Goal: Task Accomplishment & Management: Manage account settings

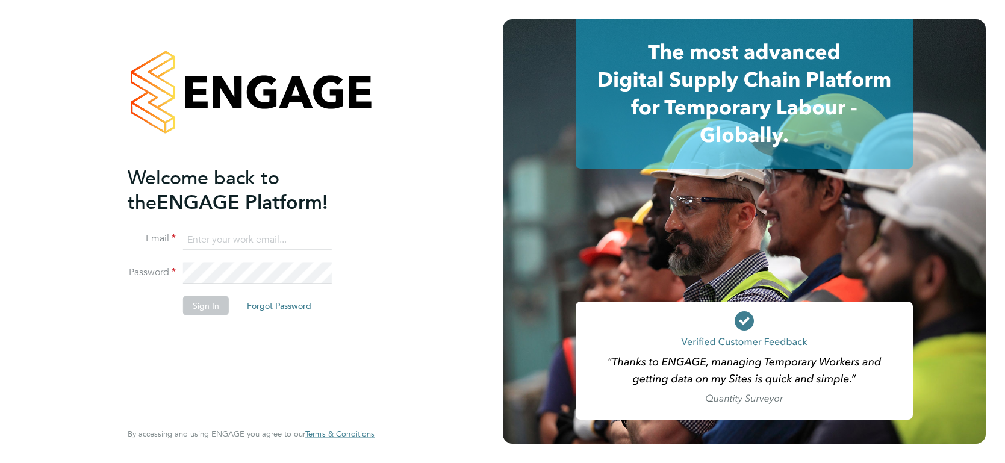
type input "[PERSON_NAME][EMAIL_ADDRESS][PERSON_NAME][DOMAIN_NAME]"
click at [197, 313] on button "Sign In" at bounding box center [206, 305] width 46 height 19
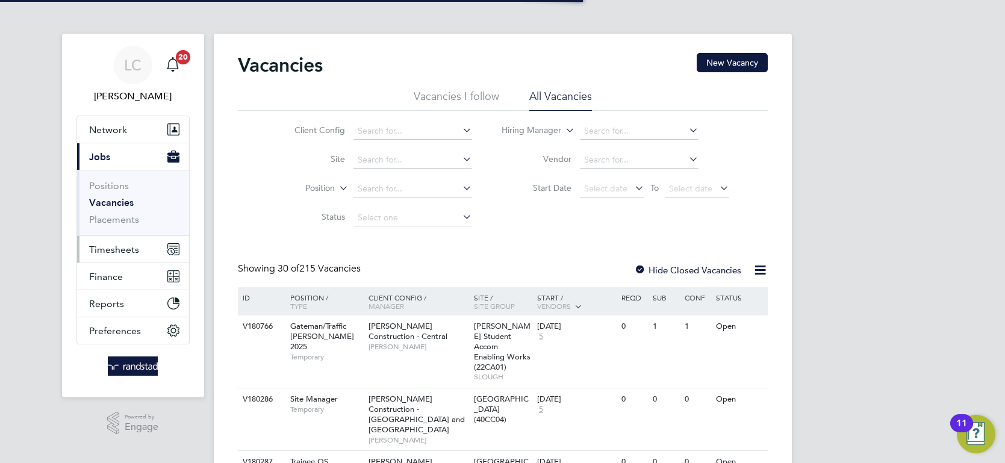
click at [139, 254] on button "Timesheets" at bounding box center [133, 249] width 112 height 27
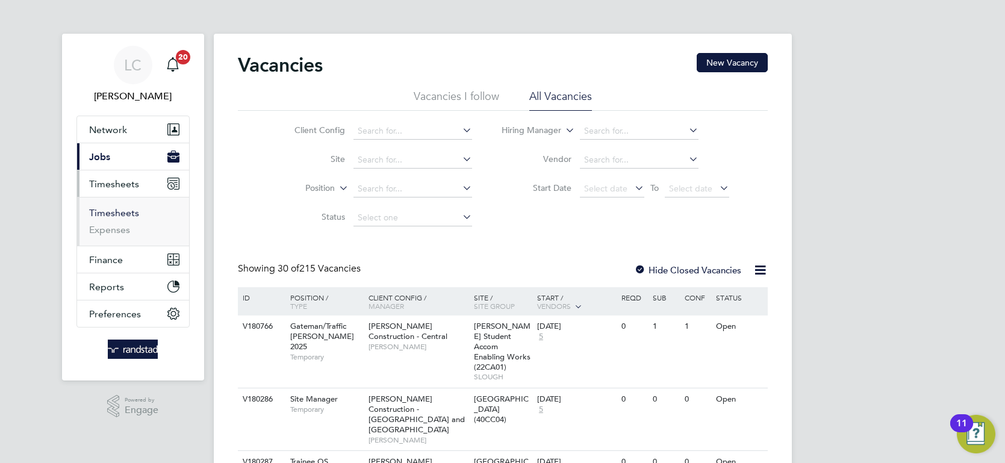
click at [120, 211] on link "Timesheets" at bounding box center [114, 212] width 50 height 11
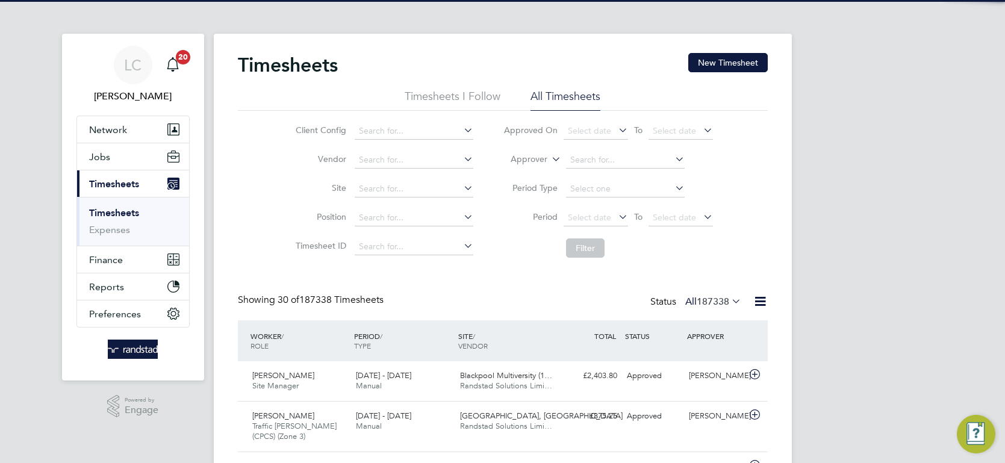
click at [549, 160] on icon at bounding box center [549, 156] width 0 height 11
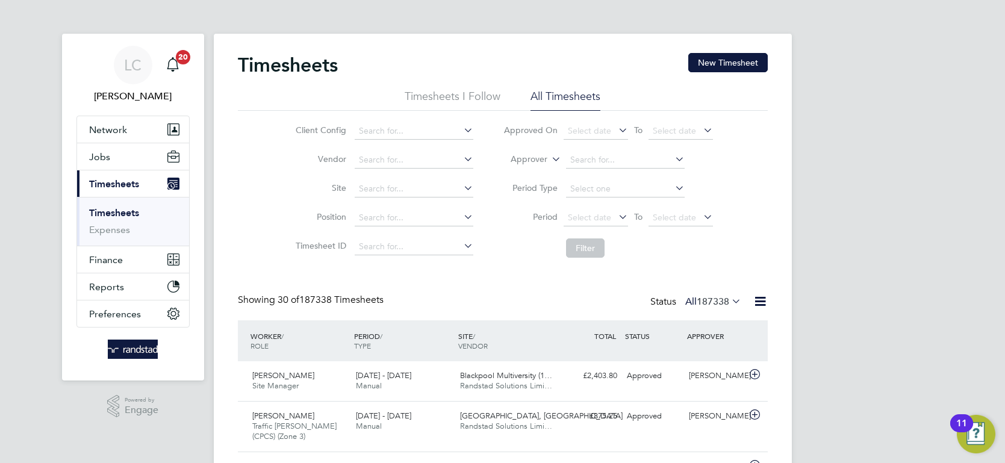
click at [523, 176] on li "Worker" at bounding box center [518, 174] width 59 height 16
click at [587, 154] on input at bounding box center [625, 160] width 119 height 17
type input "[PERSON_NAME]"
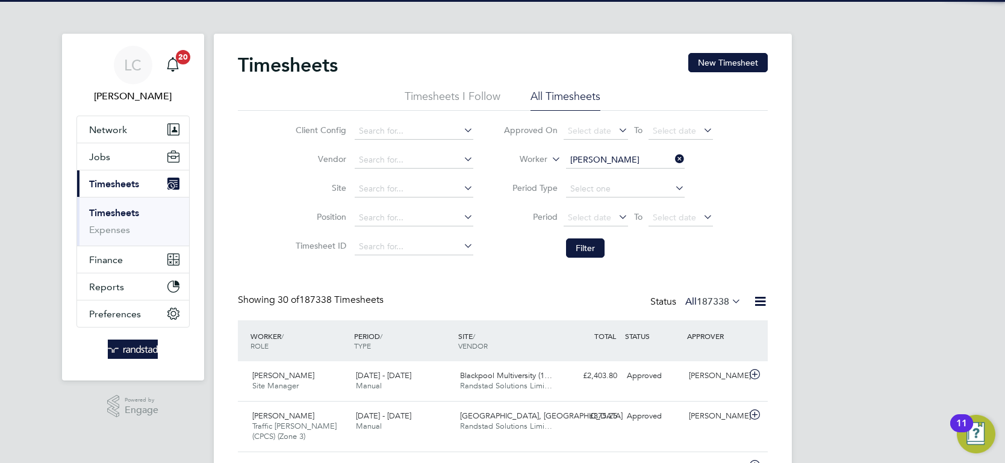
click at [673, 158] on icon at bounding box center [673, 159] width 0 height 17
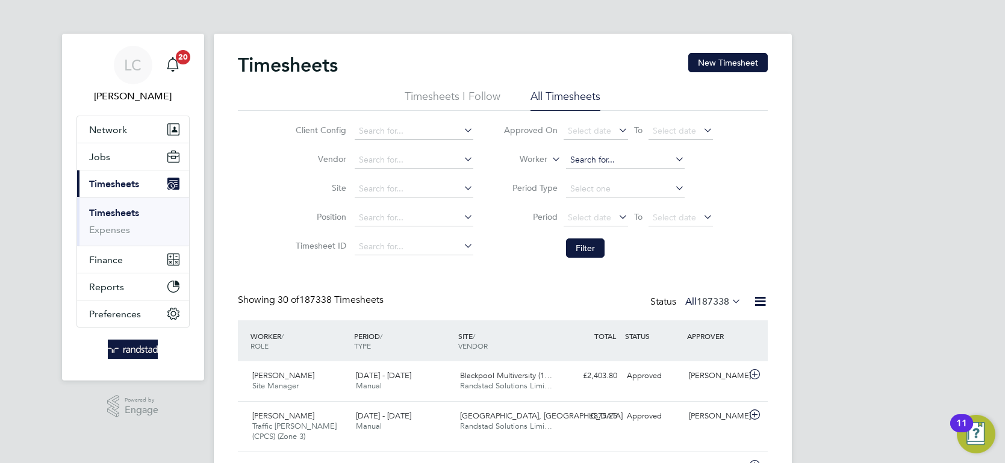
click at [608, 163] on input at bounding box center [625, 160] width 119 height 17
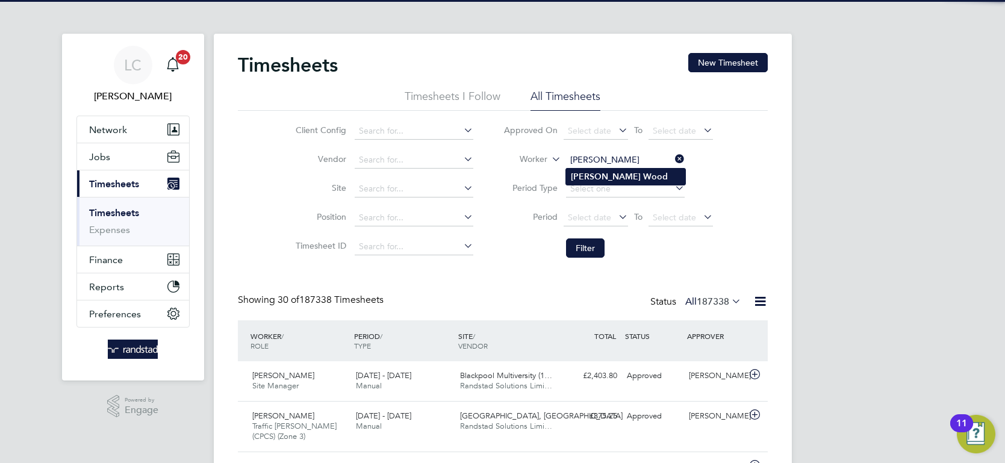
type input "[PERSON_NAME]"
click at [643, 172] on b "Wood" at bounding box center [655, 177] width 25 height 10
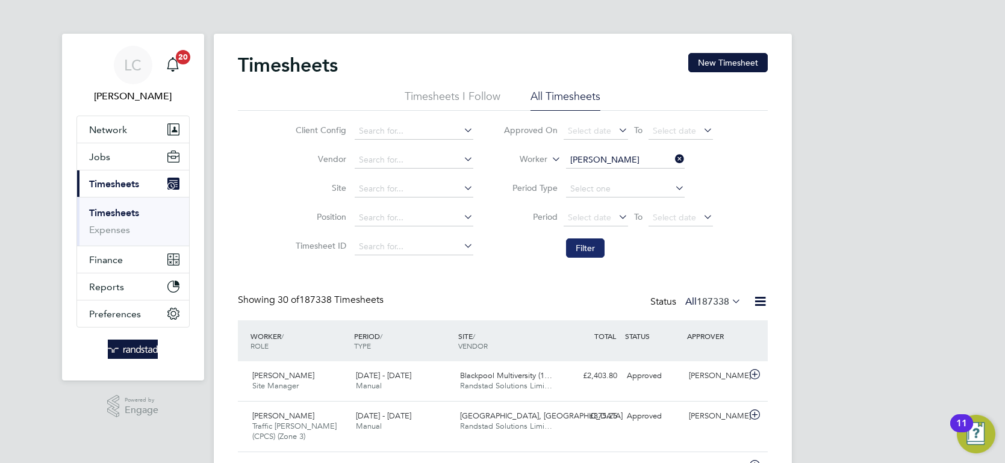
click at [584, 247] on button "Filter" at bounding box center [585, 248] width 39 height 19
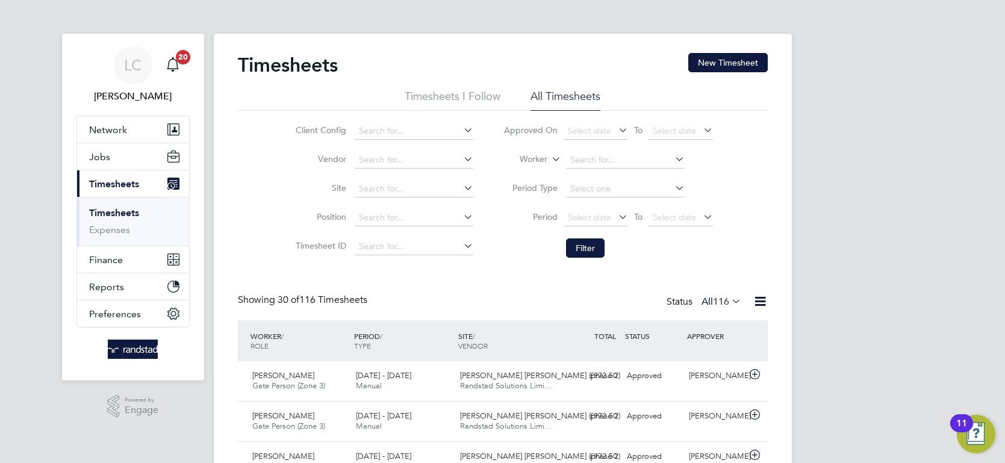
click at [672, 158] on li "Worker" at bounding box center [608, 160] width 240 height 29
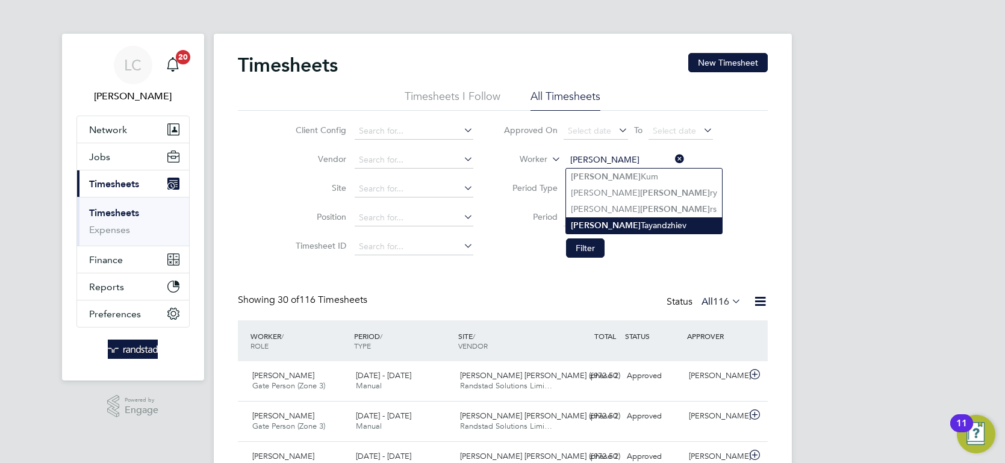
click at [646, 223] on li "[PERSON_NAME]" at bounding box center [644, 225] width 156 height 16
type input "[PERSON_NAME]"
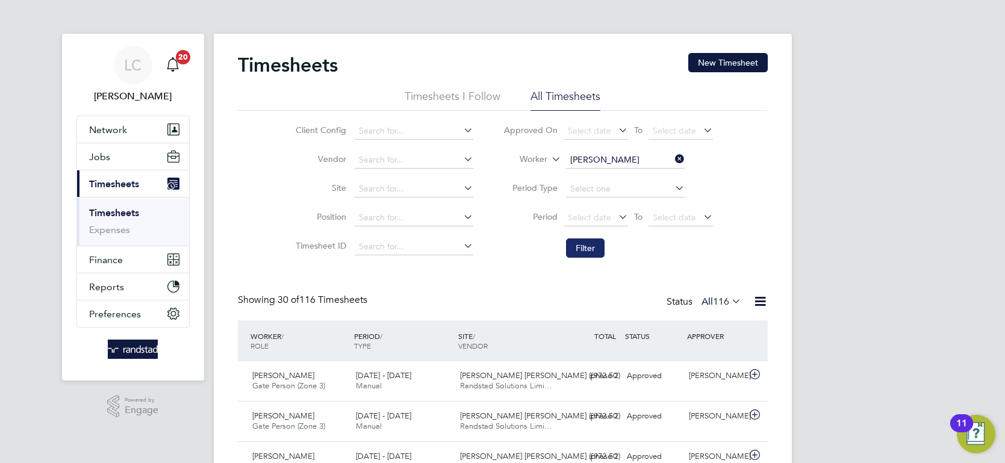
click at [601, 244] on button "Filter" at bounding box center [585, 248] width 39 height 19
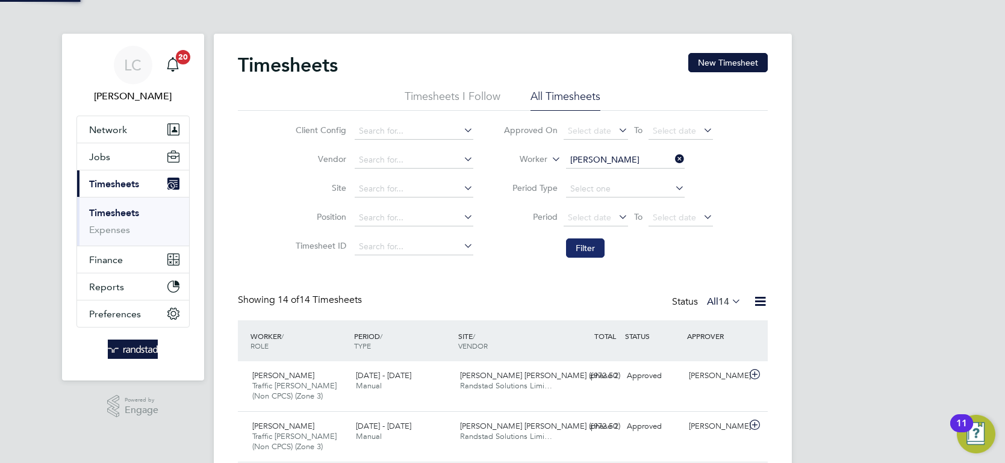
scroll to position [40, 104]
click at [673, 159] on icon at bounding box center [673, 159] width 0 height 17
click at [654, 155] on input at bounding box center [625, 160] width 119 height 17
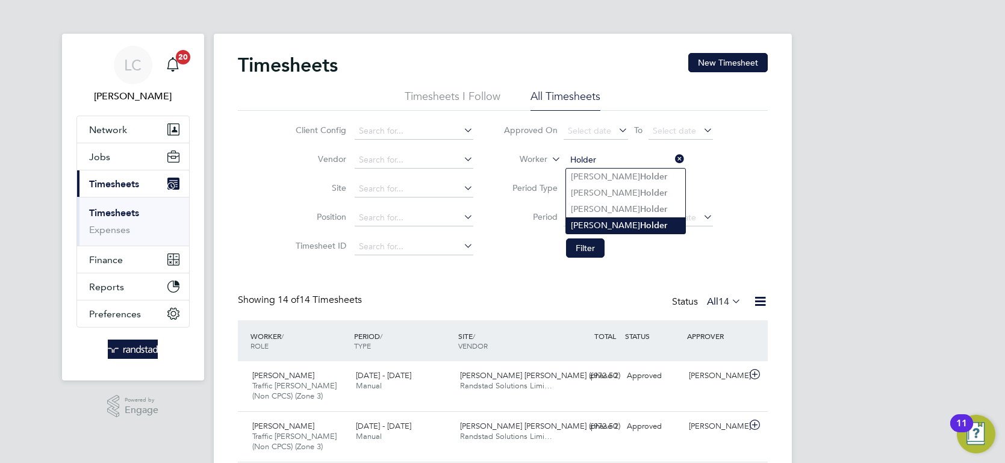
click at [640, 222] on b "Holder" at bounding box center [653, 225] width 27 height 10
type input "[PERSON_NAME]"
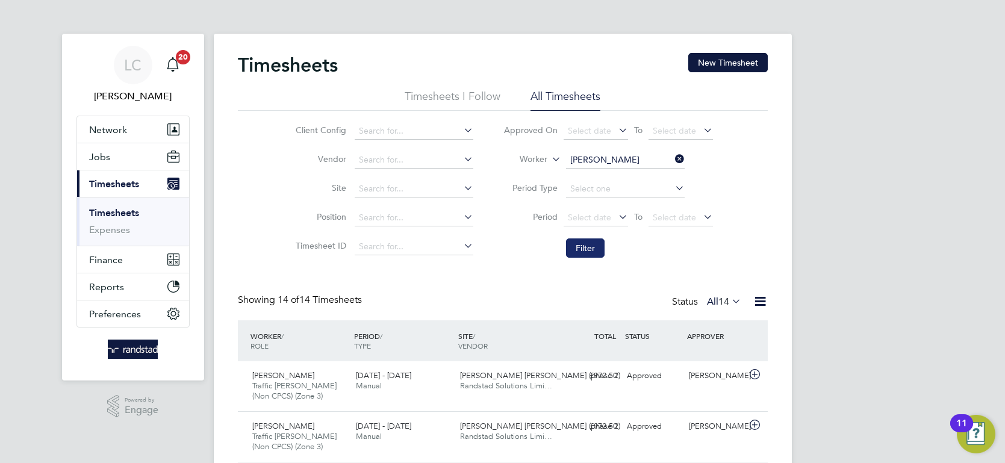
click at [590, 246] on button "Filter" at bounding box center [585, 248] width 39 height 19
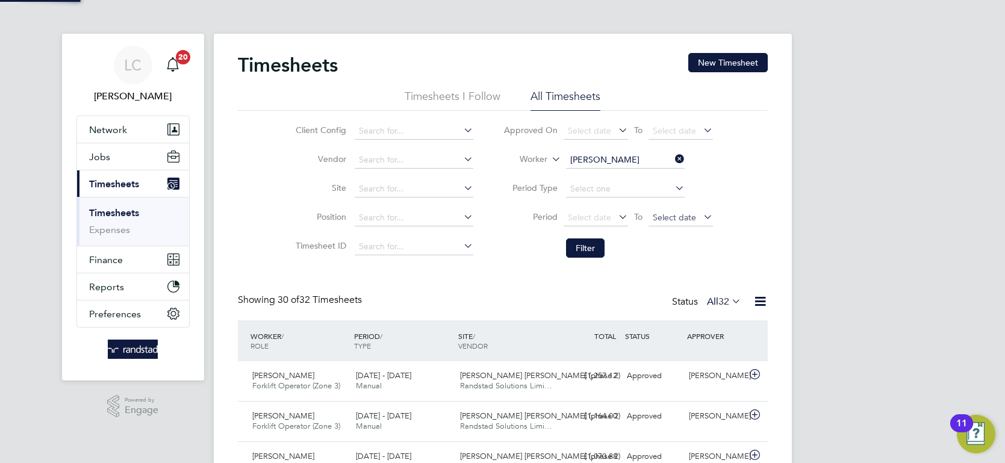
scroll to position [31, 104]
click at [673, 159] on icon at bounding box center [673, 159] width 0 height 17
click at [640, 154] on input at bounding box center [625, 160] width 119 height 17
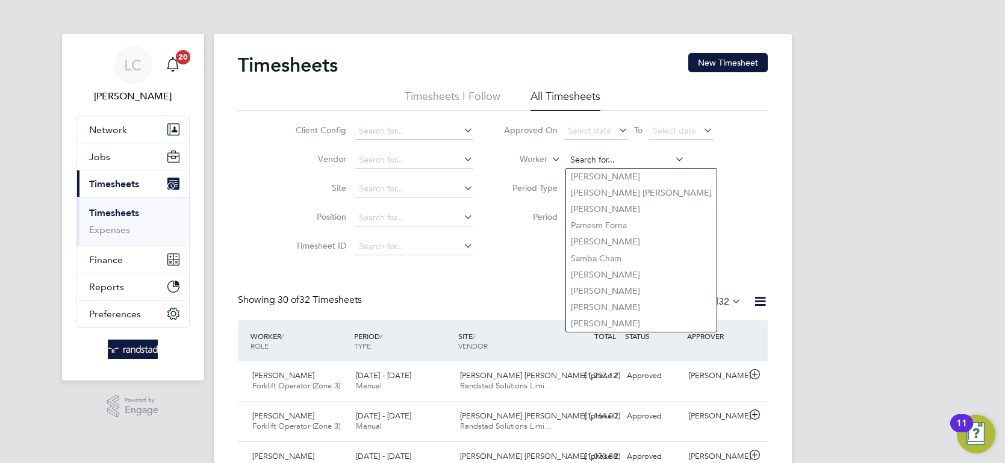
paste input "[PERSON_NAME]"
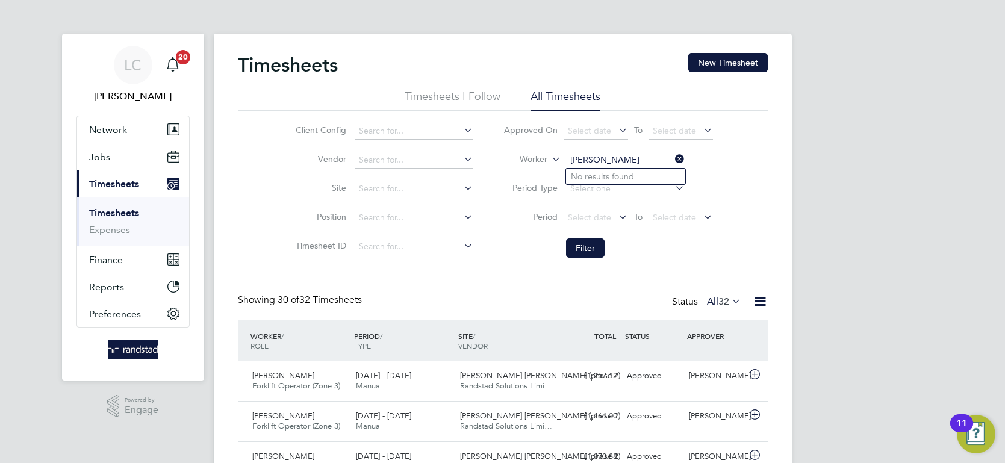
drag, startPoint x: 629, startPoint y: 157, endPoint x: 463, endPoint y: 146, distance: 166.6
click at [467, 148] on div "Client Config Vendor Site Position Timesheet ID Approved On Select date To Sele…" at bounding box center [503, 187] width 530 height 153
click at [581, 172] on b "Iain" at bounding box center [578, 177] width 14 height 10
type input "[PERSON_NAME]"
click at [596, 239] on button "Filter" at bounding box center [585, 248] width 39 height 19
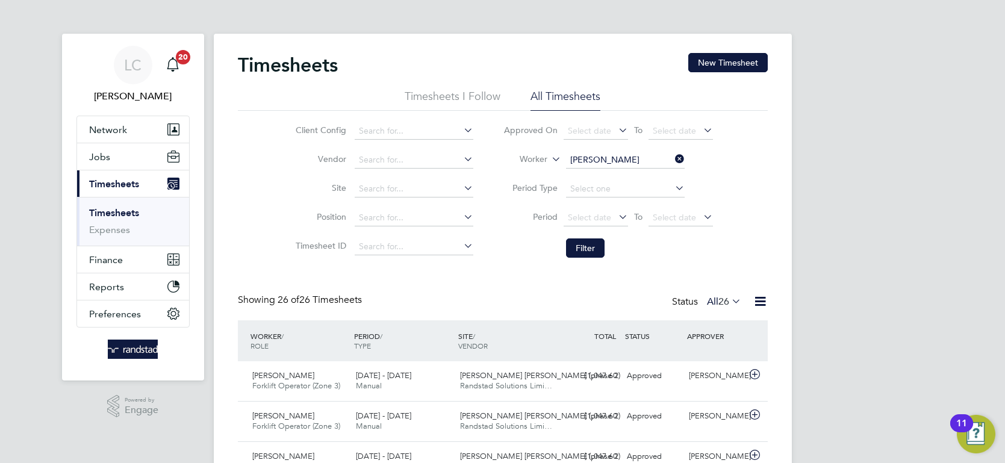
click at [673, 152] on icon at bounding box center [673, 159] width 0 height 17
click at [639, 152] on input at bounding box center [625, 160] width 119 height 17
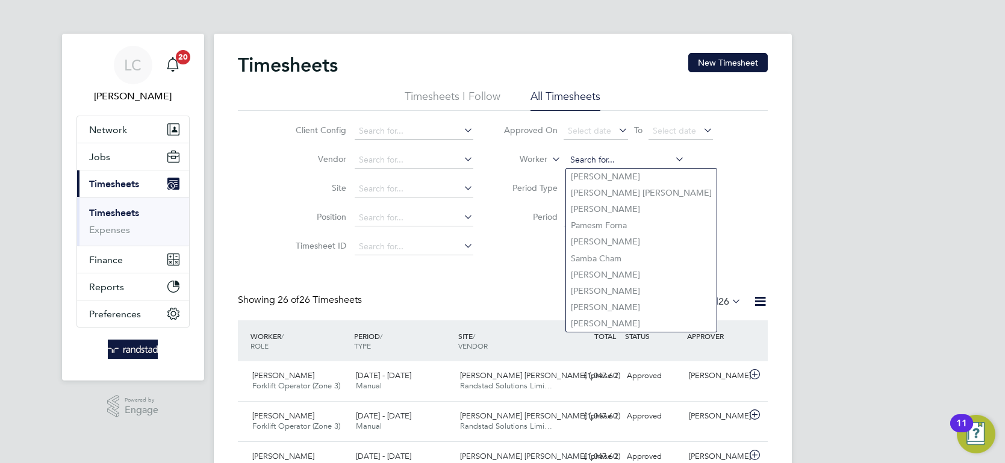
paste input "[PERSON_NAME]"
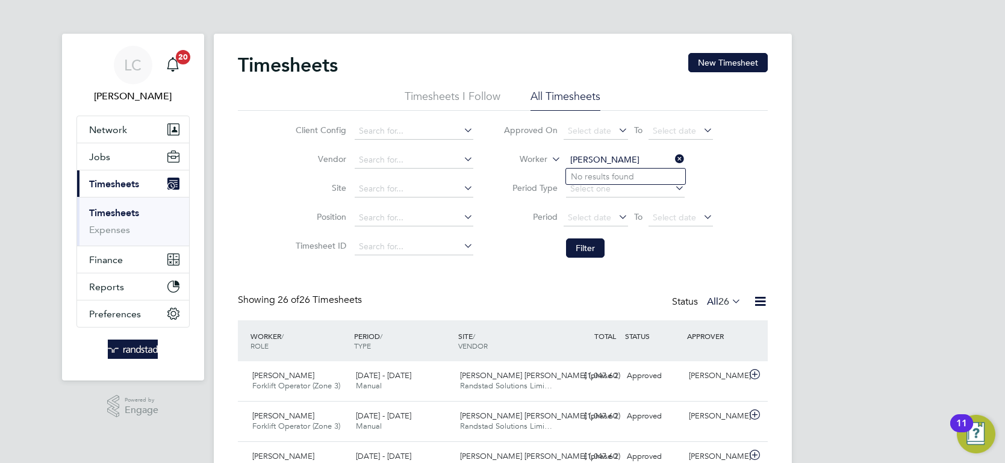
type input "[PERSON_NAME]"
click at [673, 155] on icon at bounding box center [673, 159] width 0 height 17
click at [618, 161] on input at bounding box center [625, 160] width 119 height 17
click at [637, 192] on li "[PERSON_NAME] Y erokostas" at bounding box center [627, 193] width 123 height 16
type input "[PERSON_NAME]"
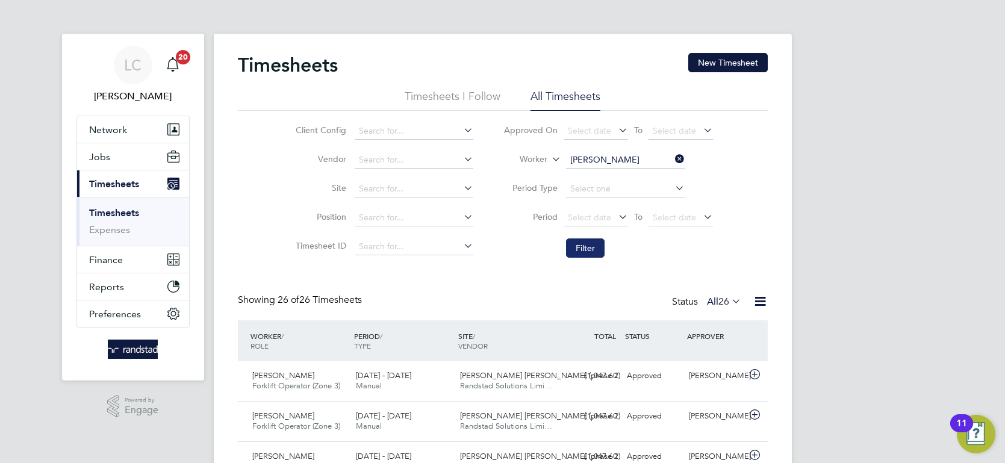
click at [597, 250] on button "Filter" at bounding box center [585, 248] width 39 height 19
click at [687, 154] on li "Worker [PERSON_NAME]" at bounding box center [608, 160] width 240 height 29
click at [673, 157] on icon at bounding box center [673, 159] width 0 height 17
click at [641, 158] on input at bounding box center [625, 160] width 119 height 17
type input "[PERSON_NAME]"
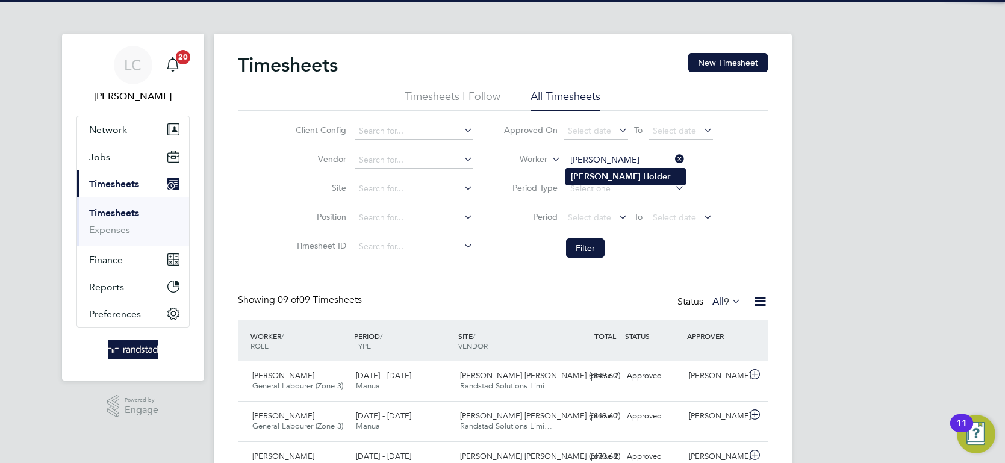
click at [640, 172] on li "[PERSON_NAME]" at bounding box center [625, 177] width 119 height 16
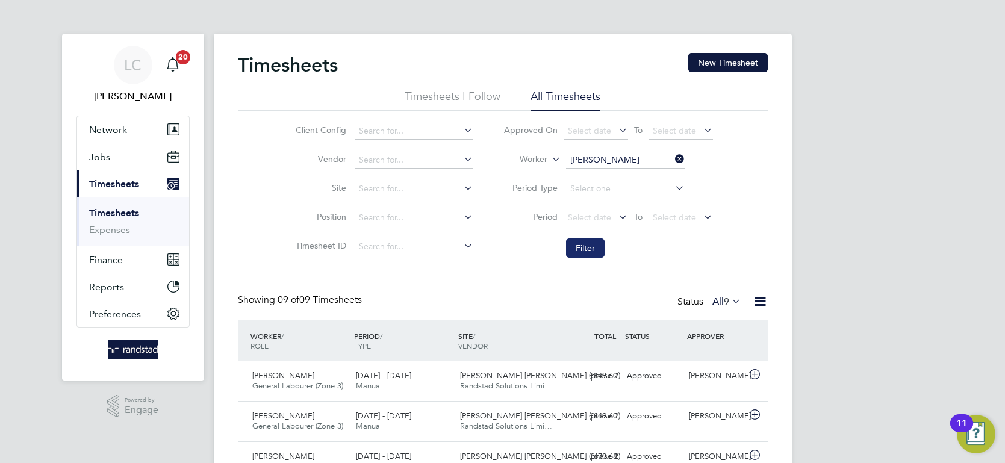
click at [594, 251] on button "Filter" at bounding box center [585, 248] width 39 height 19
click at [735, 85] on div "Timesheets New Timesheet" at bounding box center [503, 71] width 530 height 36
click at [730, 55] on button "New Timesheet" at bounding box center [728, 62] width 80 height 19
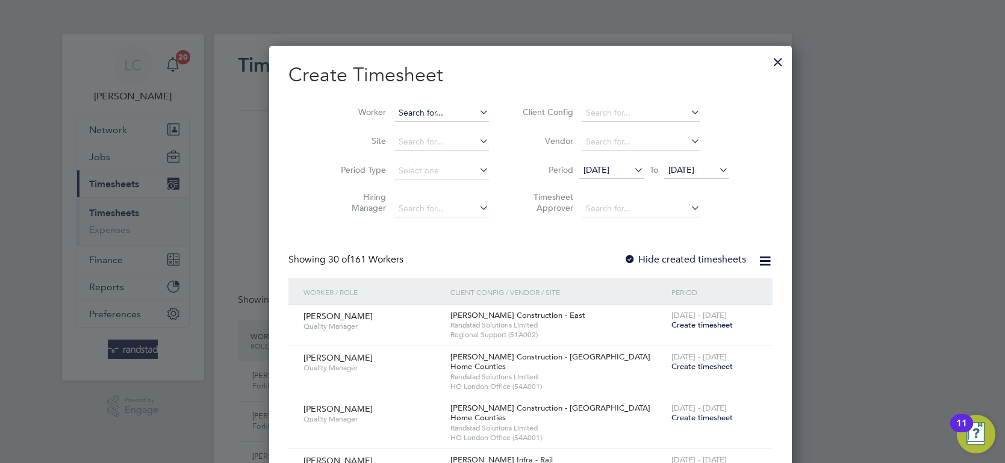
click at [406, 107] on input at bounding box center [442, 113] width 95 height 17
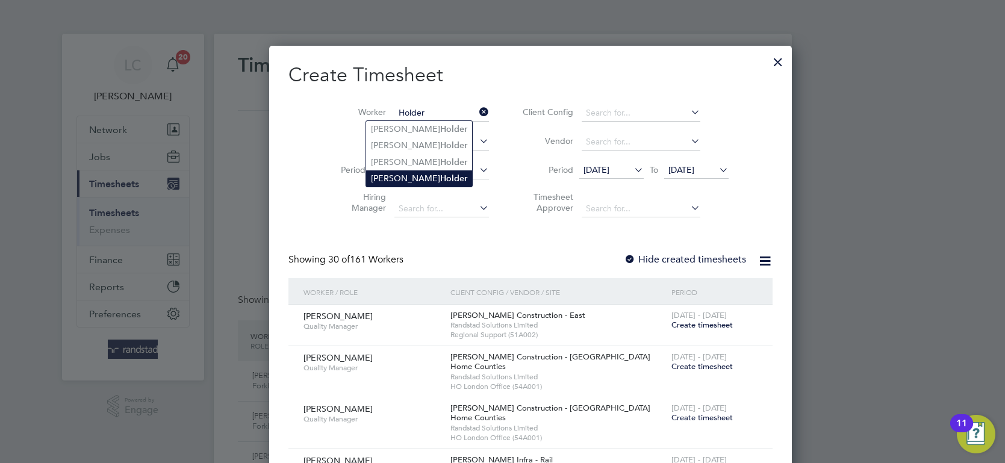
click at [440, 182] on b "Holder" at bounding box center [453, 178] width 27 height 10
type input "[PERSON_NAME]"
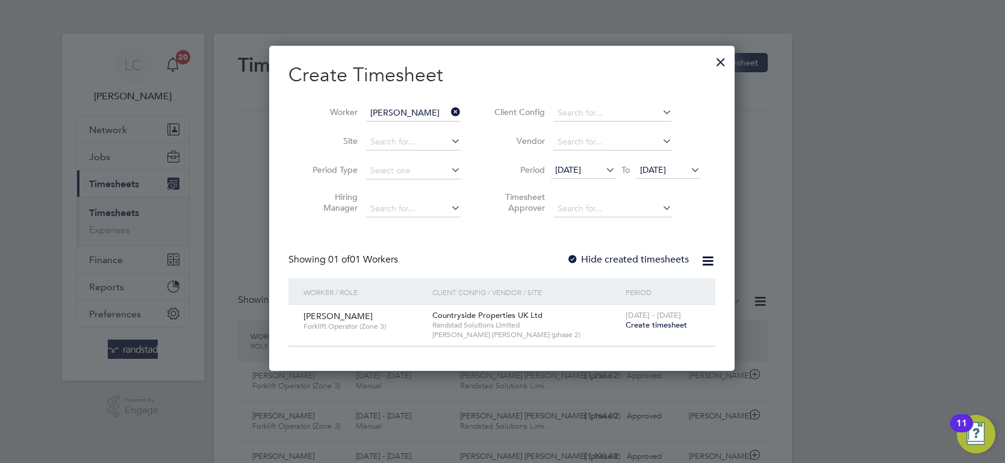
click at [675, 317] on span "[DATE] - [DATE]" at bounding box center [653, 315] width 55 height 10
click at [673, 323] on span "Create timesheet" at bounding box center [656, 325] width 61 height 10
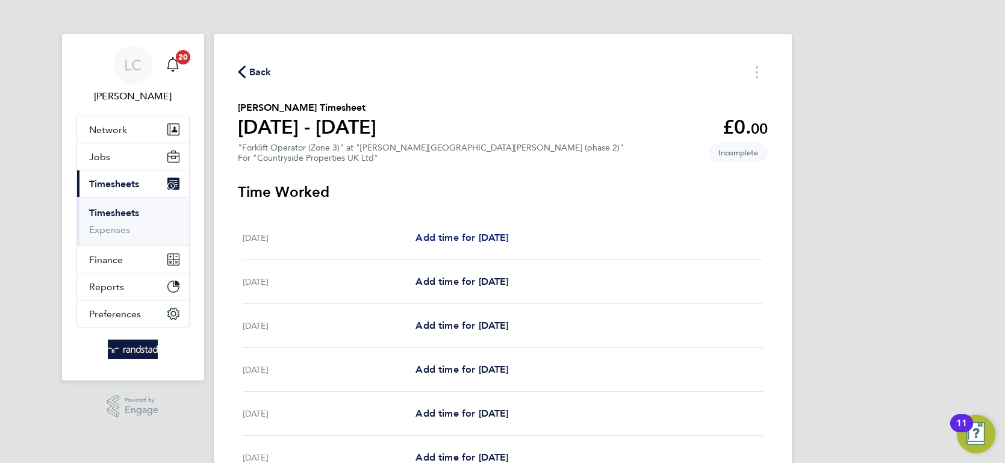
click at [467, 240] on span "Add time for [DATE]" at bounding box center [462, 237] width 93 height 11
select select "30"
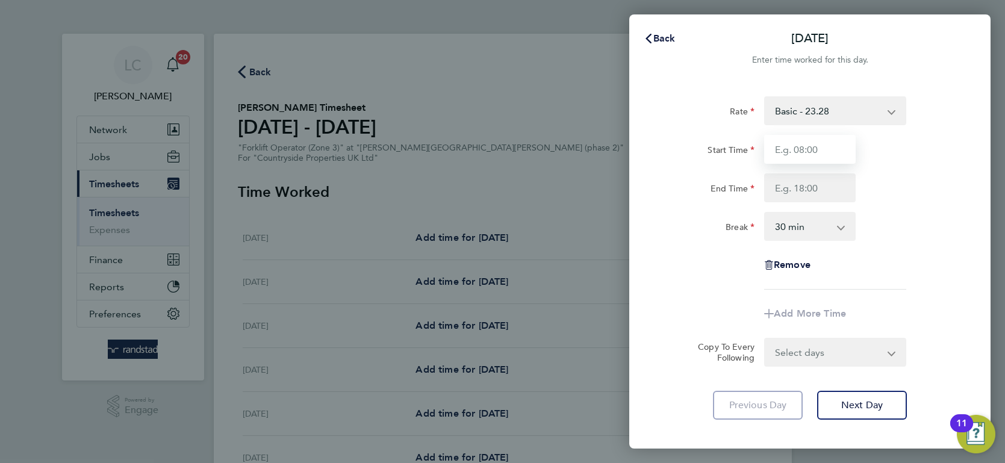
click at [793, 155] on input "Start Time" at bounding box center [810, 149] width 92 height 29
type input "07:30"
click at [815, 192] on input "End Time" at bounding box center [810, 187] width 92 height 29
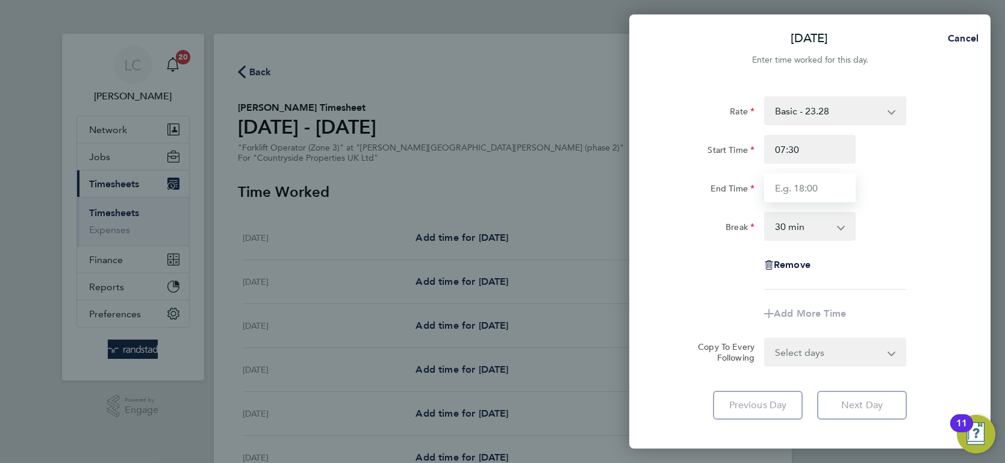
type input "17:00"
click at [825, 221] on select "0 min 15 min 30 min 45 min 60 min 75 min 90 min" at bounding box center [803, 226] width 75 height 27
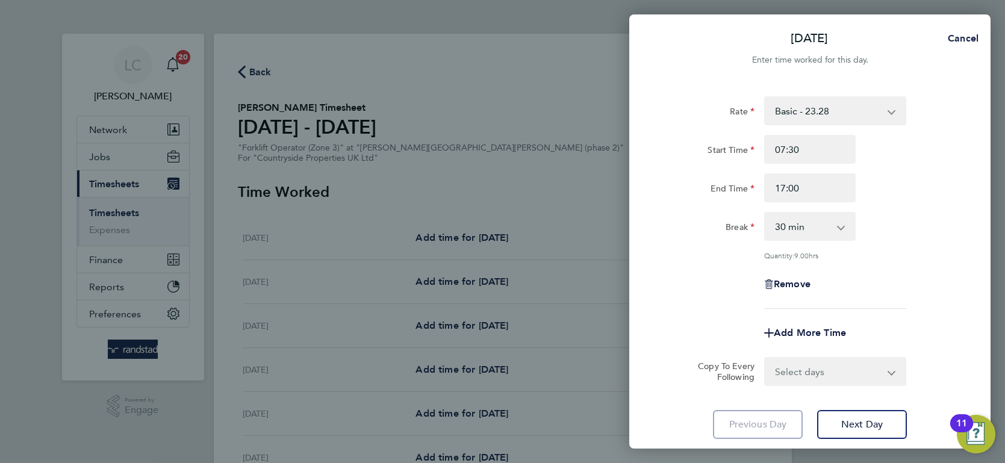
click at [931, 236] on div "Break 0 min 15 min 30 min 45 min 60 min 75 min 90 min" at bounding box center [810, 226] width 304 height 29
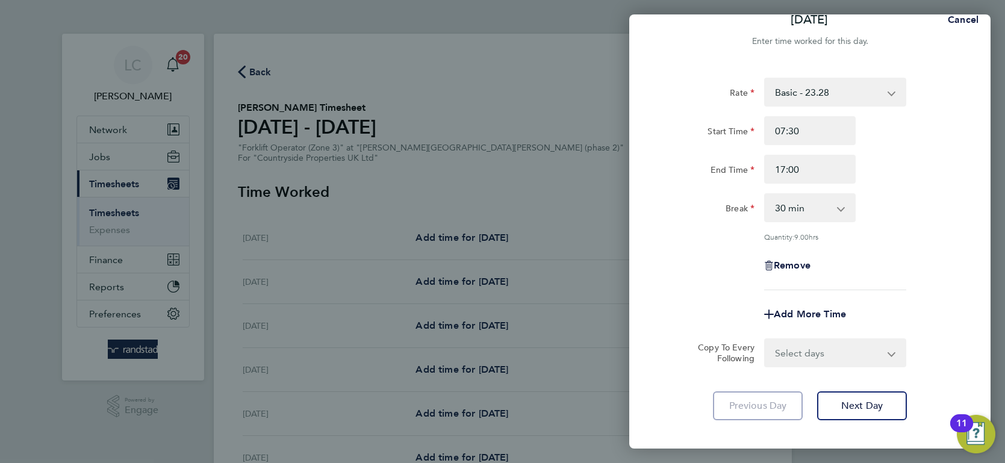
click at [841, 348] on select "Select days Day Weekday (Mon-Fri) Weekend (Sat-Sun) [DATE] [DATE] [DATE] [DATE]…" at bounding box center [829, 353] width 126 height 27
click at [828, 354] on select "Select days Day Weekday (Mon-Fri) Weekend (Sat-Sun) [DATE] [DATE] [DATE] [DATE]…" at bounding box center [829, 353] width 126 height 27
select select "DAY"
click at [766, 340] on select "Select days Day Weekday (Mon-Fri) Weekend (Sat-Sun) [DATE] [DATE] [DATE] [DATE]…" at bounding box center [829, 353] width 126 height 27
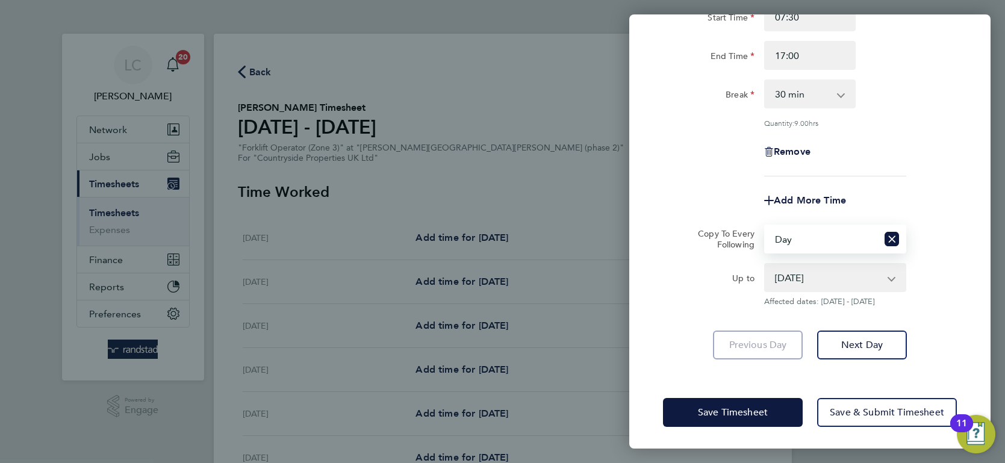
click at [826, 280] on select "[DATE] [DATE] [DATE] [DATE] [DATE] [DATE]" at bounding box center [828, 277] width 125 height 27
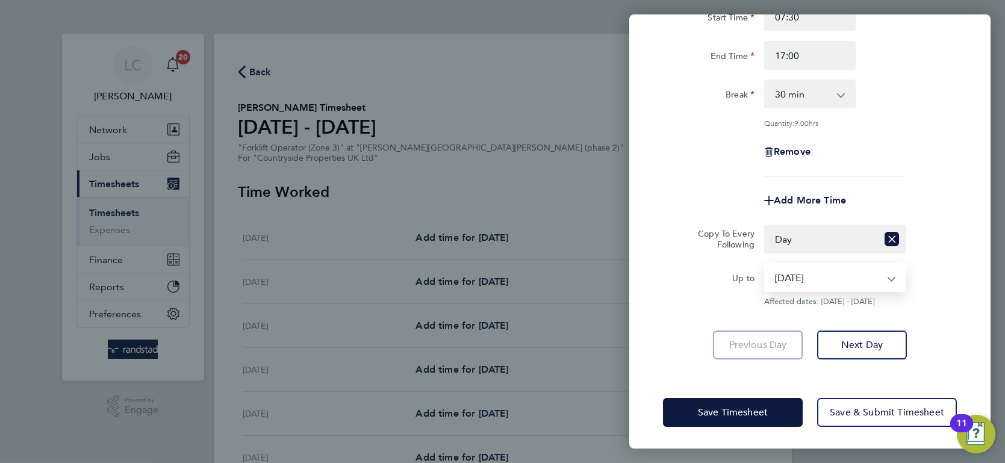
select select "[DATE]"
click at [766, 264] on select "[DATE] [DATE] [DATE] [DATE] [DATE] [DATE]" at bounding box center [828, 277] width 125 height 27
click at [747, 407] on span "Save Timesheet" at bounding box center [733, 413] width 70 height 12
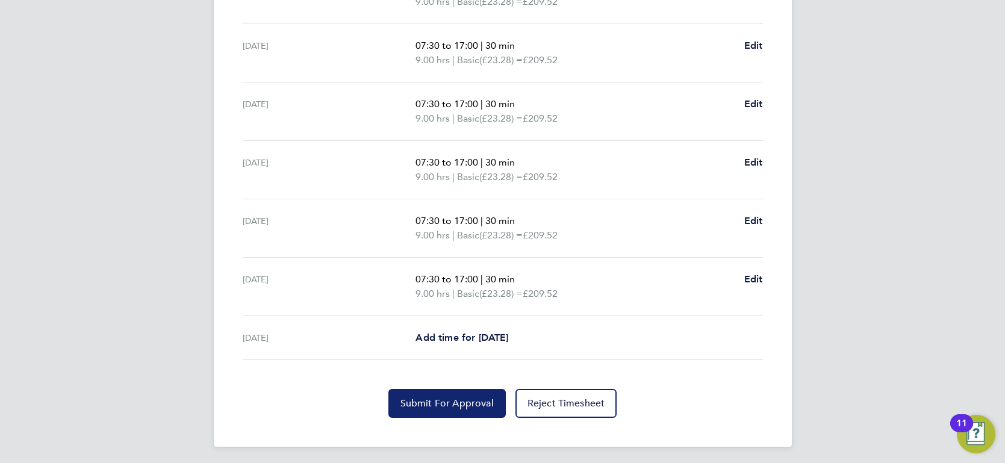
click at [479, 399] on span "Submit For Approval" at bounding box center [447, 404] width 93 height 12
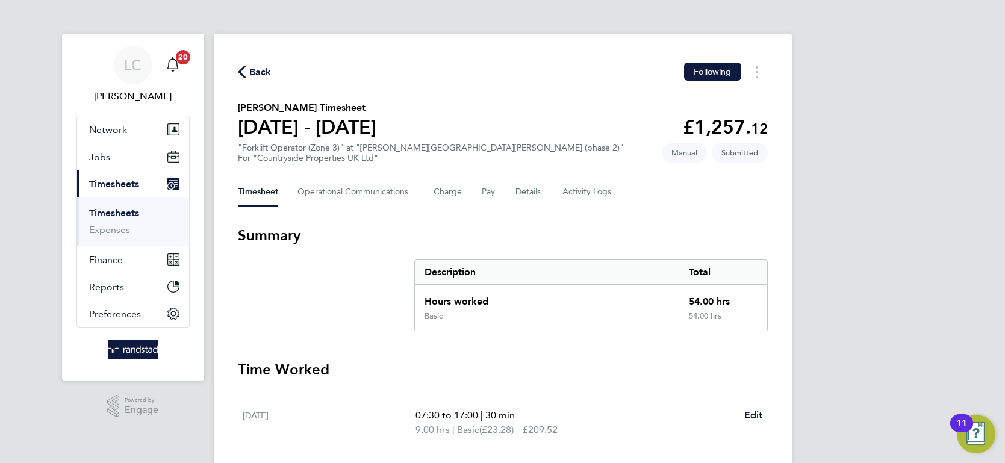
click at [260, 69] on span "Back" at bounding box center [260, 72] width 22 height 14
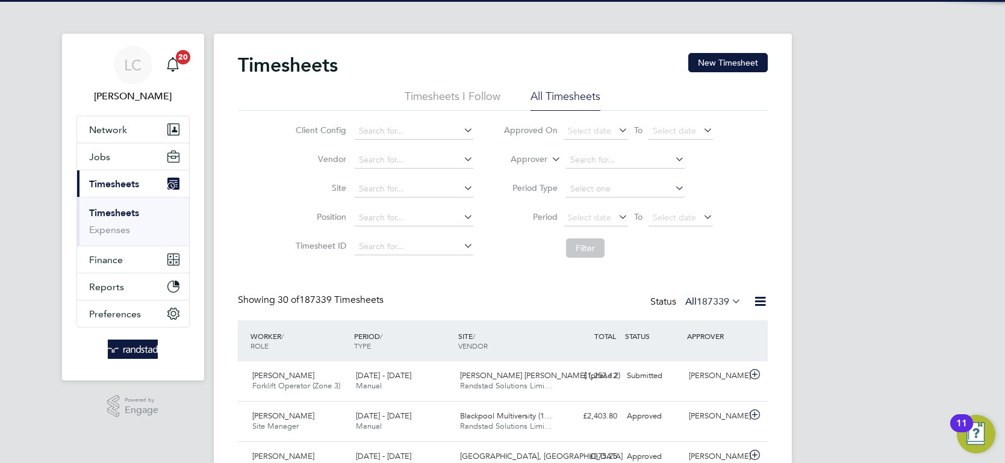
scroll to position [40, 104]
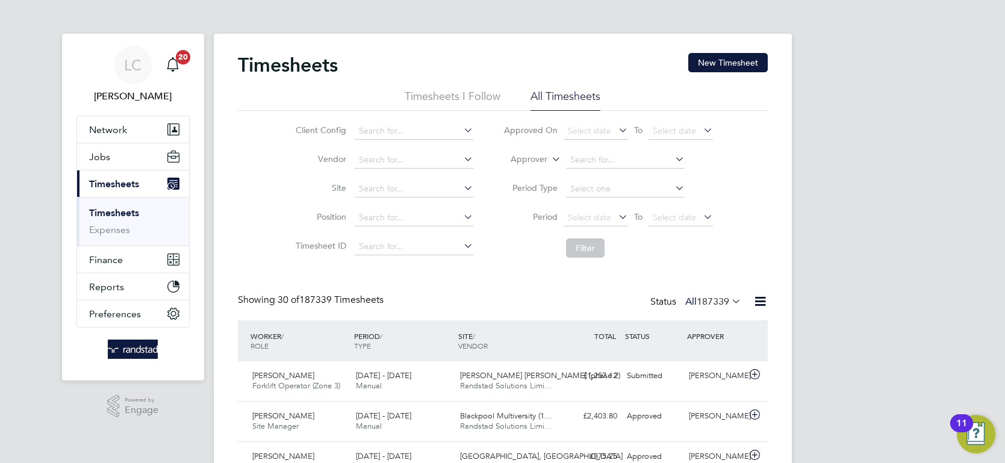
click at [549, 160] on icon at bounding box center [549, 156] width 0 height 11
click at [523, 170] on li "Worker" at bounding box center [518, 174] width 59 height 16
click at [578, 157] on input at bounding box center [625, 160] width 119 height 17
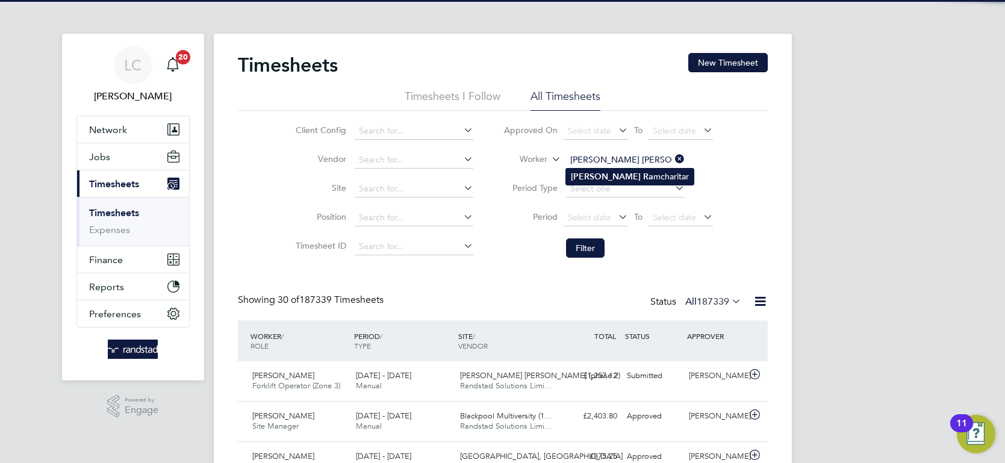
type input "[PERSON_NAME]"
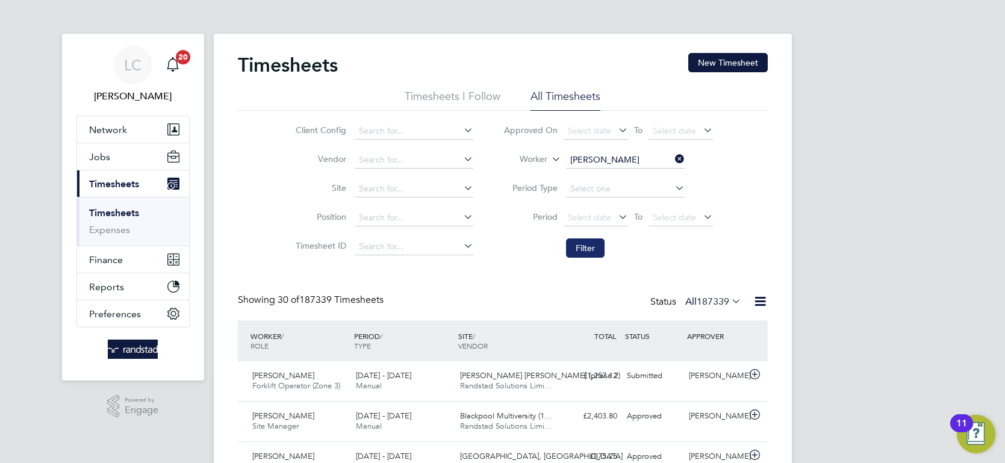
click at [582, 252] on button "Filter" at bounding box center [585, 248] width 39 height 19
click at [719, 70] on button "New Timesheet" at bounding box center [728, 62] width 80 height 19
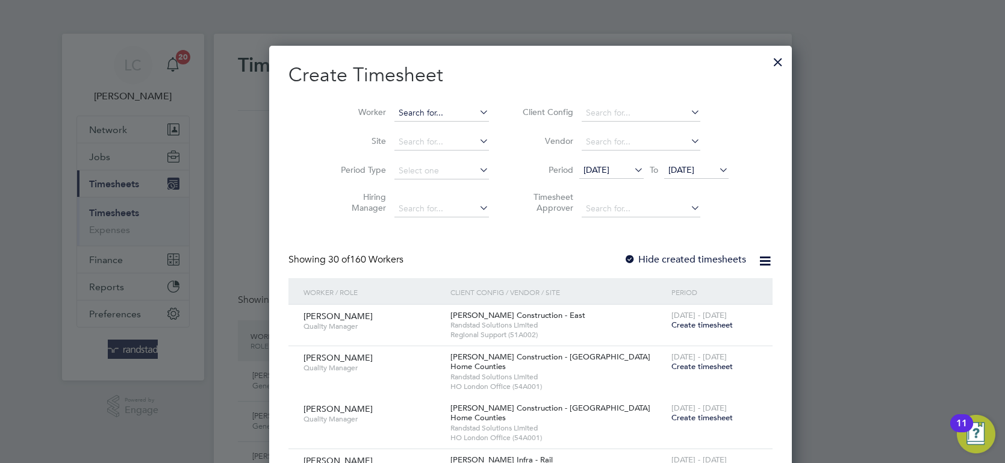
click at [422, 108] on input at bounding box center [442, 113] width 95 height 17
click at [415, 127] on li "[PERSON_NAME] [PERSON_NAME] mcharitar" at bounding box center [430, 129] width 128 height 16
type input "[PERSON_NAME]"
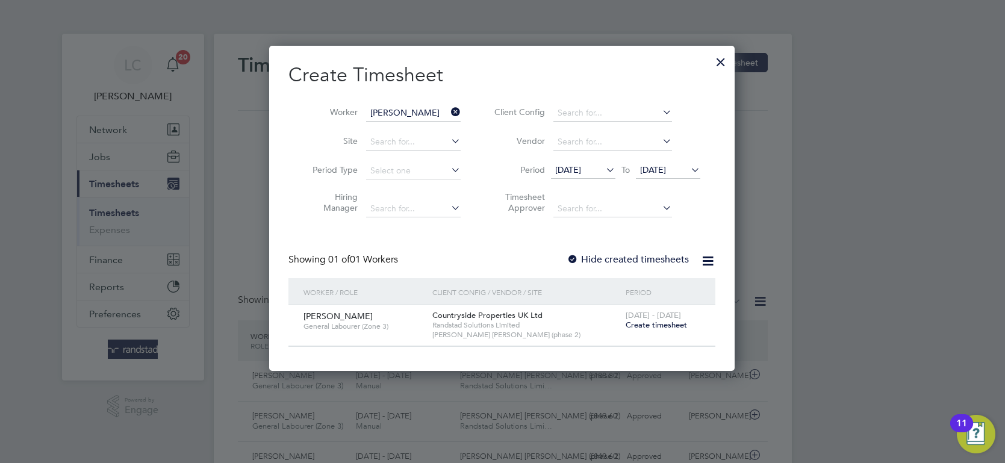
click at [658, 325] on span "Create timesheet" at bounding box center [656, 325] width 61 height 10
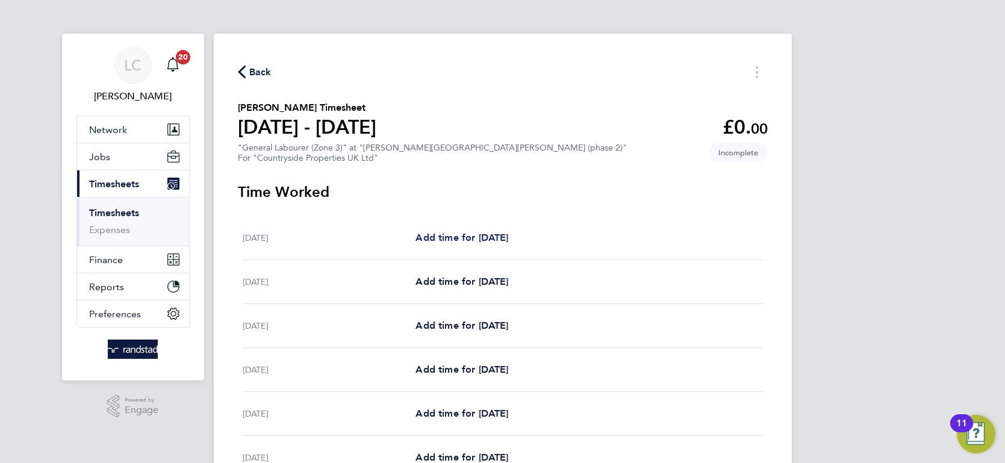
click at [508, 240] on span "Add time for [DATE]" at bounding box center [462, 237] width 93 height 11
select select "30"
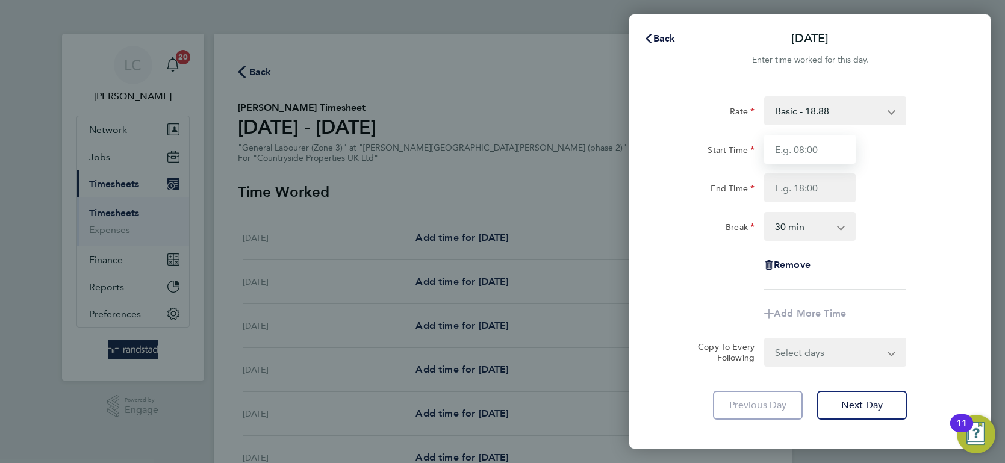
click at [787, 147] on input "Start Time" at bounding box center [810, 149] width 92 height 29
type input "07:30"
click at [827, 187] on input "End Time" at bounding box center [810, 187] width 92 height 29
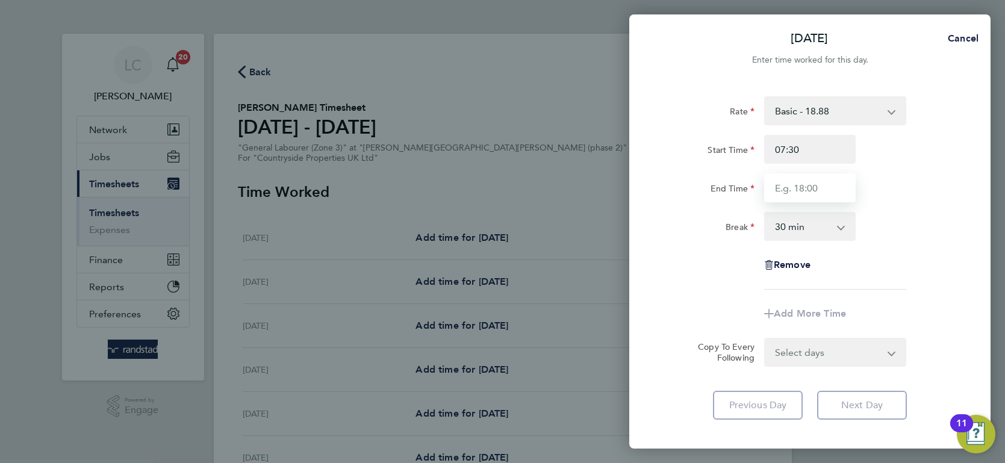
type input "17:00"
click at [826, 364] on select "Select days Day Weekday (Mon-Fri) Weekend (Sat-Sun) [DATE] [DATE] [DATE] [DATE]…" at bounding box center [829, 352] width 126 height 27
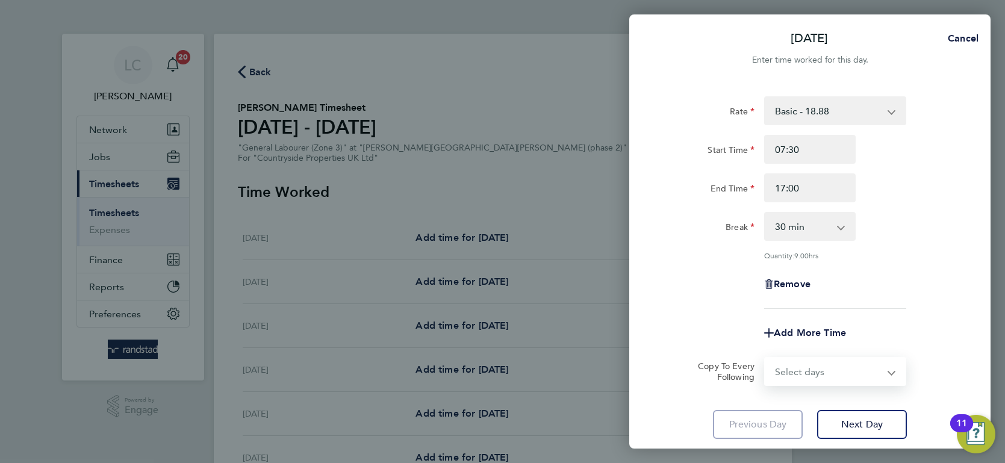
select select "WEEKDAY"
click at [766, 358] on select "Select days Day Weekday (Mon-Fri) Weekend (Sat-Sun) [DATE] [DATE] [DATE] [DATE]…" at bounding box center [829, 371] width 126 height 27
select select "[DATE]"
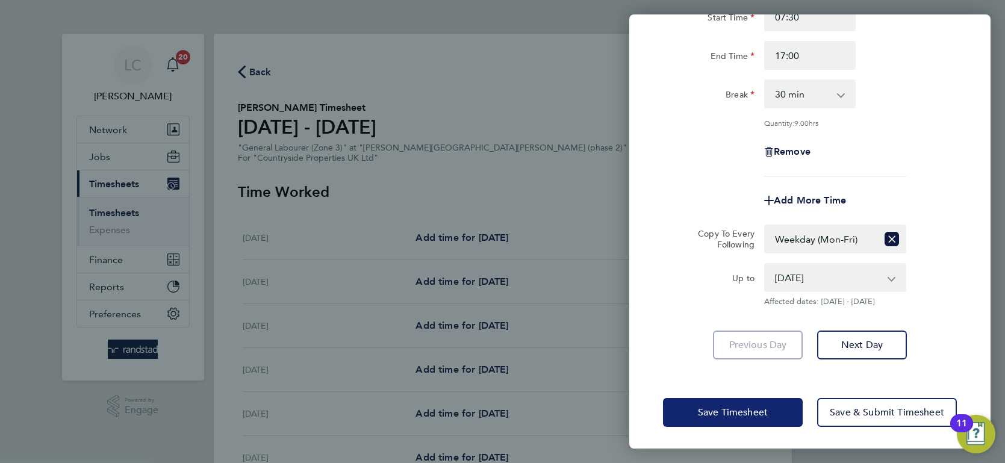
click at [721, 407] on span "Save Timesheet" at bounding box center [733, 413] width 70 height 12
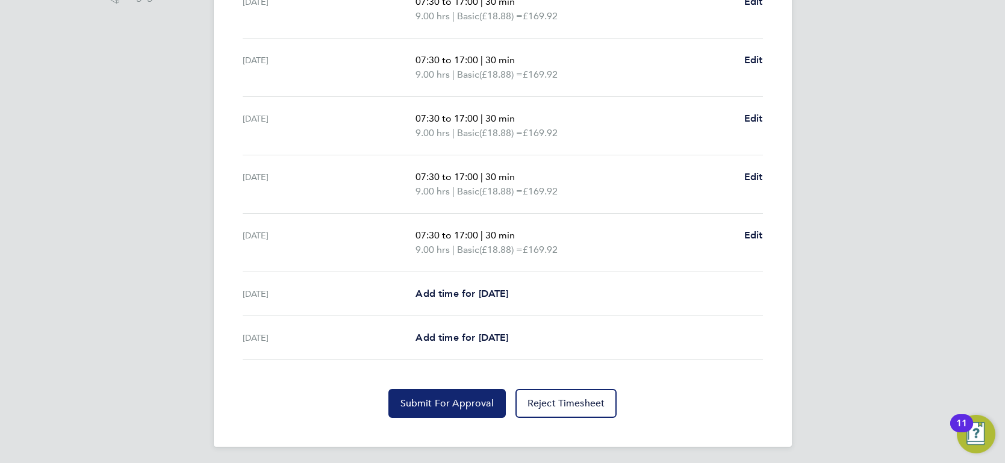
click at [410, 398] on span "Submit For Approval" at bounding box center [447, 404] width 93 height 12
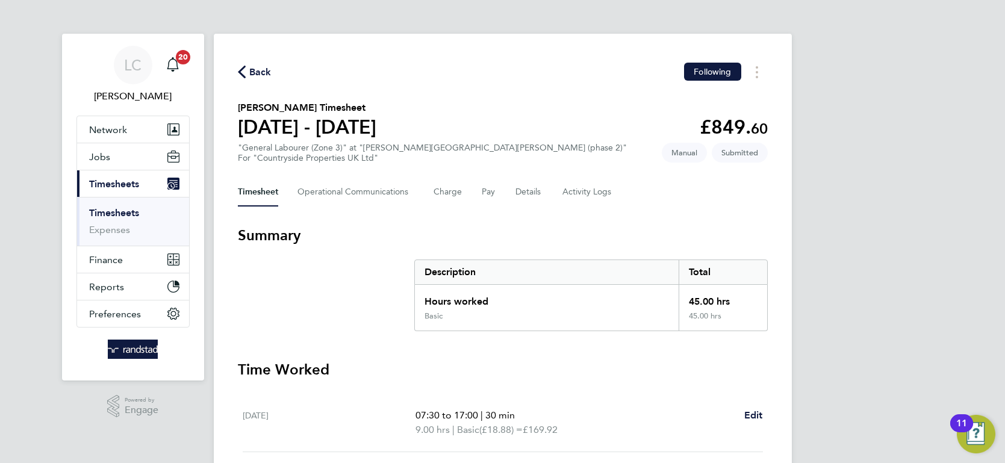
click at [260, 66] on span "Back" at bounding box center [260, 72] width 22 height 14
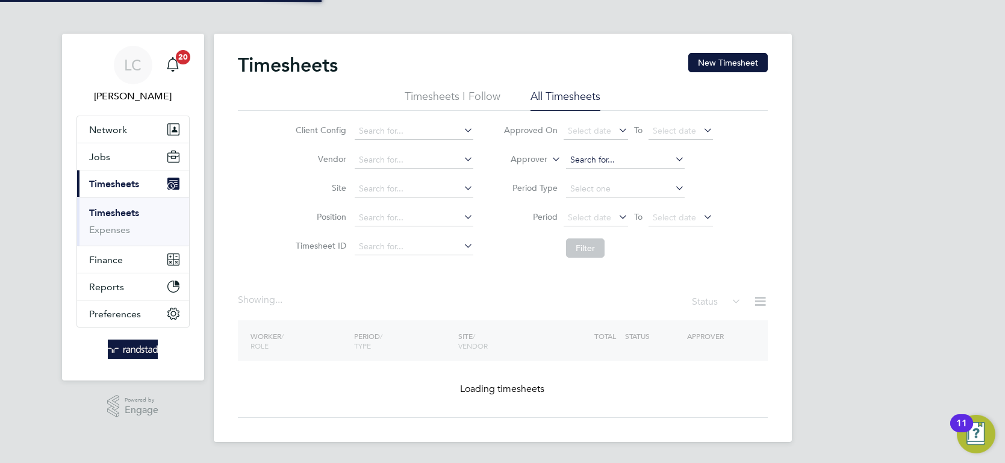
click at [615, 155] on input at bounding box center [625, 160] width 119 height 17
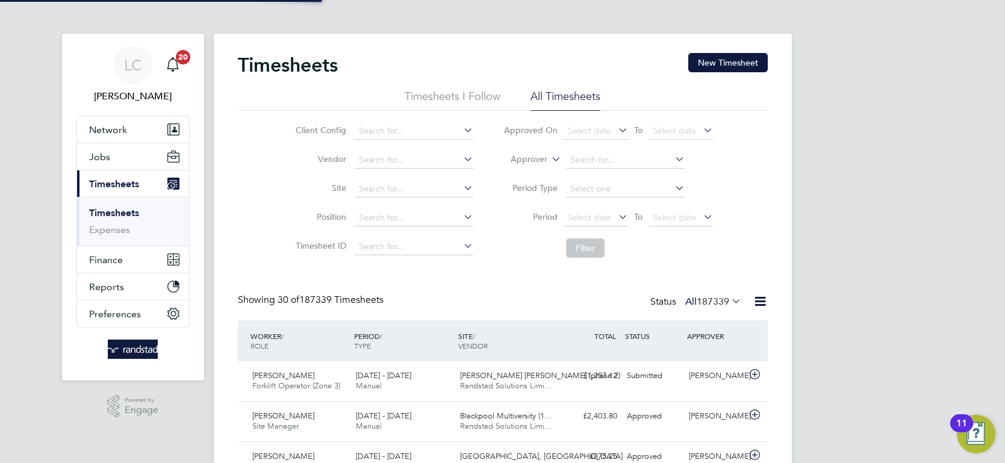
scroll to position [40, 104]
click at [548, 160] on li "Approver" at bounding box center [608, 160] width 240 height 29
click at [537, 160] on label "Approver" at bounding box center [520, 160] width 54 height 12
drag, startPoint x: 508, startPoint y: 176, endPoint x: 529, endPoint y: 173, distance: 20.6
click at [509, 176] on li "Worker" at bounding box center [518, 174] width 59 height 16
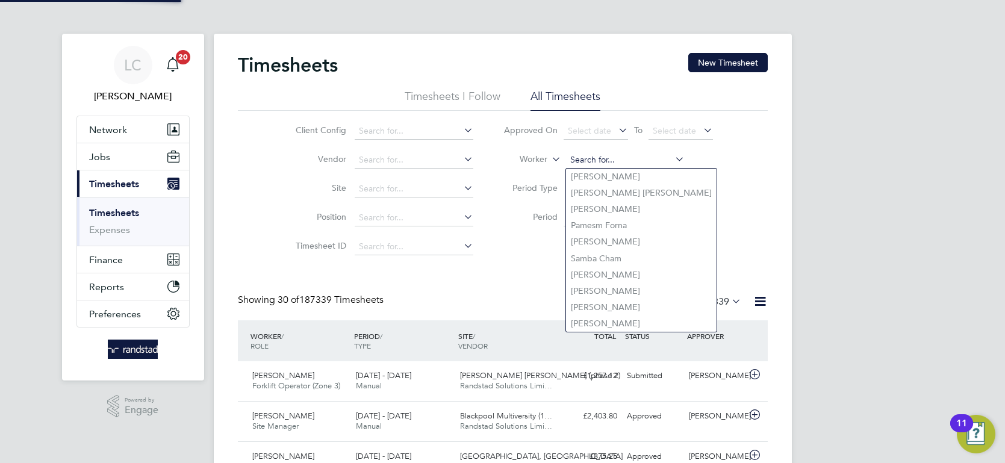
click at [584, 156] on input at bounding box center [625, 160] width 119 height 17
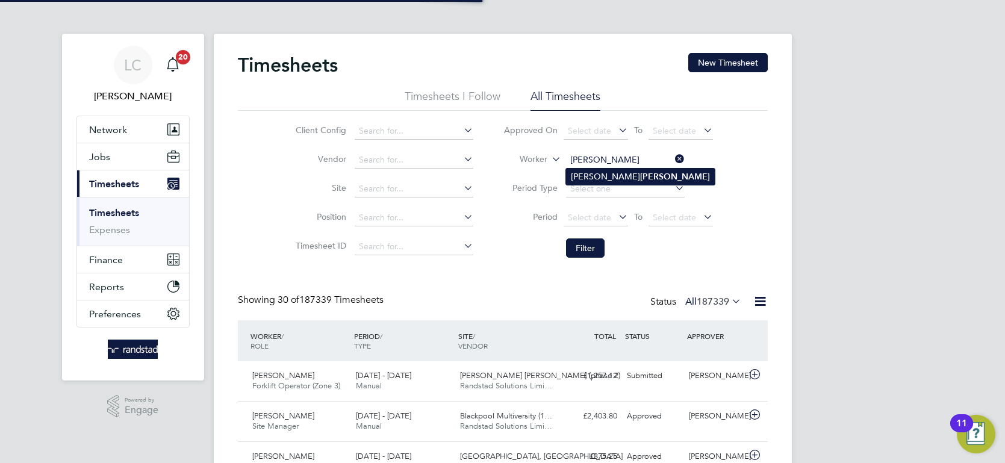
click at [584, 169] on li "[PERSON_NAME]" at bounding box center [640, 177] width 149 height 16
type input "[PERSON_NAME]"
click at [586, 239] on button "Filter" at bounding box center [585, 248] width 39 height 19
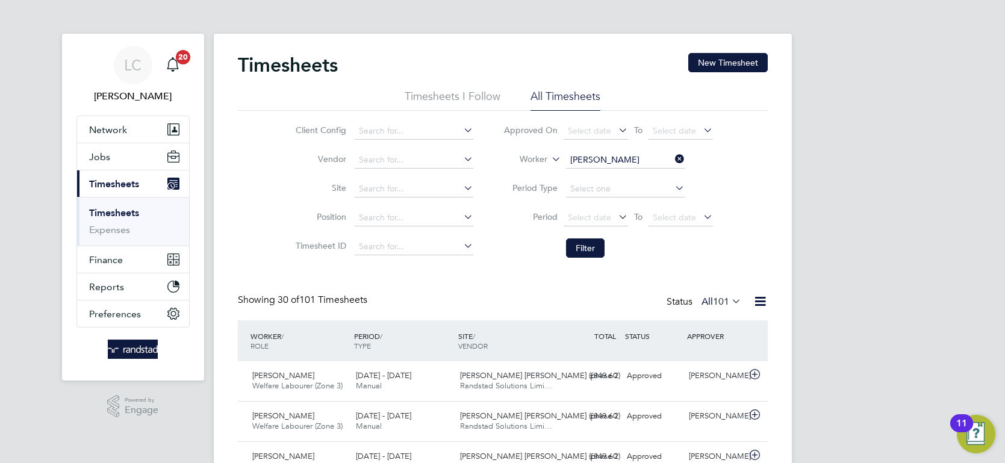
click at [673, 155] on icon at bounding box center [673, 159] width 0 height 17
click at [631, 157] on input at bounding box center [625, 160] width 119 height 17
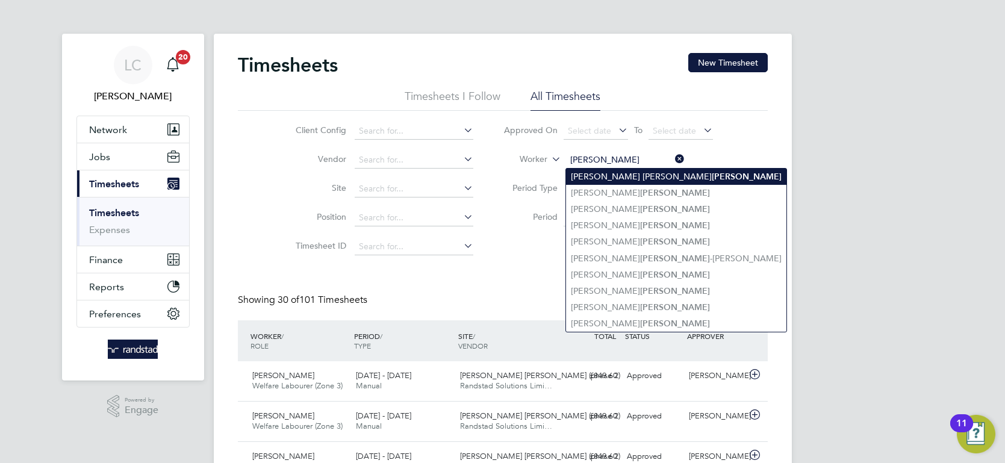
click at [631, 169] on li "[PERSON_NAME] [PERSON_NAME] [PERSON_NAME]" at bounding box center [676, 177] width 220 height 16
type input "[PERSON_NAME] [PERSON_NAME] [PERSON_NAME]"
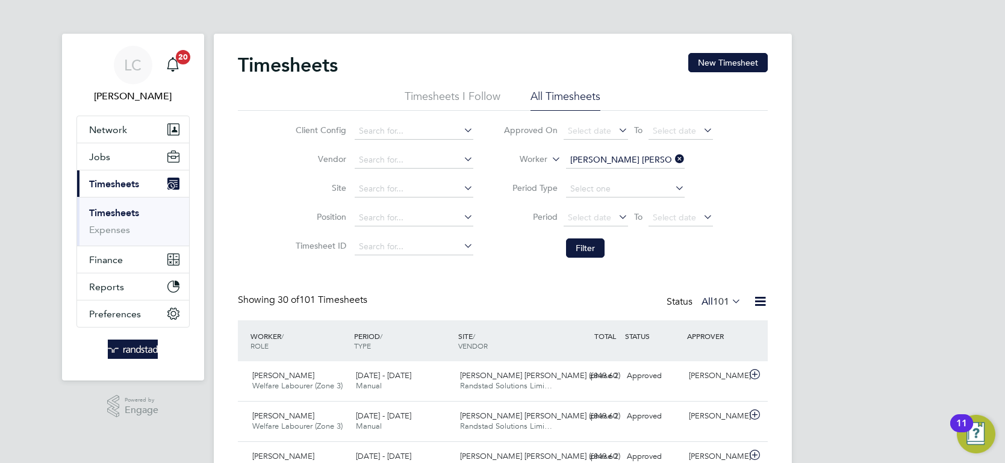
click at [572, 237] on li "Filter" at bounding box center [608, 247] width 240 height 31
click at [579, 251] on button "Filter" at bounding box center [585, 248] width 39 height 19
click at [673, 157] on icon at bounding box center [673, 159] width 0 height 17
click at [667, 155] on input at bounding box center [625, 160] width 119 height 17
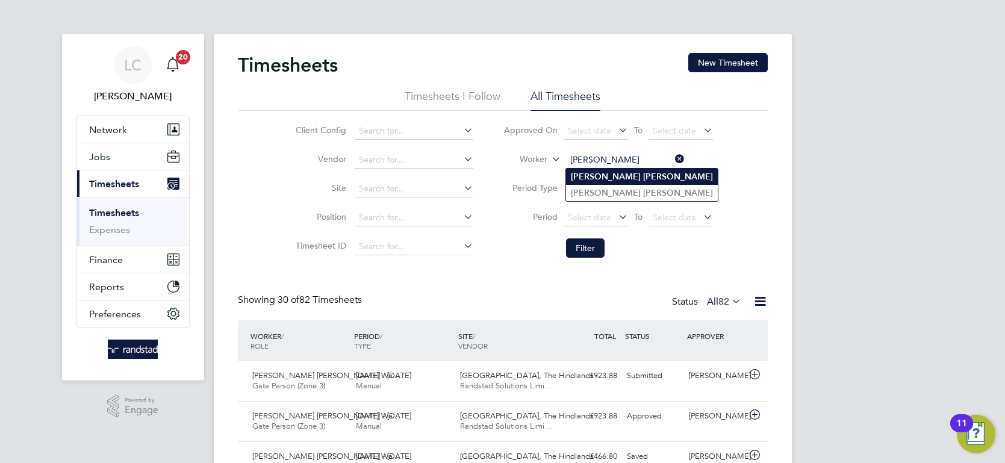
type input "[PERSON_NAME]"
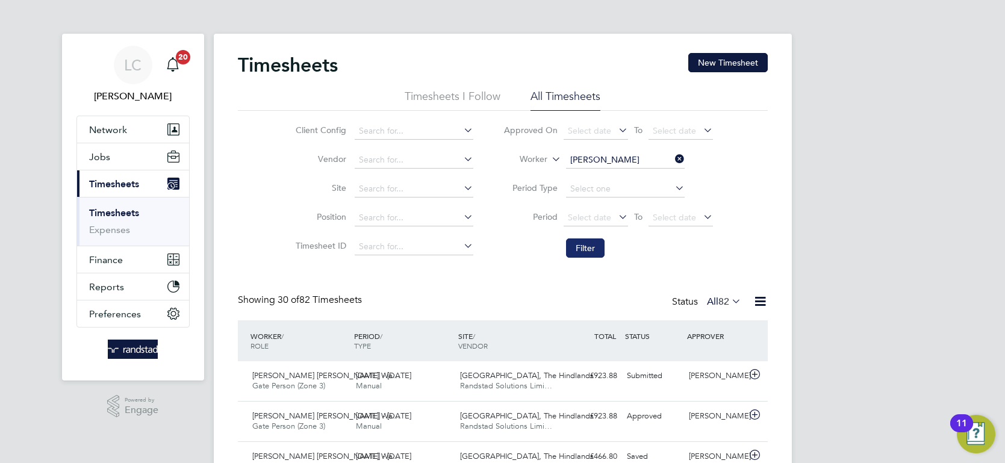
click at [596, 247] on button "Filter" at bounding box center [585, 248] width 39 height 19
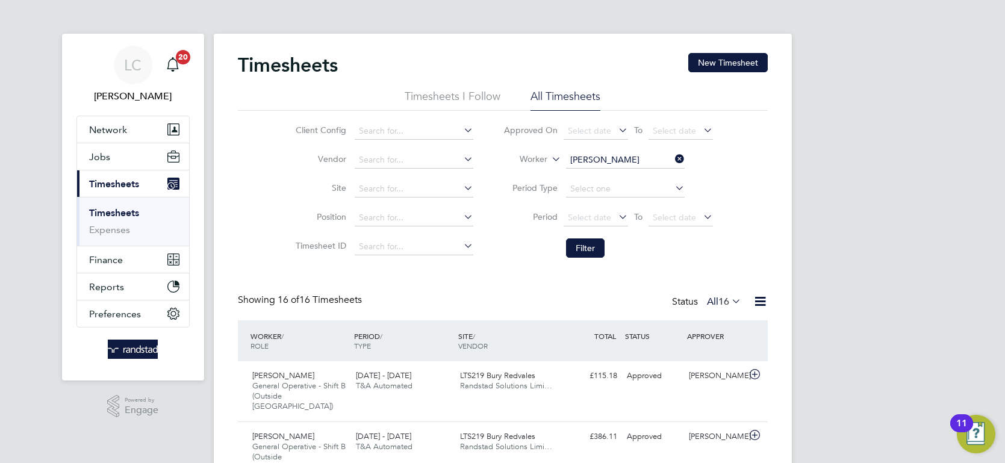
click at [638, 158] on input "[PERSON_NAME]" at bounding box center [625, 160] width 119 height 17
type input "[PERSON_NAME]"
drag, startPoint x: 629, startPoint y: 171, endPoint x: 575, endPoint y: 220, distance: 73.8
click at [629, 171] on li "[PERSON_NAME]" at bounding box center [642, 177] width 152 height 16
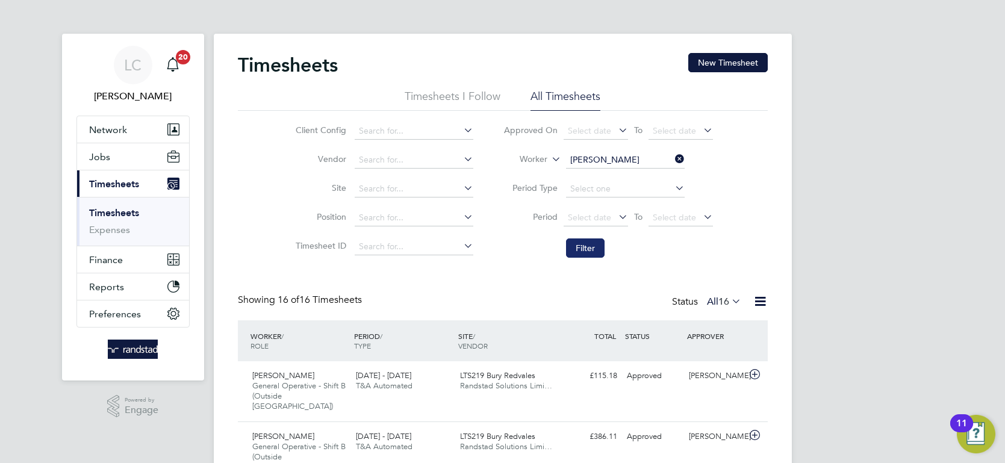
click at [583, 244] on button "Filter" at bounding box center [585, 248] width 39 height 19
click at [643, 162] on input "[PERSON_NAME]" at bounding box center [625, 160] width 119 height 17
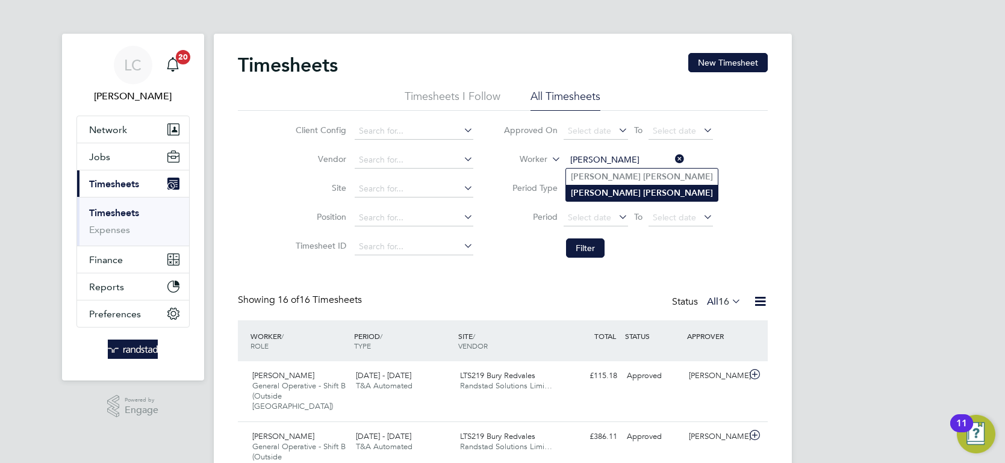
click at [649, 195] on li "[PERSON_NAME]" at bounding box center [642, 193] width 152 height 16
type input "[PERSON_NAME]"
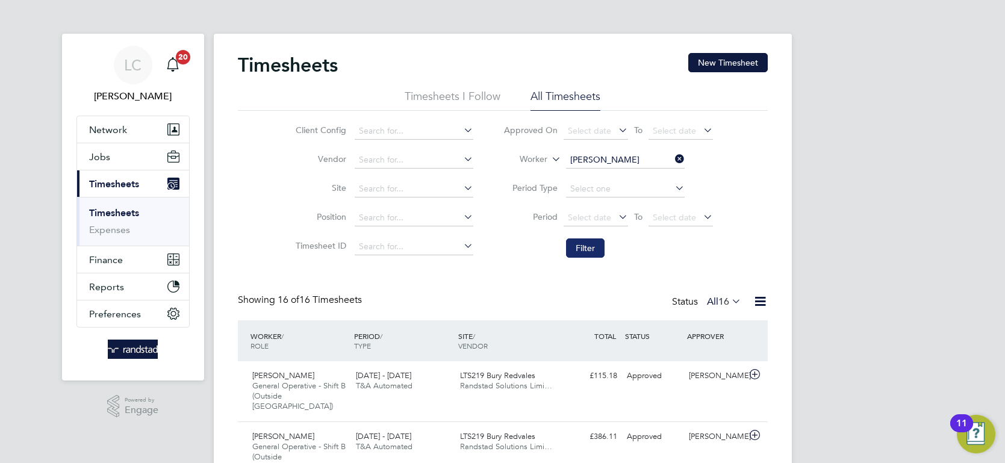
click at [589, 247] on button "Filter" at bounding box center [585, 248] width 39 height 19
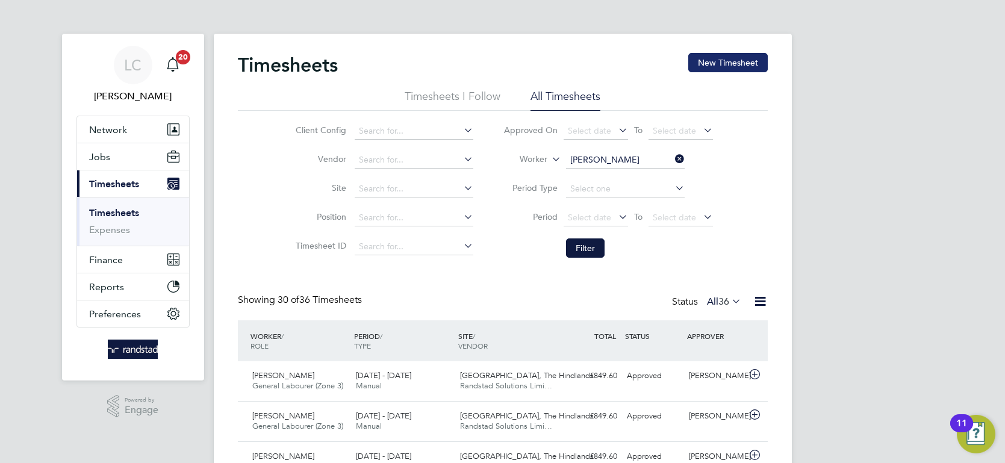
click at [738, 59] on button "New Timesheet" at bounding box center [728, 62] width 80 height 19
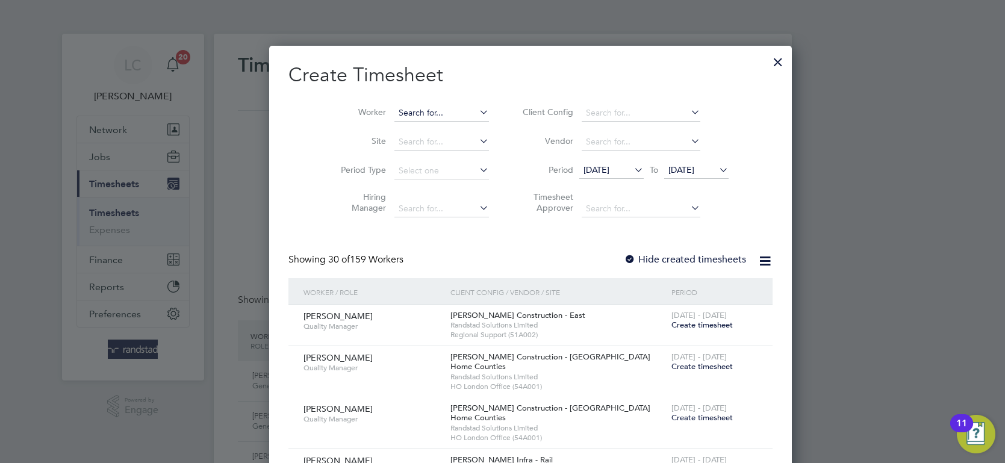
click at [425, 113] on input at bounding box center [442, 113] width 95 height 17
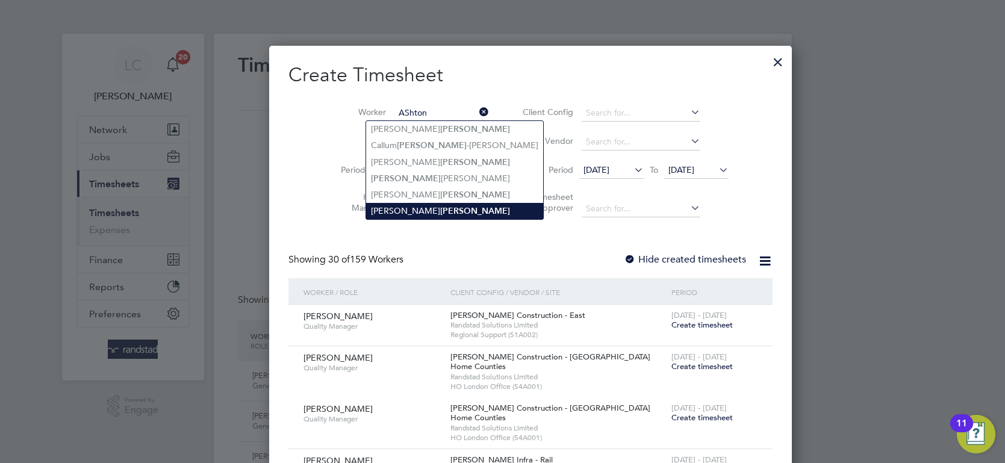
click at [440, 213] on b "[PERSON_NAME]" at bounding box center [475, 211] width 70 height 10
type input "[PERSON_NAME]"
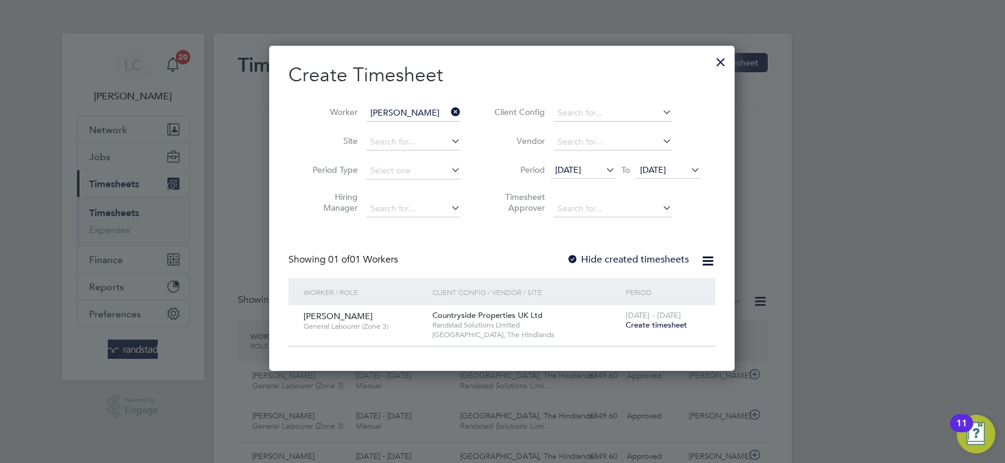
click at [665, 317] on span "[DATE] - [DATE]" at bounding box center [653, 315] width 55 height 10
click at [666, 323] on span "Create timesheet" at bounding box center [656, 325] width 61 height 10
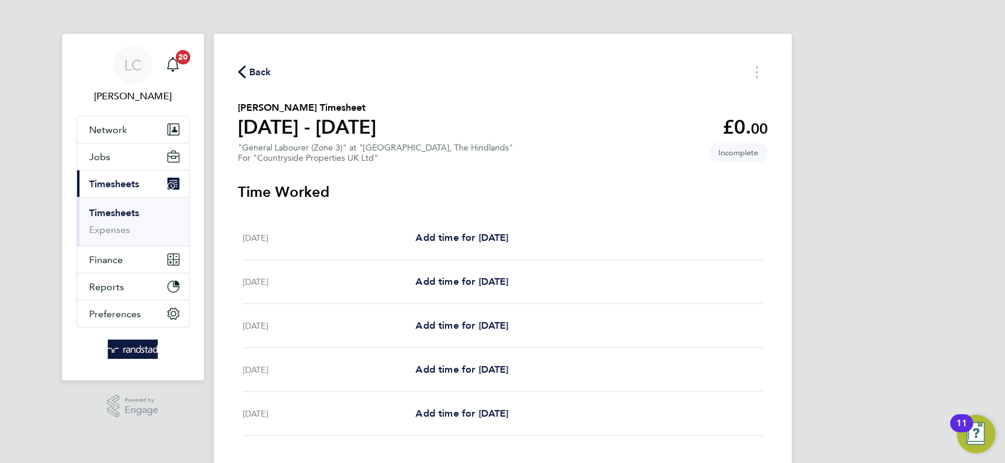
click at [469, 226] on div "[DATE] Add time for [DATE] Add time for [DATE]" at bounding box center [503, 238] width 520 height 44
click at [471, 243] on link "Add time for [DATE]" at bounding box center [462, 238] width 93 height 14
select select "30"
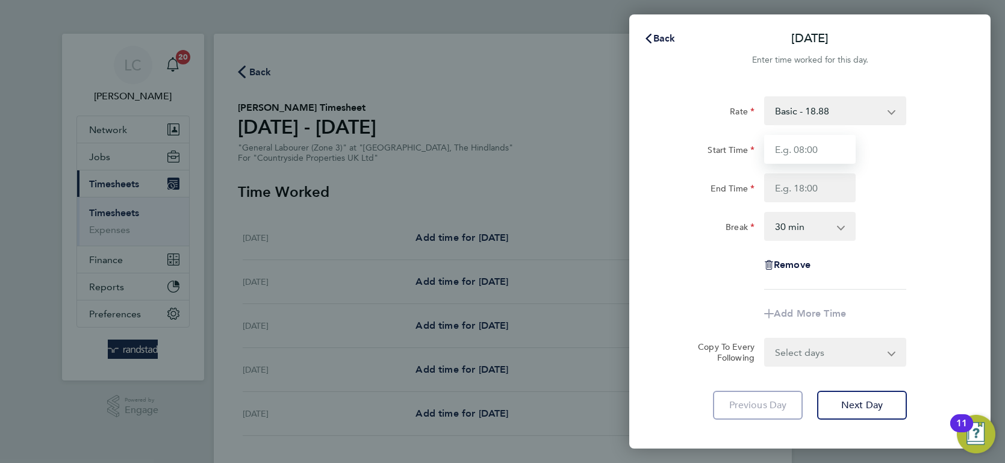
click at [807, 137] on input "Start Time" at bounding box center [810, 149] width 92 height 29
type input "07:30"
click at [819, 189] on input "End Time" at bounding box center [810, 187] width 92 height 29
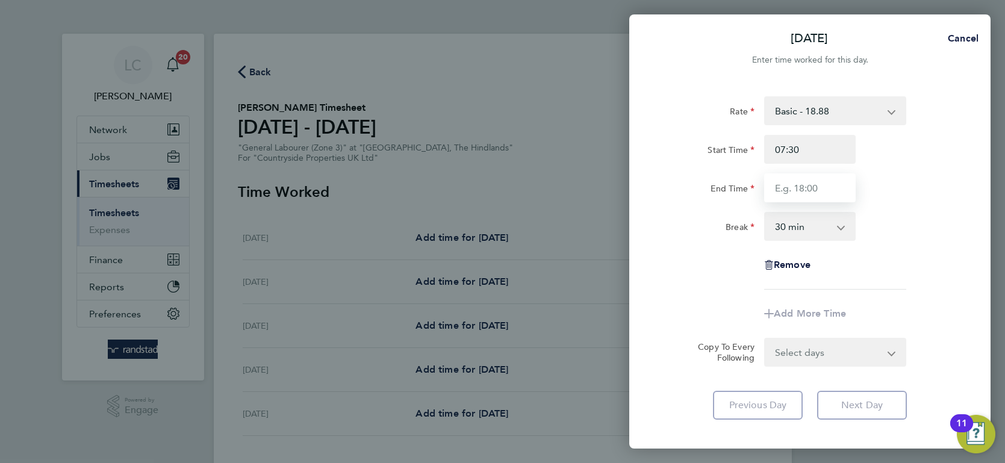
type input "17:00"
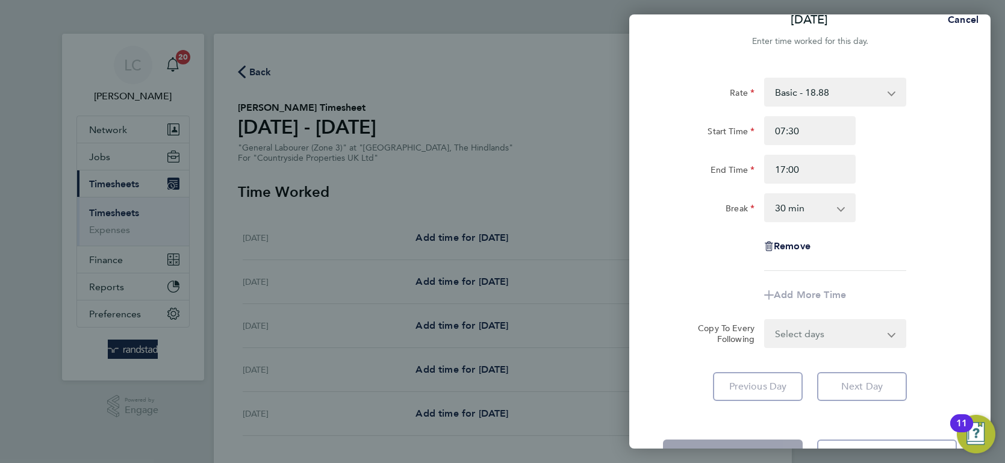
click at [826, 337] on div "Select days Day [DATE] [DATE] [DATE] [DATE]" at bounding box center [835, 333] width 142 height 29
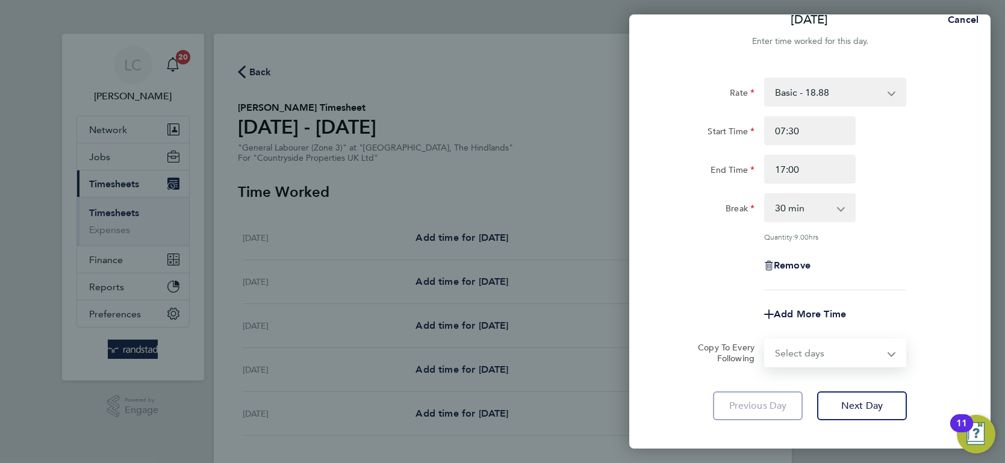
click at [809, 340] on select "Select days Day [DATE] [DATE] [DATE] [DATE]" at bounding box center [829, 353] width 126 height 27
select select "DAY"
click at [766, 340] on select "Select days Day [DATE] [DATE] [DATE] [DATE]" at bounding box center [829, 353] width 126 height 27
select select "[DATE]"
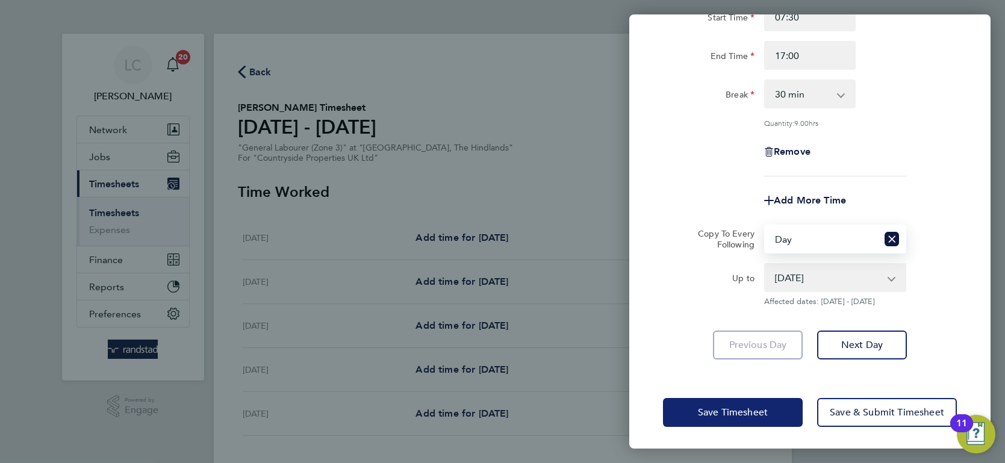
click at [728, 418] on button "Save Timesheet" at bounding box center [733, 412] width 140 height 29
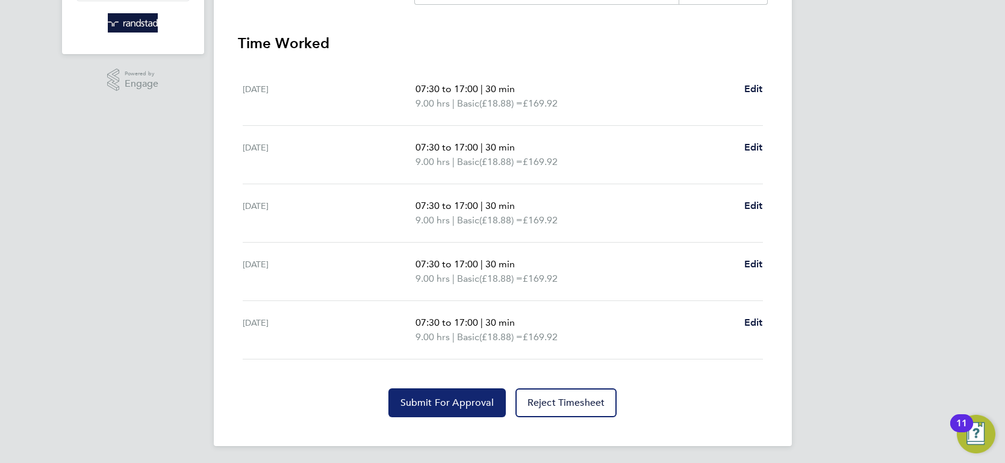
click at [442, 397] on span "Submit For Approval" at bounding box center [447, 403] width 93 height 12
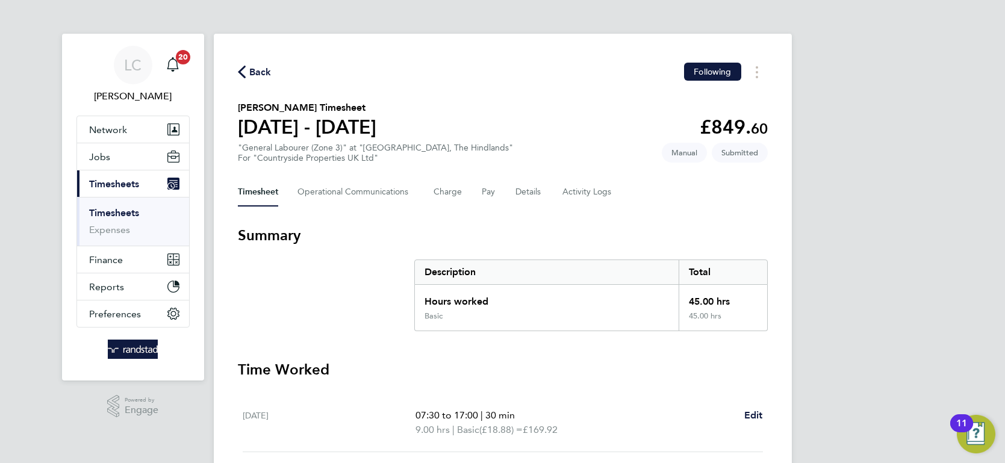
click at [261, 72] on span "Back" at bounding box center [260, 72] width 22 height 14
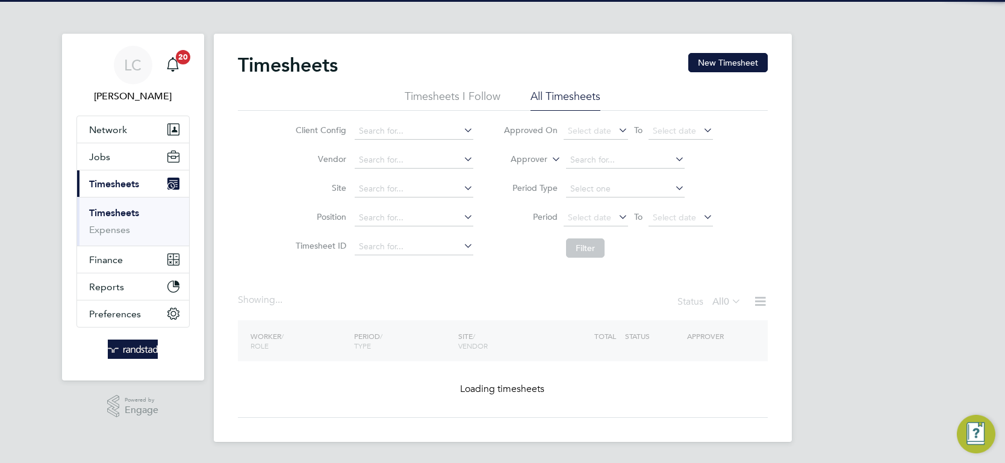
click at [542, 155] on label "Approver" at bounding box center [520, 160] width 54 height 12
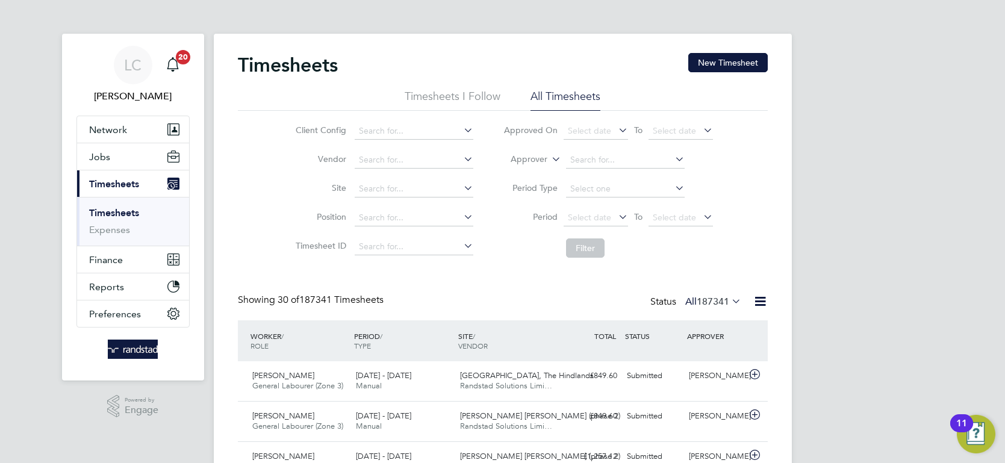
click at [534, 160] on label "Approver" at bounding box center [520, 160] width 54 height 12
click at [522, 167] on li "Worker" at bounding box center [518, 174] width 59 height 16
click at [631, 158] on input at bounding box center [625, 160] width 119 height 17
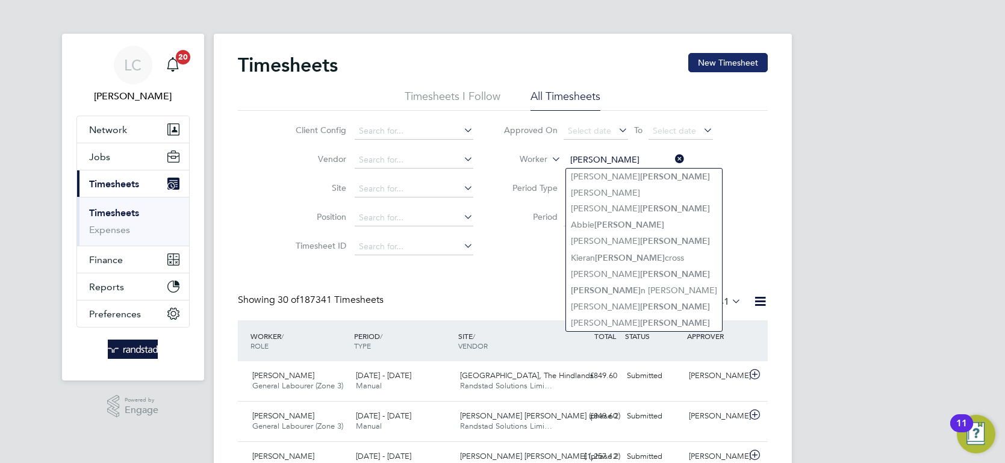
type input "[PERSON_NAME]"
click at [720, 64] on button "New Timesheet" at bounding box center [728, 62] width 80 height 19
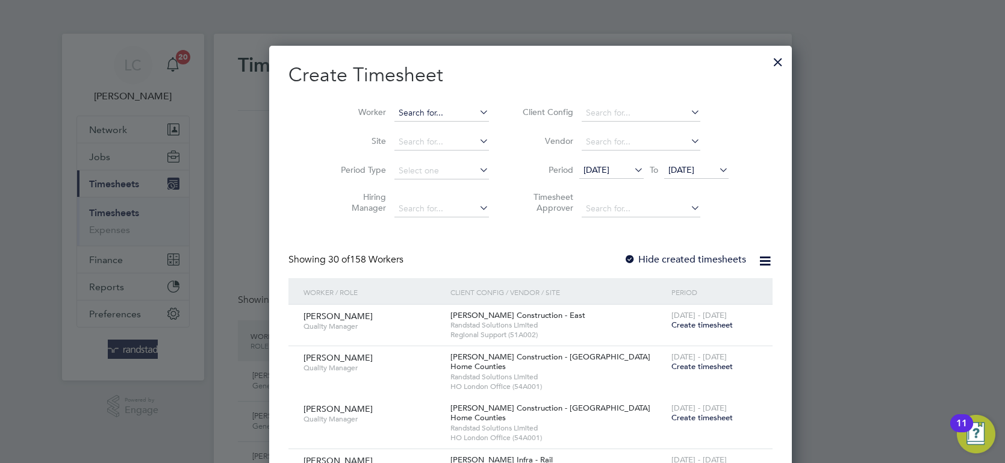
click at [434, 107] on input at bounding box center [442, 113] width 95 height 17
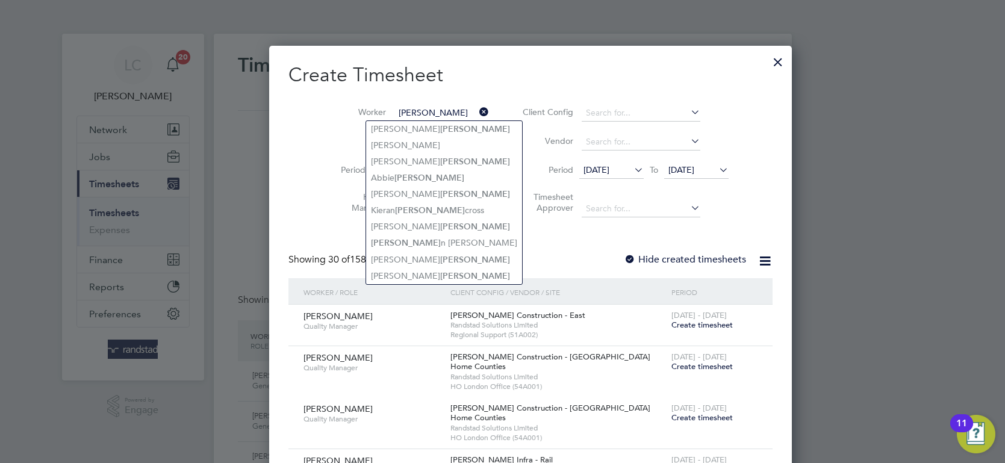
type input "[PERSON_NAME]"
click at [477, 108] on icon at bounding box center [477, 112] width 0 height 17
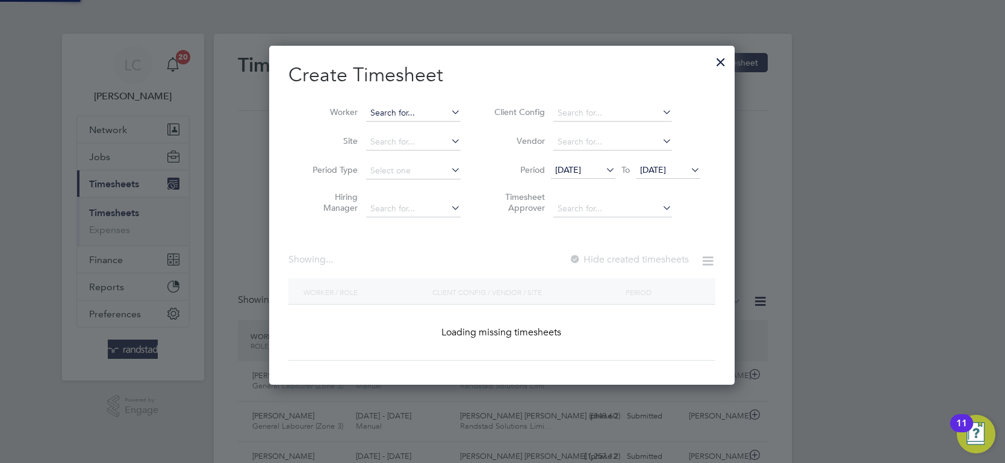
click at [432, 111] on input at bounding box center [413, 113] width 95 height 17
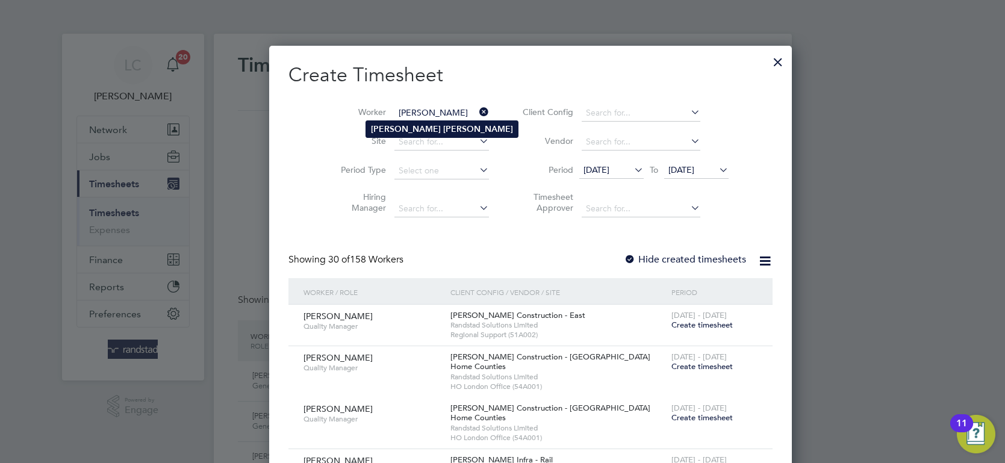
click at [443, 128] on b "[PERSON_NAME]" at bounding box center [478, 129] width 70 height 10
type input "[PERSON_NAME]"
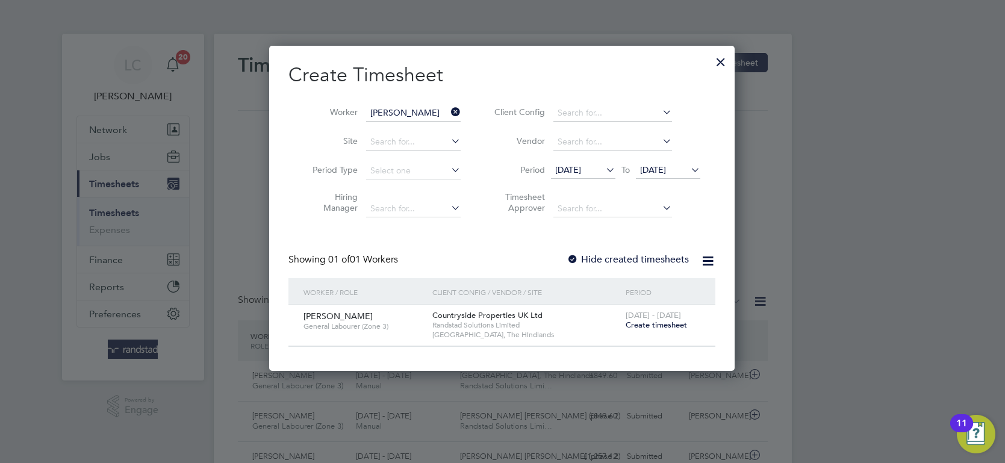
click at [647, 319] on span "[DATE] - [DATE]" at bounding box center [653, 315] width 55 height 10
click at [647, 322] on span "Create timesheet" at bounding box center [656, 325] width 61 height 10
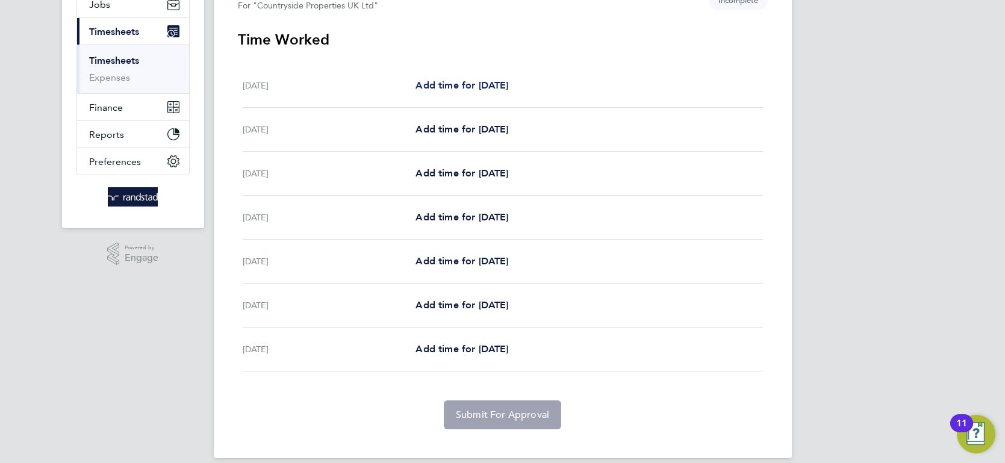
click at [490, 90] on link "Add time for [DATE]" at bounding box center [462, 85] width 93 height 14
select select "30"
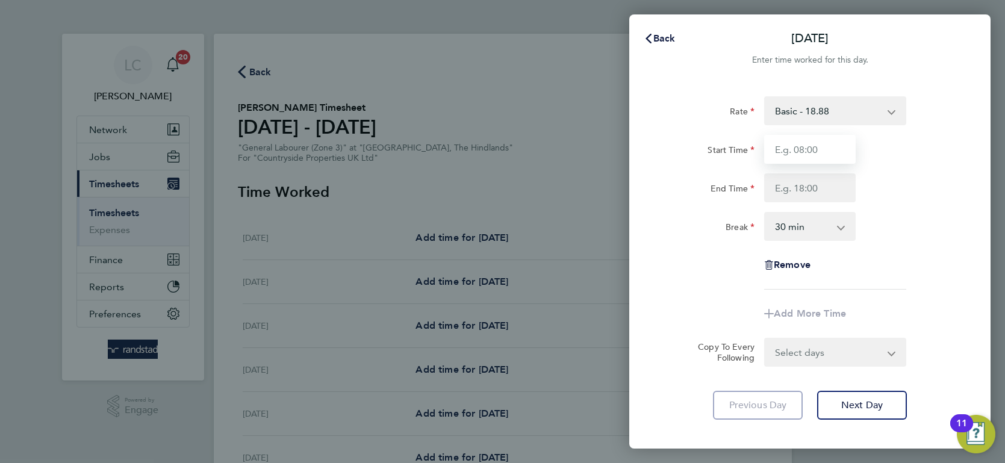
click at [844, 150] on input "Start Time" at bounding box center [810, 149] width 92 height 29
type input "07:30"
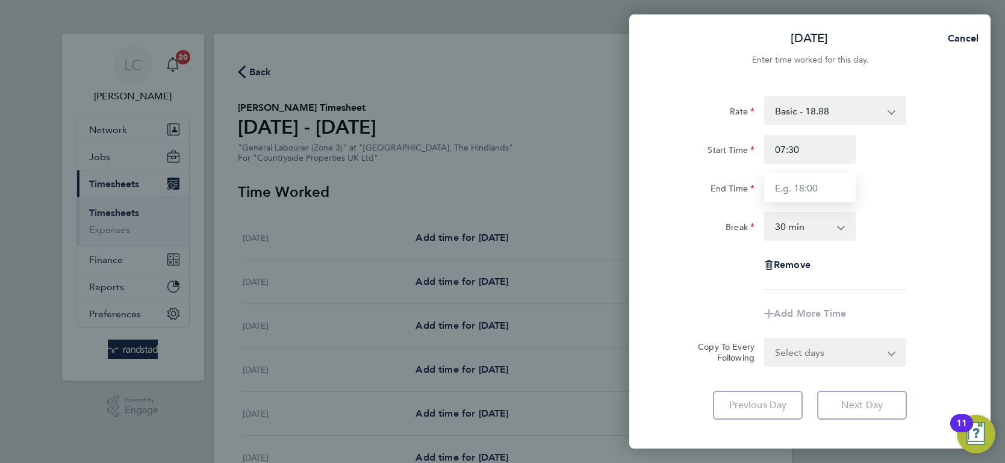
click at [829, 181] on input "End Time" at bounding box center [810, 187] width 92 height 29
type input "17:00"
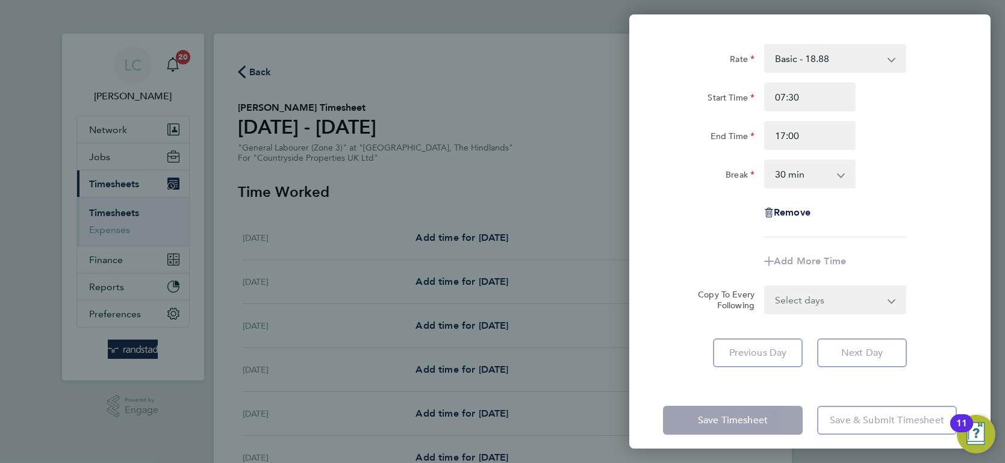
click at [826, 299] on form "Rate Basic - 18.88 Start Time 07:30 End Time 17:00 Break 0 min 15 min 30 min 45…" at bounding box center [810, 179] width 294 height 270
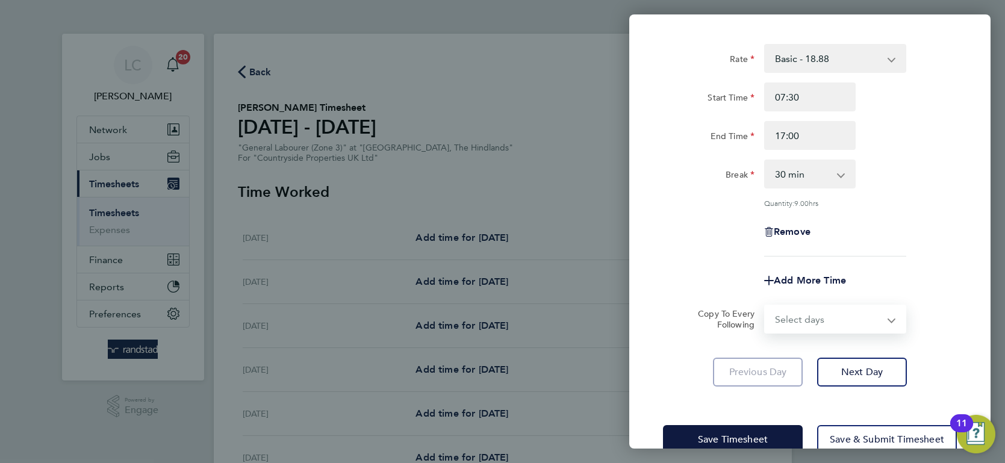
click at [826, 325] on select "Select days Day Weekday (Mon-Fri) Weekend (Sat-Sun) [DATE] [DATE] [DATE] [DATE]…" at bounding box center [829, 319] width 126 height 27
select select "DAY"
click at [766, 306] on select "Select days Day Weekday (Mon-Fri) Weekend (Sat-Sun) [DATE] [DATE] [DATE] [DATE]…" at bounding box center [829, 319] width 126 height 27
select select "[DATE]"
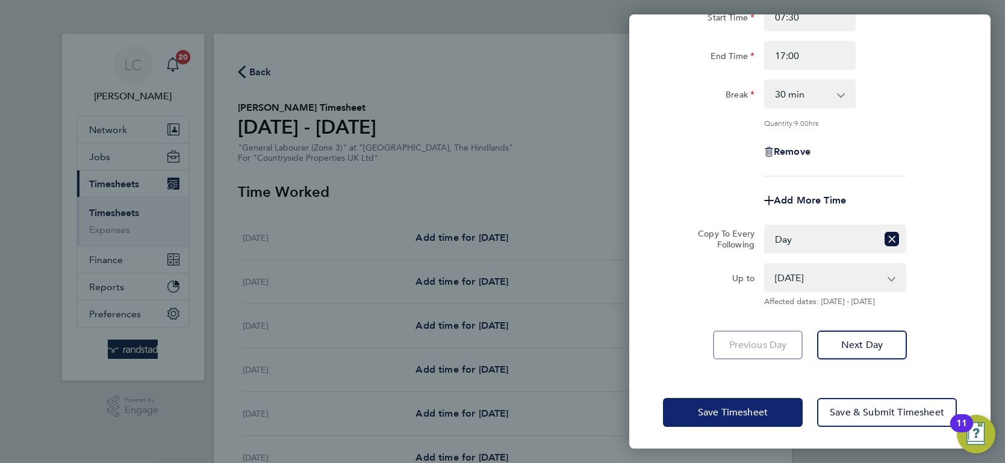
click at [735, 407] on span "Save Timesheet" at bounding box center [733, 413] width 70 height 12
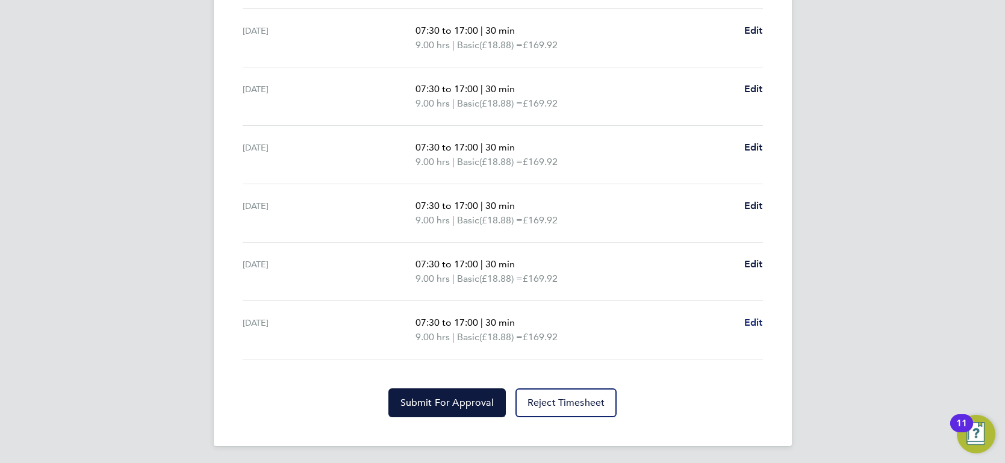
click at [758, 320] on span "Edit" at bounding box center [753, 322] width 19 height 11
select select "30"
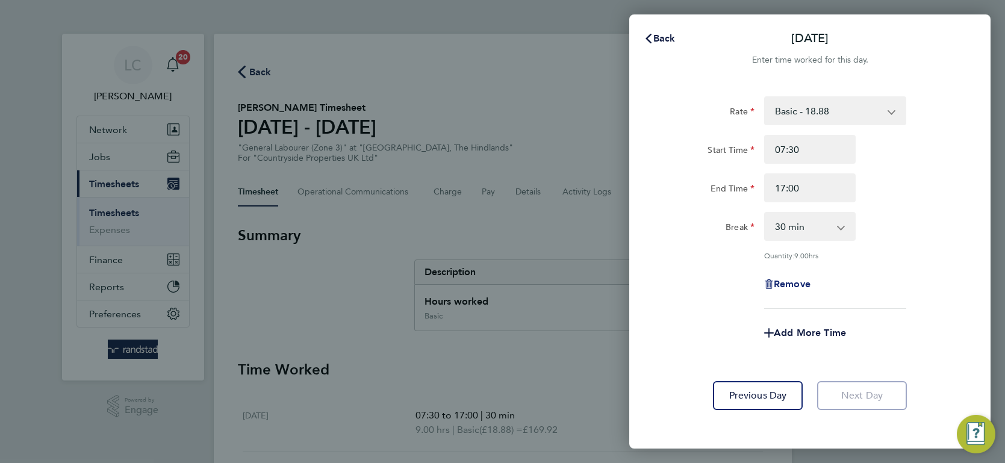
click at [781, 287] on span "Remove" at bounding box center [792, 283] width 37 height 11
select select "null"
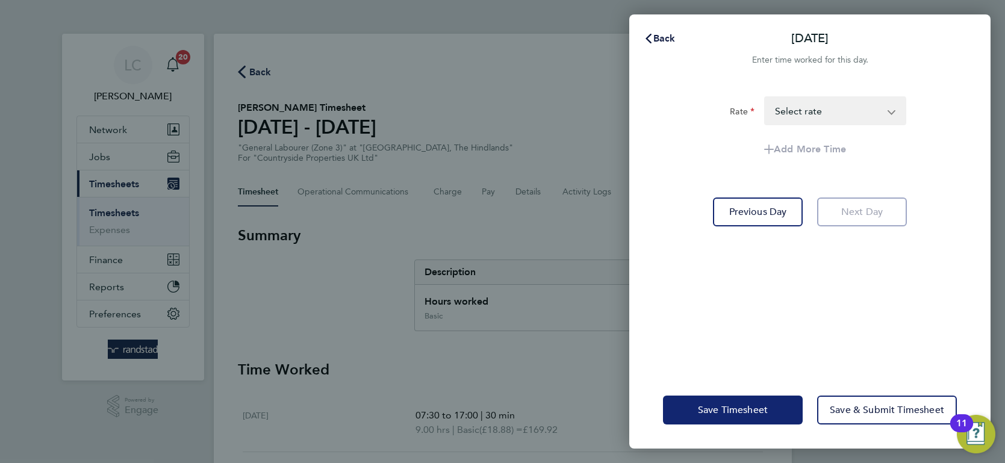
click at [745, 411] on span "Save Timesheet" at bounding box center [733, 410] width 70 height 12
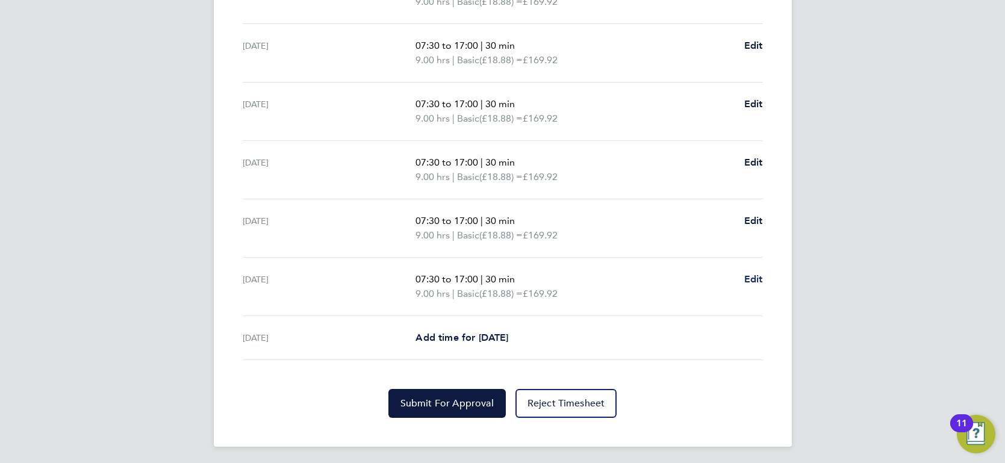
click at [757, 277] on span "Edit" at bounding box center [753, 278] width 19 height 11
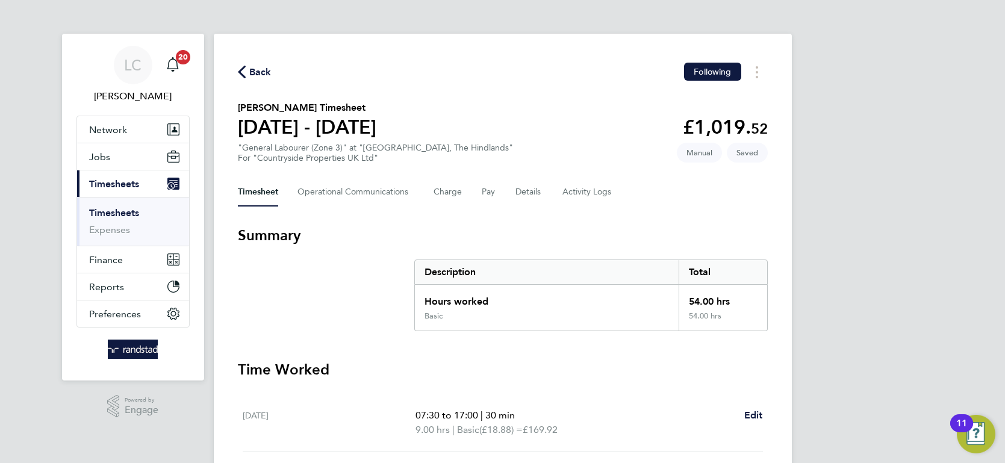
select select "30"
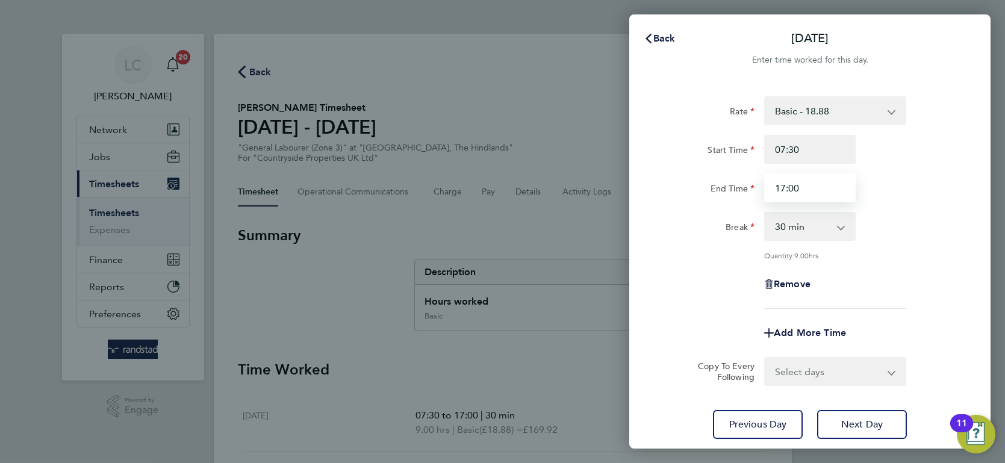
click at [826, 193] on input "17:00" at bounding box center [810, 187] width 92 height 29
click at [824, 188] on input "17:00" at bounding box center [810, 187] width 92 height 29
drag, startPoint x: 824, startPoint y: 188, endPoint x: 642, endPoint y: 181, distance: 182.0
click at [646, 183] on div "Rate Basic - 18.88 Start Time 07:30 End Time 17:00 Break 0 min 15 min 30 min 45…" at bounding box center [809, 268] width 361 height 372
type input "15:00"
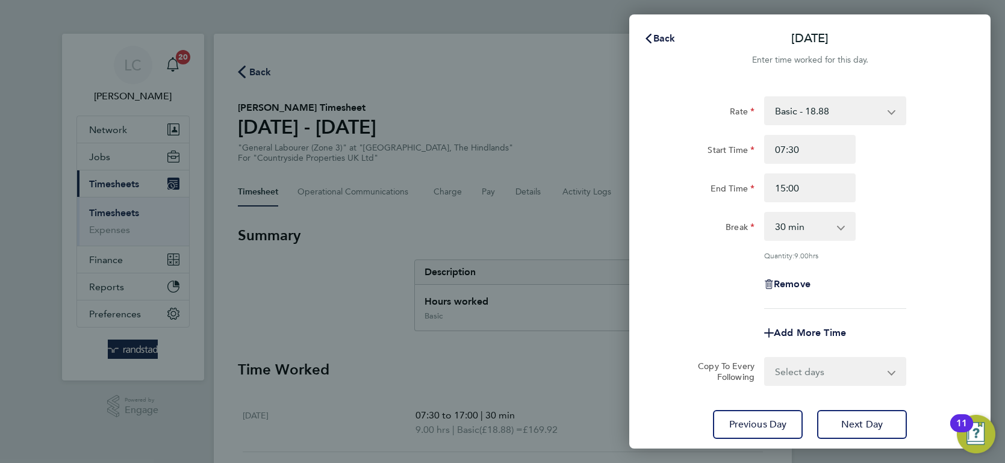
click at [739, 240] on div "Break" at bounding box center [708, 226] width 101 height 29
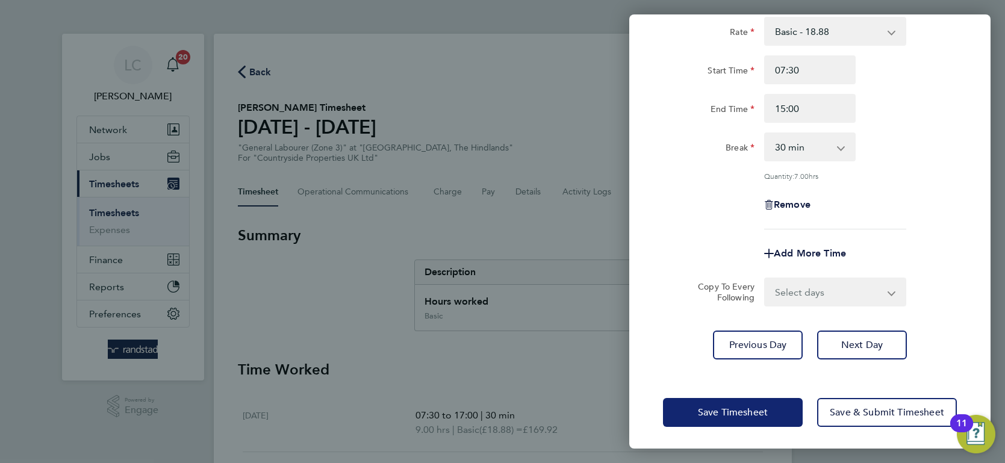
click at [720, 416] on span "Save Timesheet" at bounding box center [733, 413] width 70 height 12
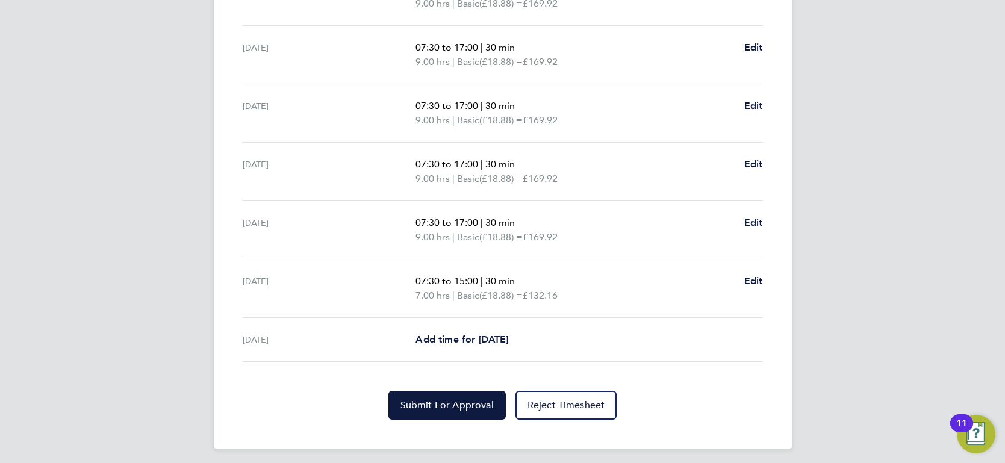
scroll to position [428, 0]
click at [764, 276] on ul "[DATE] 07:30 to 17:00 | 30 min 9.00 hrs | Basic (£18.88) = £169.92 Edit [DATE] …" at bounding box center [503, 163] width 530 height 395
click at [760, 273] on span "Edit" at bounding box center [753, 278] width 19 height 11
select select "30"
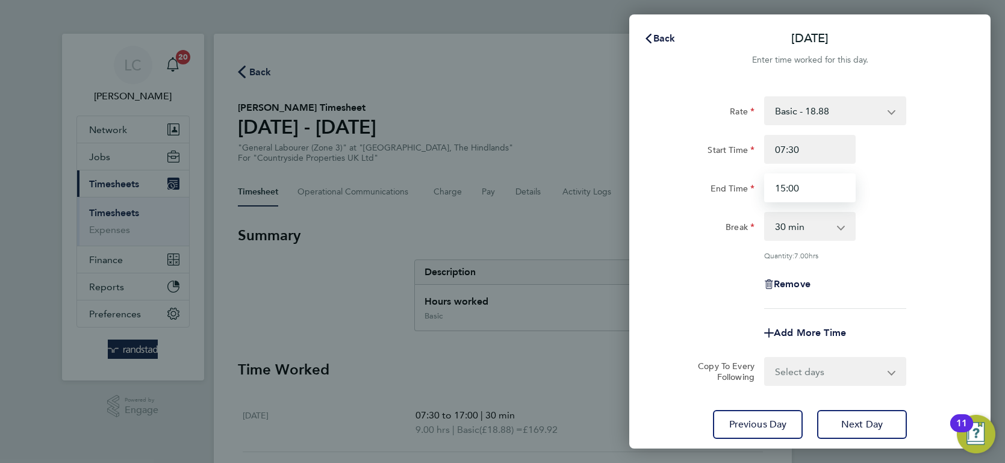
drag, startPoint x: 837, startPoint y: 186, endPoint x: 697, endPoint y: 187, distance: 140.3
click at [706, 187] on div "End Time 15:00" at bounding box center [810, 187] width 304 height 29
type input "13:00"
click at [681, 235] on div "Break" at bounding box center [708, 226] width 101 height 29
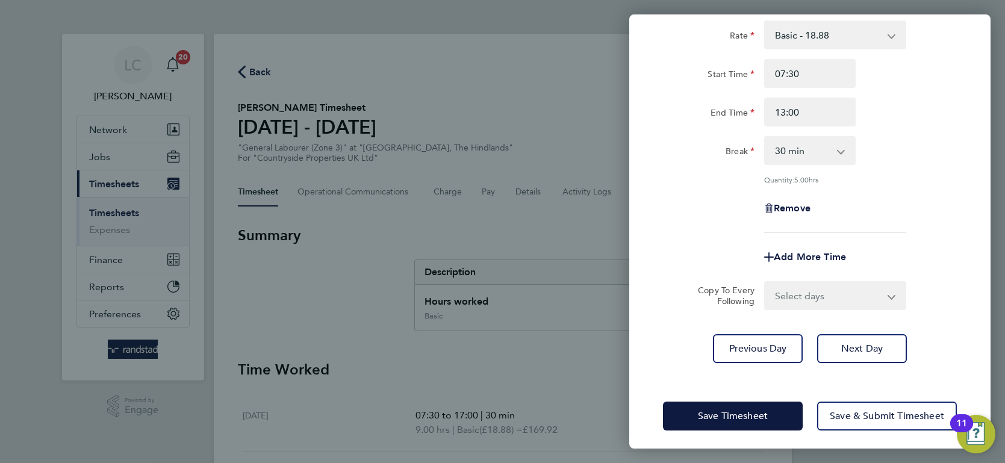
scroll to position [80, 0]
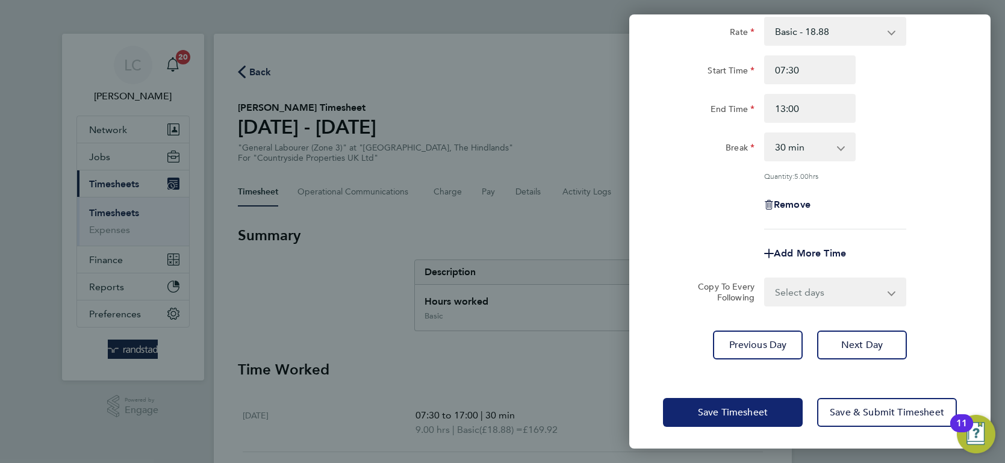
click at [719, 421] on button "Save Timesheet" at bounding box center [733, 412] width 140 height 29
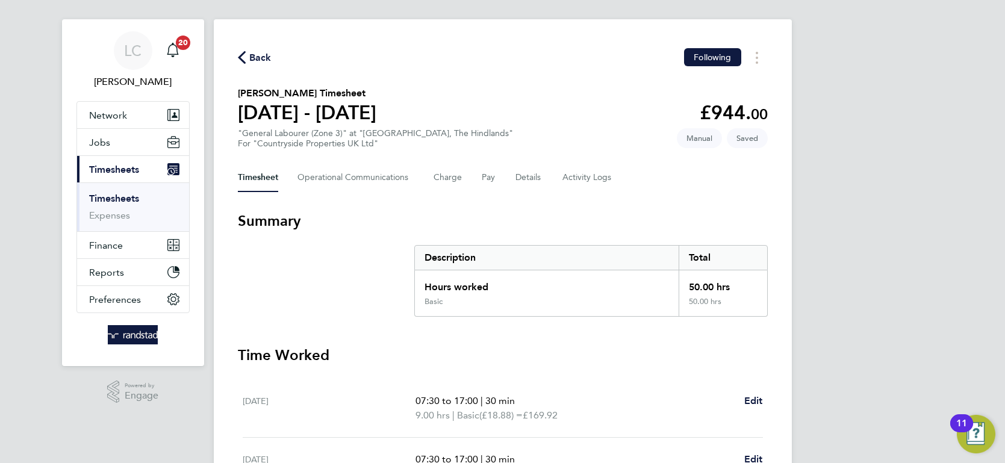
scroll to position [428, 0]
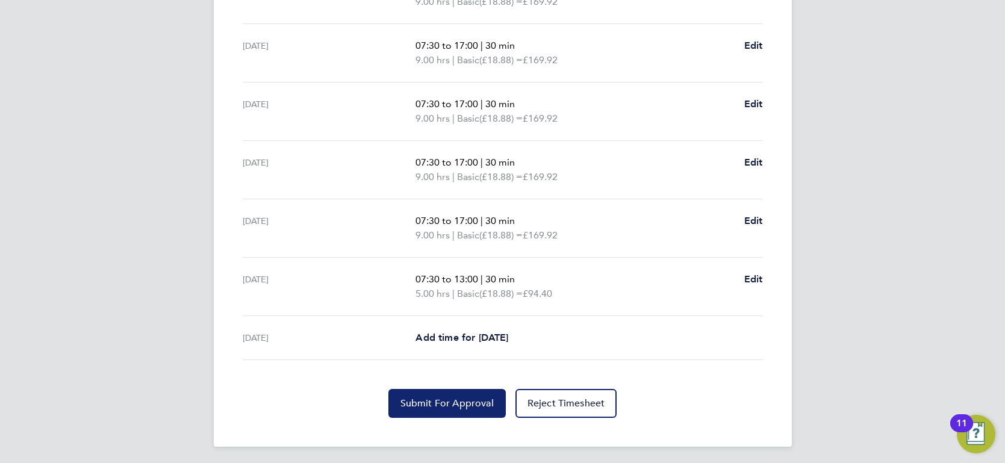
click at [459, 402] on span "Submit For Approval" at bounding box center [447, 404] width 93 height 12
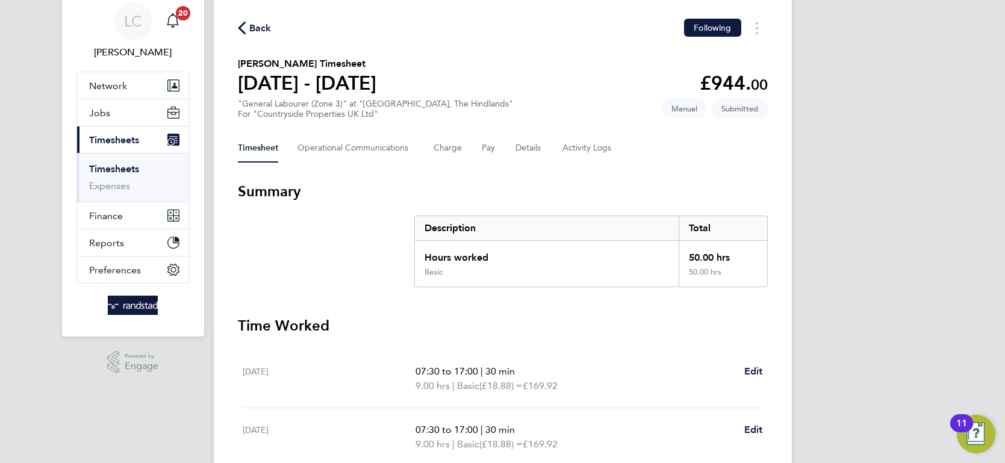
scroll to position [0, 0]
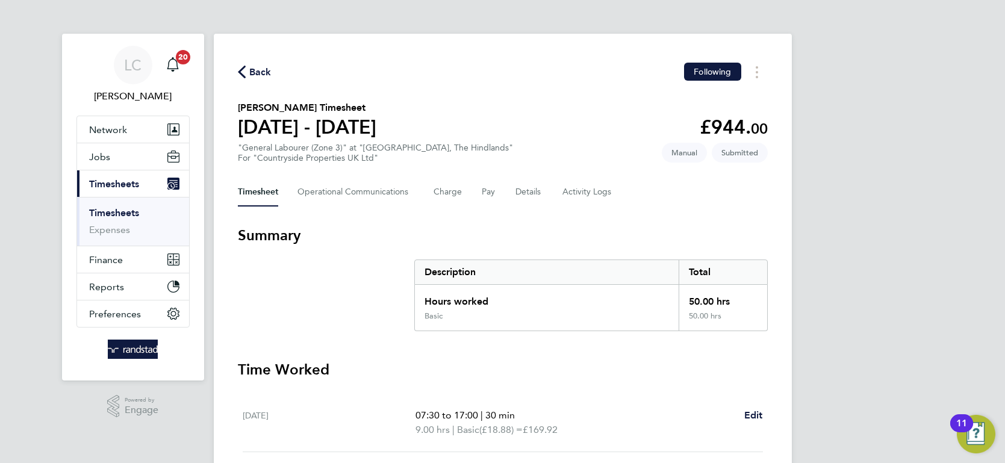
click at [254, 75] on span "Back" at bounding box center [260, 72] width 22 height 14
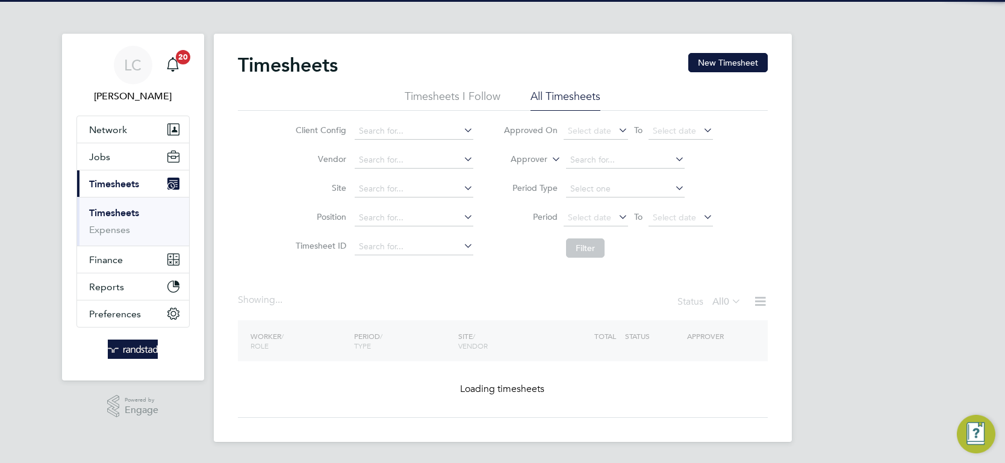
click at [549, 157] on icon at bounding box center [549, 156] width 0 height 11
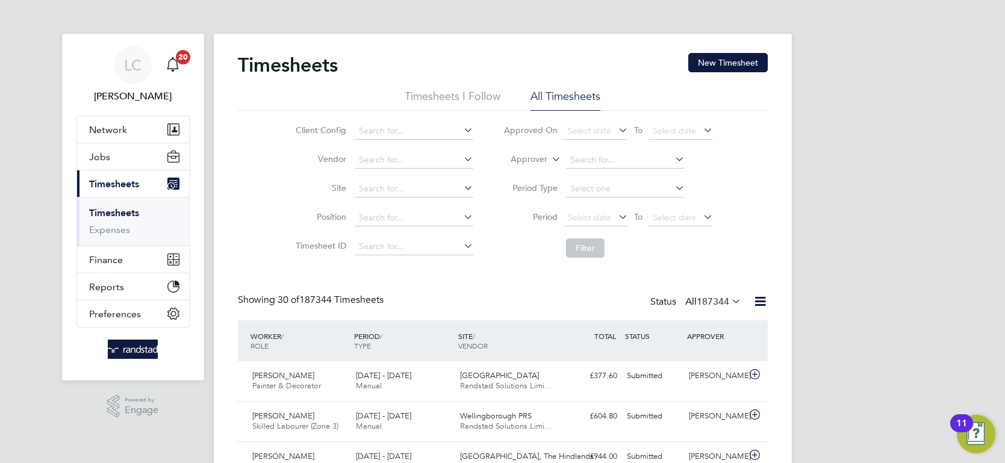
scroll to position [31, 104]
click at [522, 170] on li "Worker" at bounding box center [518, 174] width 59 height 16
click at [705, 57] on button "New Timesheet" at bounding box center [728, 62] width 80 height 19
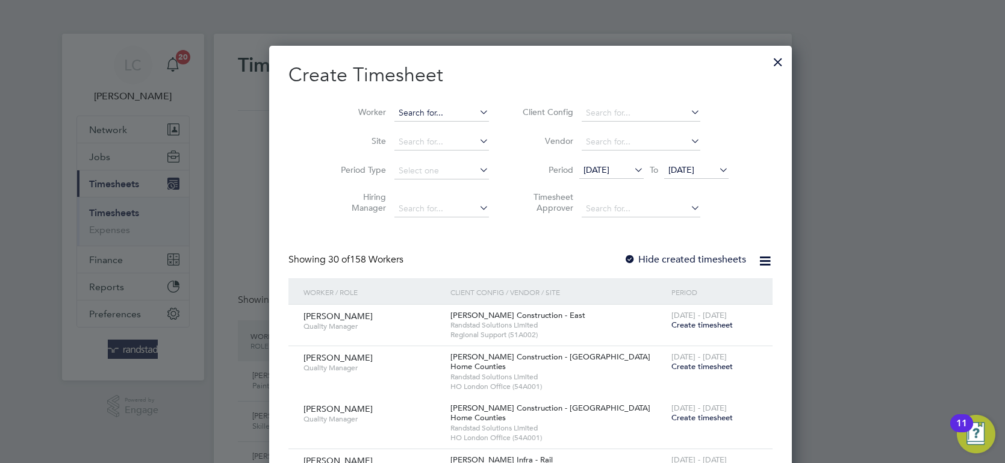
click at [401, 110] on input at bounding box center [442, 113] width 95 height 17
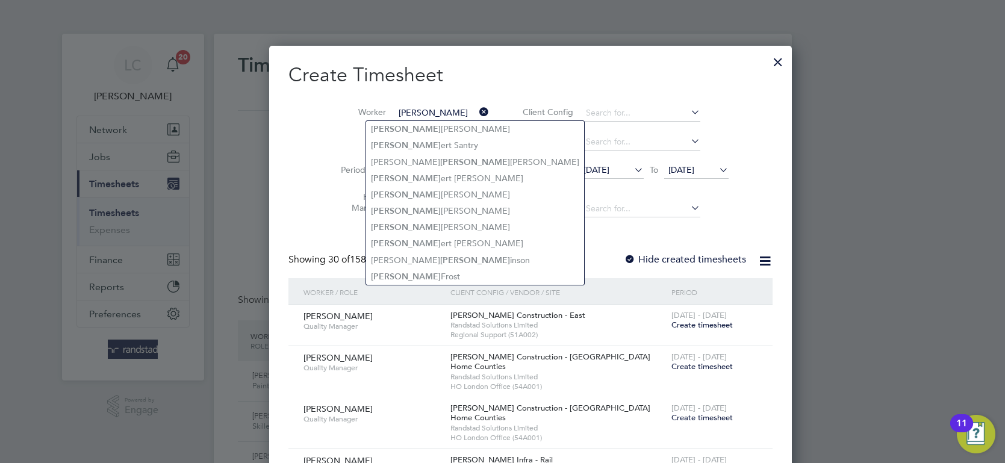
type input "[PERSON_NAME]"
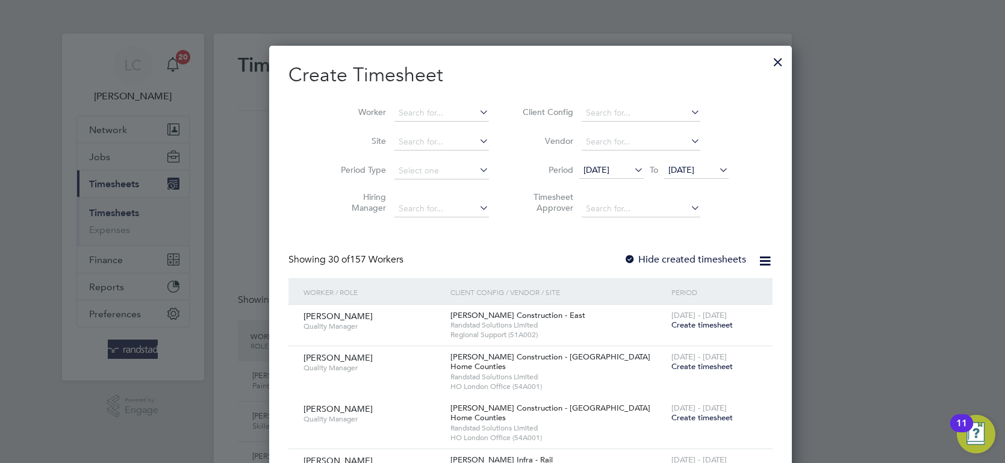
scroll to position [2536, 466]
click at [424, 108] on input at bounding box center [442, 113] width 95 height 17
click at [424, 109] on input at bounding box center [442, 113] width 95 height 17
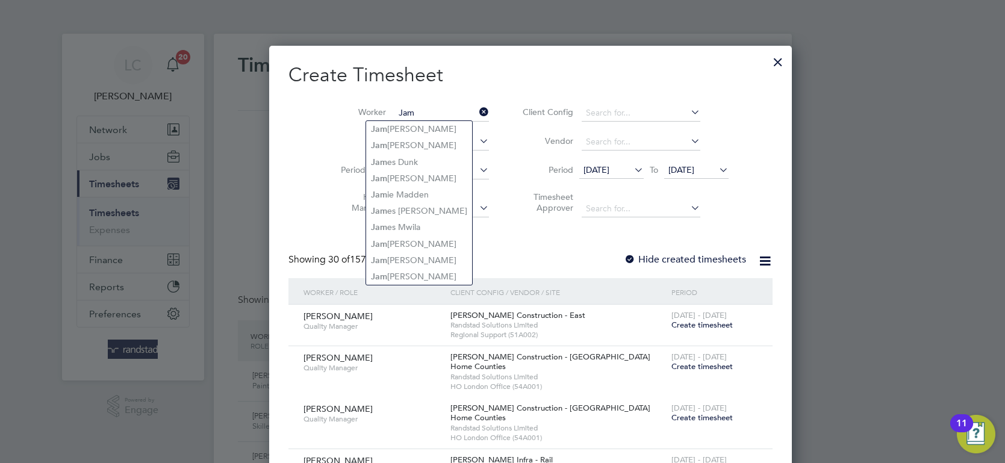
type input "Jam"
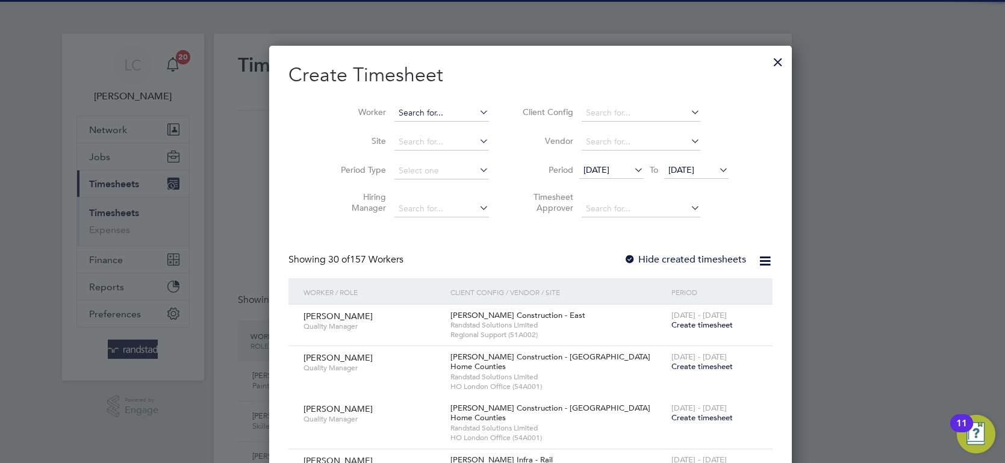
click at [419, 108] on input at bounding box center [442, 113] width 95 height 17
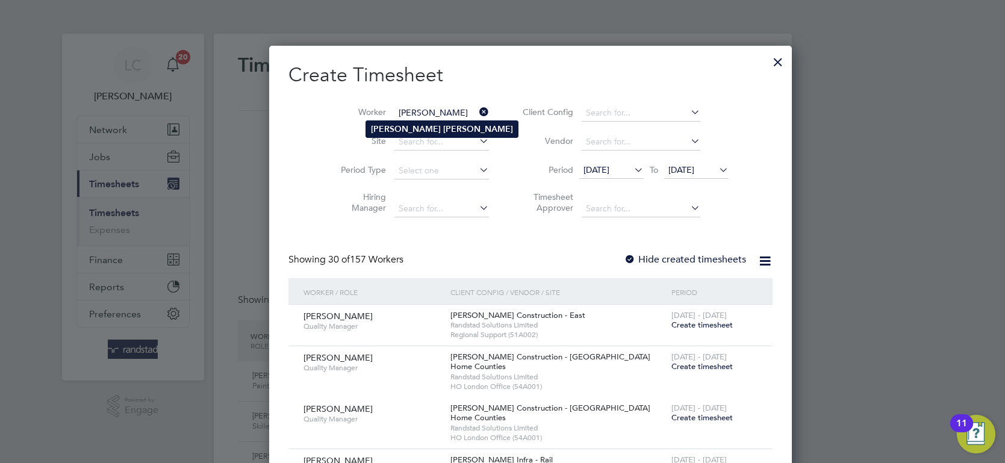
type input "[PERSON_NAME]"
click at [393, 128] on li "[PERSON_NAME]" at bounding box center [442, 129] width 152 height 16
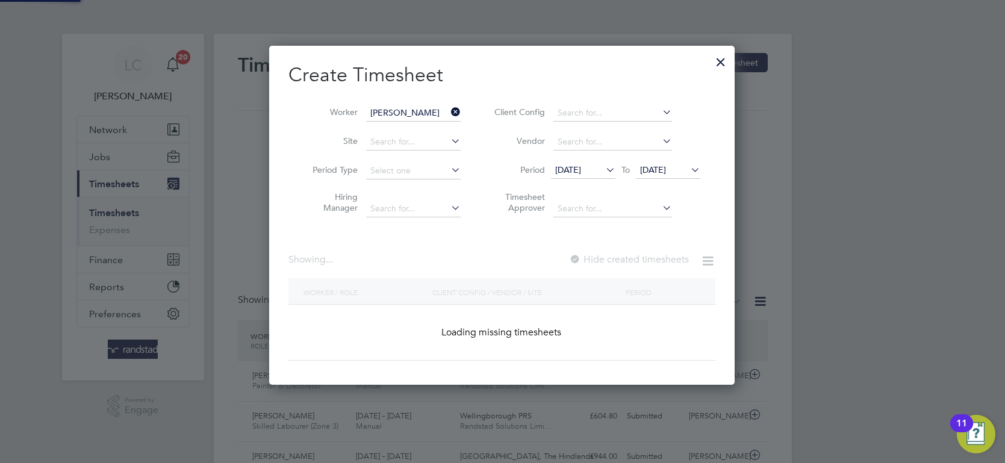
scroll to position [324, 466]
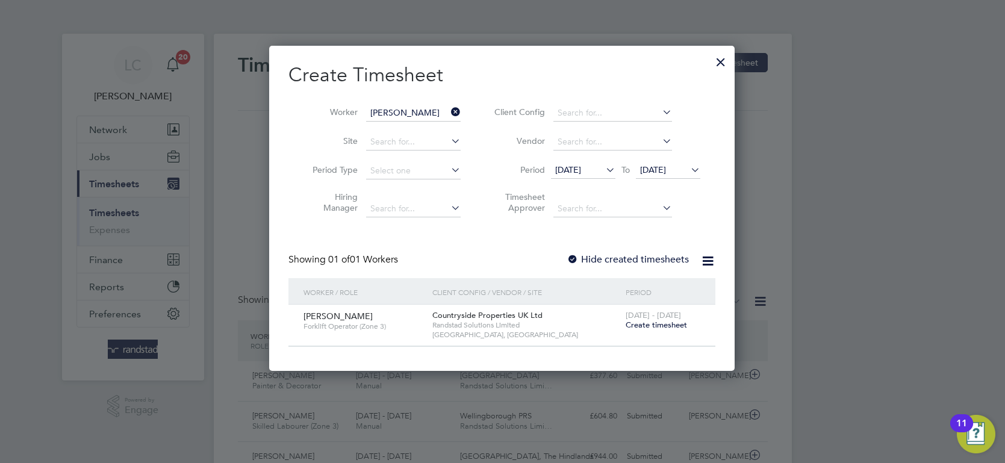
click at [663, 322] on span "Create timesheet" at bounding box center [656, 325] width 61 height 10
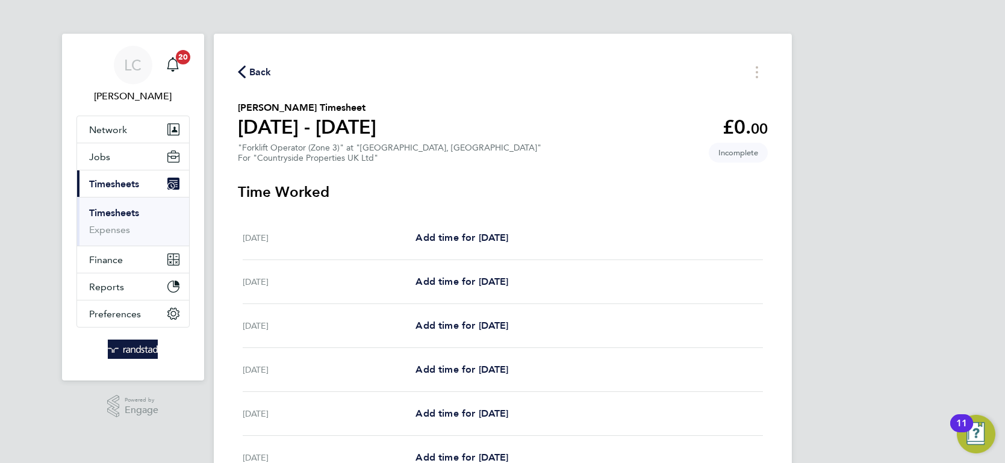
click at [479, 229] on div "[DATE] Add time for [DATE] Add time for [DATE]" at bounding box center [503, 238] width 520 height 44
click at [470, 232] on span "Add time for [DATE]" at bounding box center [462, 237] width 93 height 11
select select "30"
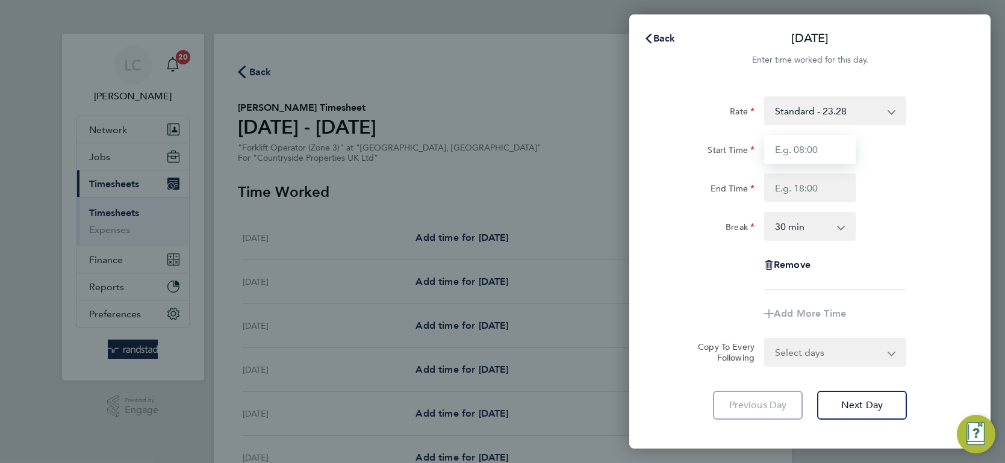
click at [814, 161] on input "Start Time" at bounding box center [810, 149] width 92 height 29
type input "07:30"
click at [818, 183] on input "End Time" at bounding box center [810, 187] width 92 height 29
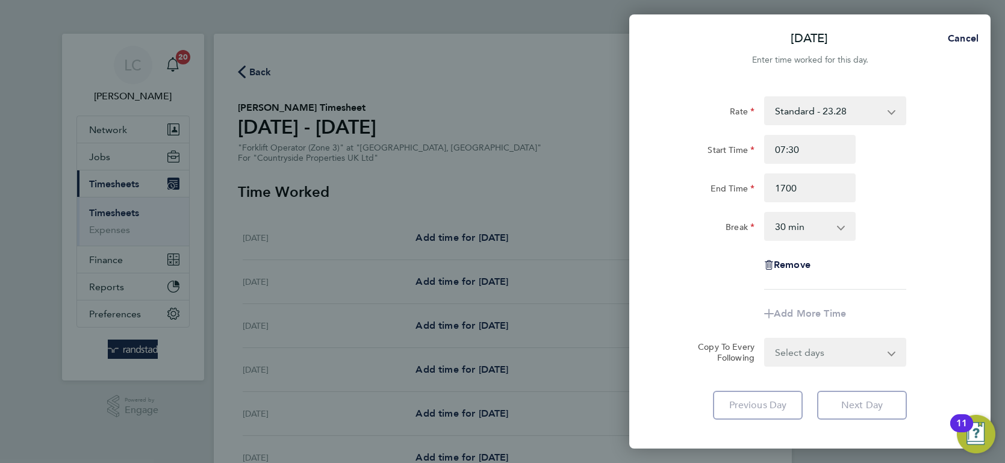
type input "17:00"
click at [697, 253] on div "Rate Standard - 23.28 Start Time 07:30 End Time 17:00 Break 0 min 15 min 30 min…" at bounding box center [810, 192] width 294 height 193
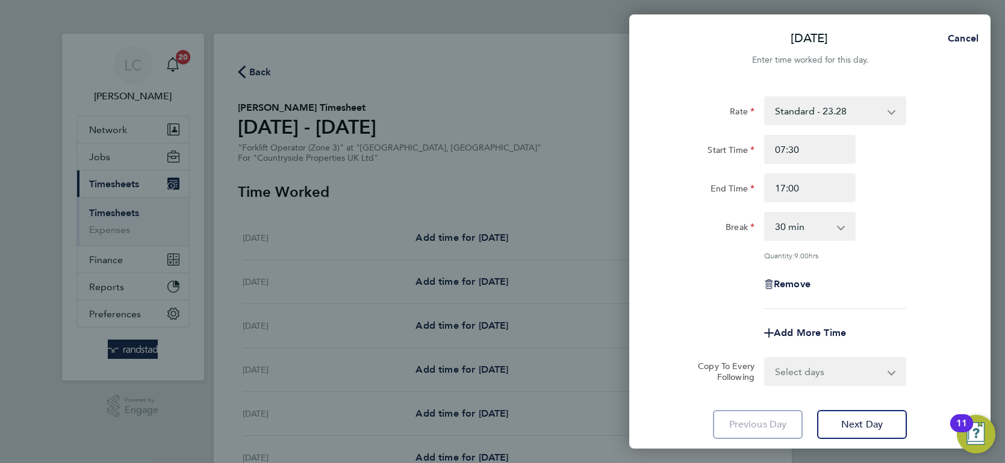
click at [826, 372] on select "Select days Day Weekday (Mon-Fri) Weekend (Sat-Sun) [DATE] [DATE] [DATE] [DATE]…" at bounding box center [829, 371] width 126 height 27
select select "DAY"
click at [766, 358] on select "Select days Day Weekday (Mon-Fri) Weekend (Sat-Sun) [DATE] [DATE] [DATE] [DATE]…" at bounding box center [829, 371] width 126 height 27
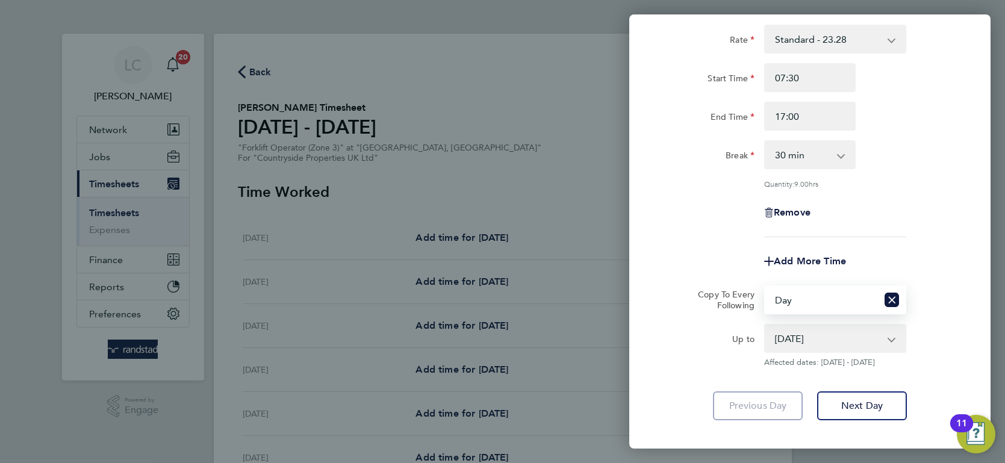
scroll to position [93, 0]
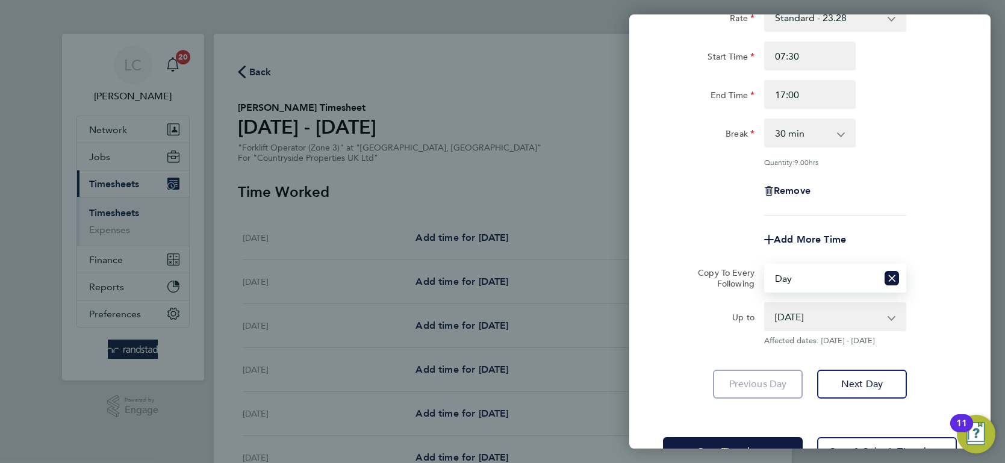
click at [813, 320] on select "[DATE] [DATE] [DATE] [DATE] [DATE] [DATE]" at bounding box center [828, 317] width 125 height 27
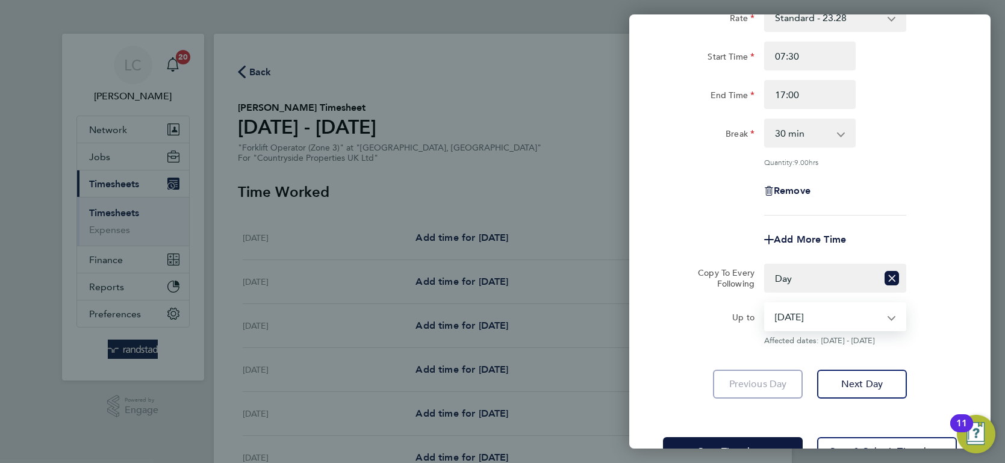
select select "[DATE]"
click at [766, 304] on select "[DATE] [DATE] [DATE] [DATE] [DATE] [DATE]" at bounding box center [828, 317] width 125 height 27
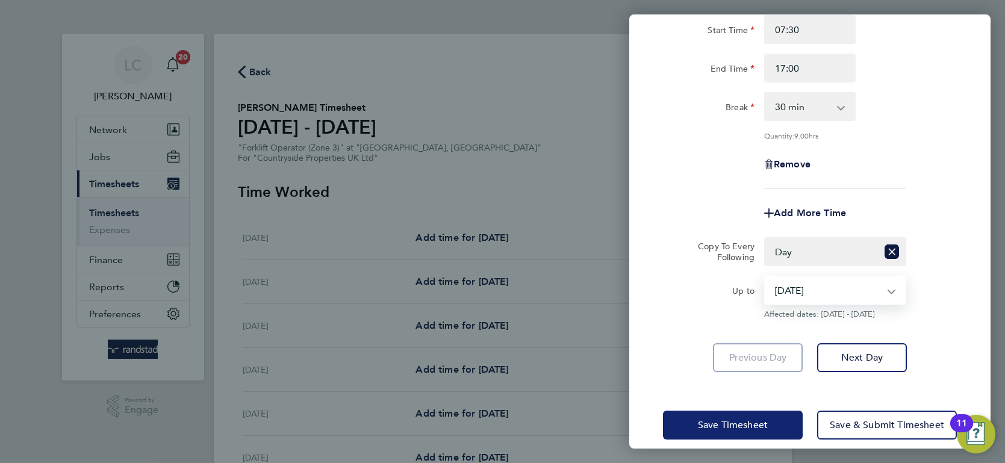
scroll to position [133, 0]
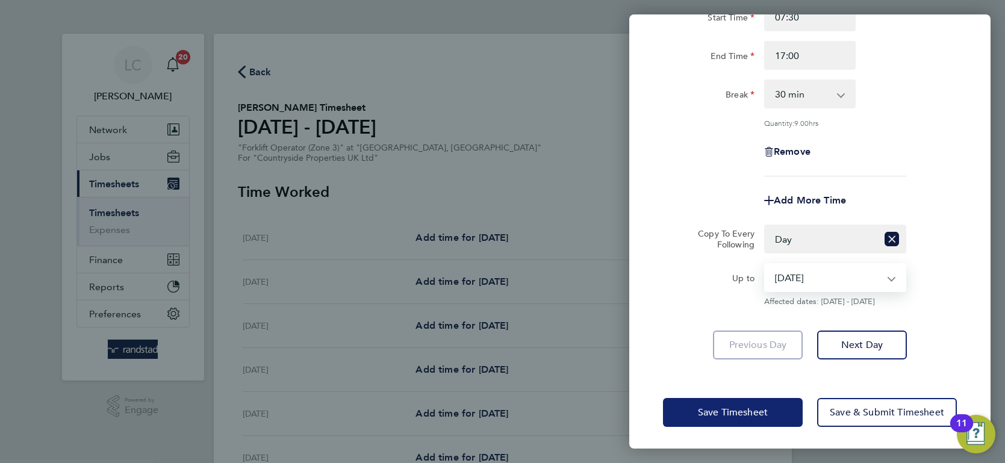
click at [719, 403] on button "Save Timesheet" at bounding box center [733, 412] width 140 height 29
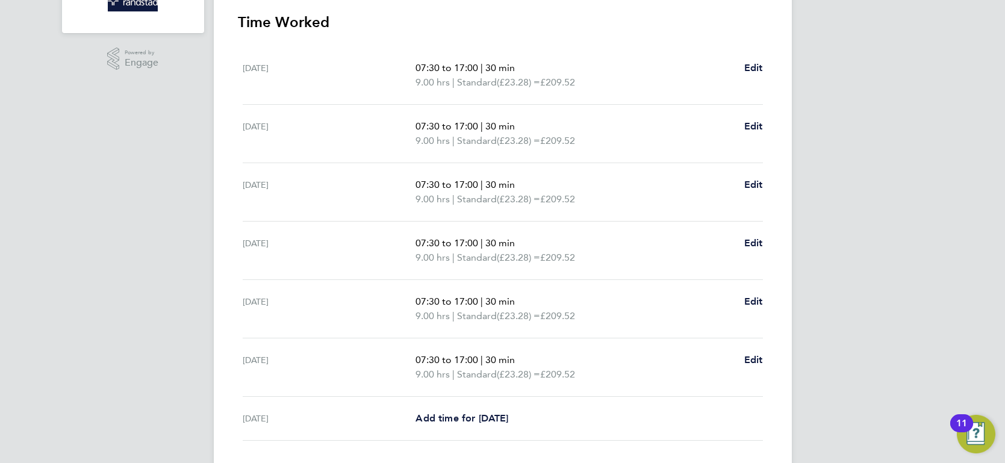
scroll to position [356, 0]
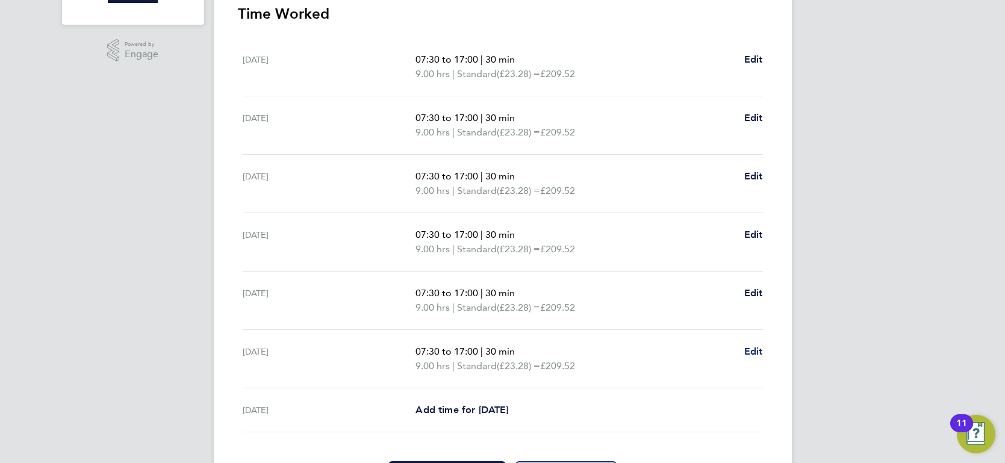
click at [755, 348] on span "Edit" at bounding box center [753, 351] width 19 height 11
select select "30"
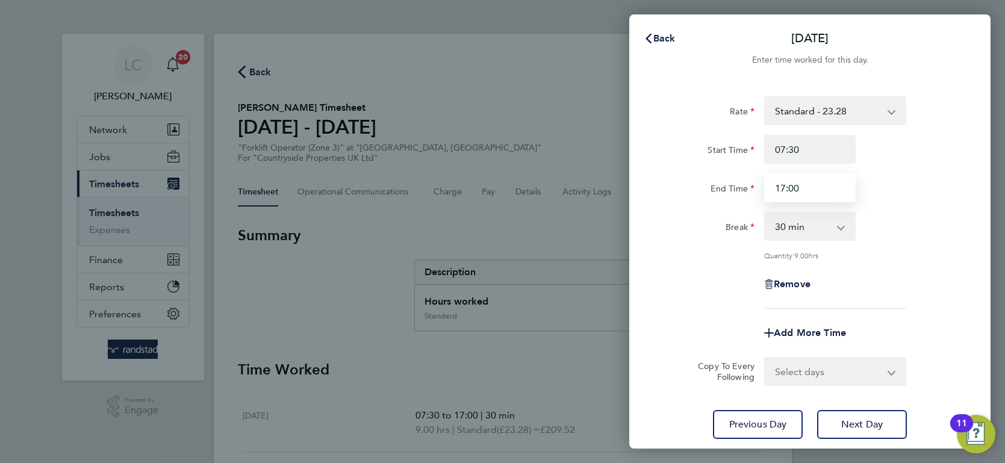
click at [815, 189] on input "17:00" at bounding box center [810, 187] width 92 height 29
drag, startPoint x: 818, startPoint y: 187, endPoint x: 624, endPoint y: 183, distance: 194.0
click at [654, 189] on div "Rate Standard - 23.28 Start Time 07:30 End Time 17:00 Break 0 min 15 min 30 min…" at bounding box center [809, 268] width 361 height 372
click at [683, 246] on div "Rate Standard - 23.28 Start Time 07:30 End Time 15:00 Break 0 min 15 min 30 min…" at bounding box center [810, 202] width 294 height 213
drag, startPoint x: 814, startPoint y: 189, endPoint x: 593, endPoint y: 195, distance: 220.5
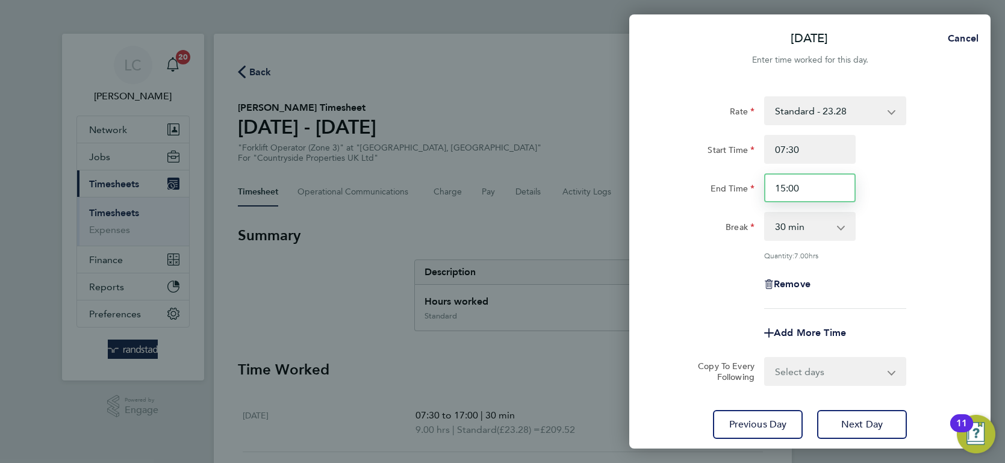
click at [598, 197] on div "[DATE] Cancel Enter time worked for this day. Rate Standard - 23.28 Start Time …" at bounding box center [502, 231] width 1005 height 463
type input "14:00"
click at [705, 239] on div "Break" at bounding box center [708, 226] width 101 height 29
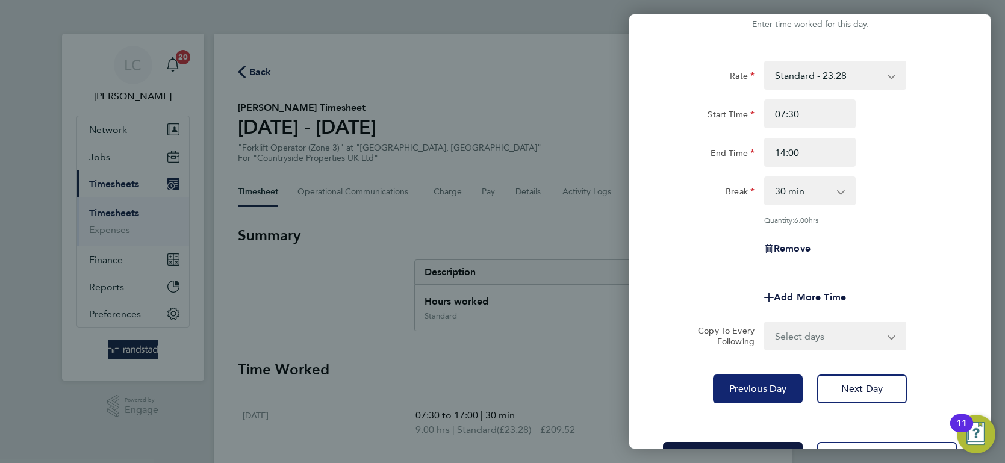
scroll to position [80, 0]
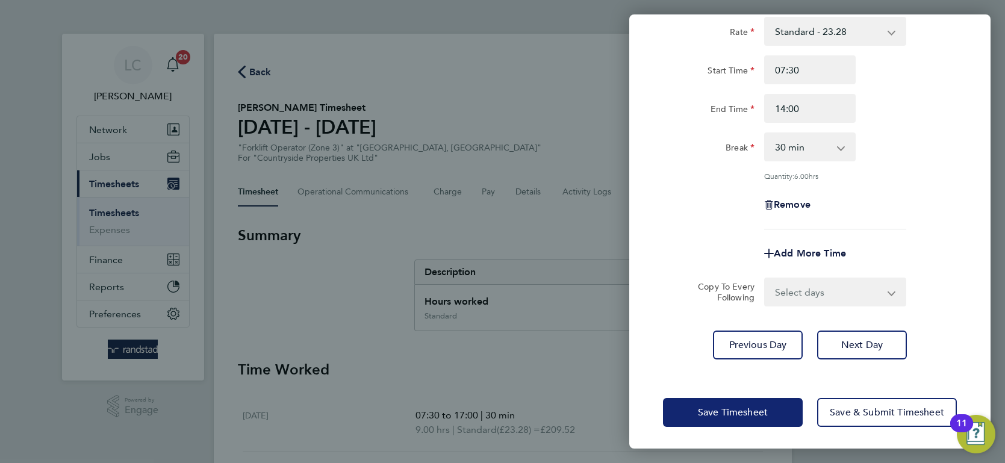
click at [747, 410] on span "Save Timesheet" at bounding box center [733, 413] width 70 height 12
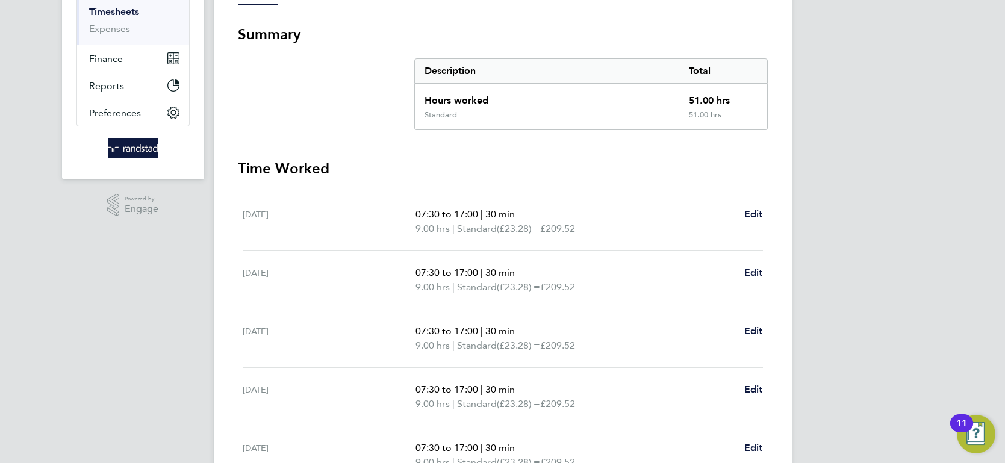
scroll to position [428, 0]
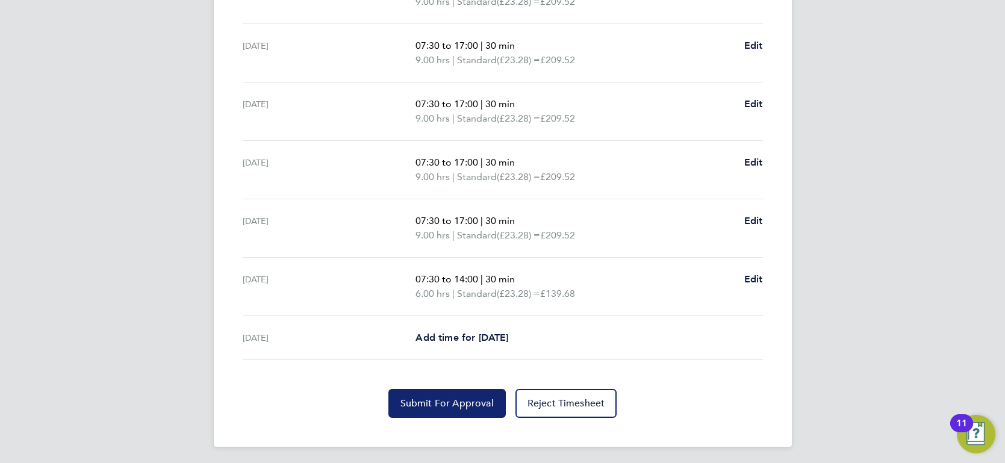
click at [427, 399] on span "Submit For Approval" at bounding box center [447, 404] width 93 height 12
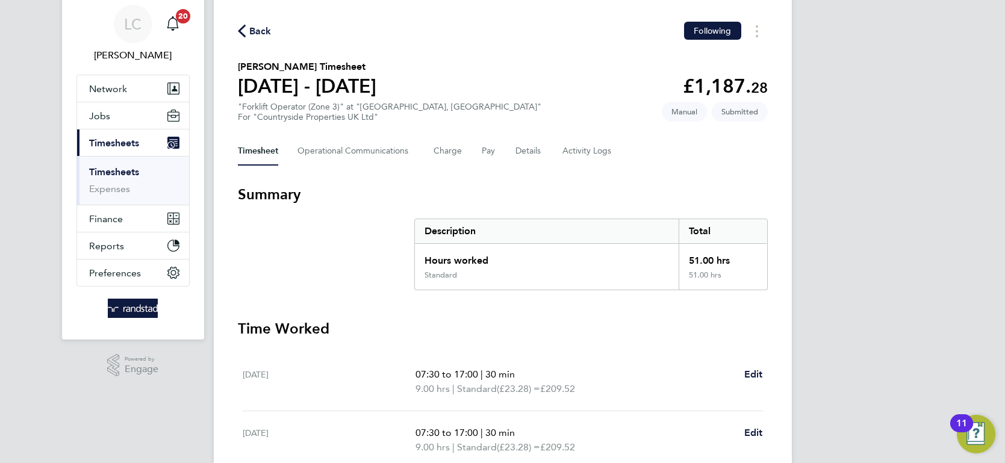
scroll to position [0, 0]
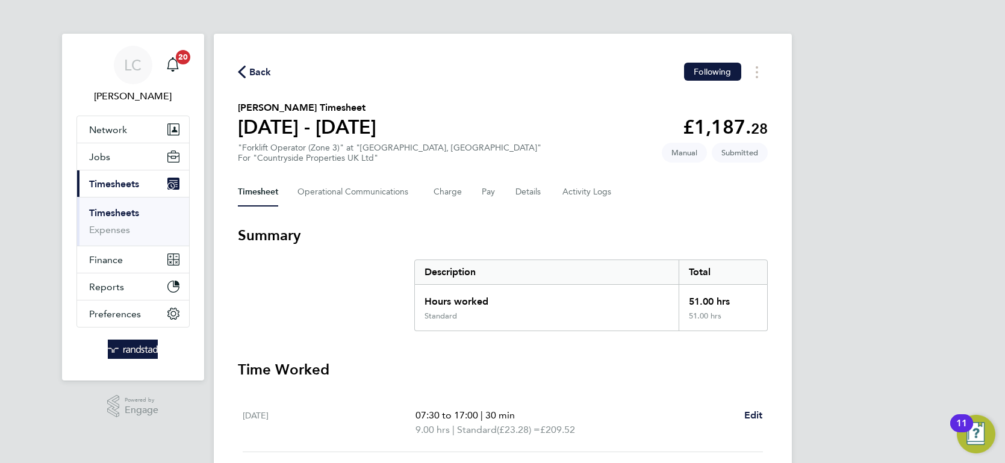
click at [245, 63] on div "Back Following" at bounding box center [503, 72] width 530 height 19
click at [245, 67] on span "Back" at bounding box center [255, 71] width 34 height 11
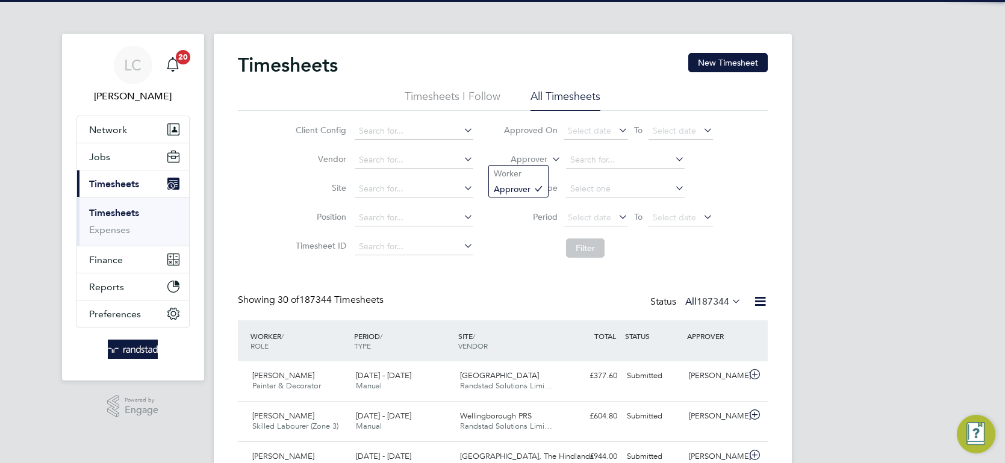
click at [541, 155] on label "Approver" at bounding box center [520, 160] width 54 height 12
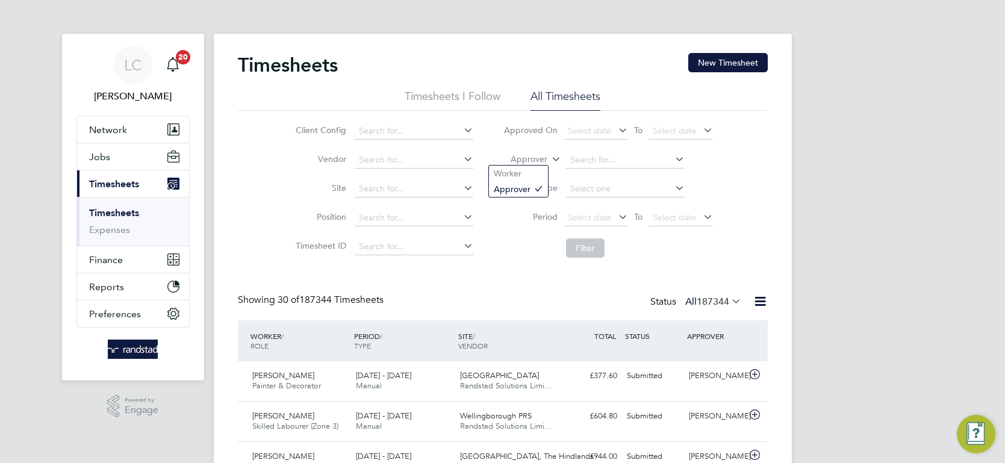
drag, startPoint x: 524, startPoint y: 169, endPoint x: 554, endPoint y: 166, distance: 30.3
click at [525, 169] on li "Worker" at bounding box center [518, 174] width 59 height 16
click at [598, 154] on input at bounding box center [625, 160] width 119 height 17
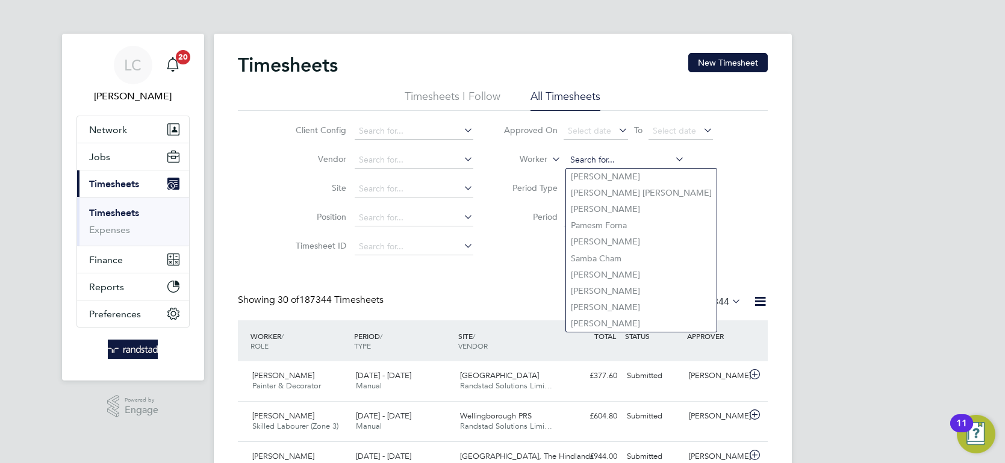
paste input "[PERSON_NAME]"
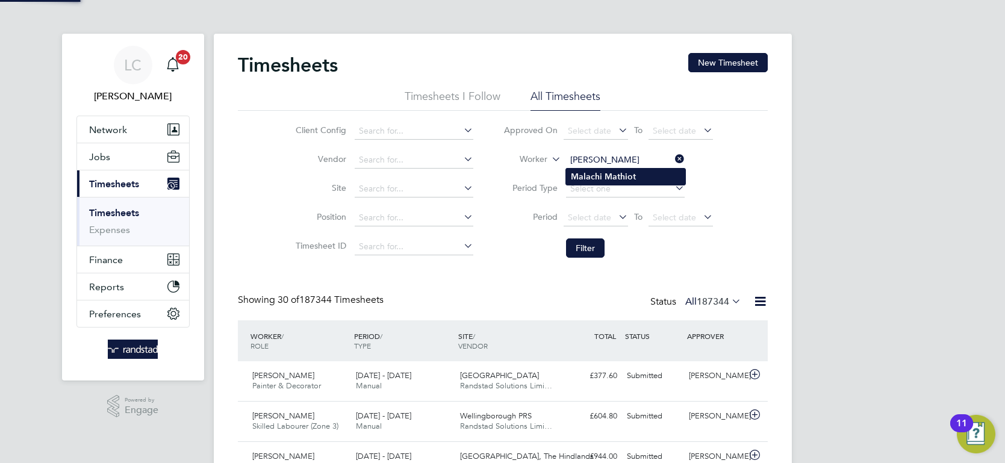
type input "[PERSON_NAME]"
click at [598, 172] on b "Malachi" at bounding box center [586, 177] width 31 height 10
click at [588, 237] on li "Filter" at bounding box center [608, 247] width 240 height 31
click at [587, 242] on button "Filter" at bounding box center [585, 248] width 39 height 19
drag, startPoint x: 676, startPoint y: 158, endPoint x: 657, endPoint y: 158, distance: 19.3
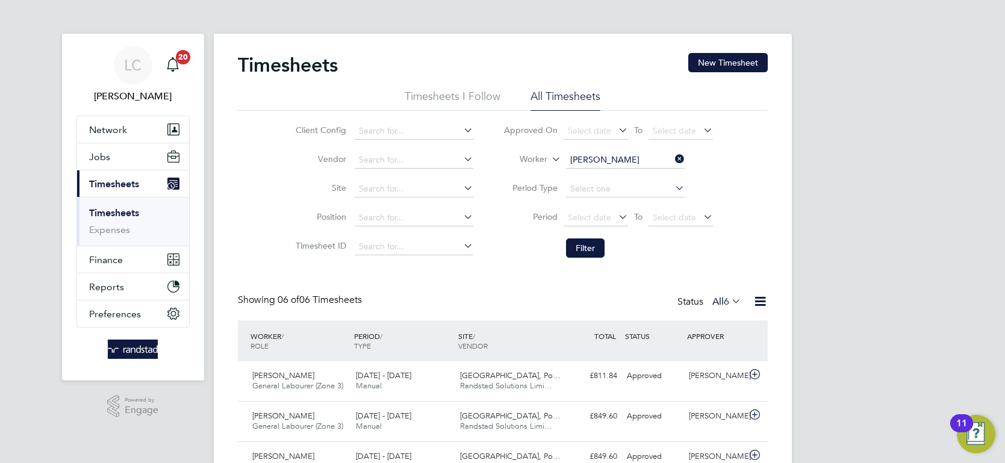
click at [673, 158] on icon at bounding box center [673, 159] width 0 height 17
click at [605, 157] on input at bounding box center [625, 160] width 119 height 17
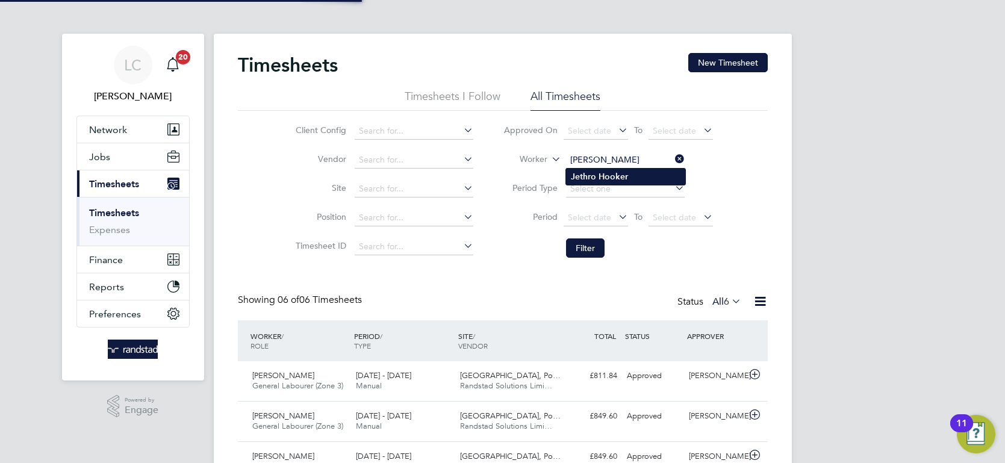
type input "[PERSON_NAME]"
click at [622, 178] on b "Hooker" at bounding box center [614, 177] width 30 height 10
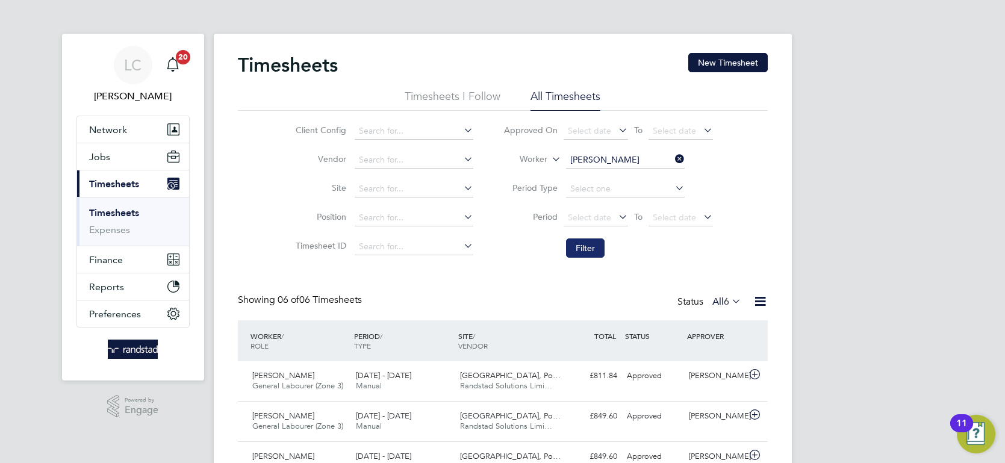
click at [586, 250] on button "Filter" at bounding box center [585, 248] width 39 height 19
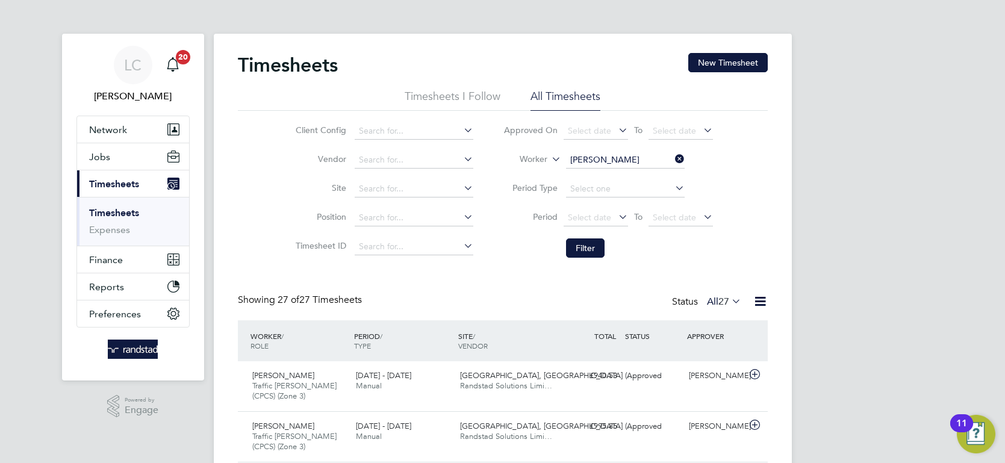
click at [673, 157] on icon at bounding box center [673, 159] width 0 height 17
click at [722, 60] on button "New Timesheet" at bounding box center [728, 62] width 80 height 19
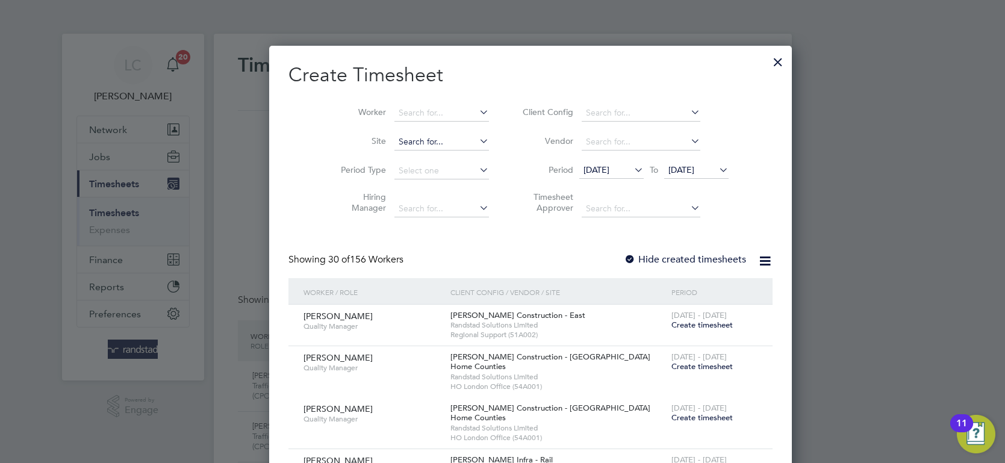
scroll to position [2536, 466]
click at [411, 111] on input at bounding box center [442, 113] width 95 height 17
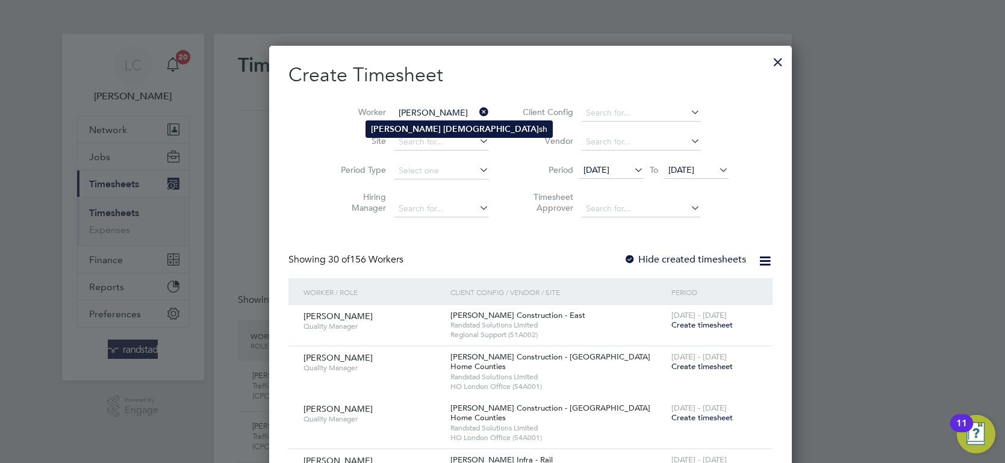
click at [443, 127] on b "[DEMOGRAPHIC_DATA]" at bounding box center [491, 129] width 96 height 10
type input "[PERSON_NAME]"
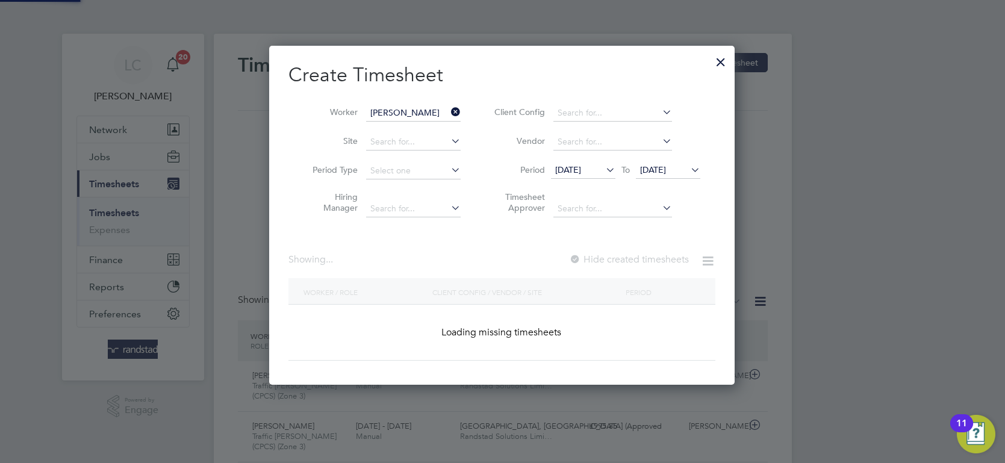
scroll to position [324, 466]
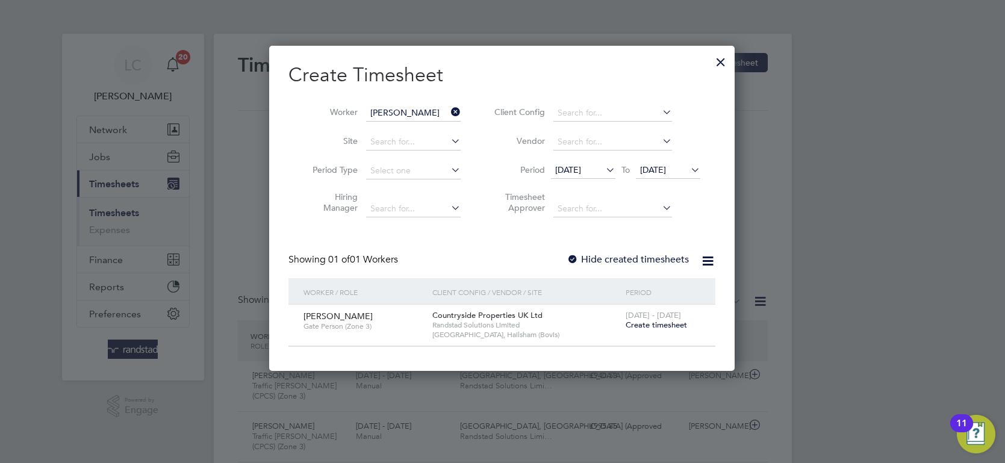
click at [647, 322] on span "Create timesheet" at bounding box center [656, 325] width 61 height 10
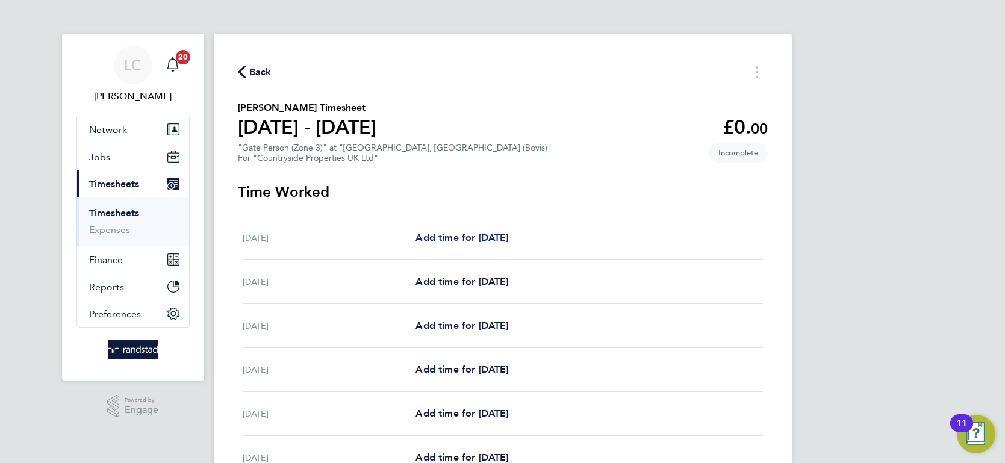
click at [475, 240] on span "Add time for [DATE]" at bounding box center [462, 237] width 93 height 11
select select "30"
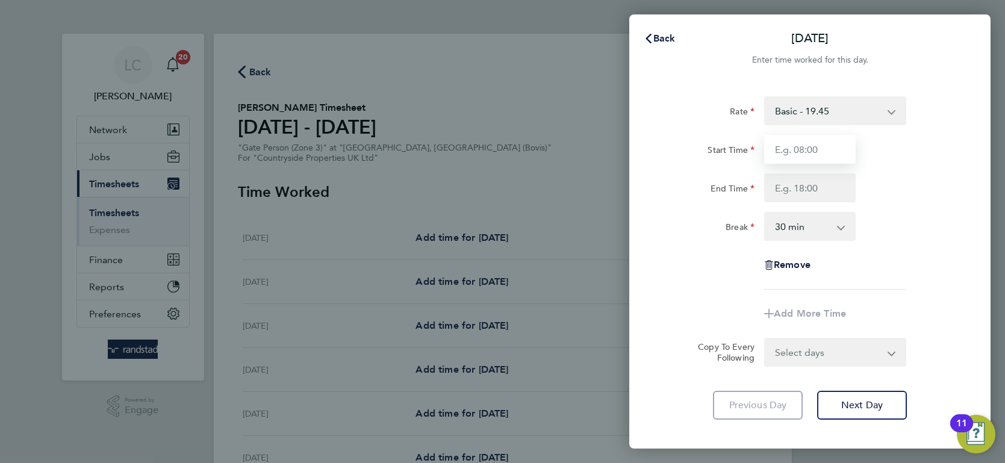
click at [784, 152] on input "Start Time" at bounding box center [810, 149] width 92 height 29
type input "07:30"
click at [819, 186] on input "End Time" at bounding box center [810, 187] width 92 height 29
click at [902, 194] on div "End Time 1800" at bounding box center [810, 187] width 304 height 29
type input "18:00"
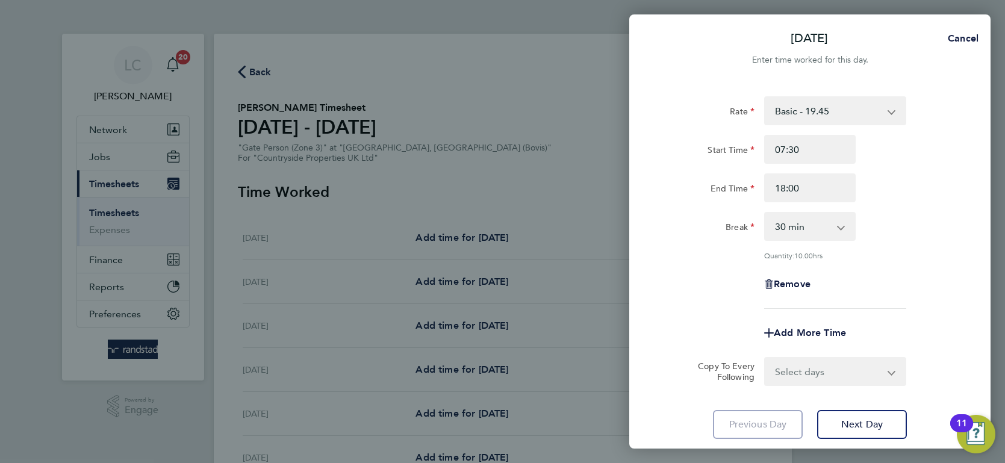
click at [812, 362] on select "Select days Day Weekday (Mon-Fri) Weekend (Sat-Sun) [DATE] [DATE] [DATE] [DATE]…" at bounding box center [829, 371] width 126 height 27
select select "WEEKDAY"
click at [766, 358] on select "Select days Day Weekday (Mon-Fri) Weekend (Sat-Sun) [DATE] [DATE] [DATE] [DATE]…" at bounding box center [829, 371] width 126 height 27
select select "[DATE]"
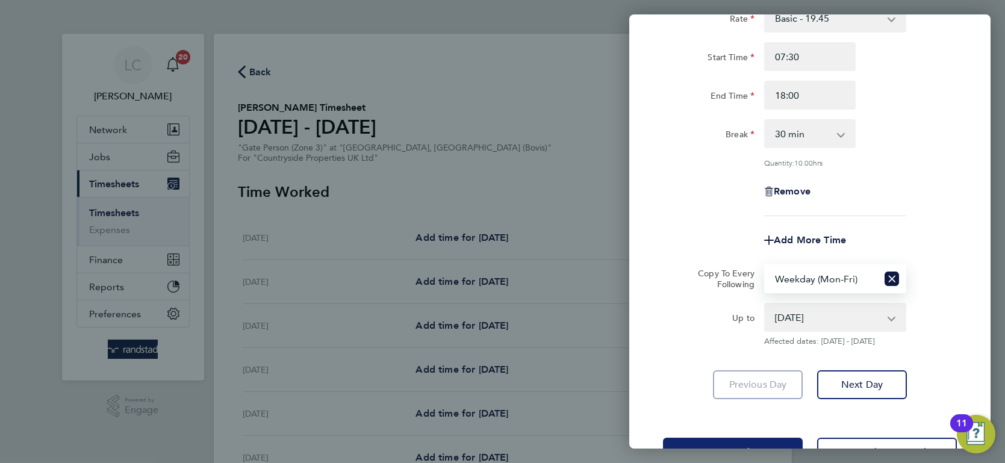
scroll to position [132, 0]
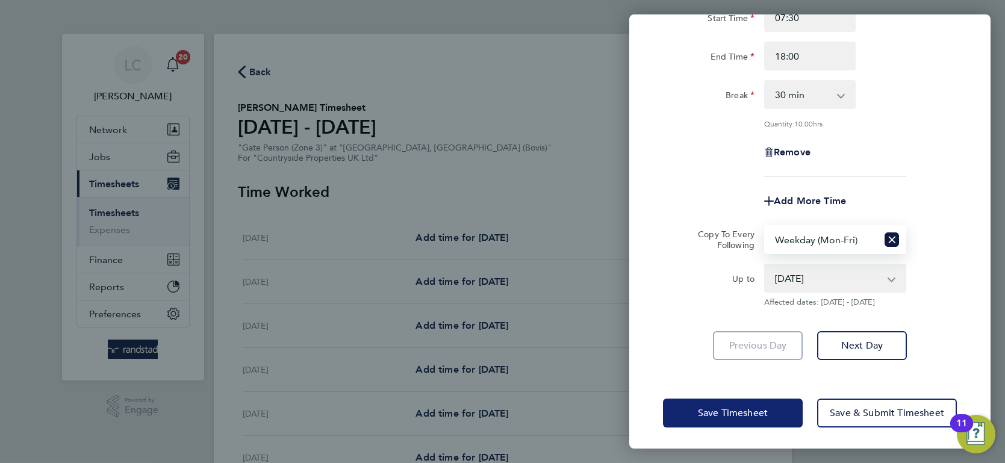
click at [746, 407] on span "Save Timesheet" at bounding box center [733, 413] width 70 height 12
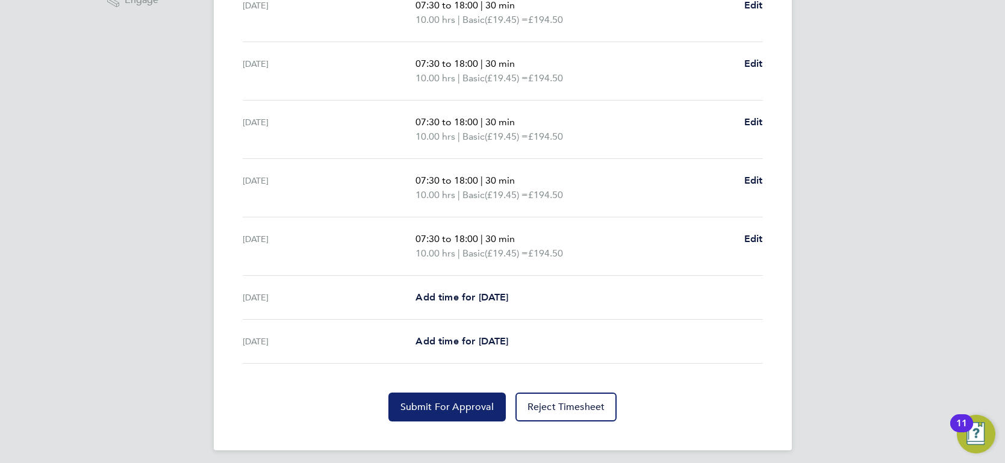
scroll to position [414, 0]
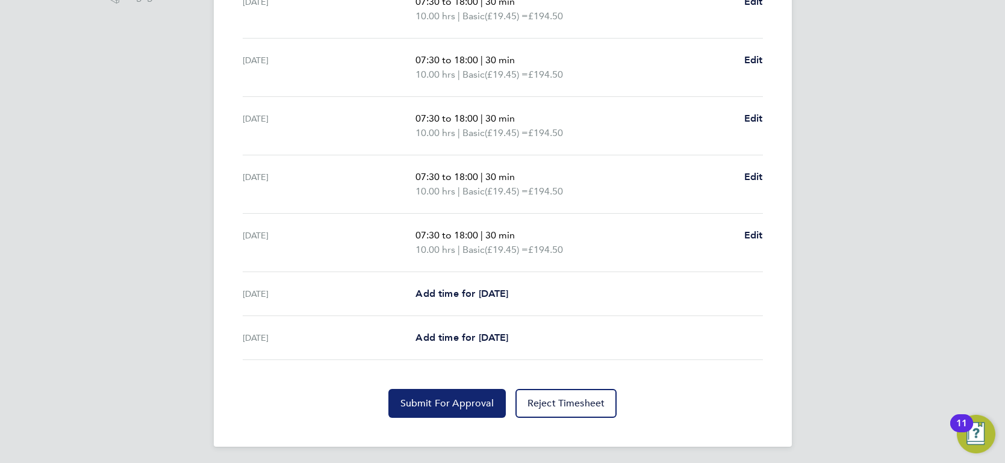
click at [410, 402] on span "Submit For Approval" at bounding box center [447, 404] width 93 height 12
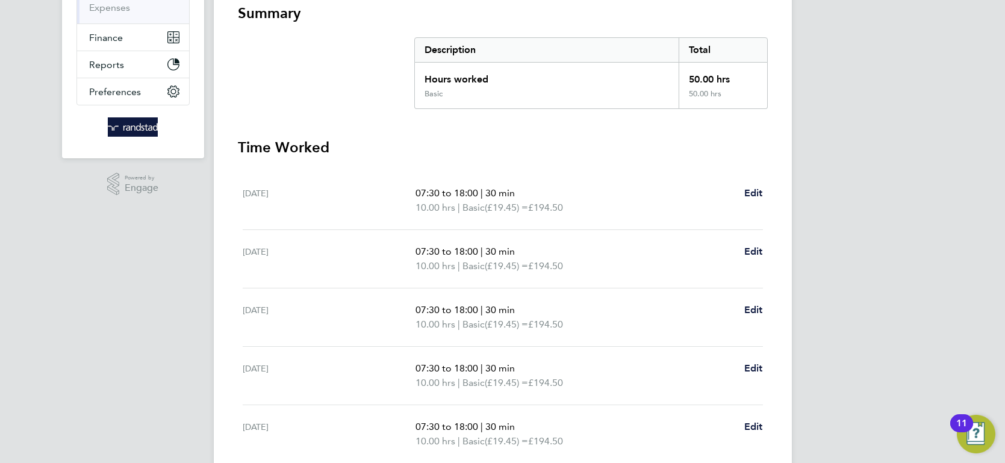
scroll to position [0, 0]
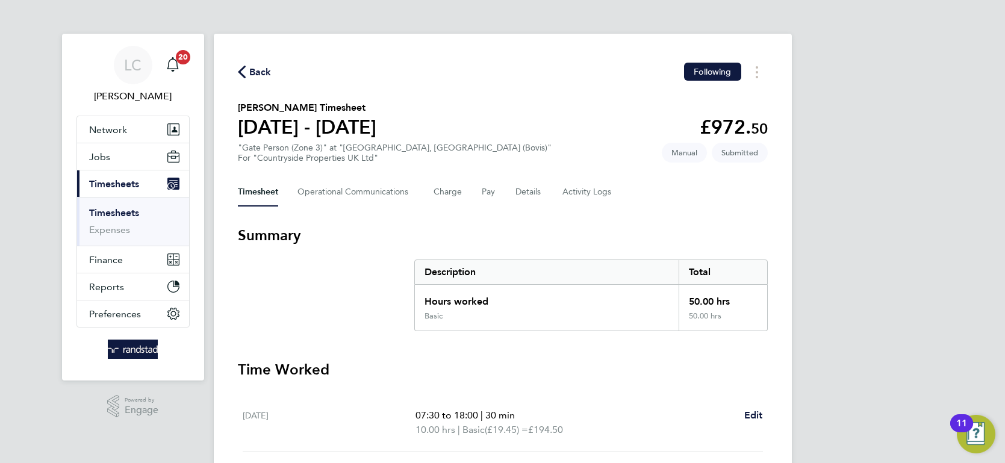
click at [259, 66] on span "Back" at bounding box center [260, 72] width 22 height 14
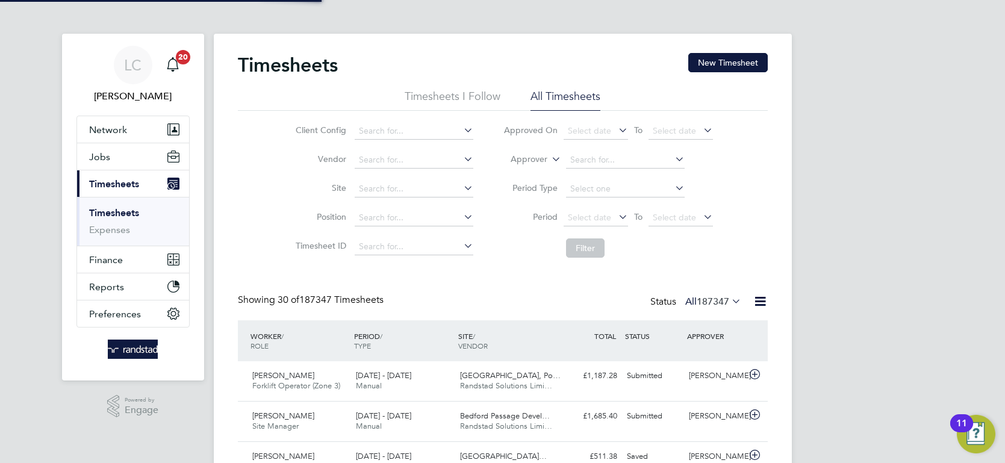
click at [547, 152] on li "Approver" at bounding box center [608, 160] width 240 height 29
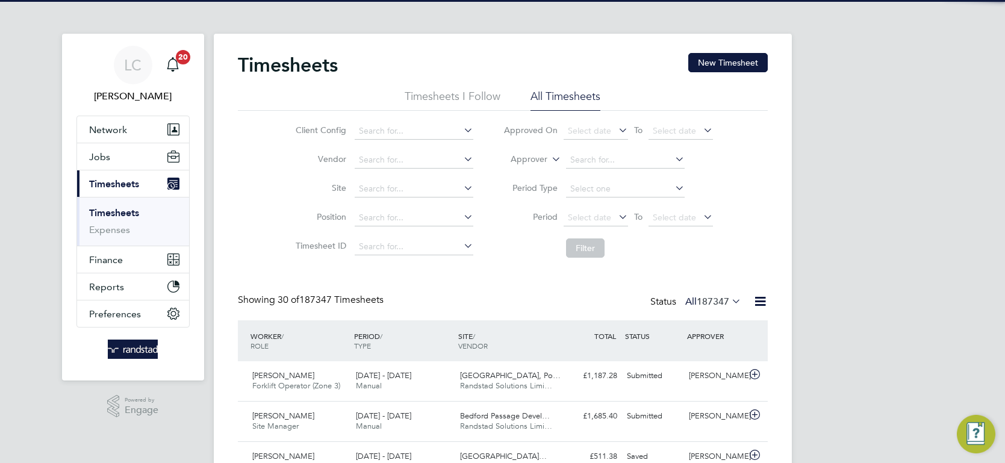
scroll to position [31, 104]
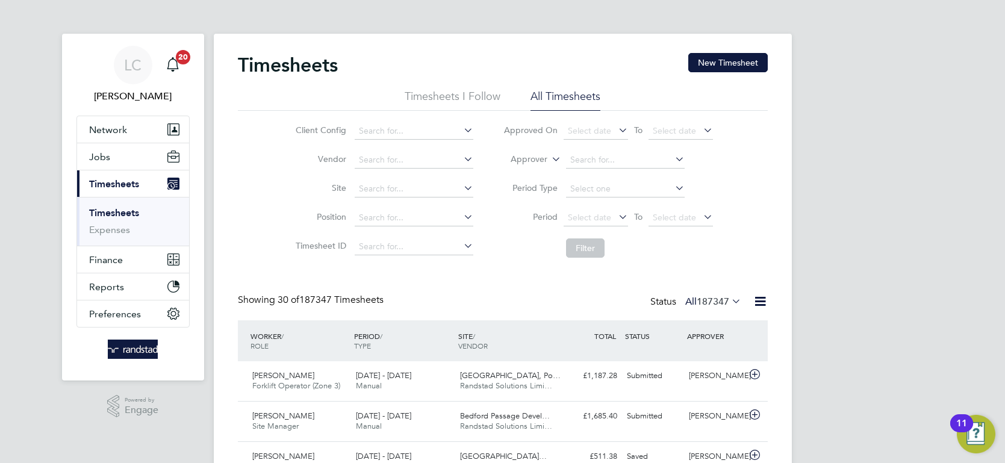
click at [536, 160] on label "Approver" at bounding box center [520, 160] width 54 height 12
click at [528, 170] on li "Worker" at bounding box center [518, 174] width 59 height 16
click at [606, 164] on input at bounding box center [625, 160] width 119 height 17
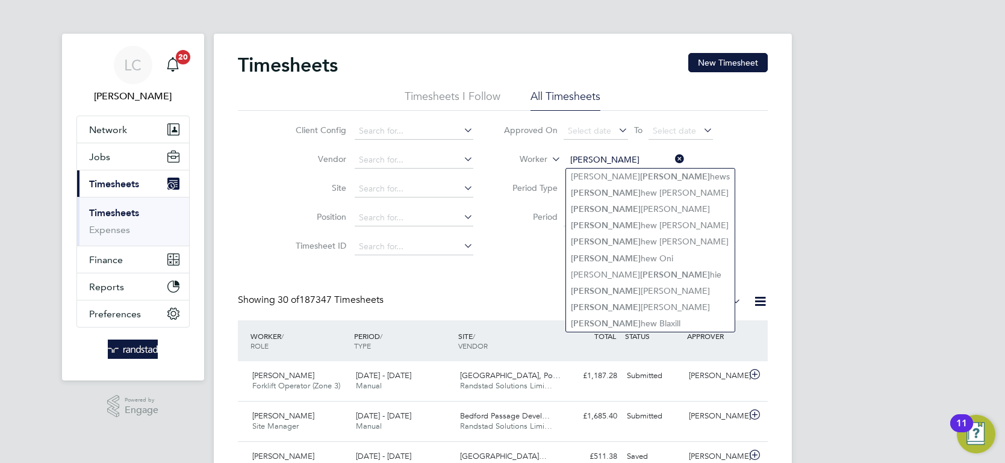
type input "[PERSON_NAME]"
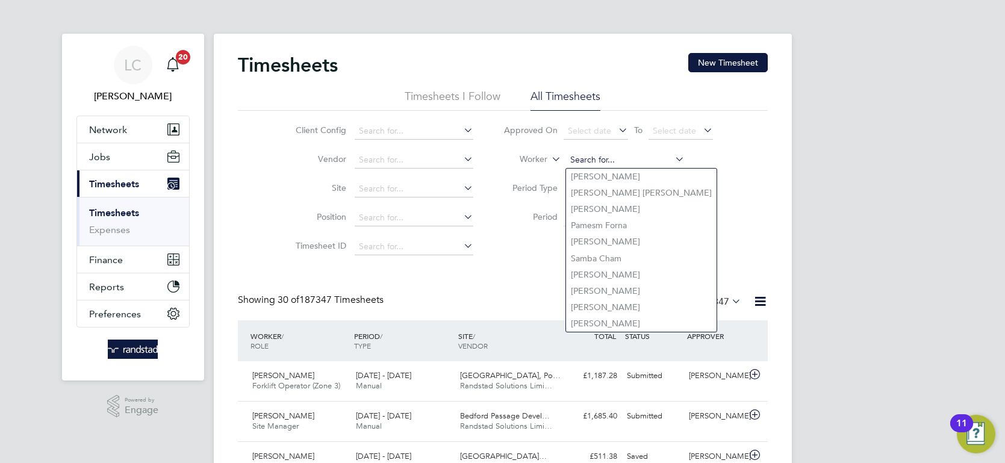
click at [648, 155] on input at bounding box center [625, 160] width 119 height 17
click at [738, 55] on button "New Timesheet" at bounding box center [728, 62] width 80 height 19
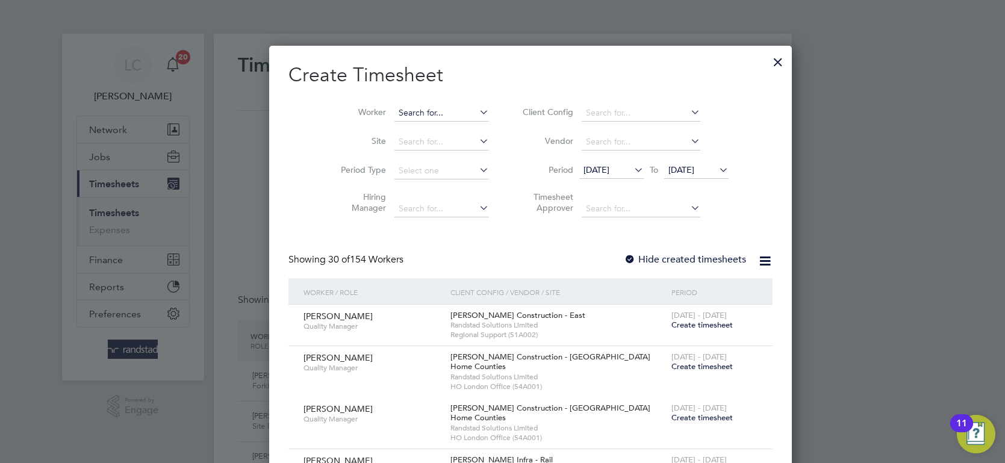
click at [429, 112] on input at bounding box center [442, 113] width 95 height 17
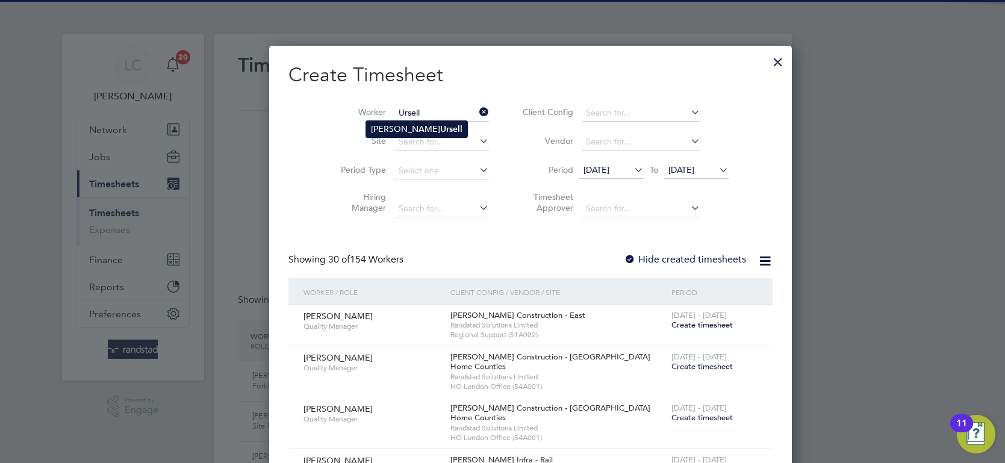
type input "[PERSON_NAME]"
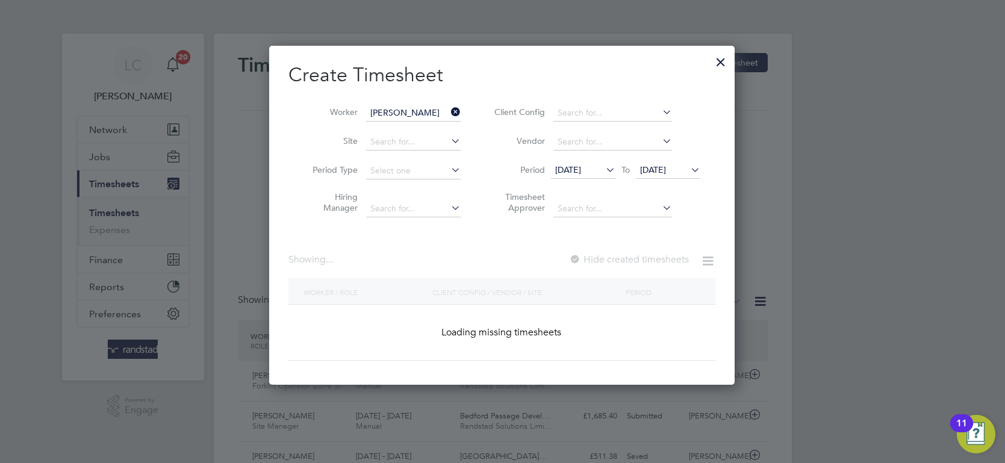
scroll to position [324, 466]
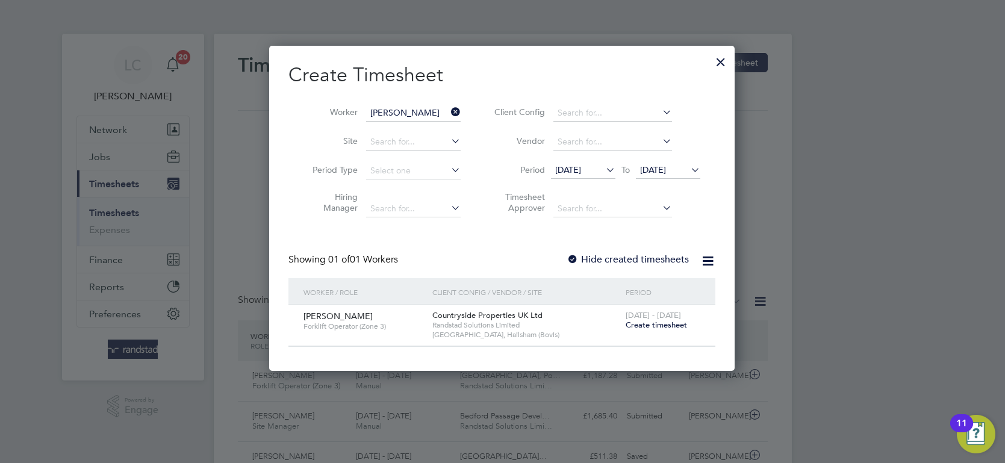
click at [670, 325] on span "Create timesheet" at bounding box center [656, 325] width 61 height 10
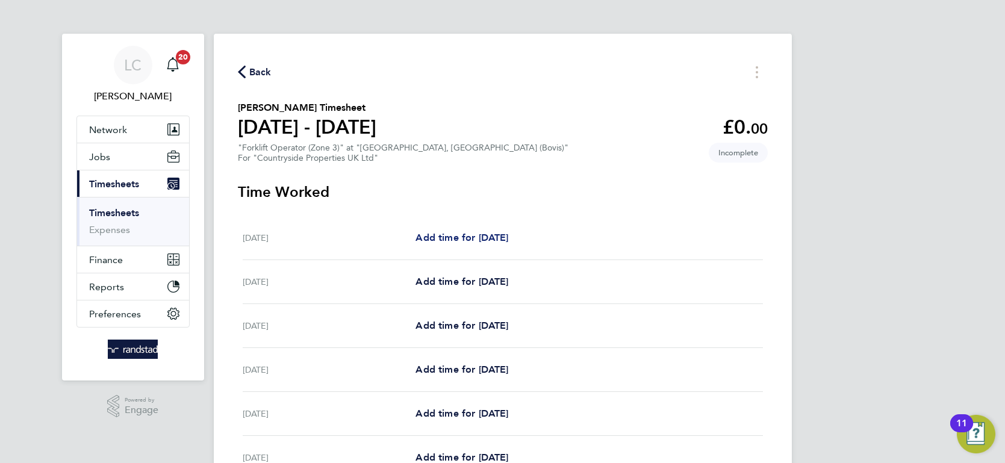
click at [461, 241] on span "Add time for [DATE]" at bounding box center [462, 237] width 93 height 11
select select "30"
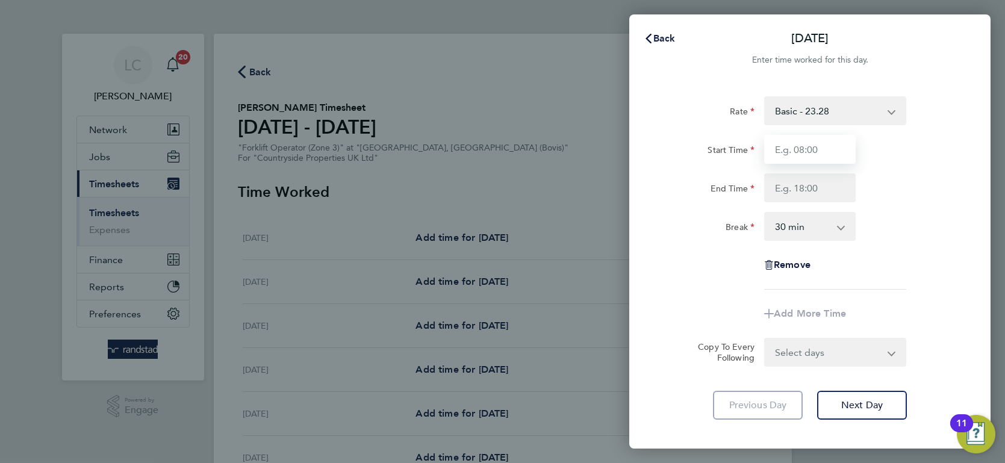
click at [788, 150] on input "Start Time" at bounding box center [810, 149] width 92 height 29
type input "07:30"
click at [813, 188] on input "End Time" at bounding box center [810, 187] width 92 height 29
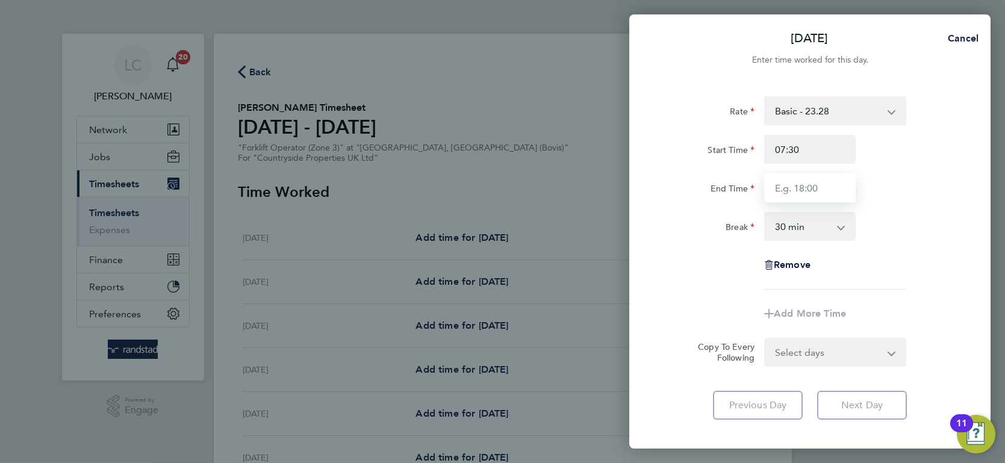
click at [824, 194] on input "End Time" at bounding box center [810, 187] width 92 height 29
type input "18:00"
click at [739, 259] on div "Rate Basic - 23.28 Start Time 07:30 End Time 18:00 Break 0 min 15 min 30 min 45…" at bounding box center [810, 192] width 294 height 193
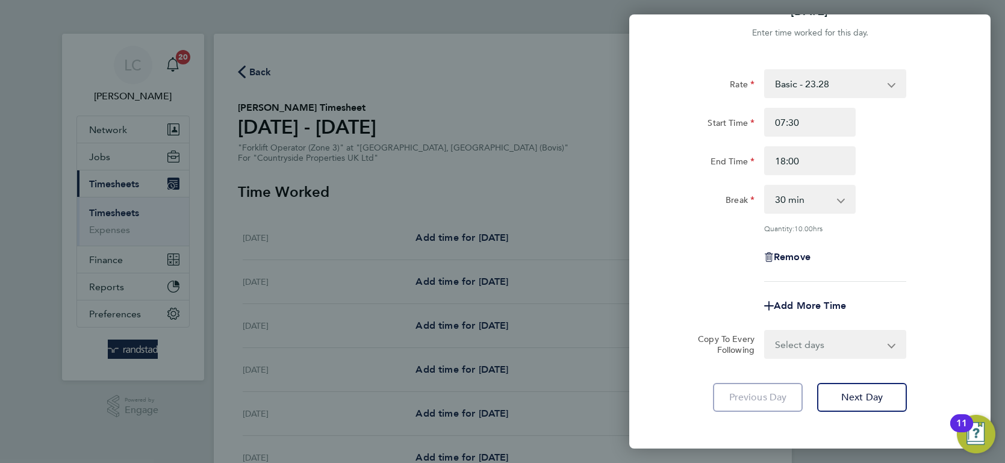
scroll to position [80, 0]
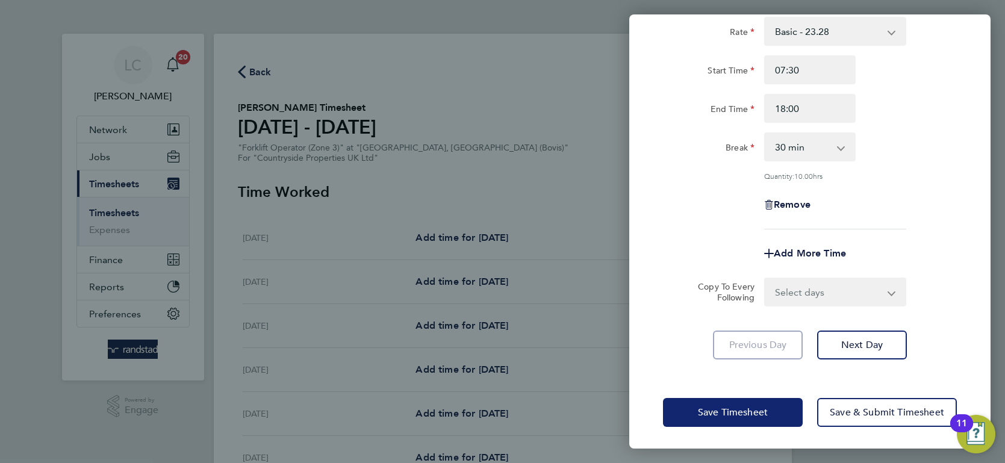
click at [728, 399] on button "Save Timesheet" at bounding box center [733, 412] width 140 height 29
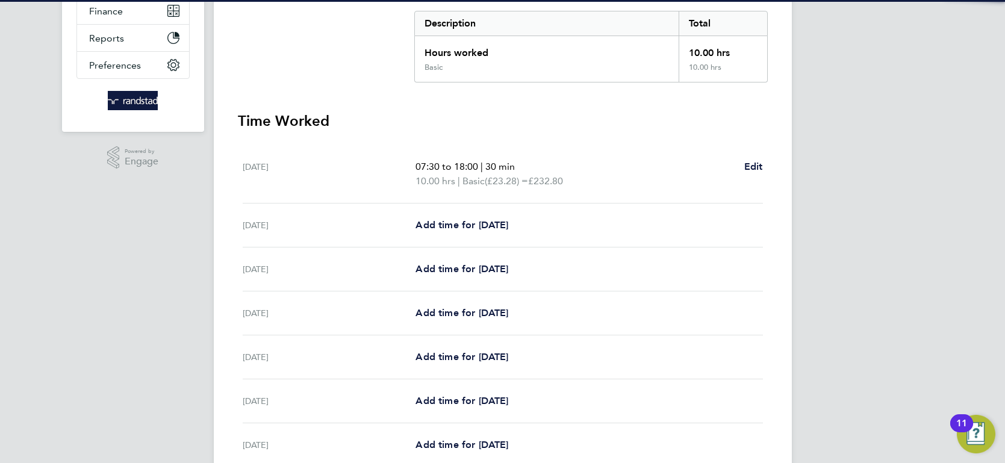
scroll to position [249, 0]
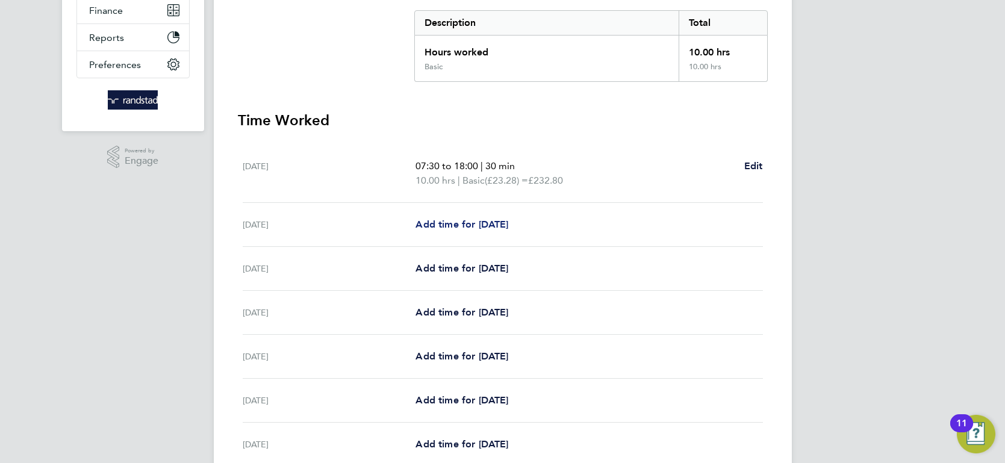
click at [449, 219] on span "Add time for [DATE]" at bounding box center [462, 224] width 93 height 11
select select "30"
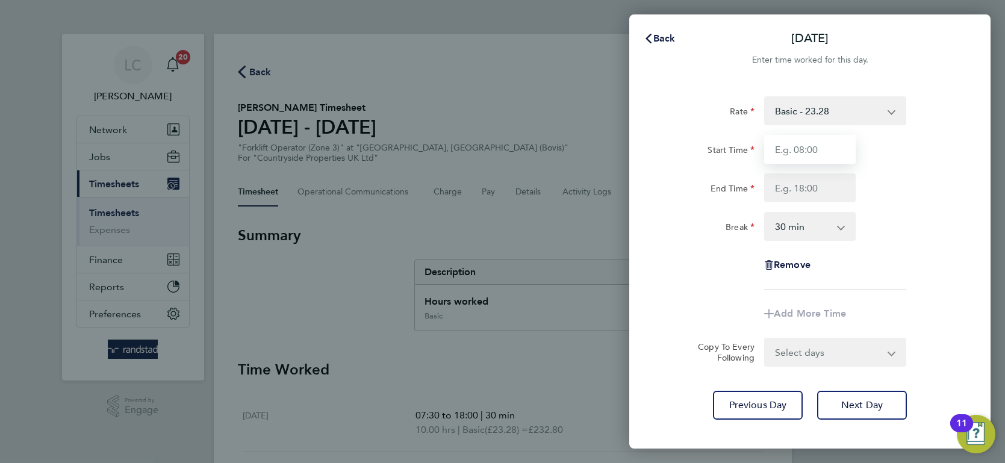
click at [807, 150] on input "Start Time" at bounding box center [810, 149] width 92 height 29
type input "07:30"
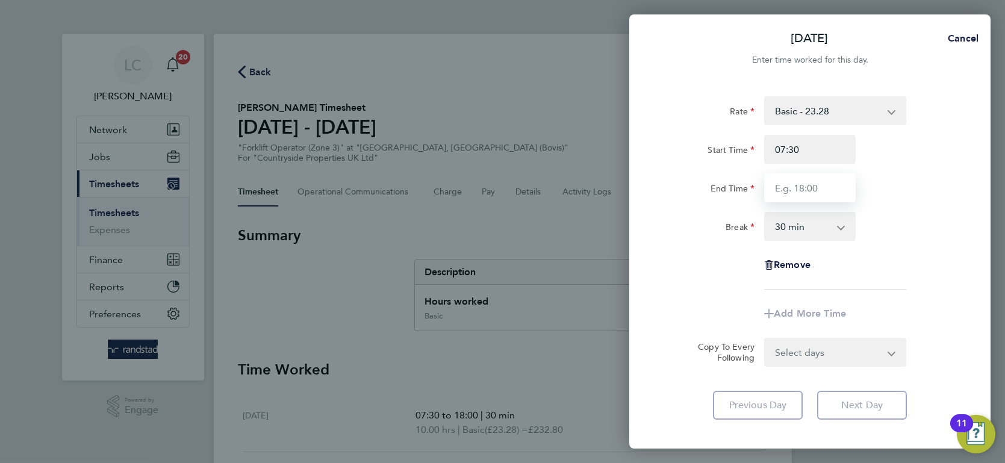
click at [814, 190] on input "End Time" at bounding box center [810, 187] width 92 height 29
type input "19:00"
click at [711, 249] on div "Rate Basic - 23.28 Start Time 07:30 End Time 19:00 Break 0 min 15 min 30 min 45…" at bounding box center [810, 192] width 294 height 193
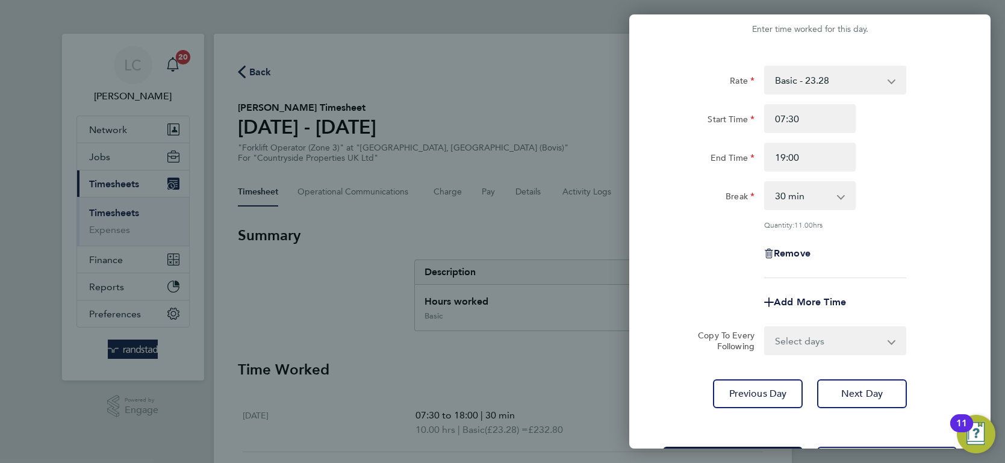
scroll to position [48, 0]
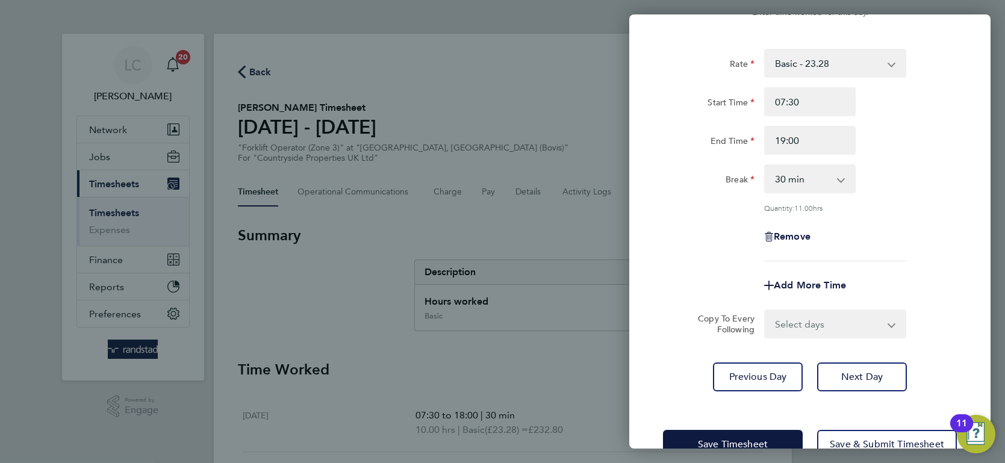
click at [804, 327] on select "Select days Day Weekday (Mon-Fri) Weekend (Sat-Sun) [DATE] [DATE] [DATE] [DATE]…" at bounding box center [829, 324] width 126 height 27
click at [819, 326] on select "Select days Day Weekday (Mon-Fri) Weekend (Sat-Sun) [DATE] [DATE] [DATE] [DATE]…" at bounding box center [829, 324] width 126 height 27
select select "THU"
click at [766, 311] on select "Select days Day Weekday (Mon-Fri) Weekend (Sat-Sun) [DATE] [DATE] [DATE] [DATE]…" at bounding box center [829, 324] width 126 height 27
select select "[DATE]"
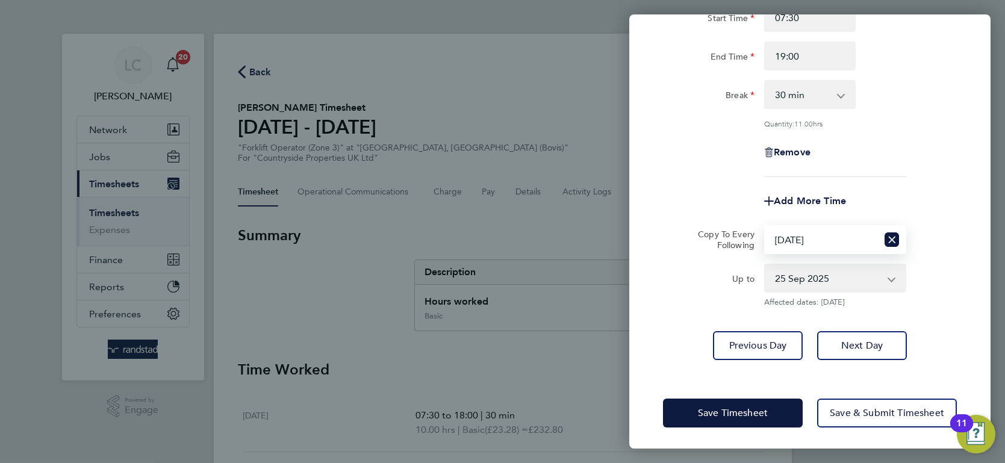
scroll to position [133, 0]
click at [726, 407] on span "Save Timesheet" at bounding box center [733, 413] width 70 height 12
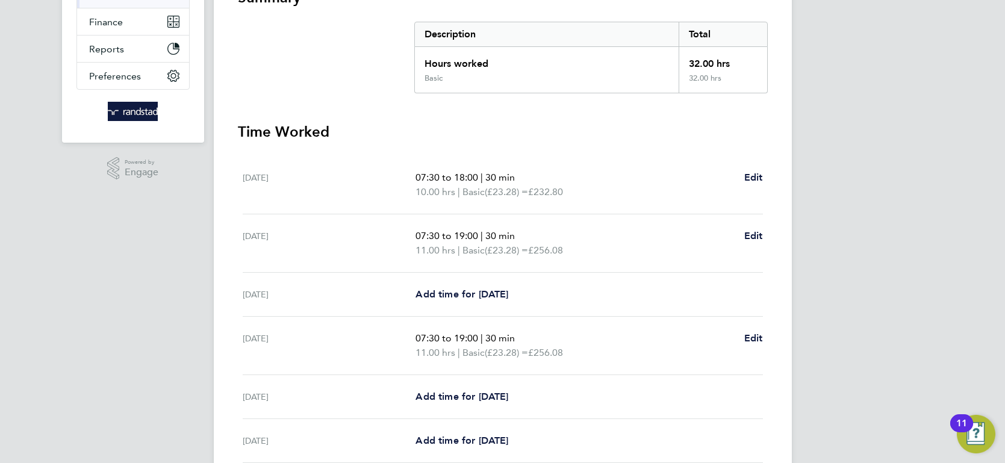
scroll to position [253, 0]
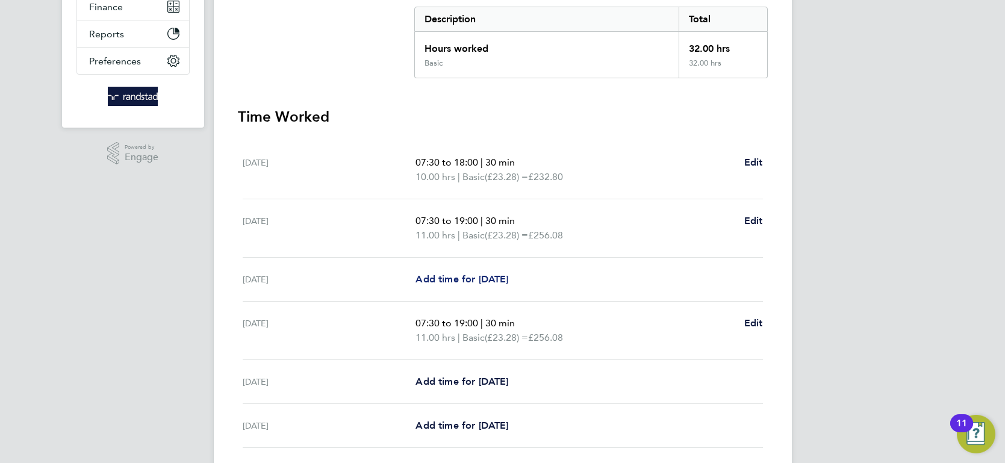
click at [491, 278] on span "Add time for [DATE]" at bounding box center [462, 278] width 93 height 11
select select "30"
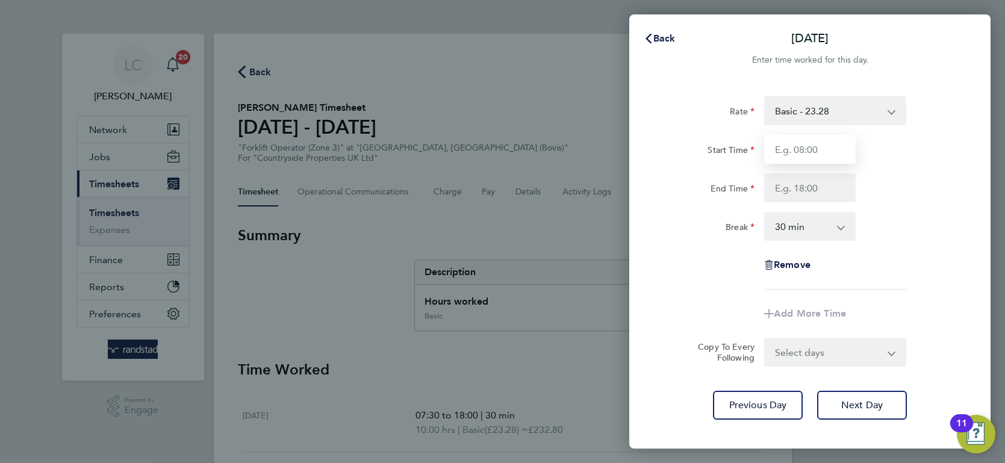
click at [816, 151] on input "Start Time" at bounding box center [810, 149] width 92 height 29
type input "07:30"
click at [803, 196] on input "End Time" at bounding box center [810, 187] width 92 height 29
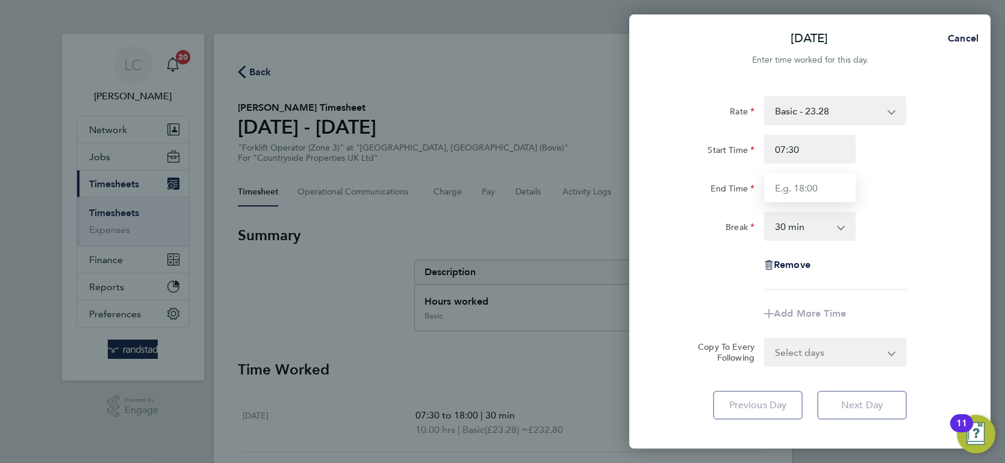
drag, startPoint x: 784, startPoint y: 193, endPoint x: 778, endPoint y: 180, distance: 14.0
click at [782, 187] on input "End Time" at bounding box center [810, 187] width 92 height 29
type input "19:00"
click at [697, 204] on div "Rate Basic - 23.28 Start Time 07:30 End Time 19:00 Break 0 min 15 min 30 min 45…" at bounding box center [810, 192] width 294 height 193
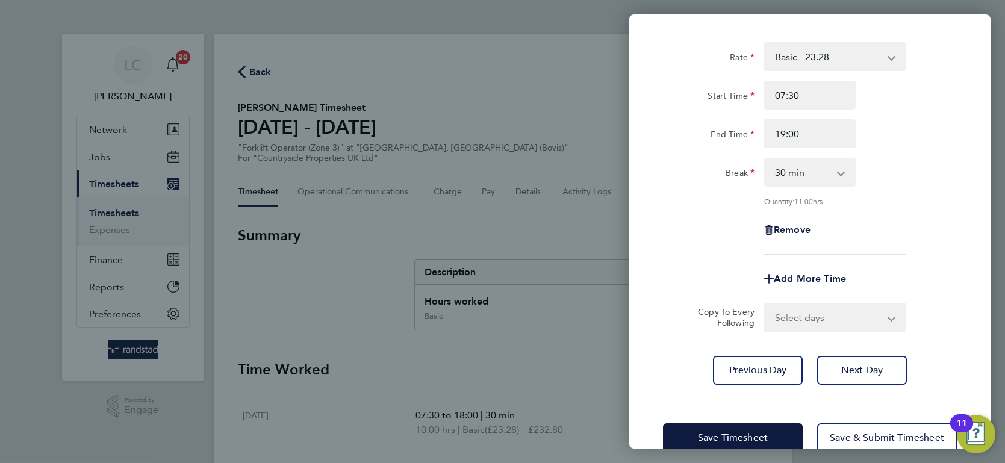
scroll to position [80, 0]
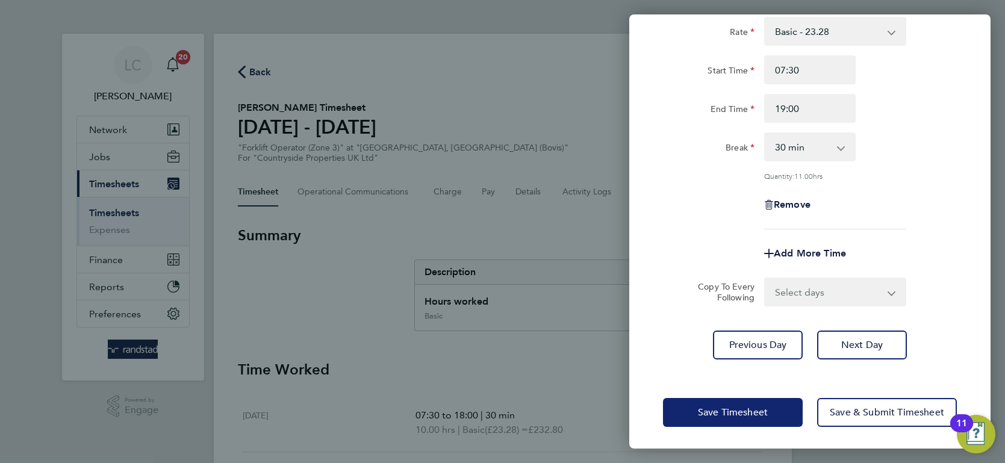
click at [726, 422] on button "Save Timesheet" at bounding box center [733, 412] width 140 height 29
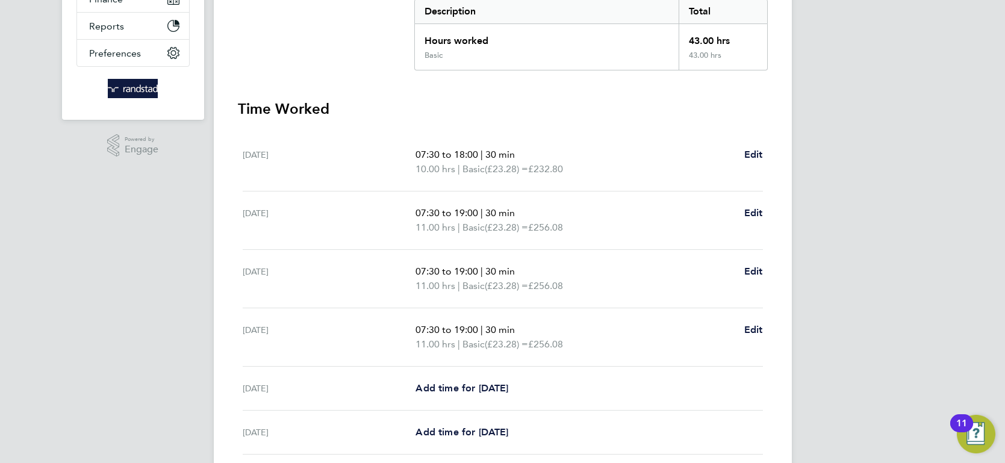
scroll to position [263, 0]
click at [432, 381] on span "Add time for [DATE]" at bounding box center [462, 386] width 93 height 11
select select "30"
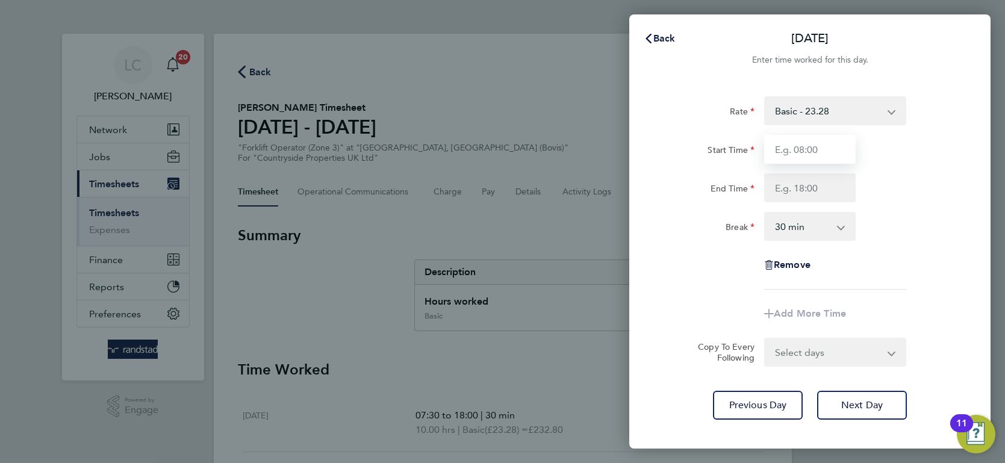
click at [811, 149] on input "Start Time" at bounding box center [810, 149] width 92 height 29
type input "07:30"
click at [823, 184] on input "End Time" at bounding box center [810, 187] width 92 height 29
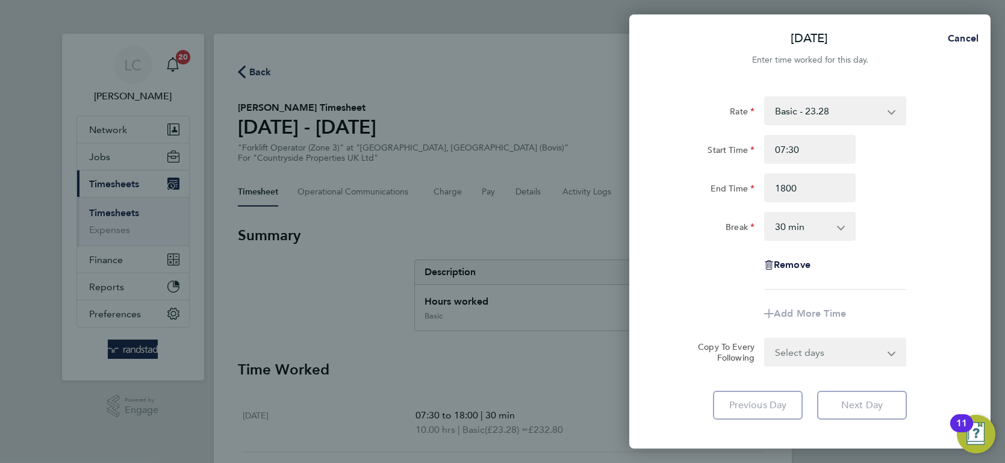
type input "18:00"
click at [659, 282] on div "Rate Basic - 23.28 Start Time 07:30 End Time 18:00 Break 0 min 15 min 30 min 45…" at bounding box center [809, 258] width 361 height 352
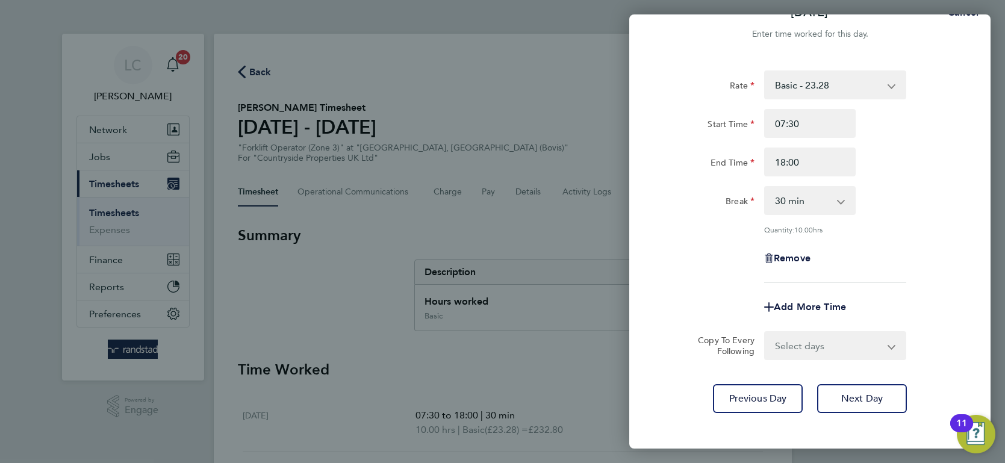
scroll to position [80, 0]
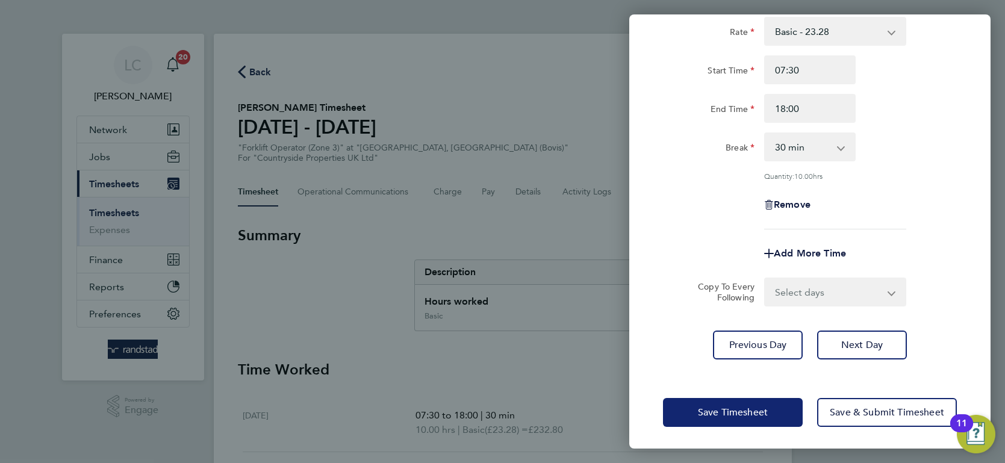
click at [724, 414] on span "Save Timesheet" at bounding box center [733, 413] width 70 height 12
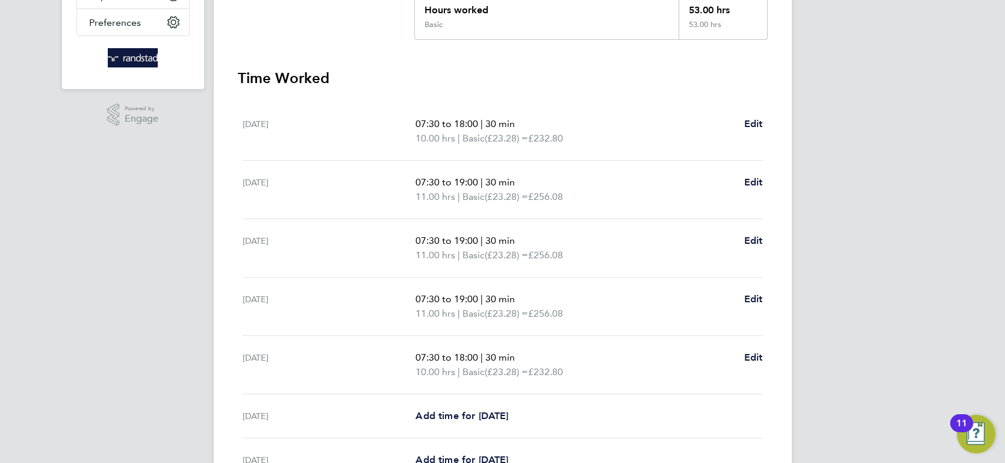
scroll to position [414, 0]
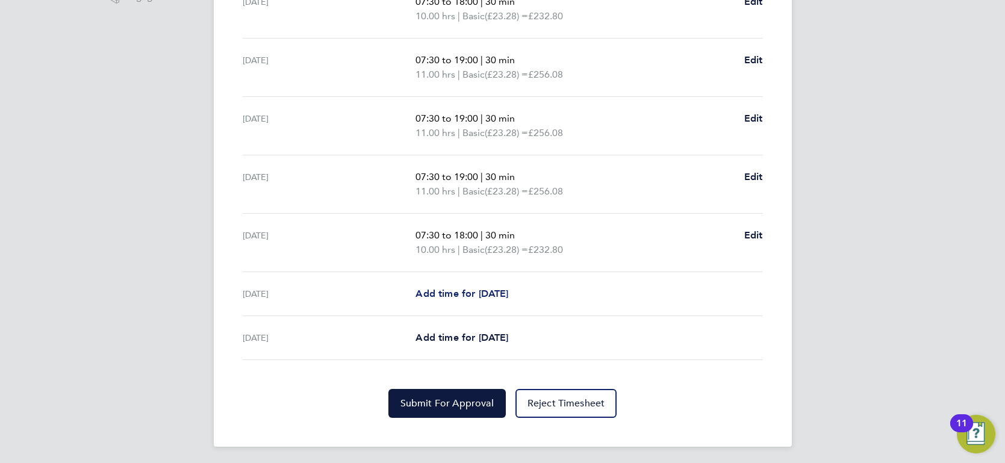
click at [485, 292] on span "Add time for [DATE]" at bounding box center [462, 293] width 93 height 11
select select "30"
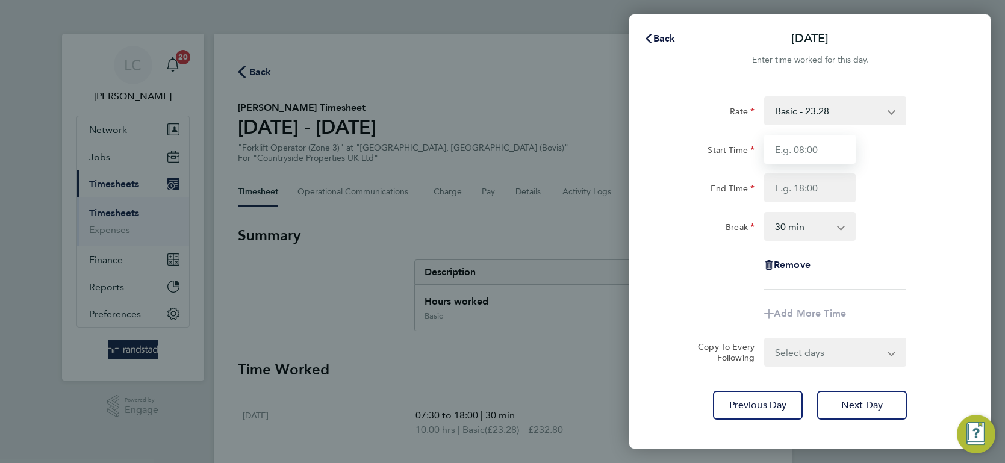
click at [807, 147] on input "Start Time" at bounding box center [810, 149] width 92 height 29
type input "07:30"
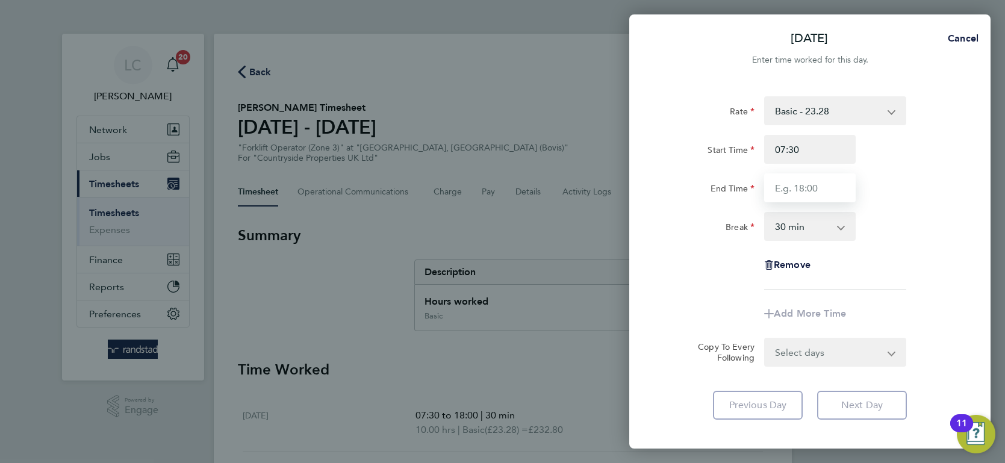
click at [797, 180] on input "End Time" at bounding box center [810, 187] width 92 height 29
click at [662, 216] on div "Break" at bounding box center [708, 226] width 101 height 29
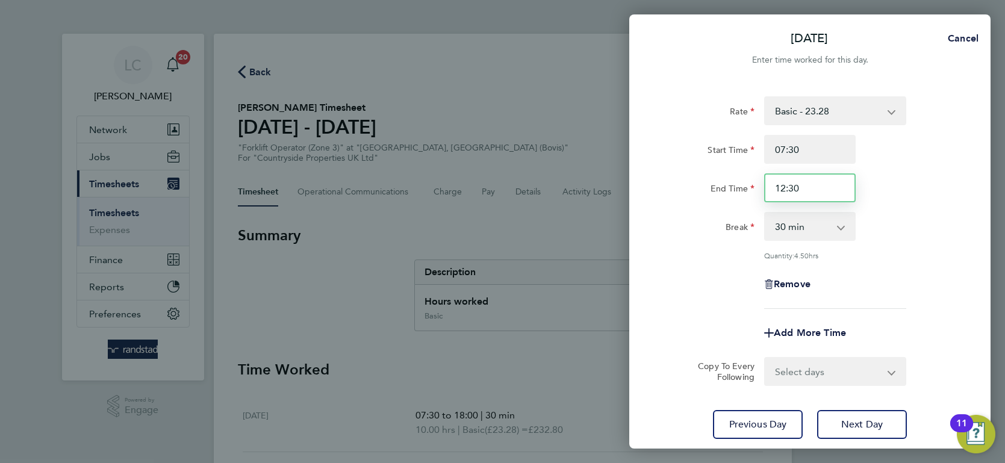
drag, startPoint x: 731, startPoint y: 181, endPoint x: 676, endPoint y: 180, distance: 54.2
click at [688, 181] on div "End Time 12:30" at bounding box center [810, 187] width 304 height 29
type input "14:30"
click at [638, 203] on div "Rate Basic - 23.28 Start Time 07:30 End Time 14:30 Break 0 min 15 min 30 min 45…" at bounding box center [809, 268] width 361 height 372
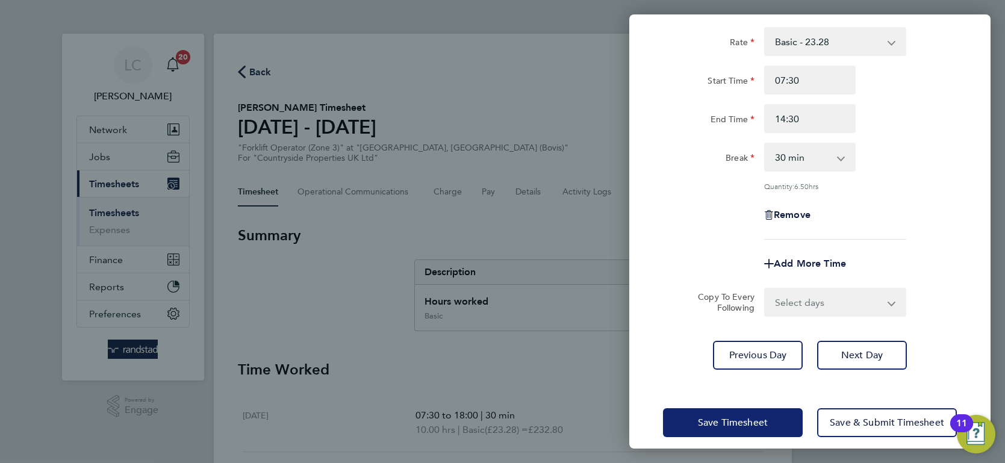
scroll to position [80, 0]
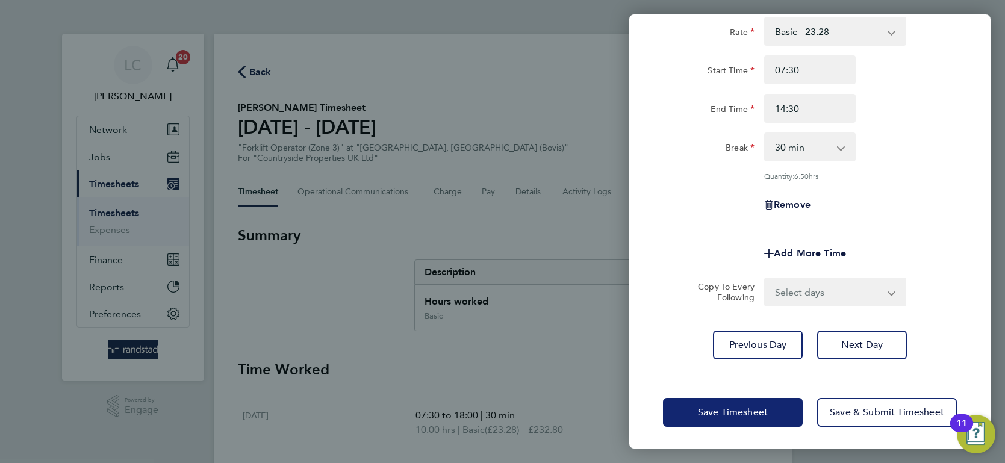
click at [738, 411] on span "Save Timesheet" at bounding box center [733, 413] width 70 height 12
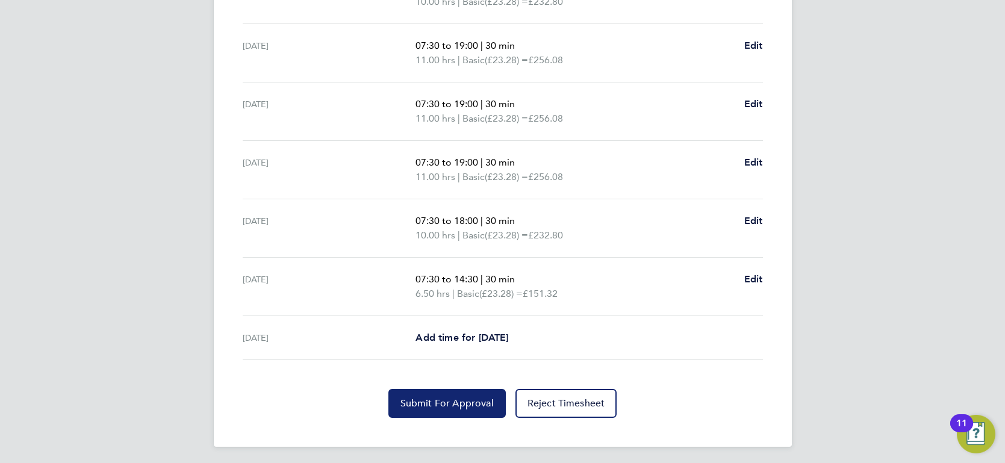
click at [448, 398] on span "Submit For Approval" at bounding box center [447, 404] width 93 height 12
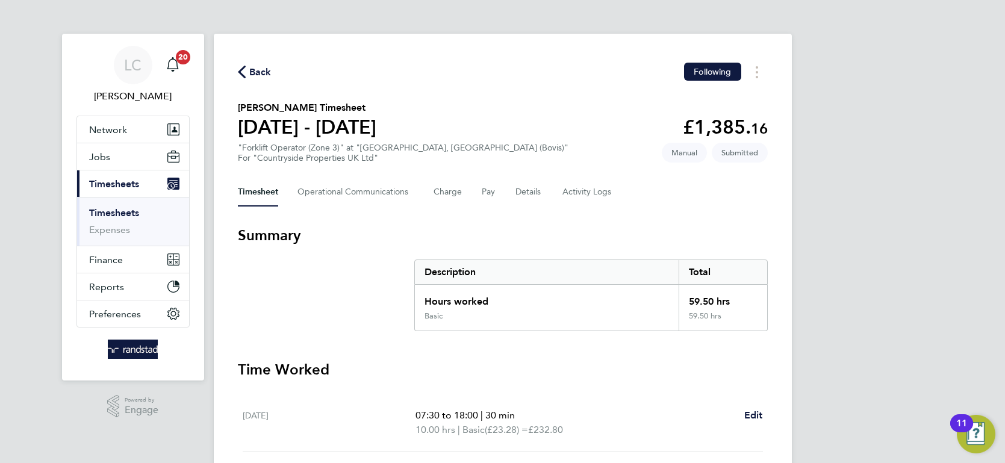
click at [266, 73] on span "Back" at bounding box center [260, 72] width 22 height 14
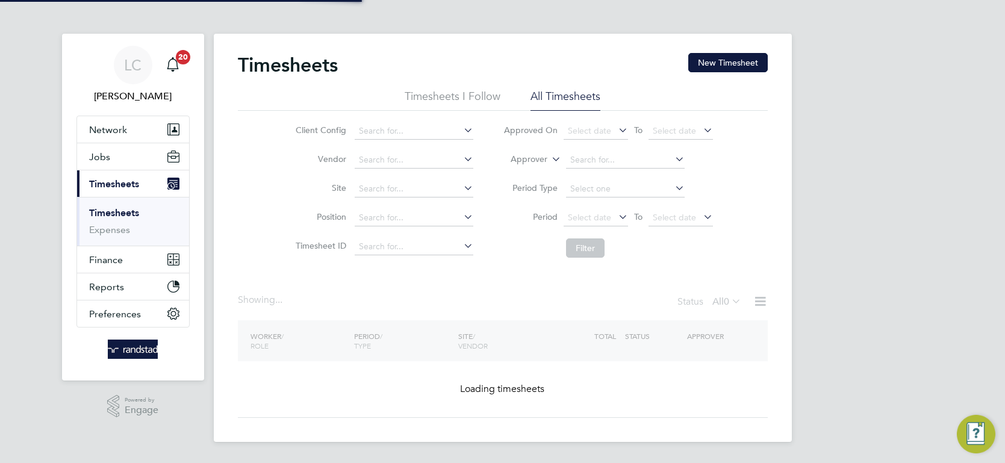
click at [513, 163] on label "Approver" at bounding box center [520, 160] width 54 height 12
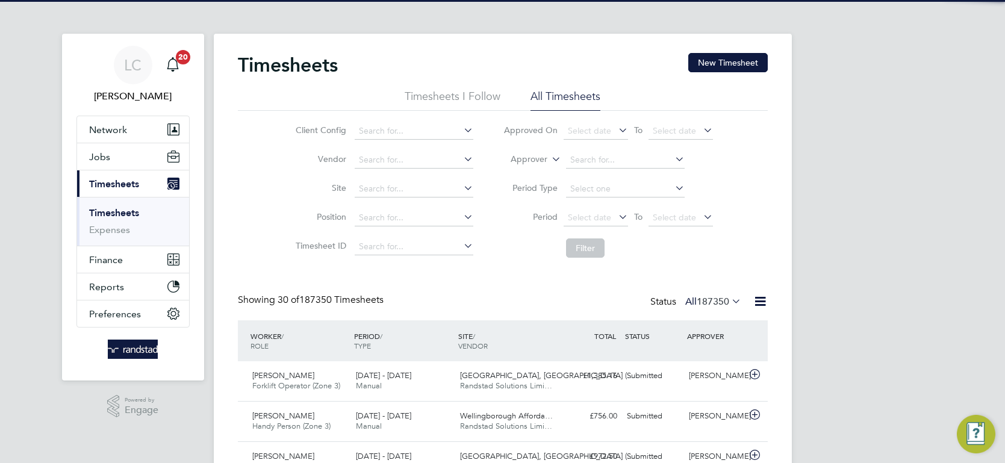
scroll to position [31, 104]
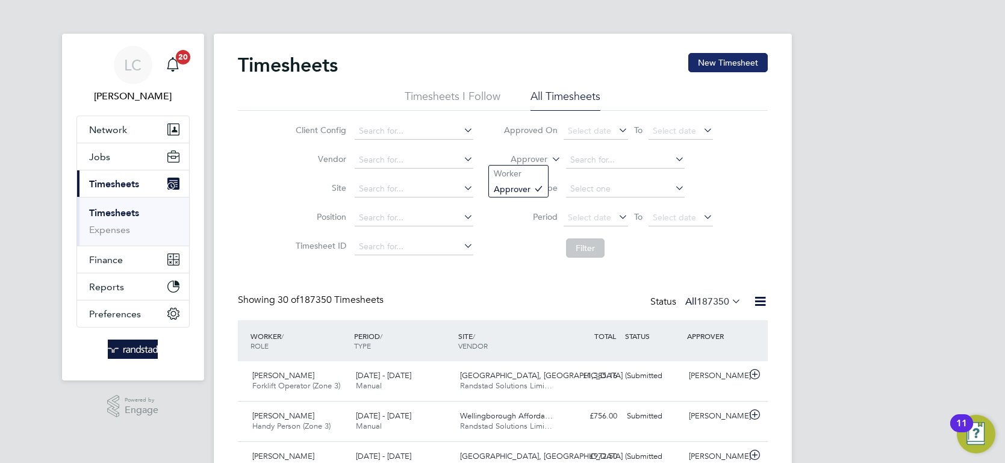
click at [730, 61] on button "New Timesheet" at bounding box center [728, 62] width 80 height 19
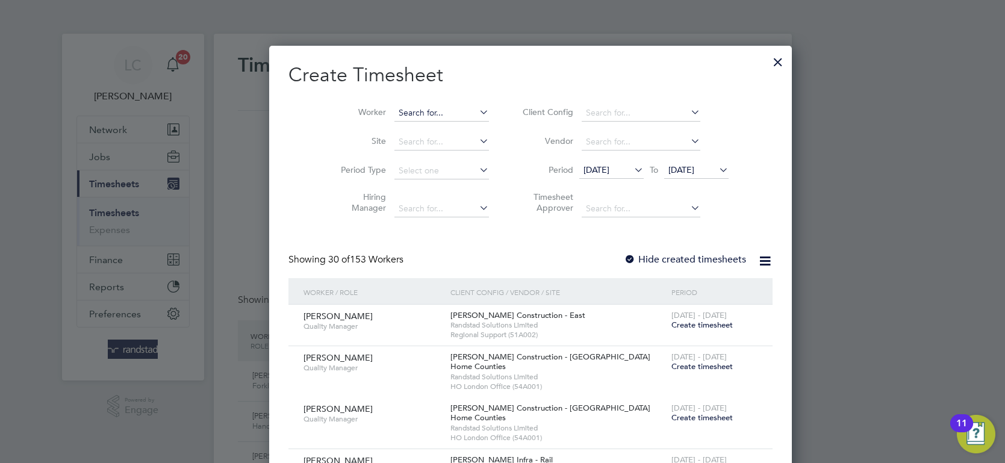
drag, startPoint x: 407, startPoint y: 102, endPoint x: 408, endPoint y: 113, distance: 10.9
click at [407, 102] on li "Worker" at bounding box center [410, 113] width 187 height 29
click at [408, 113] on input at bounding box center [442, 113] width 95 height 17
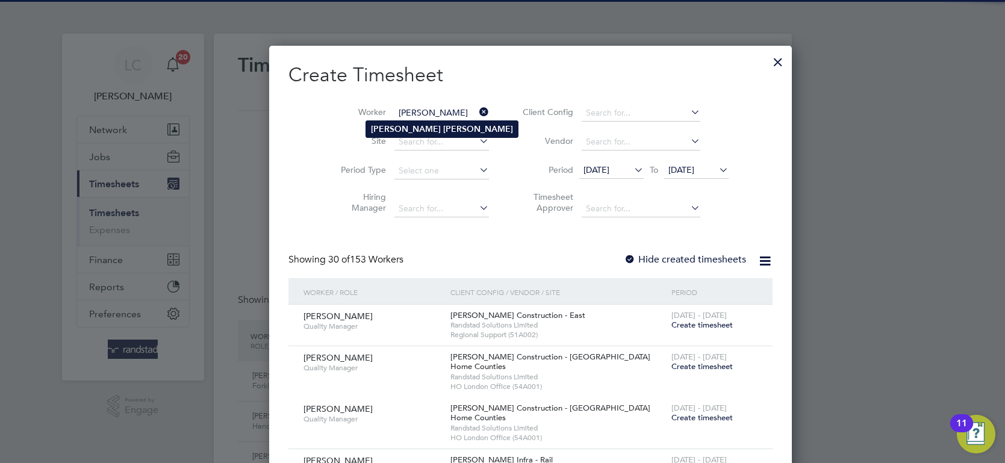
type input "[PERSON_NAME]"
click at [443, 126] on b "[PERSON_NAME]" at bounding box center [478, 129] width 70 height 10
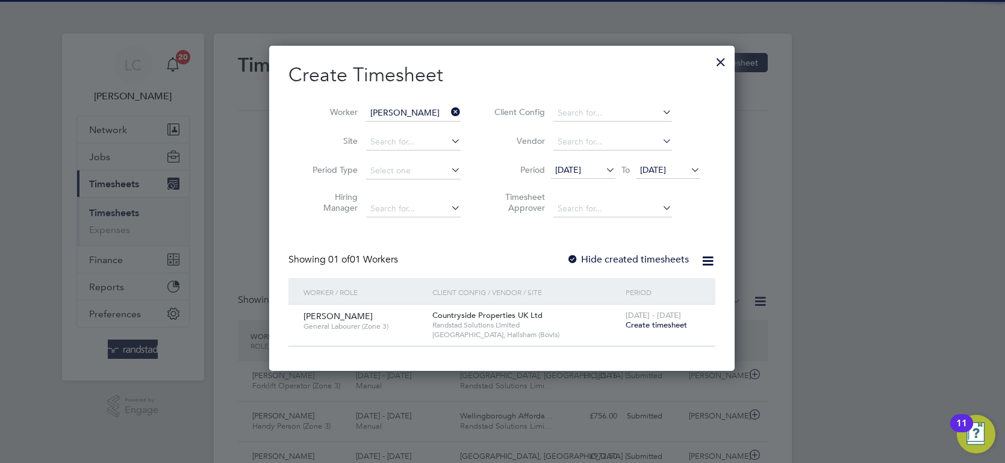
click at [666, 325] on span "Create timesheet" at bounding box center [656, 325] width 61 height 10
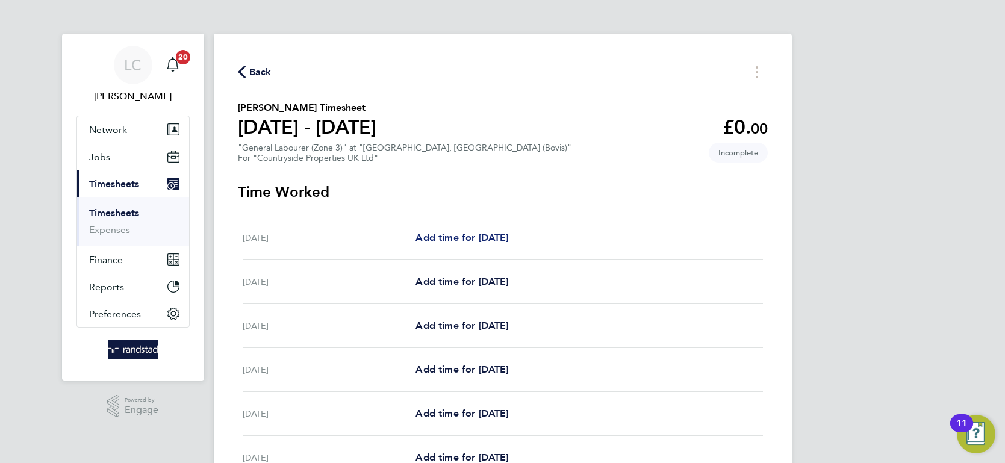
click at [463, 231] on link "Add time for [DATE]" at bounding box center [462, 238] width 93 height 14
select select "30"
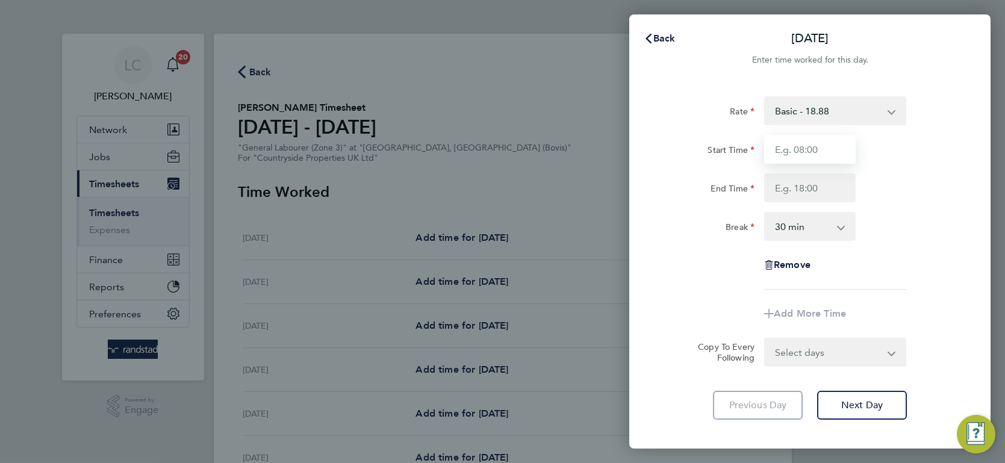
click at [823, 144] on input "Start Time" at bounding box center [810, 149] width 92 height 29
type input "07:30"
click at [832, 195] on input "End Time" at bounding box center [810, 187] width 92 height 29
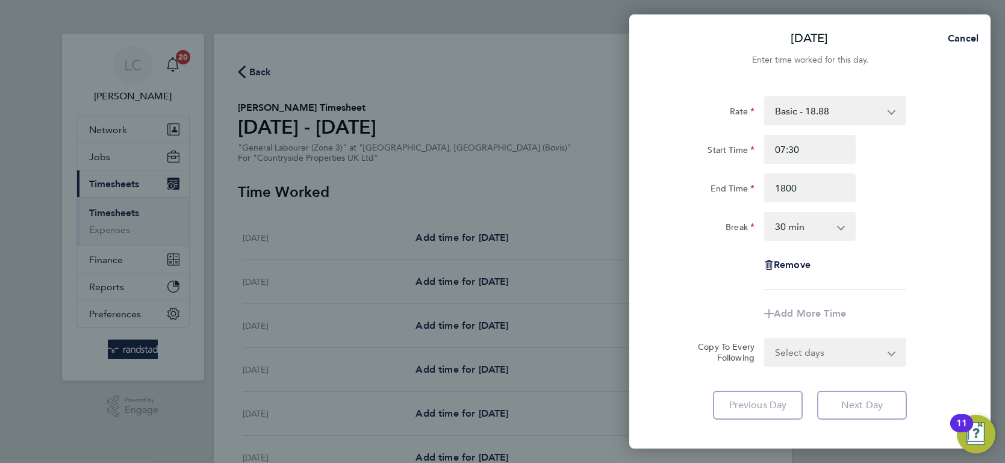
type input "18:00"
click at [661, 278] on div "Remove" at bounding box center [810, 265] width 304 height 29
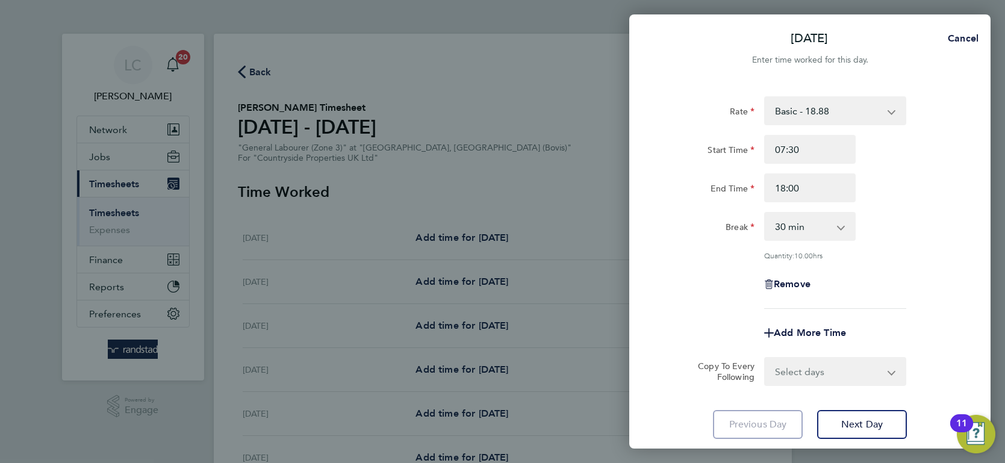
click at [825, 362] on select "Select days Day Weekday (Mon-Fri) Weekend (Sat-Sun) [DATE] [DATE] [DATE] [DATE]…" at bounding box center [829, 371] width 126 height 27
select select "WEEKDAY"
click at [766, 358] on select "Select days Day Weekday (Mon-Fri) Weekend (Sat-Sun) [DATE] [DATE] [DATE] [DATE]…" at bounding box center [829, 371] width 126 height 27
select select "[DATE]"
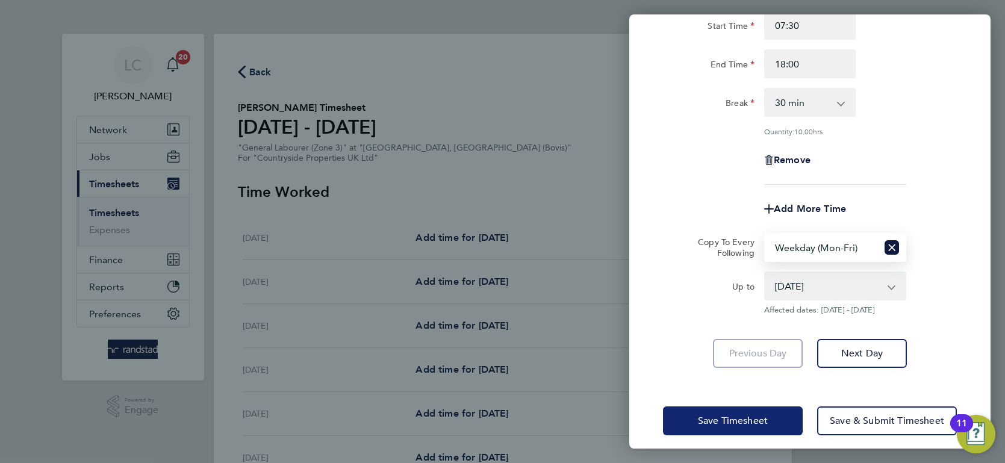
click at [728, 415] on span "Save Timesheet" at bounding box center [733, 421] width 70 height 12
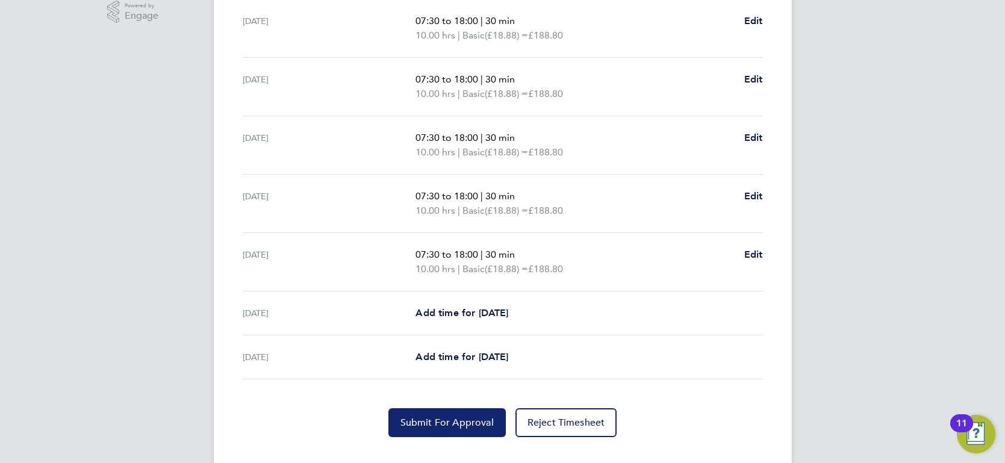
click at [438, 420] on span "Submit For Approval" at bounding box center [447, 423] width 93 height 12
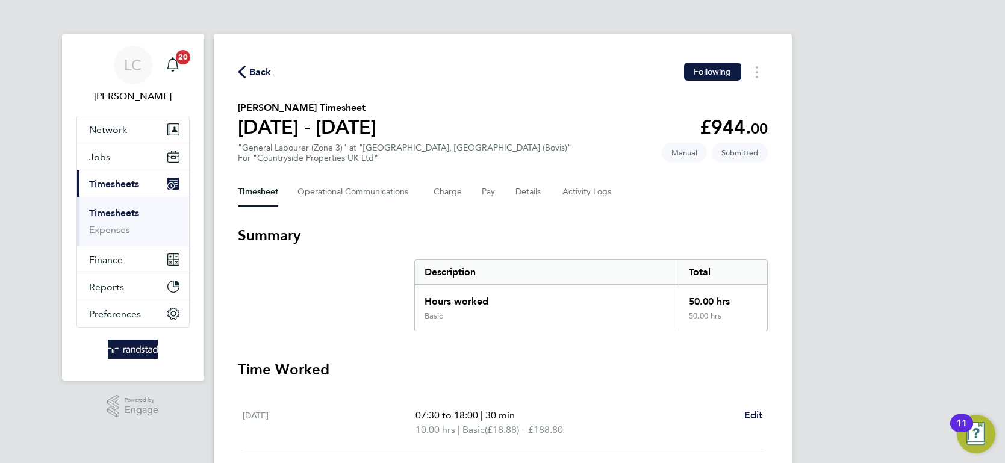
click at [263, 72] on span "Back" at bounding box center [260, 72] width 22 height 14
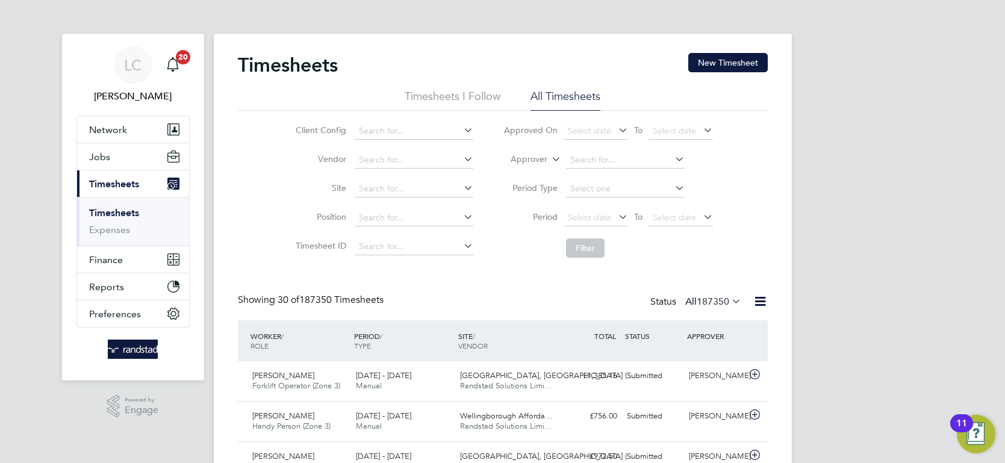
click at [549, 155] on icon at bounding box center [549, 156] width 0 height 11
click at [536, 166] on li "Worker" at bounding box center [518, 174] width 59 height 16
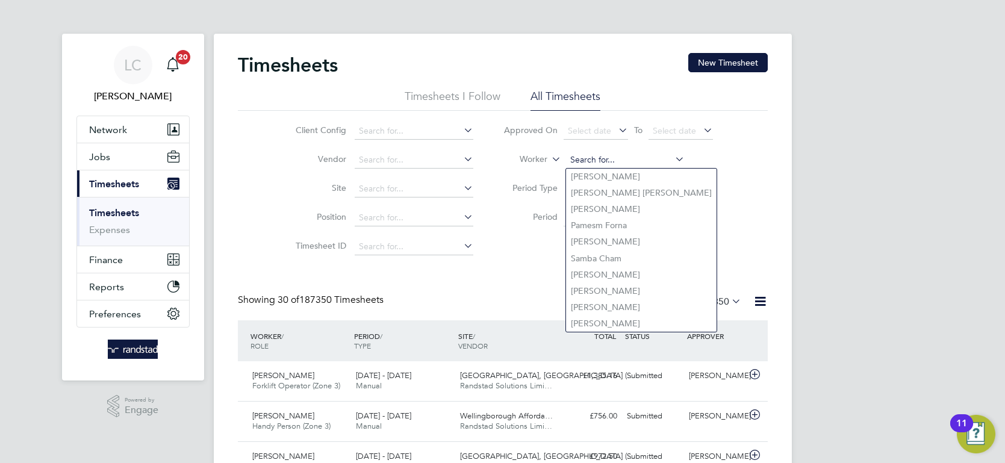
click at [623, 154] on input at bounding box center [625, 160] width 119 height 17
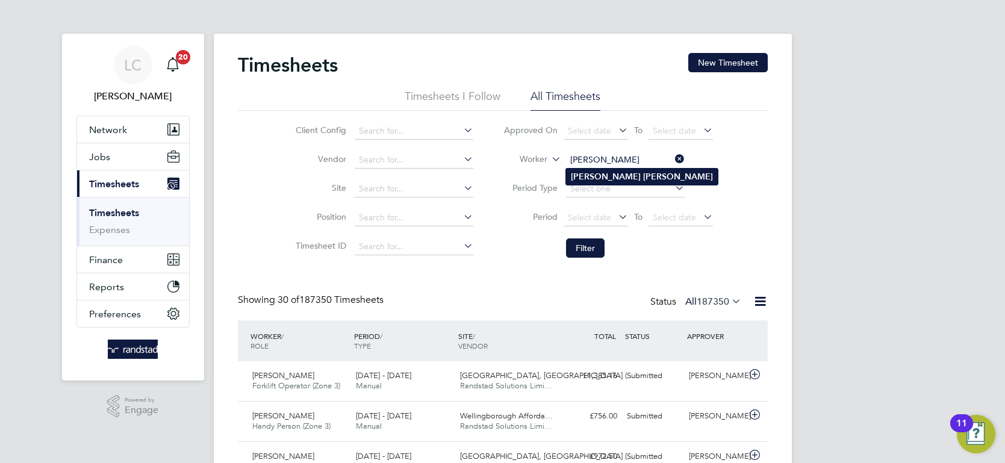
type input "[PERSON_NAME]"
click at [589, 176] on b "[PERSON_NAME]" at bounding box center [606, 177] width 70 height 10
click at [589, 246] on button "Filter" at bounding box center [585, 248] width 39 height 19
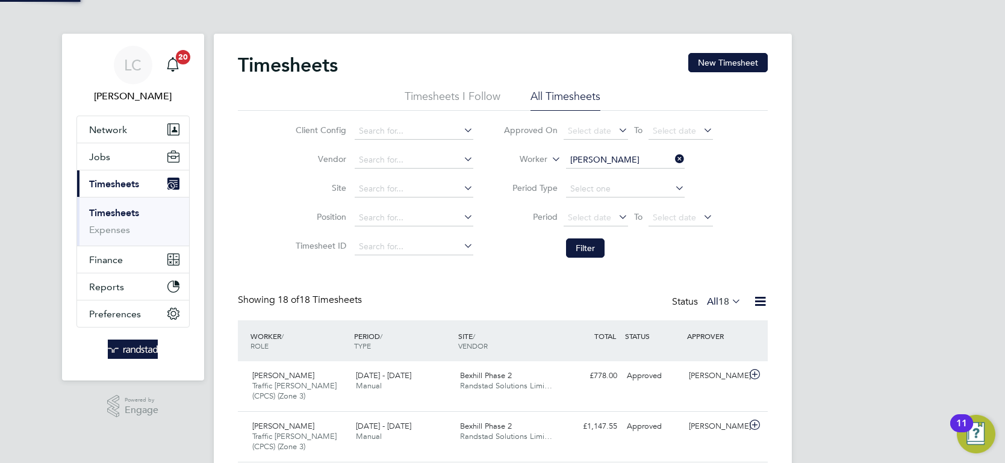
scroll to position [40, 104]
click at [616, 155] on input at bounding box center [625, 160] width 119 height 17
click at [640, 170] on li "[PERSON_NAME] e" at bounding box center [625, 177] width 119 height 16
type input "[PERSON_NAME]"
click at [578, 252] on button "Filter" at bounding box center [585, 248] width 39 height 19
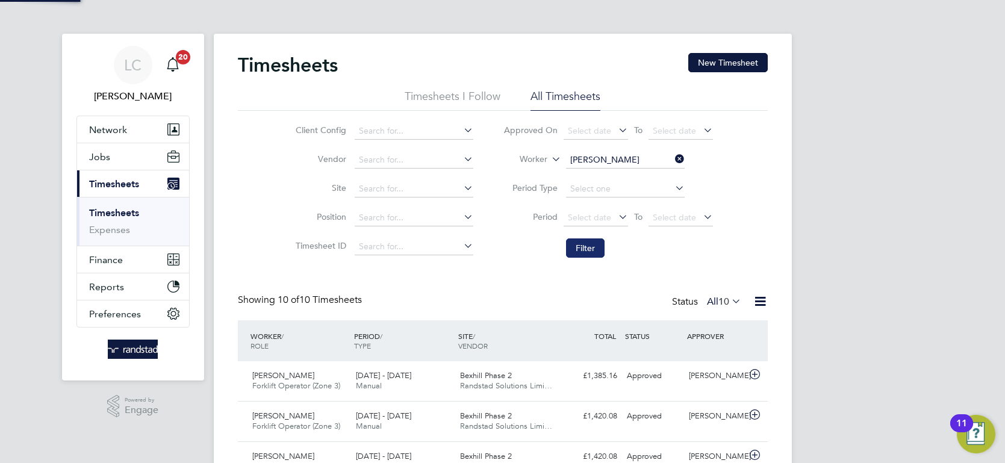
scroll to position [31, 104]
click at [726, 66] on button "New Timesheet" at bounding box center [728, 62] width 80 height 19
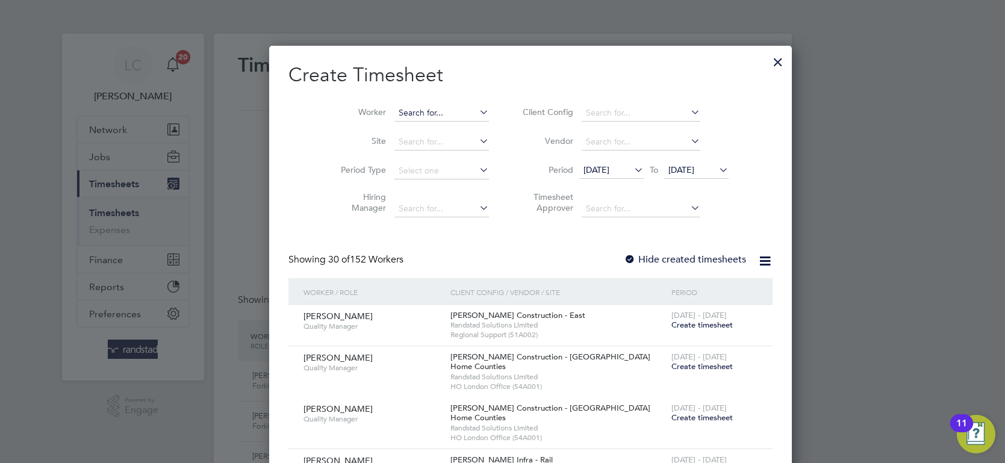
click at [410, 110] on input at bounding box center [442, 113] width 95 height 17
click at [443, 125] on b "Walpole" at bounding box center [460, 129] width 34 height 10
type input "[PERSON_NAME]"
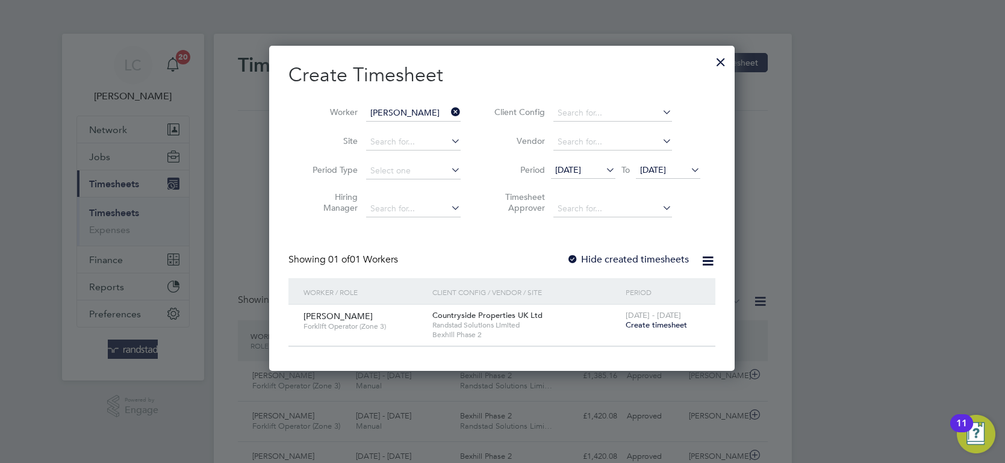
click at [680, 328] on span "Create timesheet" at bounding box center [656, 325] width 61 height 10
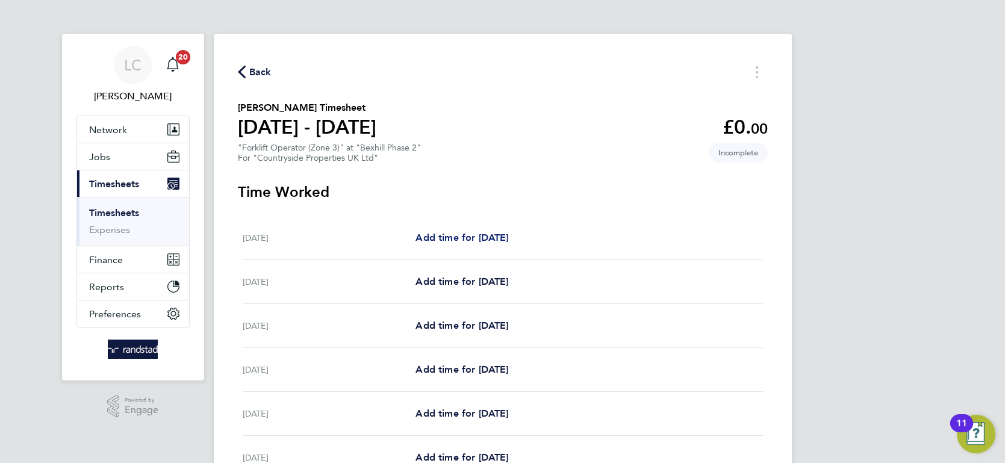
click at [480, 242] on span "Add time for [DATE]" at bounding box center [462, 237] width 93 height 11
select select "30"
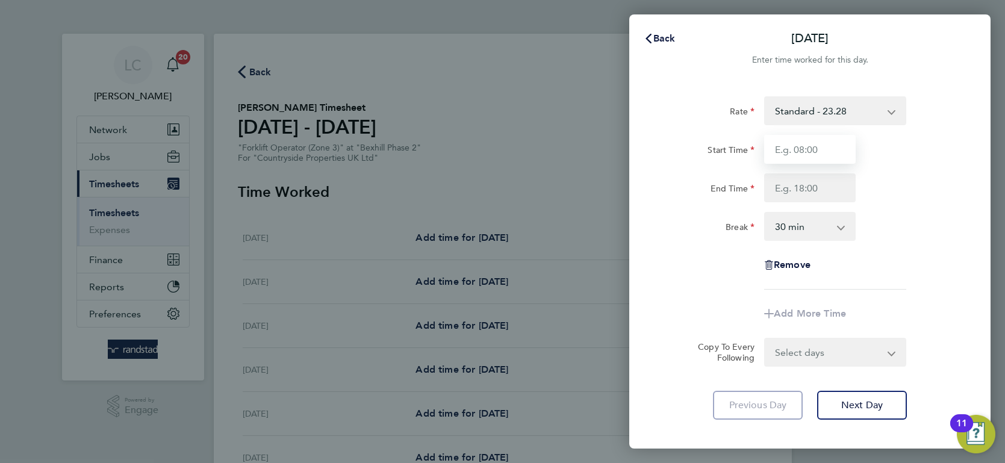
click at [775, 147] on input "Start Time" at bounding box center [810, 149] width 92 height 29
type input "07:30"
click at [808, 183] on input "End Time" at bounding box center [810, 187] width 92 height 29
type input "18:30"
click at [649, 240] on div "Rate Standard - 23.28 Start Time 07:30 End Time 18:30 Break 0 min 15 min 30 min…" at bounding box center [809, 258] width 361 height 352
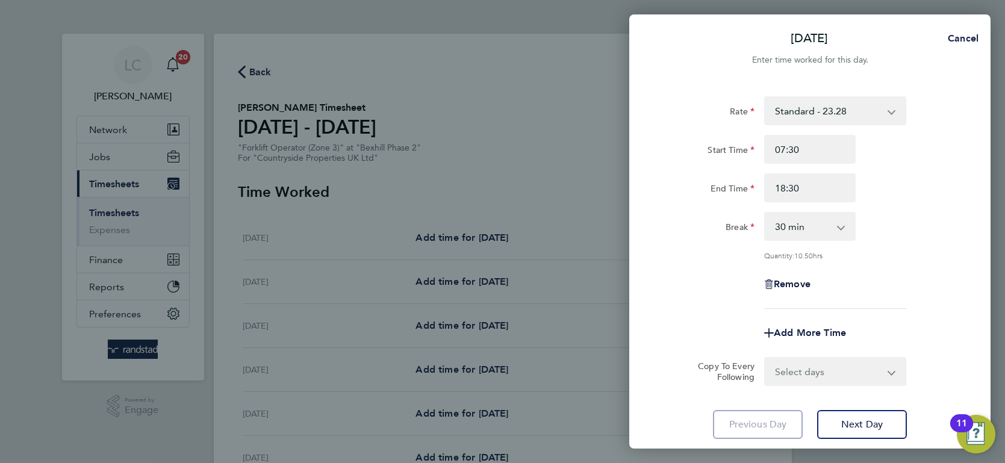
click at [813, 376] on select "Select days Day Weekday (Mon-Fri) Weekend (Sat-Sun) [DATE] [DATE] [DATE] [DATE]…" at bounding box center [829, 371] width 126 height 27
select select "WEEKDAY"
click at [766, 358] on select "Select days Day Weekday (Mon-Fri) Weekend (Sat-Sun) [DATE] [DATE] [DATE] [DATE]…" at bounding box center [829, 371] width 126 height 27
select select "[DATE]"
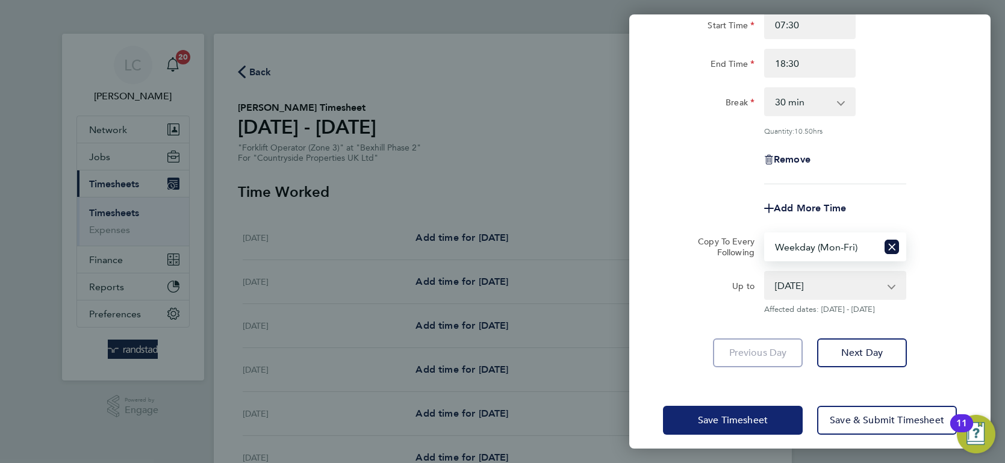
click at [729, 417] on span "Save Timesheet" at bounding box center [733, 420] width 70 height 12
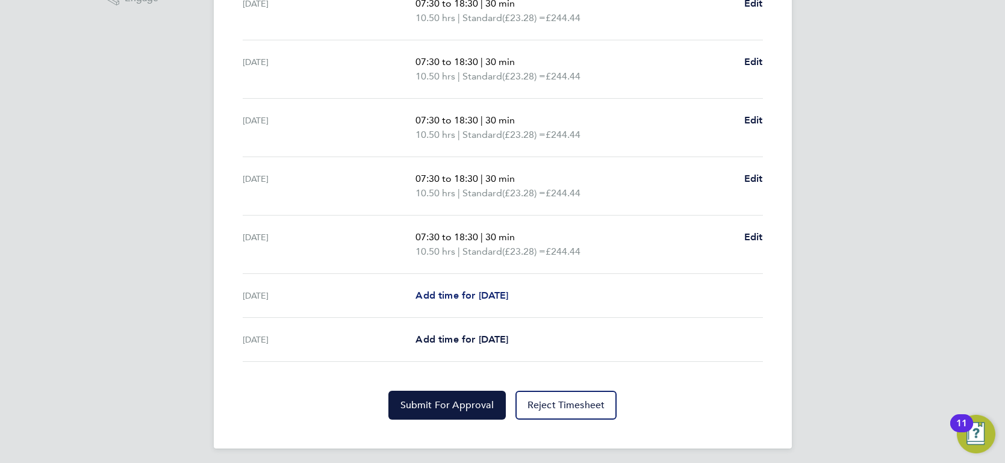
click at [460, 292] on span "Add time for [DATE]" at bounding box center [462, 295] width 93 height 11
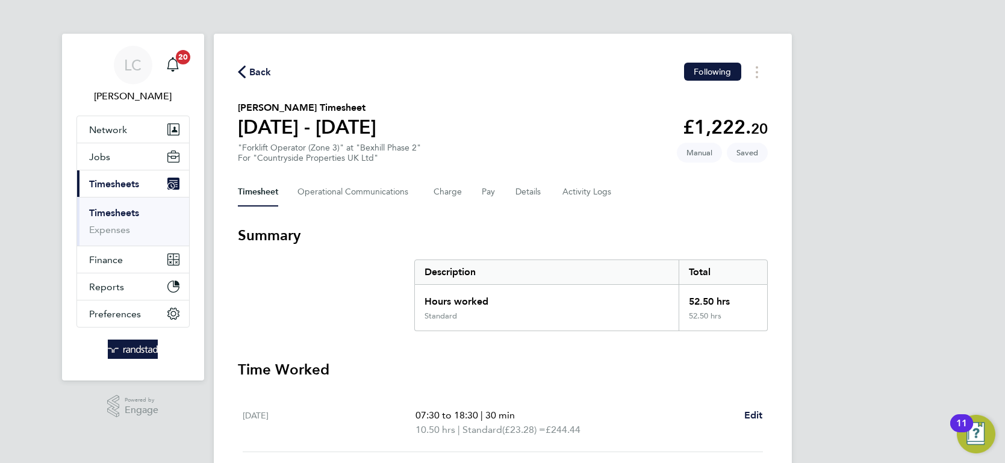
select select "30"
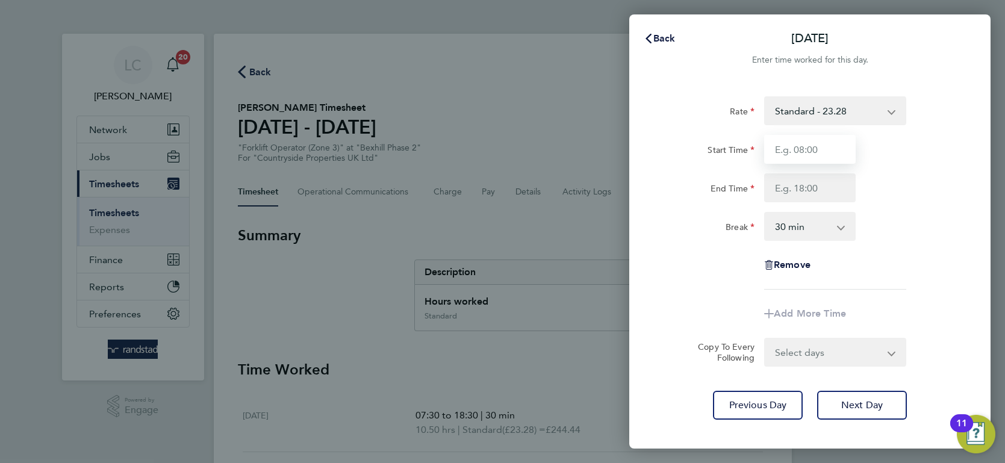
click at [811, 152] on input "Start Time" at bounding box center [810, 149] width 92 height 29
type input "07:30"
click at [805, 186] on input "End Time" at bounding box center [810, 187] width 92 height 29
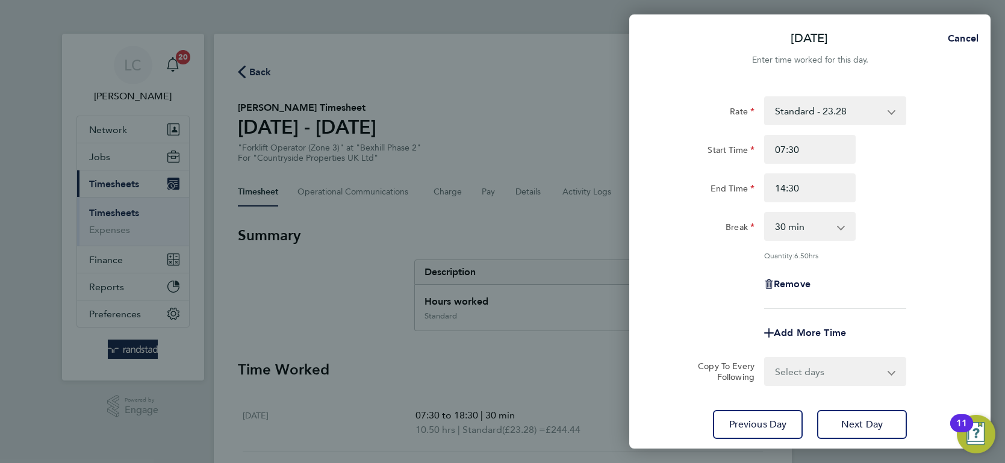
click at [682, 253] on div "Rate Standard - 23.28 Start Time 07:30 End Time 14:30 Break 0 min 15 min 30 min…" at bounding box center [810, 202] width 294 height 213
drag, startPoint x: 811, startPoint y: 182, endPoint x: 729, endPoint y: 175, distance: 82.2
click at [732, 175] on div "End Time 14:30" at bounding box center [810, 187] width 304 height 29
type input "15:00"
click at [711, 232] on div "Break" at bounding box center [709, 224] width 92 height 24
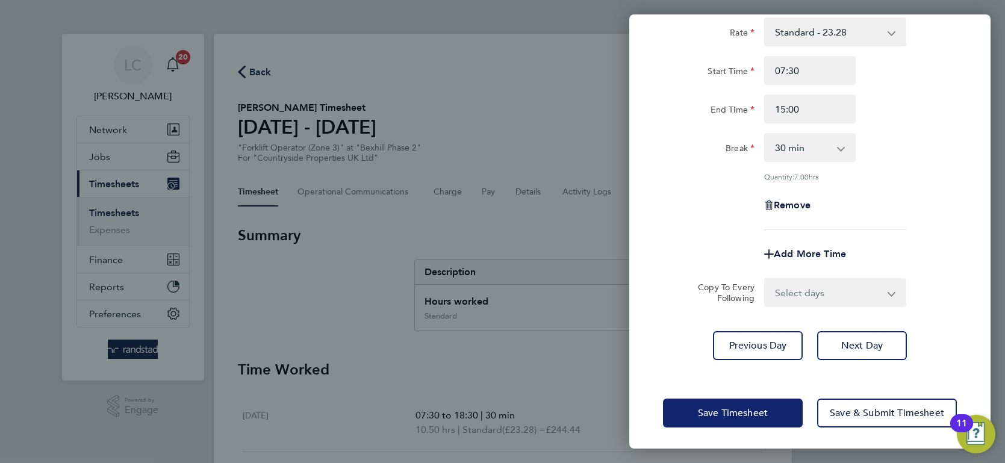
scroll to position [80, 0]
click at [719, 410] on span "Save Timesheet" at bounding box center [733, 413] width 70 height 12
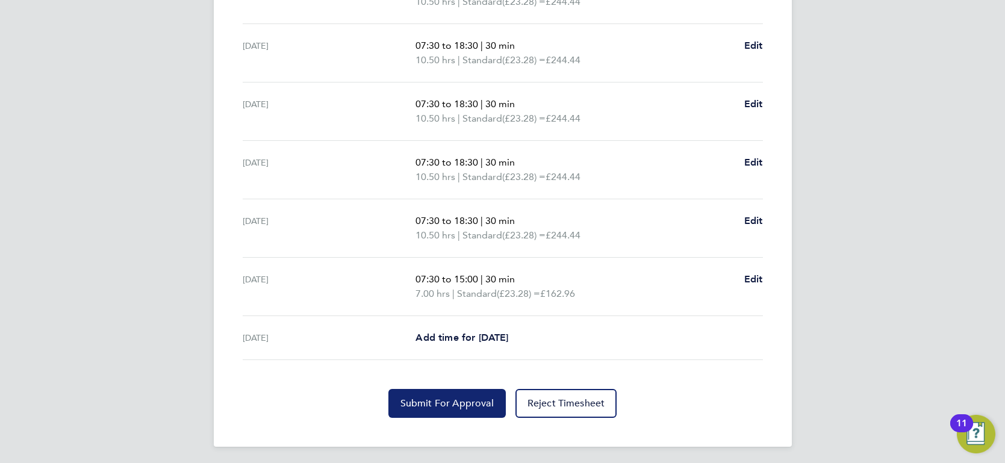
click at [449, 403] on span "Submit For Approval" at bounding box center [447, 404] width 93 height 12
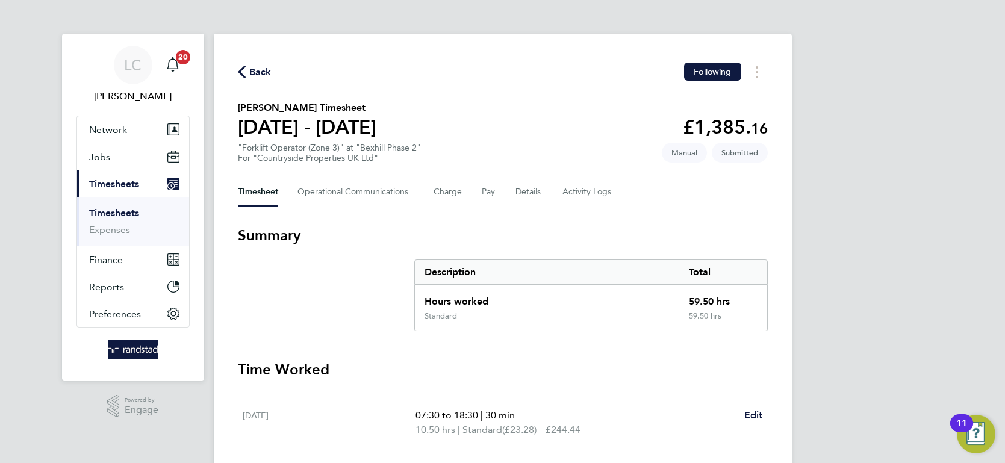
click at [260, 69] on span "Back" at bounding box center [260, 72] width 22 height 14
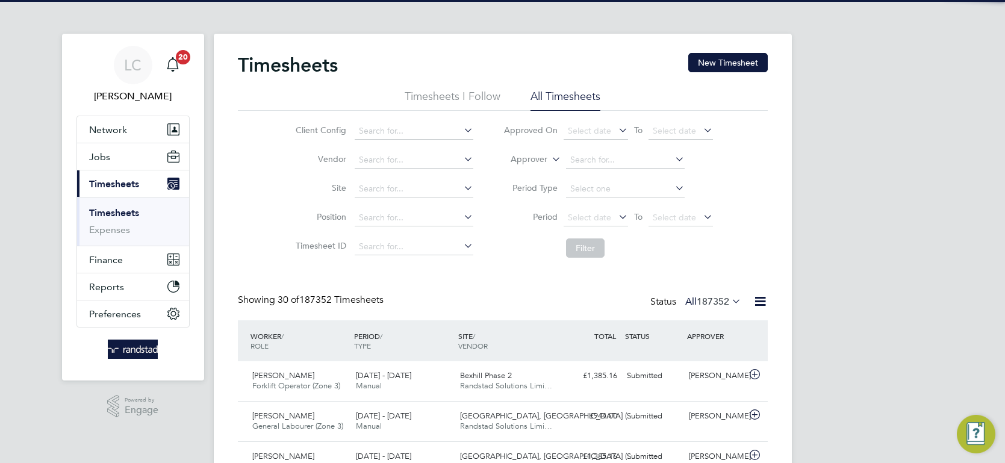
click at [544, 158] on label "Approver" at bounding box center [520, 160] width 54 height 12
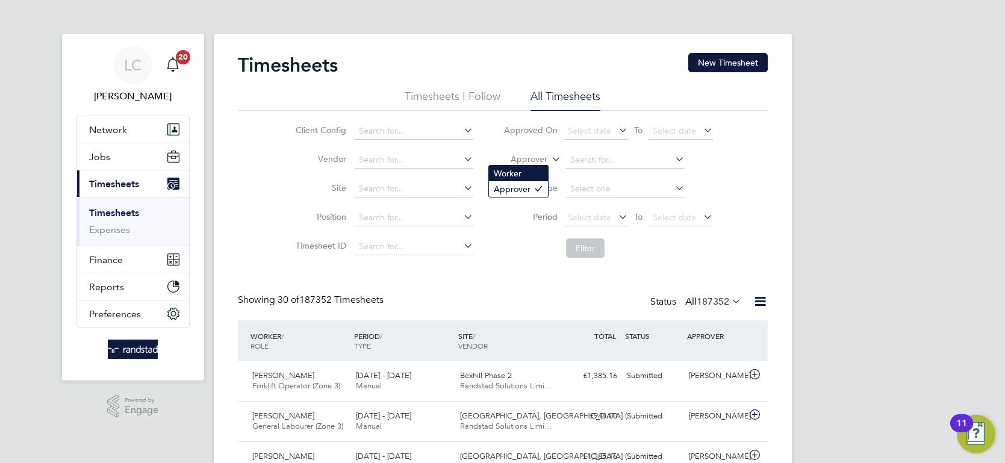
click at [534, 170] on li "Worker" at bounding box center [518, 174] width 59 height 16
click at [587, 162] on input at bounding box center [625, 160] width 119 height 17
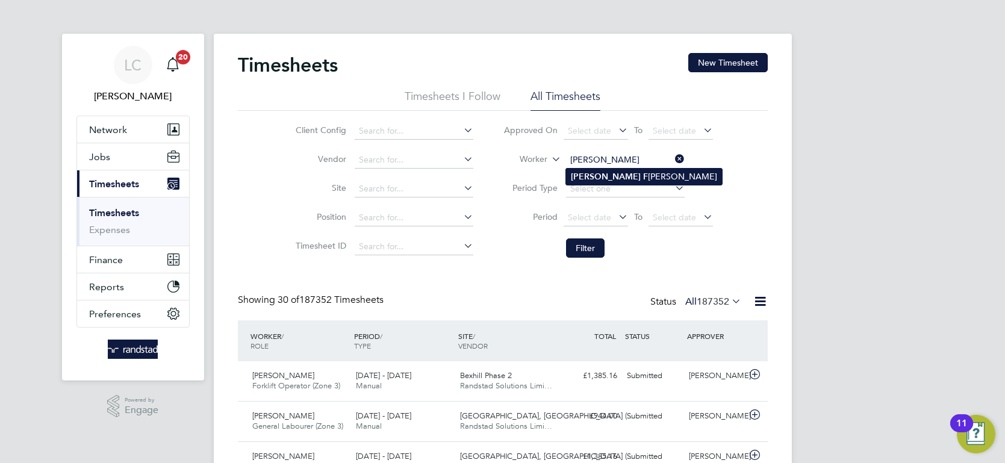
click at [635, 172] on li "[PERSON_NAME]" at bounding box center [644, 177] width 156 height 16
type input "[PERSON_NAME]"
click at [595, 243] on button "Filter" at bounding box center [585, 248] width 39 height 19
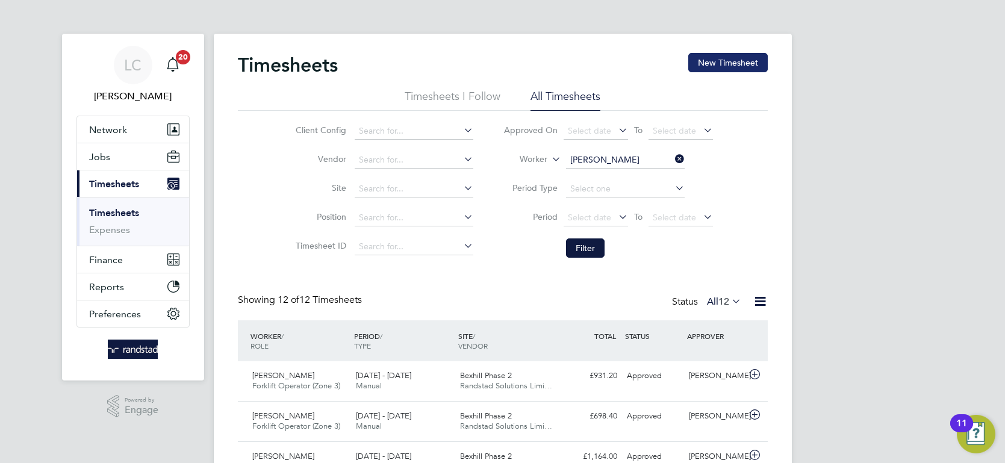
click at [712, 70] on button "New Timesheet" at bounding box center [728, 62] width 80 height 19
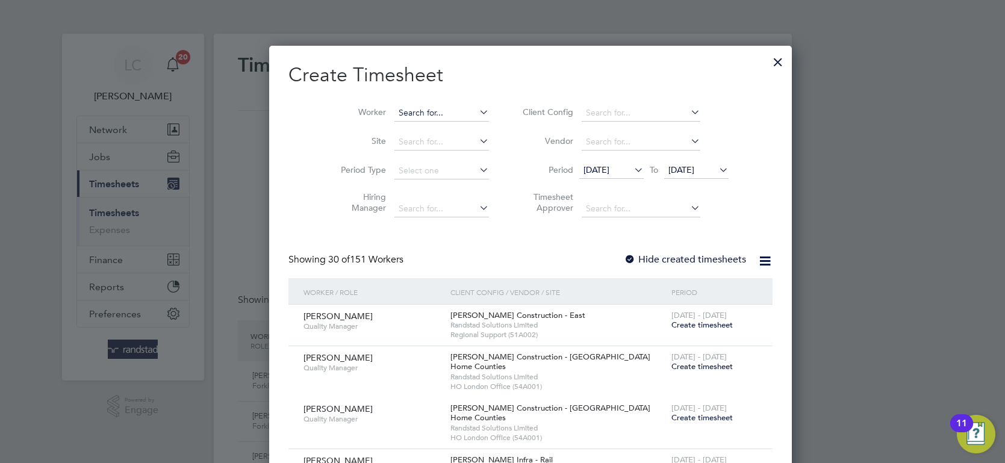
click at [401, 112] on input at bounding box center [442, 113] width 95 height 17
type input "[PERSON_NAME]"
click at [477, 110] on icon at bounding box center [477, 112] width 0 height 17
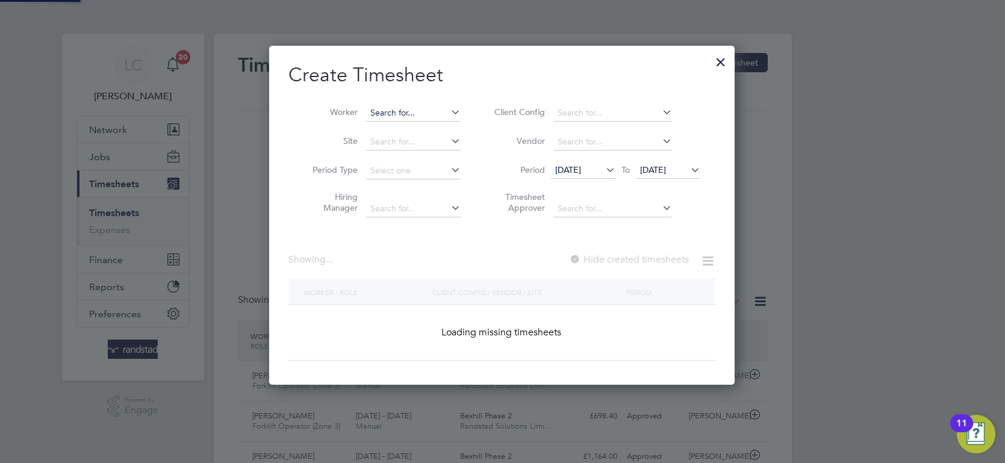
click at [437, 109] on input at bounding box center [413, 113] width 95 height 17
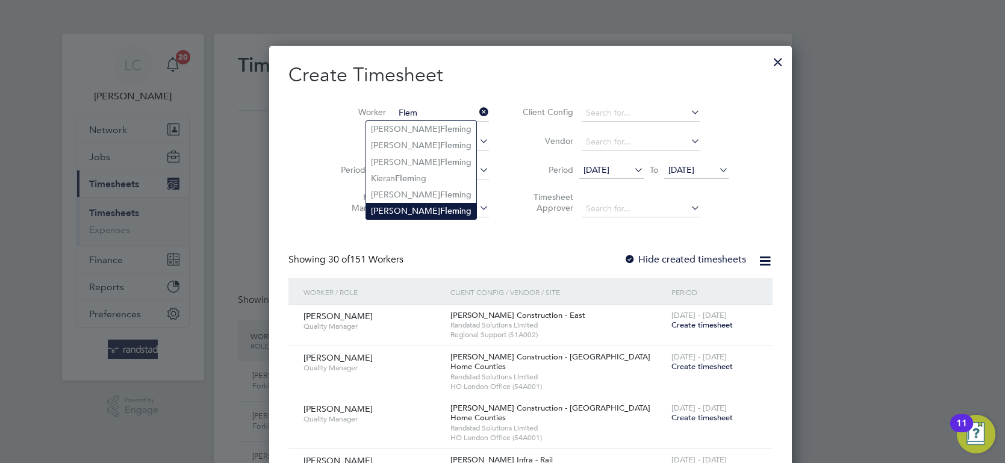
click at [393, 207] on li "[PERSON_NAME] ing" at bounding box center [421, 211] width 110 height 16
type input "[PERSON_NAME]"
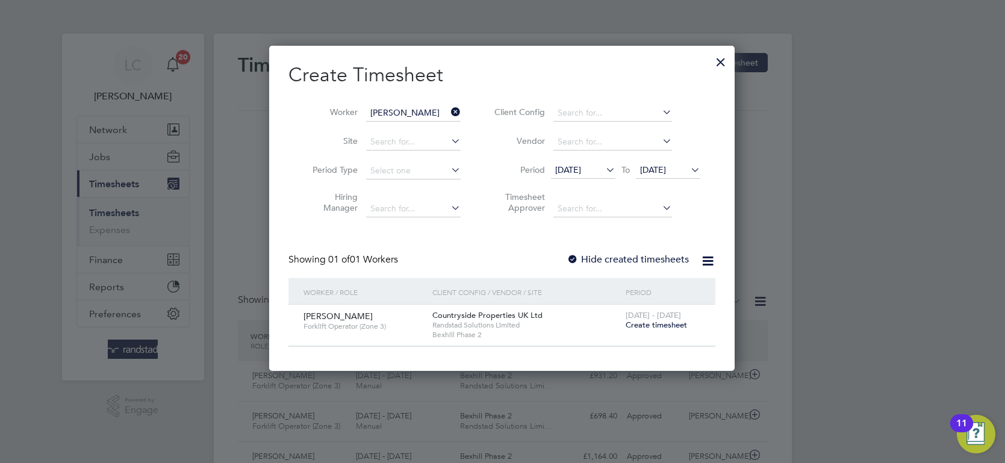
click at [650, 320] on span "Create timesheet" at bounding box center [656, 325] width 61 height 10
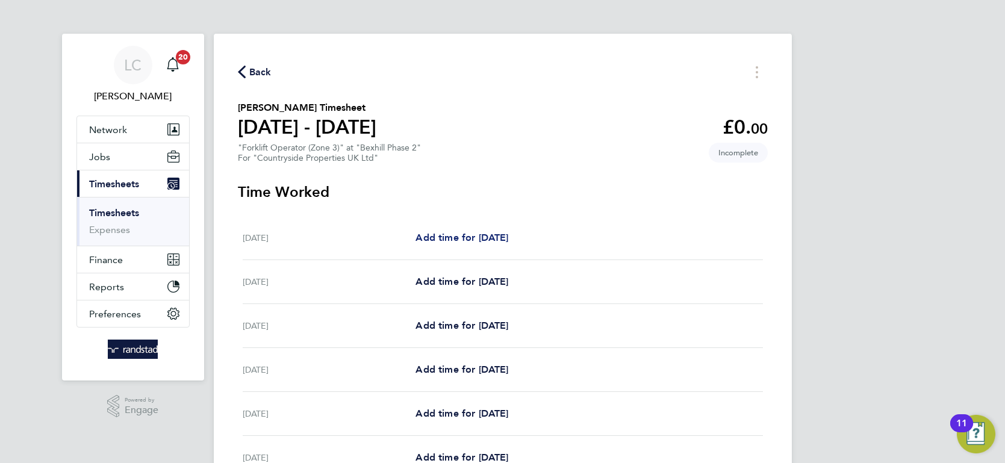
click at [470, 236] on span "Add time for [DATE]" at bounding box center [462, 237] width 93 height 11
select select "30"
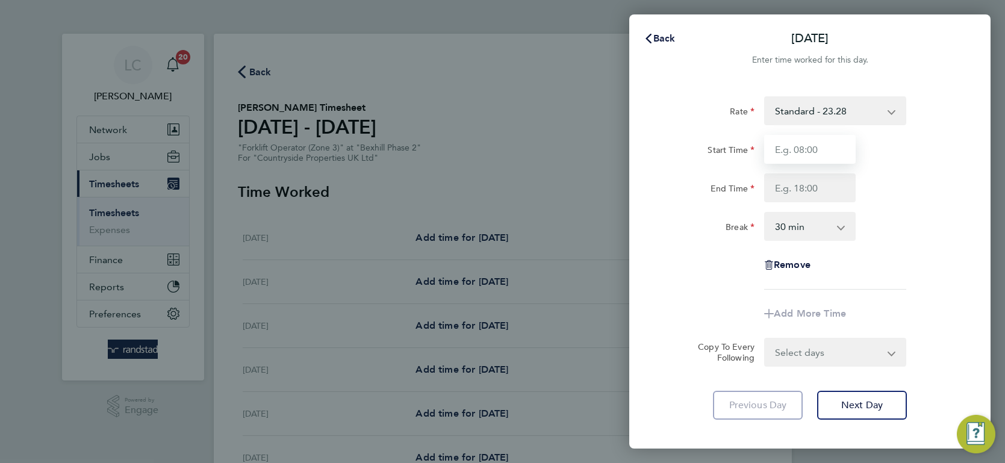
click at [808, 151] on input "Start Time" at bounding box center [810, 149] width 92 height 29
type input "07:30"
click at [809, 196] on input "End Time" at bounding box center [810, 187] width 92 height 29
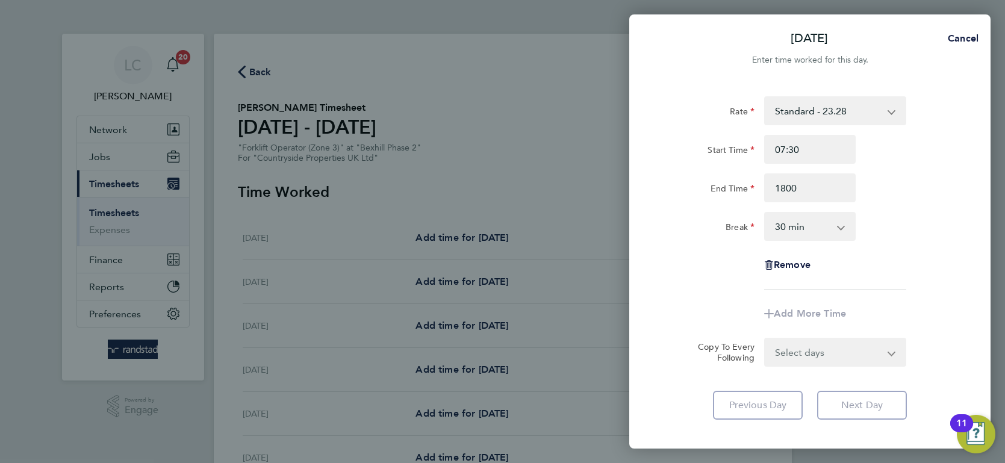
type input "18:00"
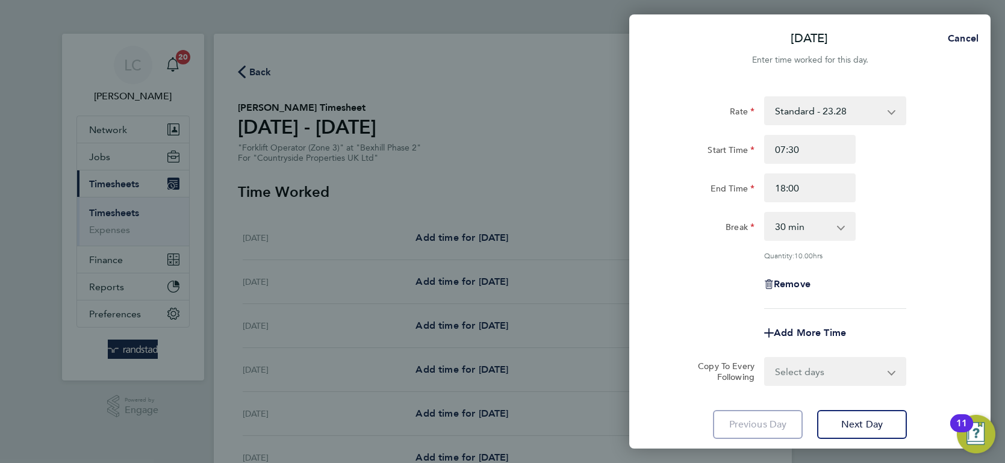
click at [676, 228] on div "Break" at bounding box center [709, 224] width 92 height 24
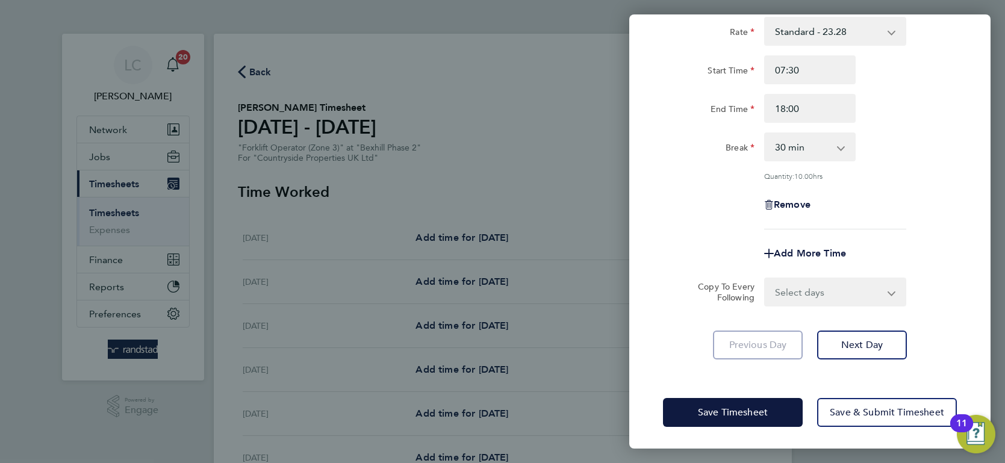
click at [822, 289] on select "Select days Day Weekday (Mon-Fri) Weekend (Sat-Sun) [DATE] [DATE] [DATE] [DATE]…" at bounding box center [829, 292] width 126 height 27
select select "WEEKDAY"
click at [766, 279] on select "Select days Day Weekday (Mon-Fri) Weekend (Sat-Sun) [DATE] [DATE] [DATE] [DATE]…" at bounding box center [829, 292] width 126 height 27
select select "[DATE]"
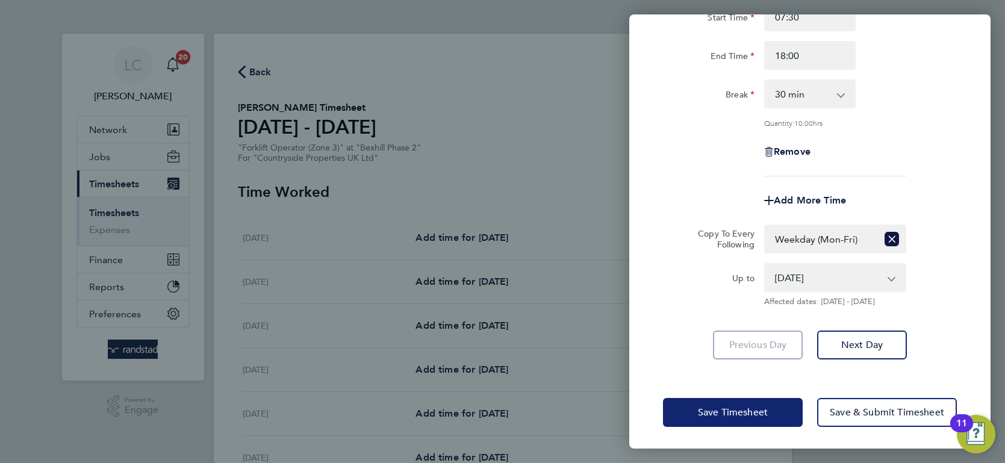
click at [689, 417] on button "Save Timesheet" at bounding box center [733, 412] width 140 height 29
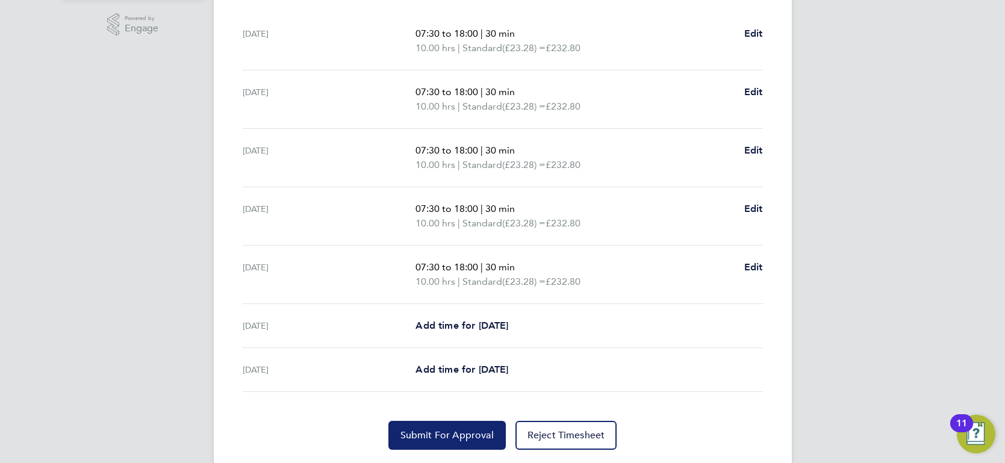
click at [448, 431] on span "Submit For Approval" at bounding box center [447, 435] width 93 height 12
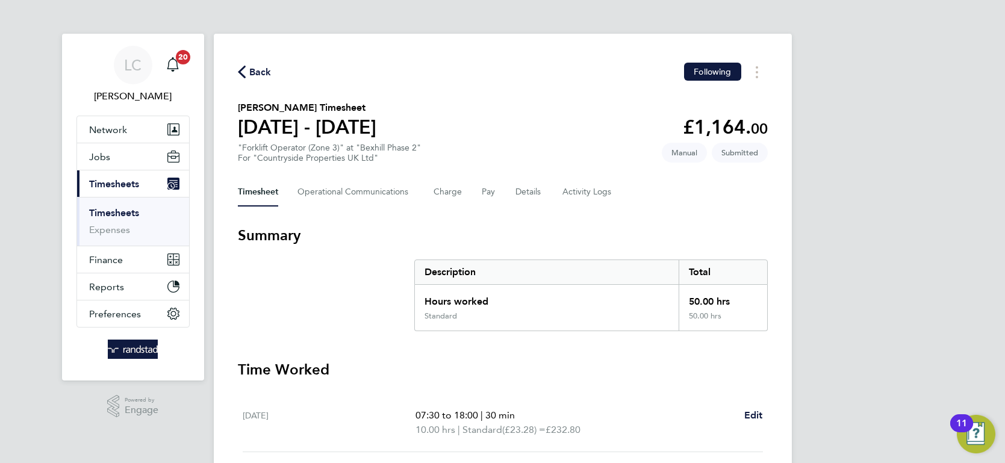
click at [263, 67] on span "Back" at bounding box center [260, 72] width 22 height 14
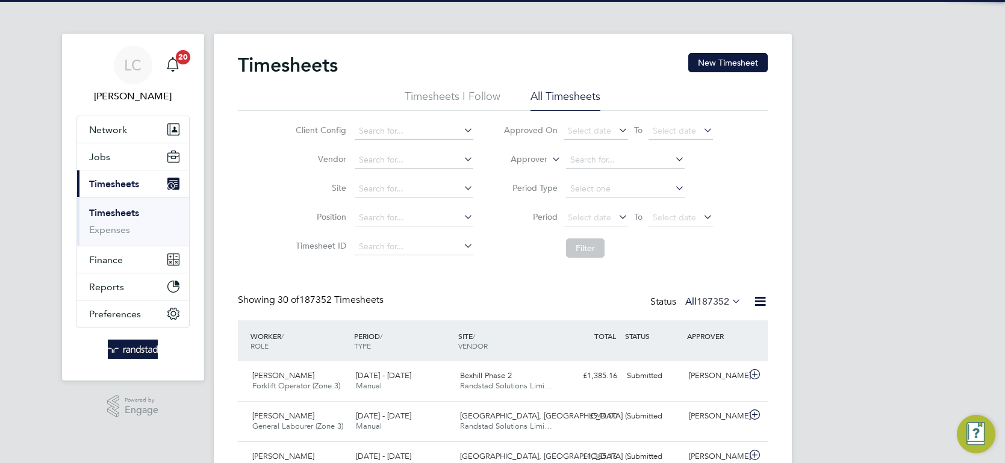
scroll to position [31, 104]
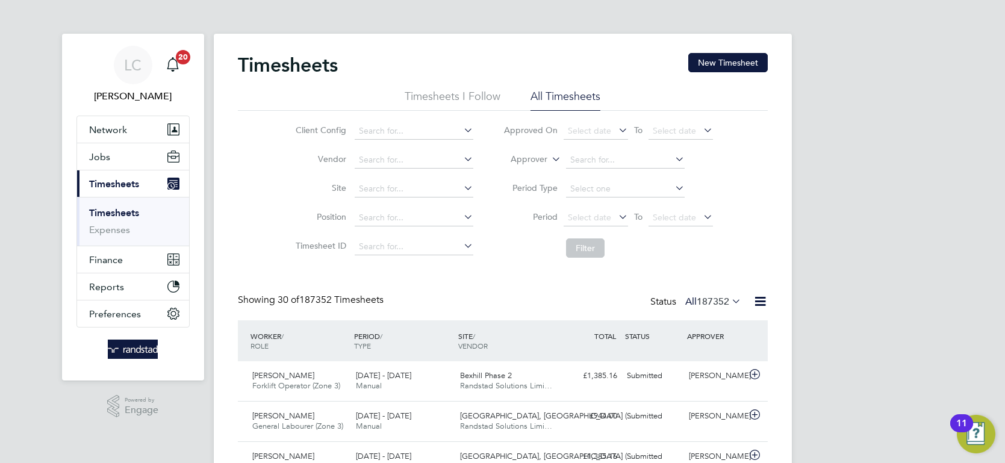
click at [534, 158] on label "Approver" at bounding box center [520, 160] width 54 height 12
click at [528, 172] on li "Worker" at bounding box center [518, 174] width 59 height 16
click at [598, 154] on input at bounding box center [625, 160] width 119 height 17
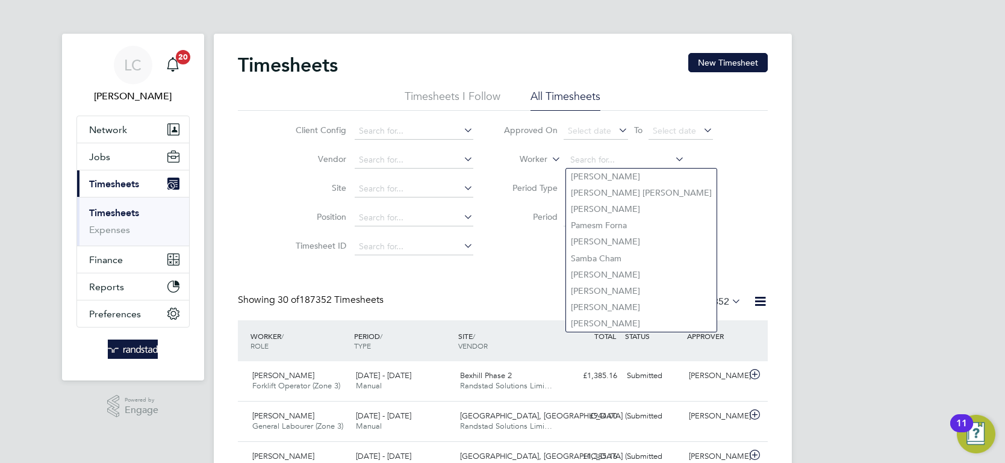
paste input "[PERSON_NAME]"
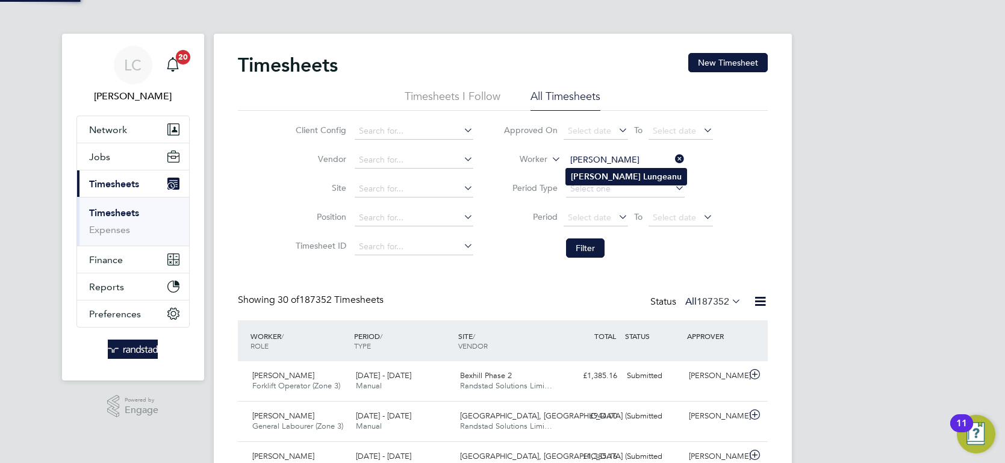
click at [643, 173] on b "Lungeanu" at bounding box center [662, 177] width 39 height 10
type input "[PERSON_NAME]"
click at [591, 248] on button "Filter" at bounding box center [585, 248] width 39 height 19
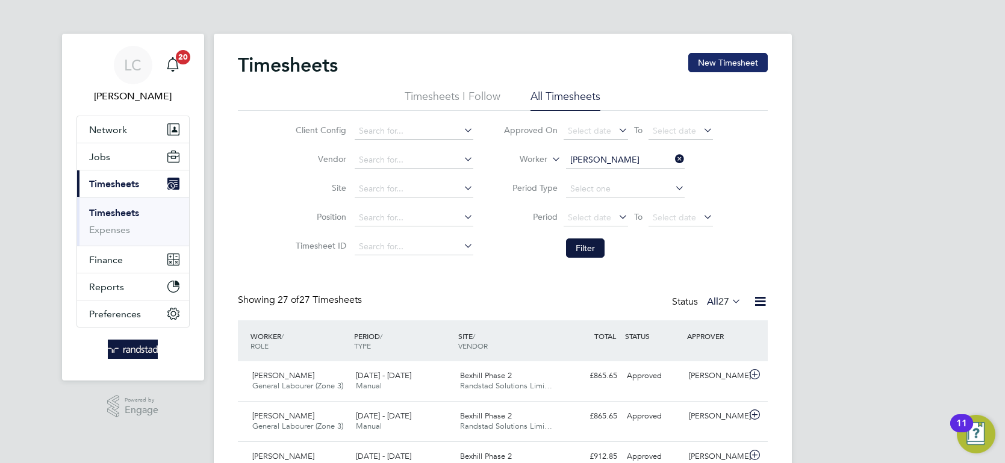
click at [722, 61] on button "New Timesheet" at bounding box center [728, 62] width 80 height 19
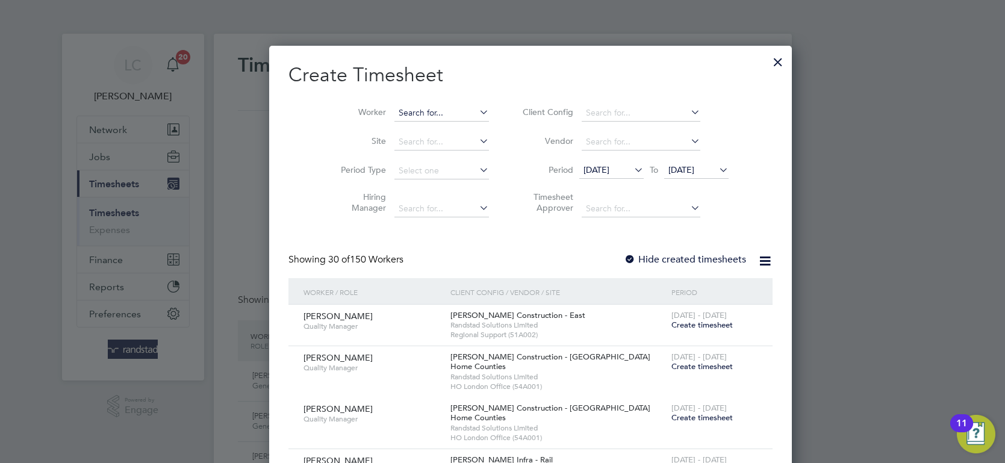
click at [403, 110] on input at bounding box center [442, 113] width 95 height 17
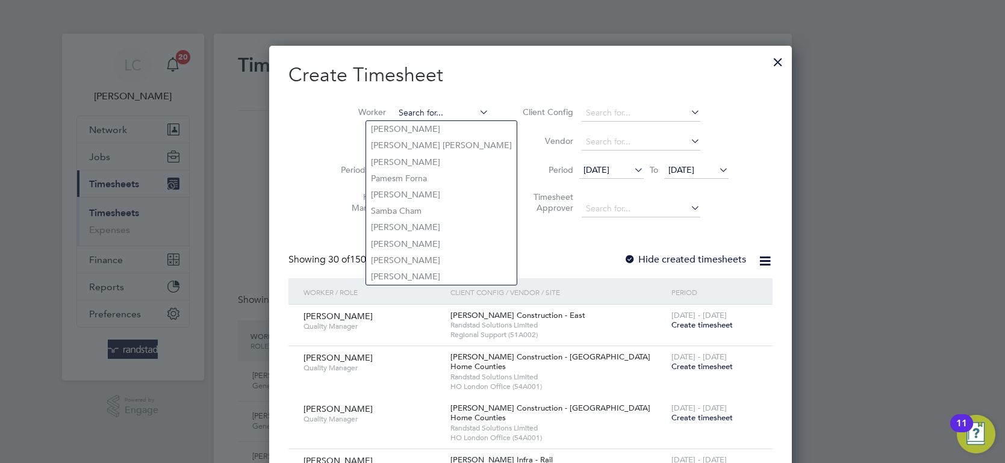
paste input "[PERSON_NAME]"
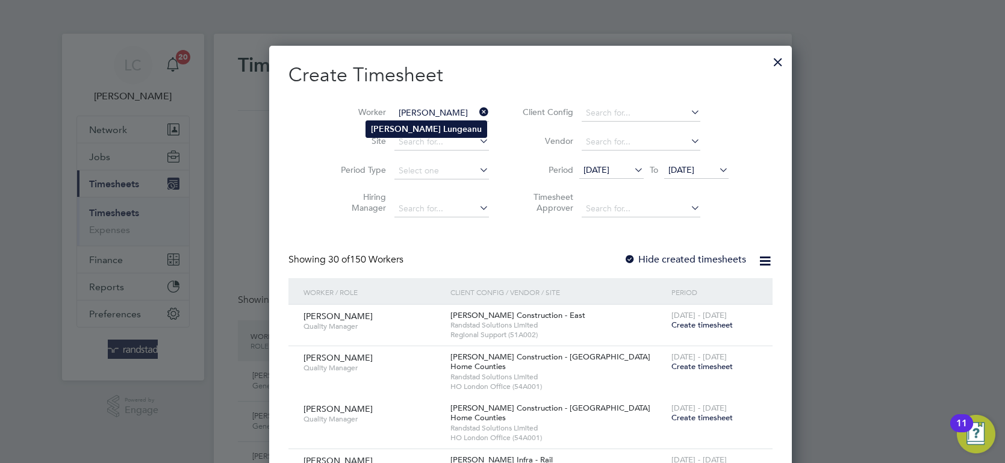
click at [443, 128] on b "Lungeanu" at bounding box center [462, 129] width 39 height 10
type input "[PERSON_NAME]"
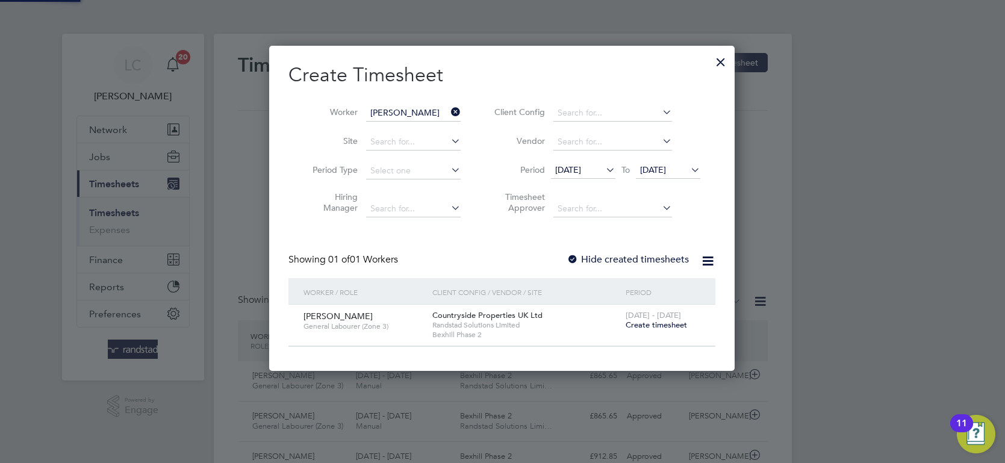
scroll to position [324, 466]
click at [658, 322] on span "Create timesheet" at bounding box center [656, 325] width 61 height 10
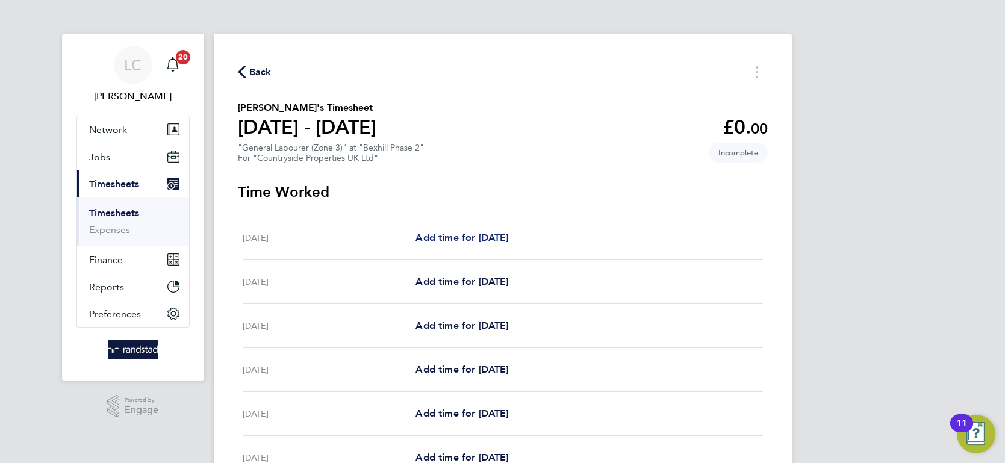
click at [489, 236] on span "Add time for [DATE]" at bounding box center [462, 237] width 93 height 11
select select "30"
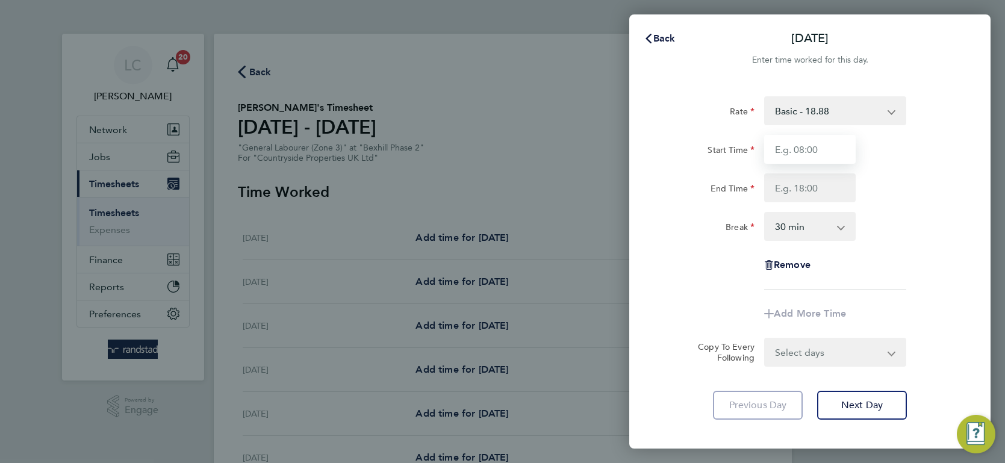
click at [775, 155] on input "Start Time" at bounding box center [810, 149] width 92 height 29
type input "07:30"
click at [814, 185] on input "End Time" at bounding box center [810, 187] width 92 height 29
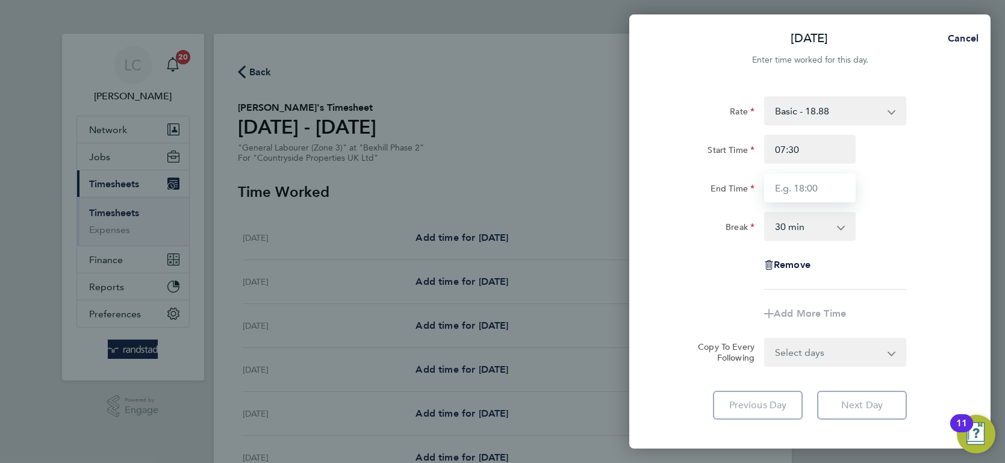
type input "17:00"
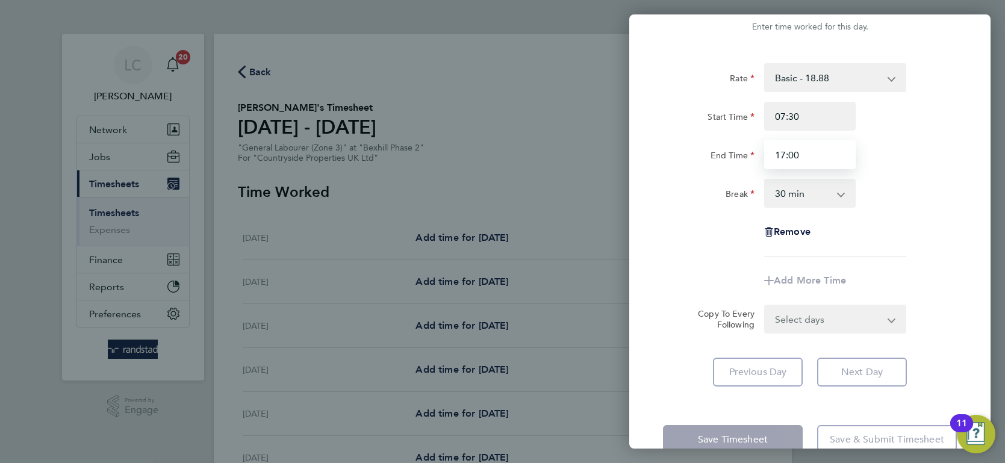
scroll to position [61, 0]
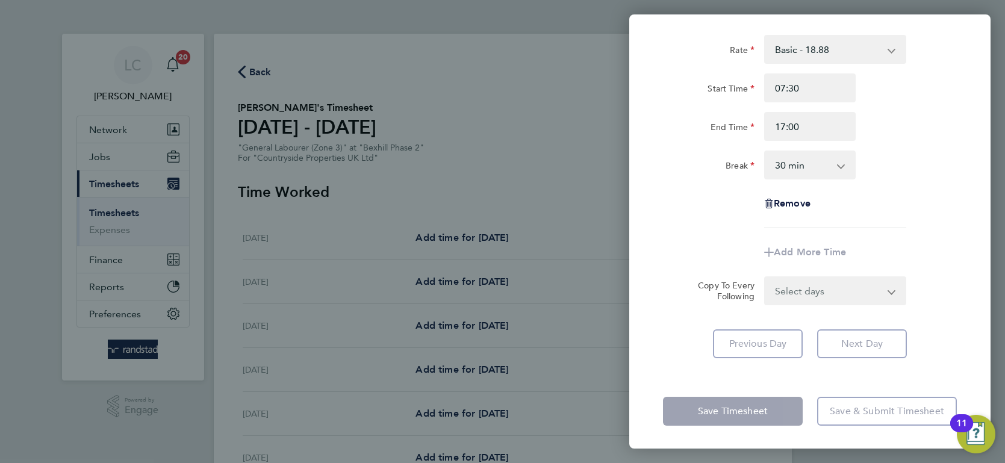
click at [835, 284] on form "Rate Basic - 18.88 Start Time 07:30 End Time 17:00 Break 0 min 15 min 30 min 45…" at bounding box center [810, 170] width 294 height 270
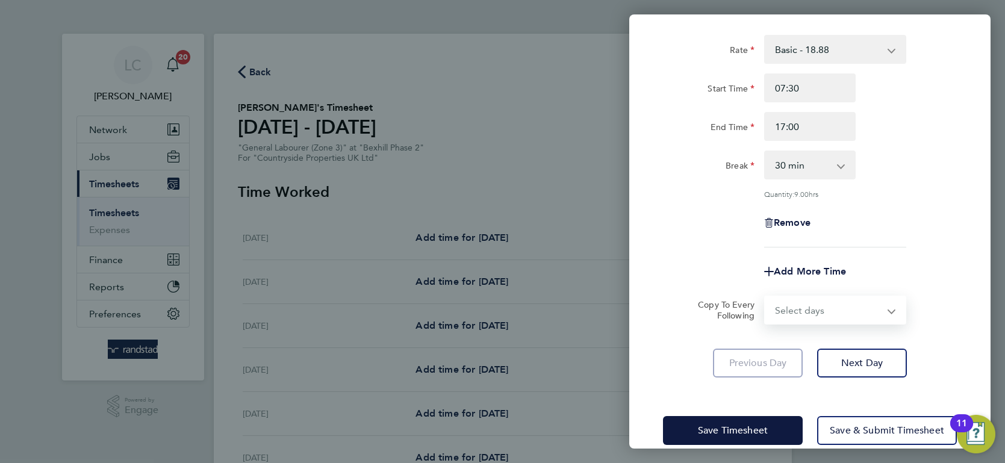
select select "WEEKDAY"
click at [766, 297] on select "Select days Day Weekday (Mon-Fri) Weekend (Sat-Sun) [DATE] [DATE] [DATE] [DATE]…" at bounding box center [829, 310] width 126 height 27
select select "[DATE]"
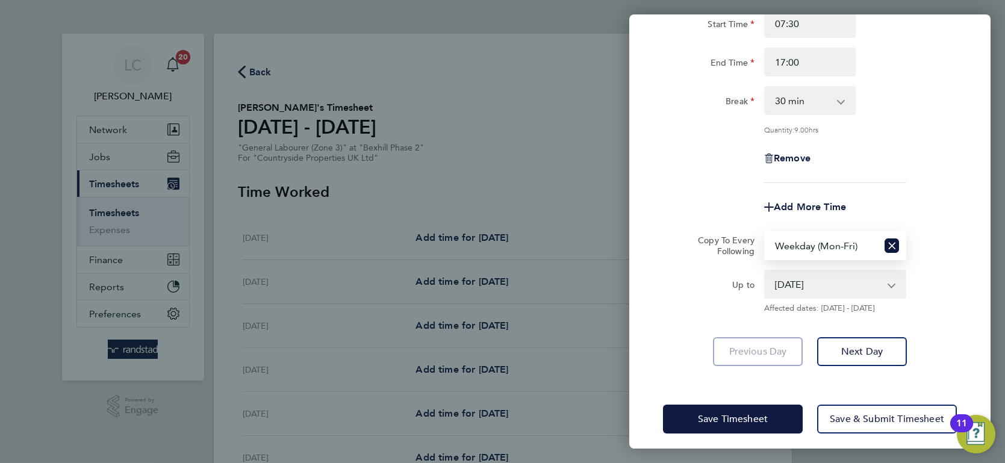
scroll to position [133, 0]
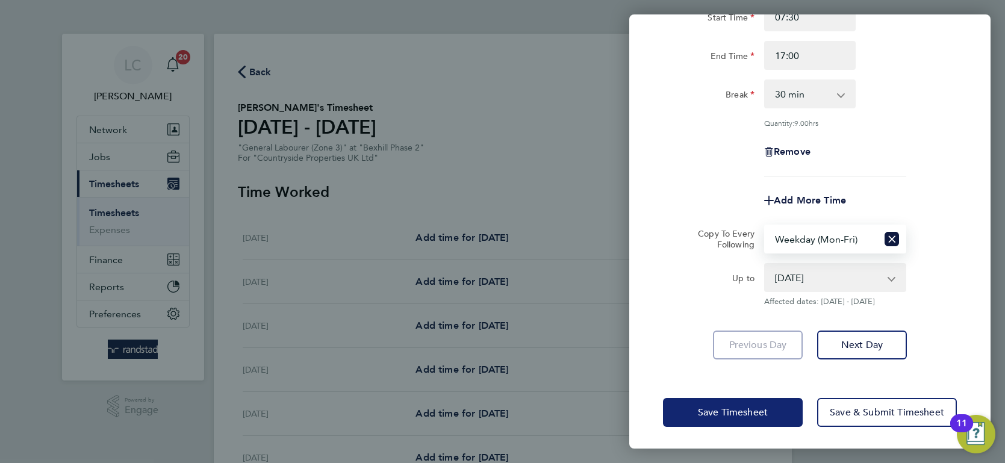
click at [735, 404] on button "Save Timesheet" at bounding box center [733, 412] width 140 height 29
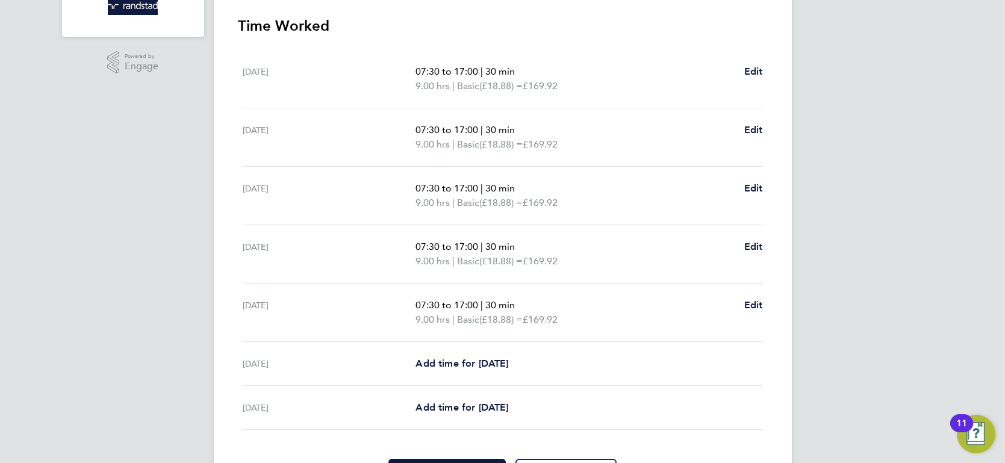
scroll to position [349, 0]
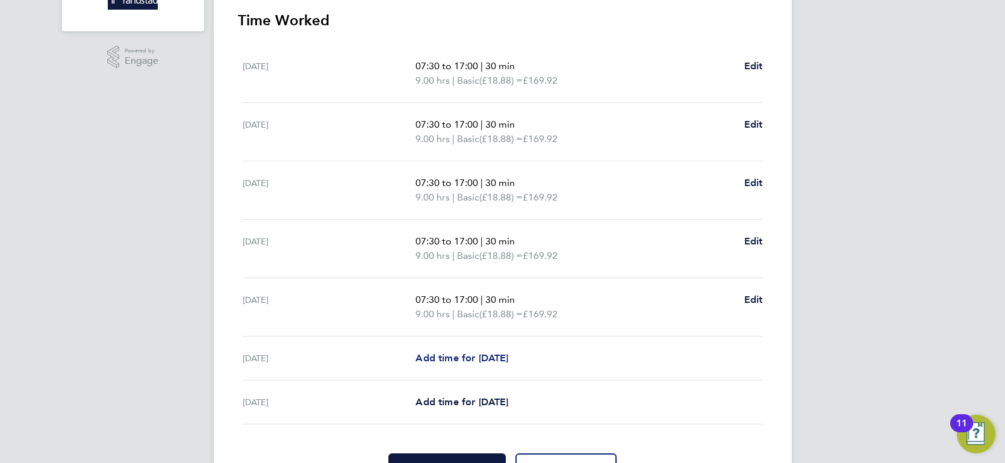
click at [434, 354] on span "Add time for [DATE]" at bounding box center [462, 357] width 93 height 11
select select "30"
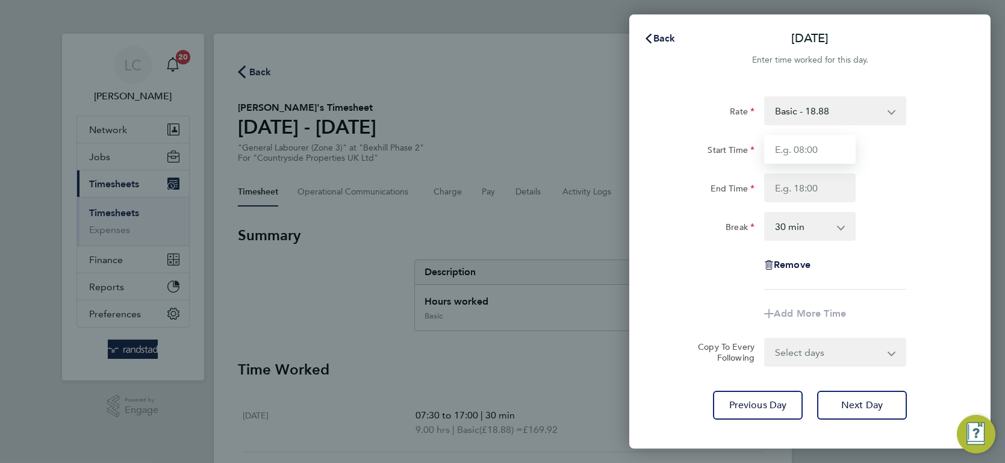
click at [817, 152] on input "Start Time" at bounding box center [810, 149] width 92 height 29
type input "07:30"
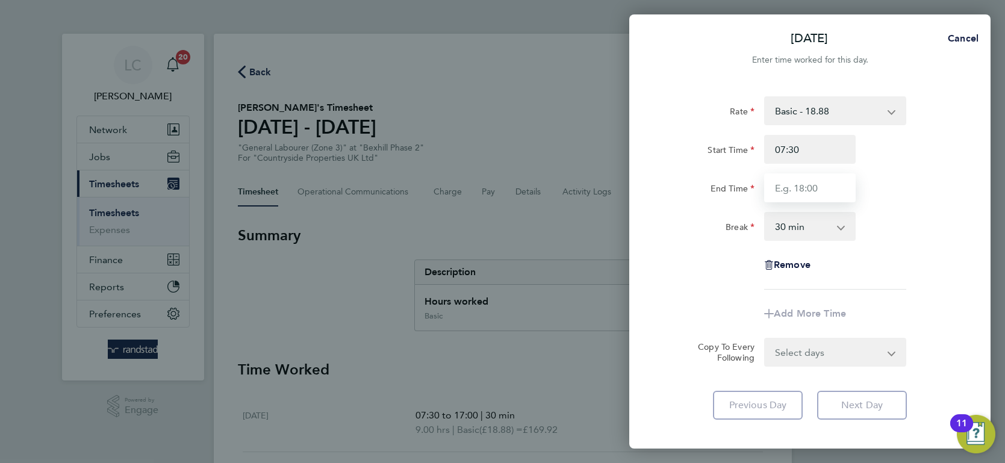
click at [818, 187] on input "End Time" at bounding box center [810, 187] width 92 height 29
type input "13:00"
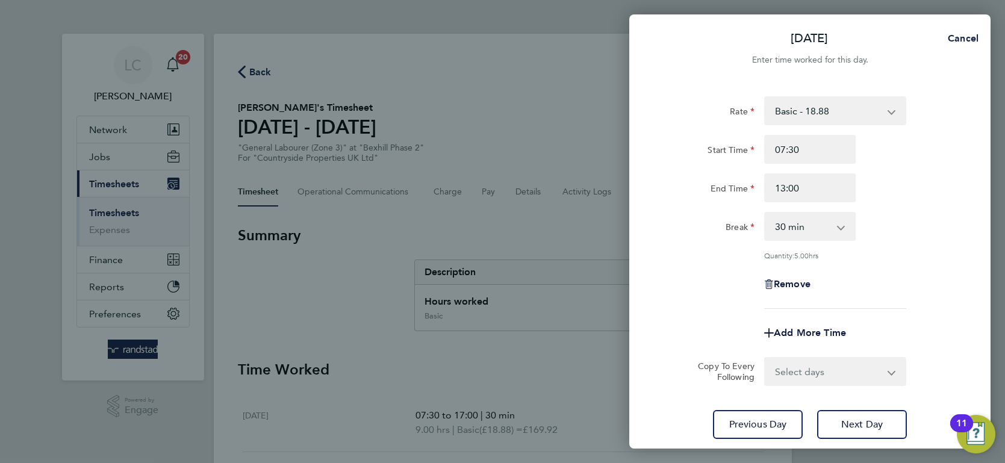
click at [700, 230] on div "Break" at bounding box center [709, 224] width 92 height 24
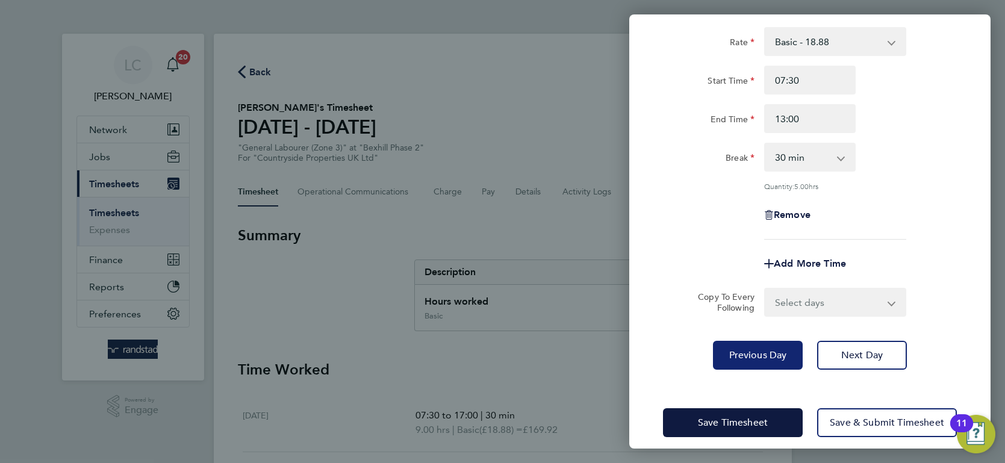
scroll to position [80, 0]
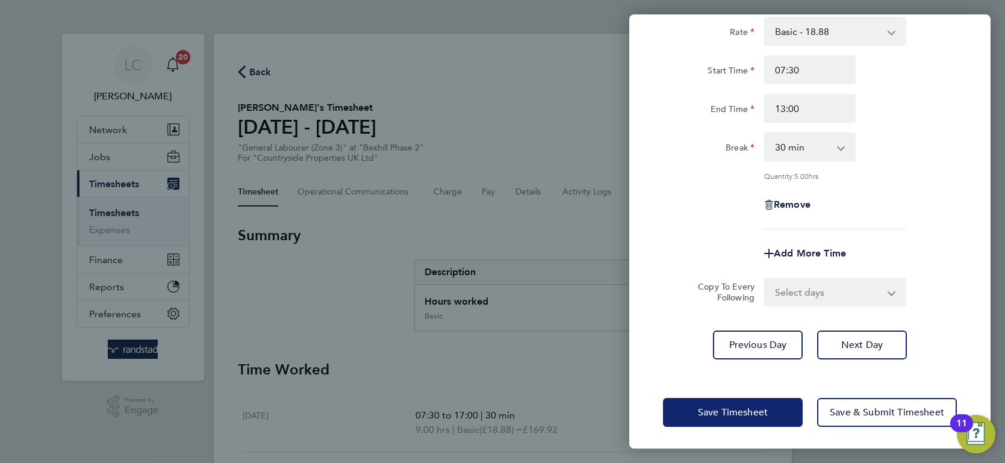
click at [746, 407] on span "Save Timesheet" at bounding box center [733, 413] width 70 height 12
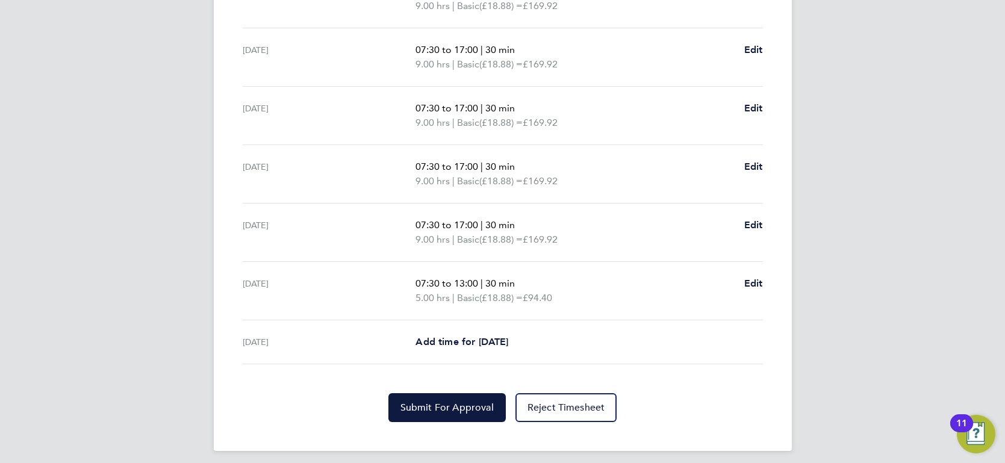
scroll to position [428, 0]
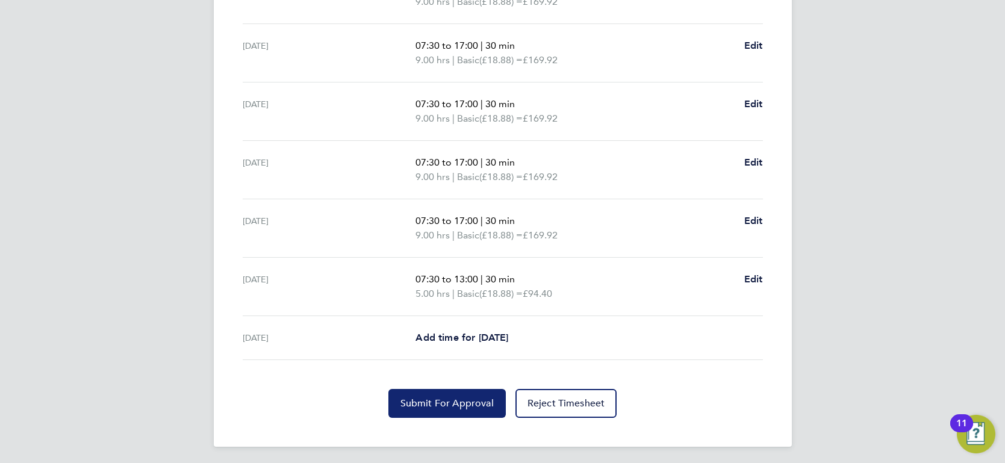
click at [435, 398] on span "Submit For Approval" at bounding box center [447, 404] width 93 height 12
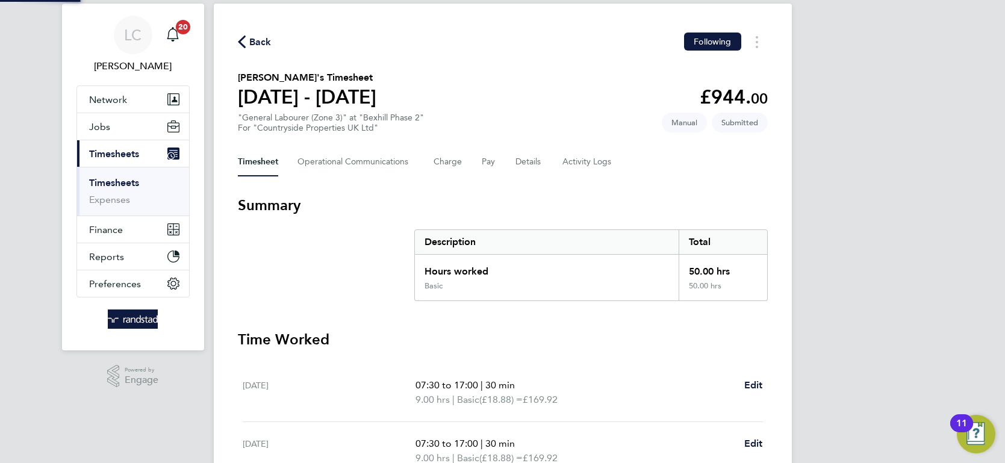
scroll to position [0, 0]
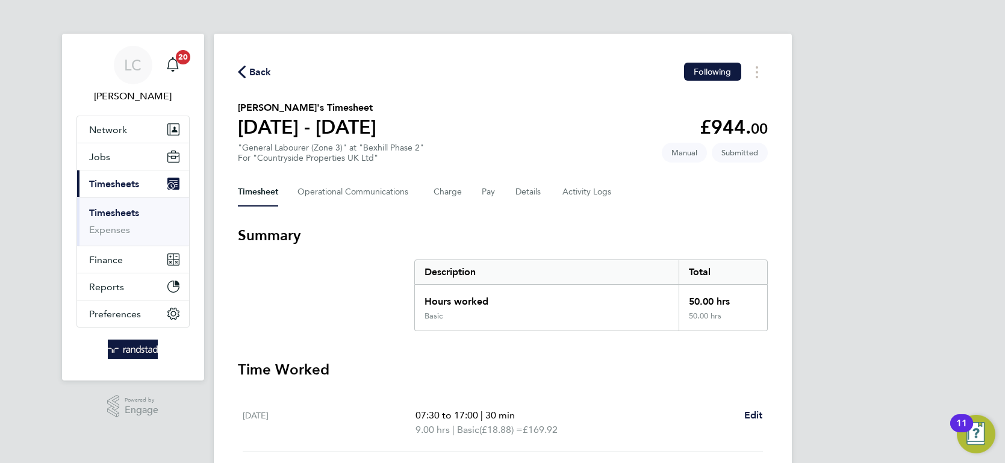
click at [255, 66] on span "Back" at bounding box center [260, 72] width 22 height 14
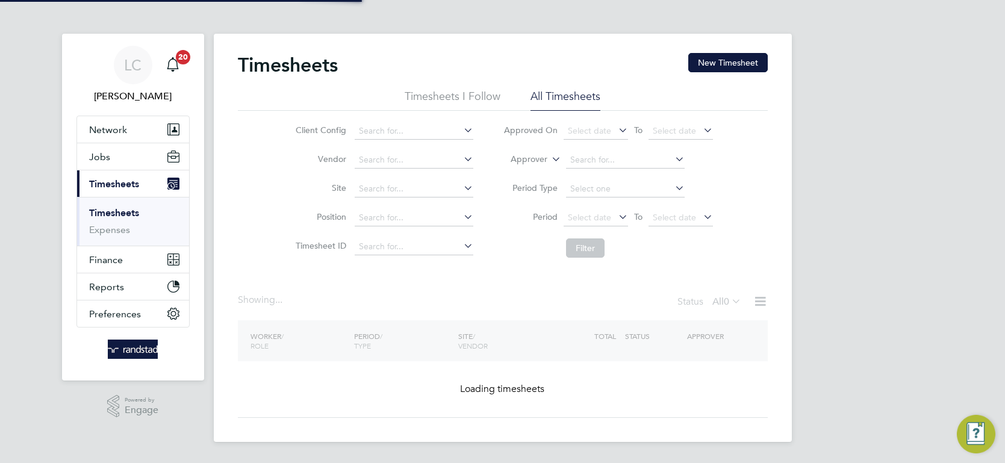
click at [521, 155] on label "Approver" at bounding box center [520, 160] width 54 height 12
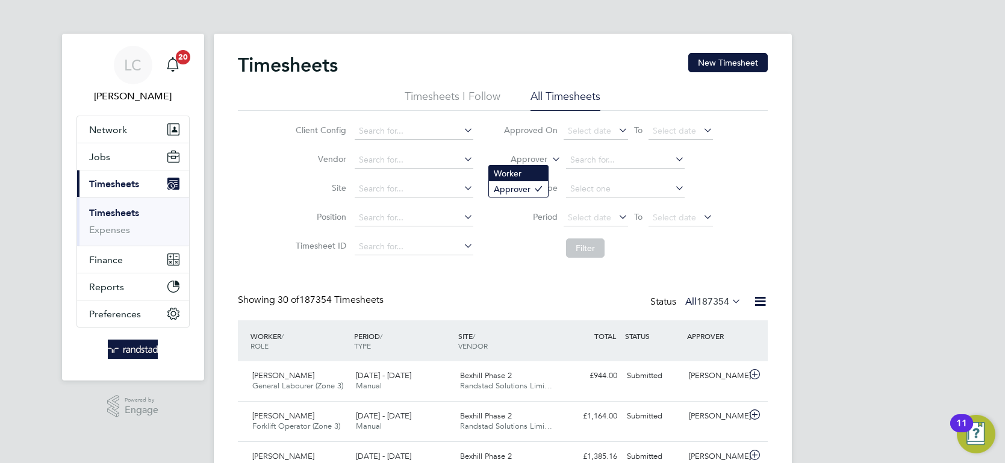
scroll to position [31, 104]
click at [523, 169] on li "Worker" at bounding box center [518, 174] width 59 height 16
click at [625, 154] on input at bounding box center [625, 160] width 119 height 17
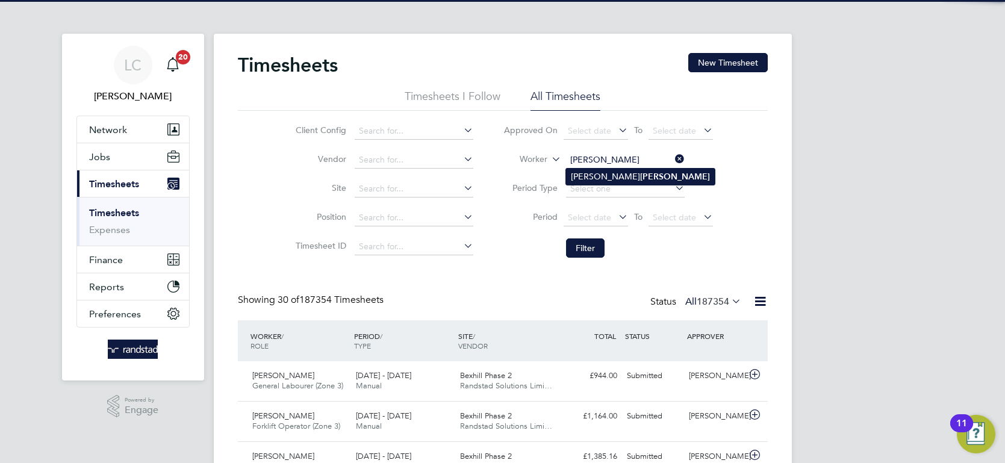
click at [640, 172] on b "[PERSON_NAME]" at bounding box center [675, 177] width 70 height 10
type input "[PERSON_NAME]"
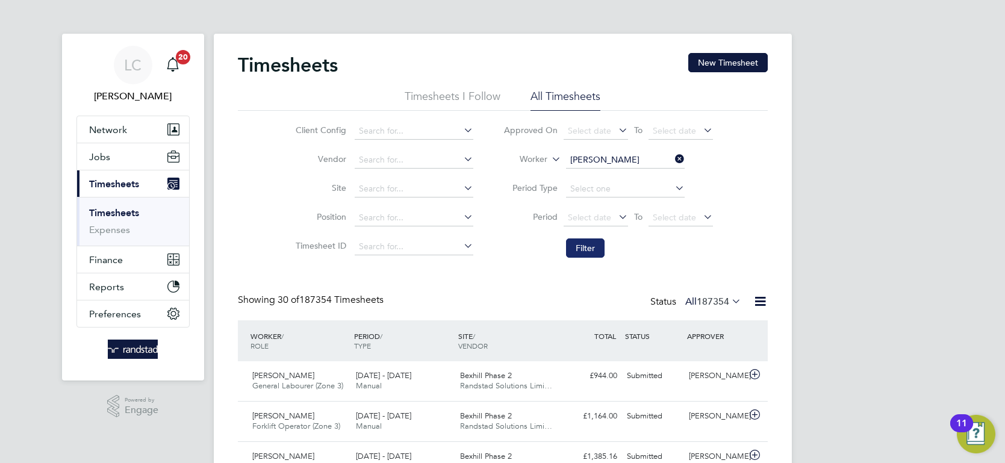
click at [585, 251] on button "Filter" at bounding box center [585, 248] width 39 height 19
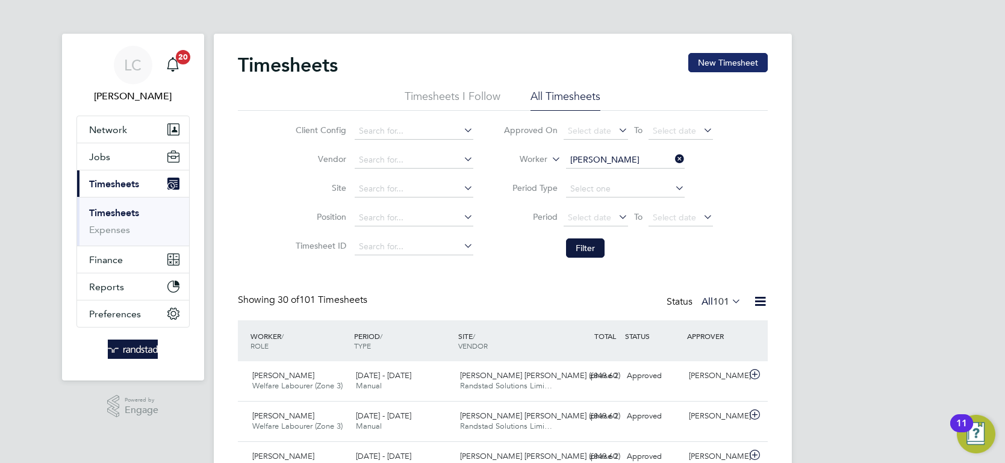
click at [723, 66] on button "New Timesheet" at bounding box center [728, 62] width 80 height 19
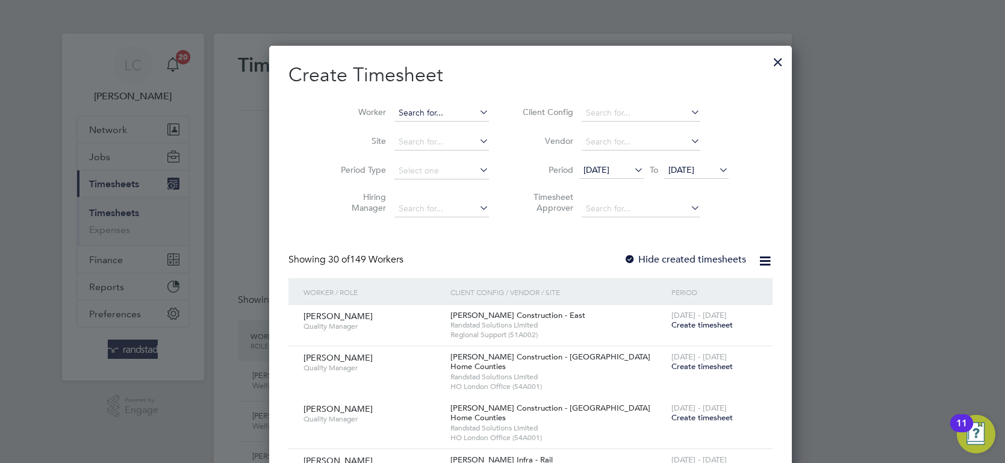
click at [414, 111] on input at bounding box center [442, 113] width 95 height 17
click at [440, 128] on b "[PERSON_NAME]" at bounding box center [475, 129] width 70 height 10
type input "[PERSON_NAME]"
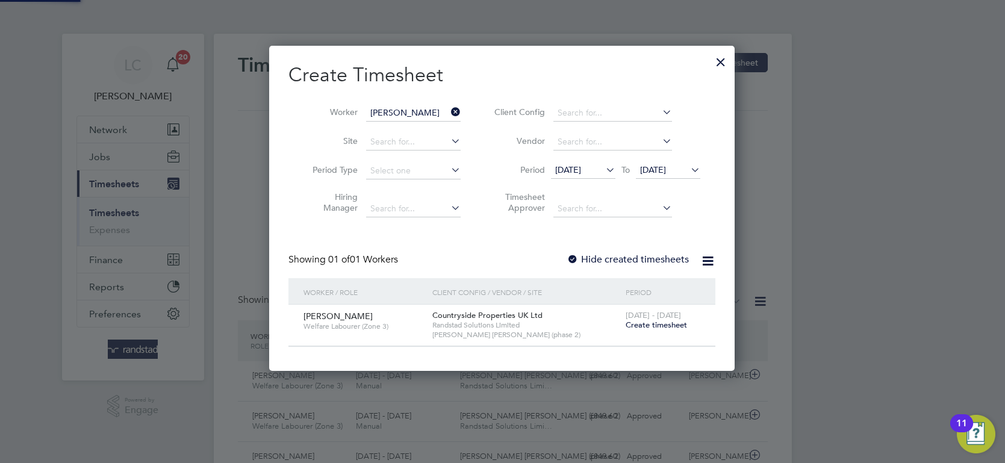
click at [654, 329] on div "[DATE] - [DATE] Create timesheet" at bounding box center [663, 321] width 81 height 33
click at [654, 323] on span "Create timesheet" at bounding box center [656, 325] width 61 height 10
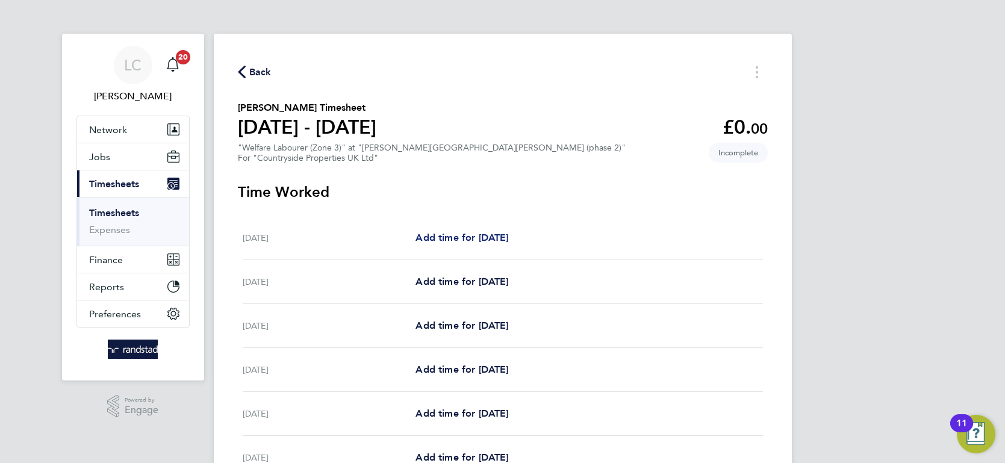
click at [450, 234] on span "Add time for [DATE]" at bounding box center [462, 237] width 93 height 11
select select "30"
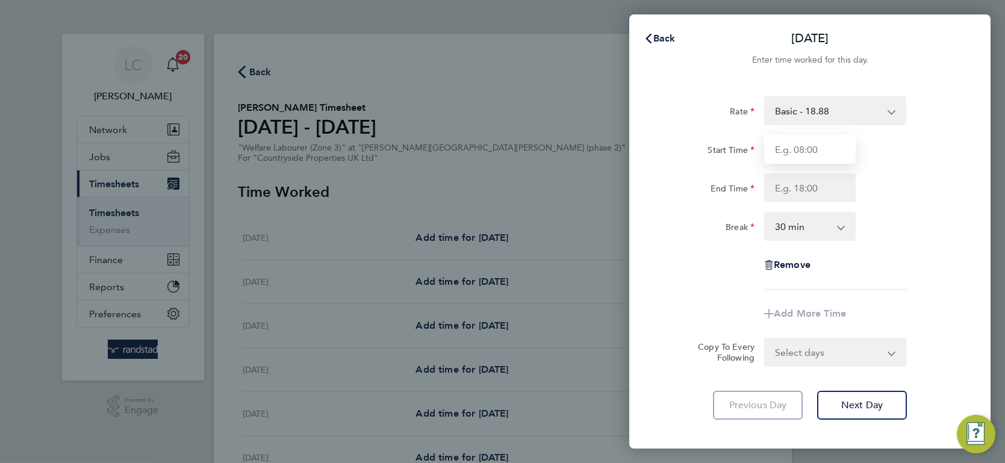
click at [809, 152] on input "Start Time" at bounding box center [810, 149] width 92 height 29
type input "07:30"
click at [816, 188] on input "End Time" at bounding box center [810, 187] width 92 height 29
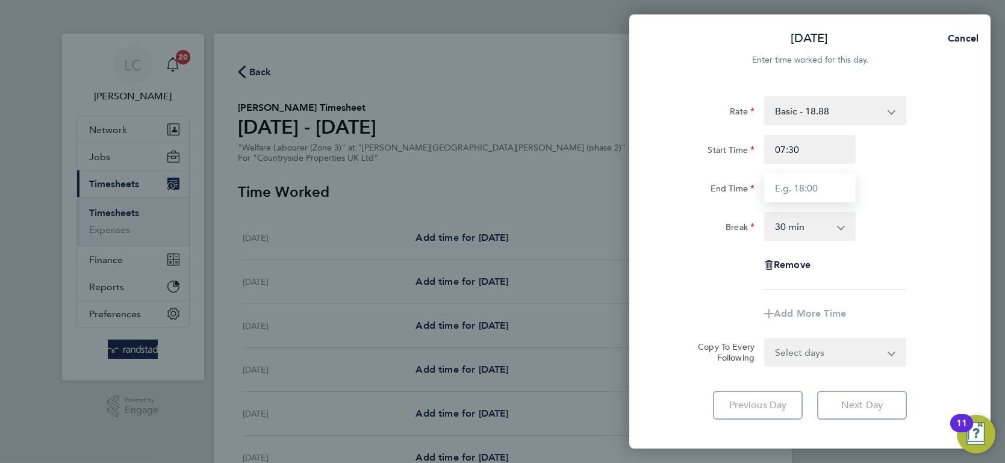
type input "17:00"
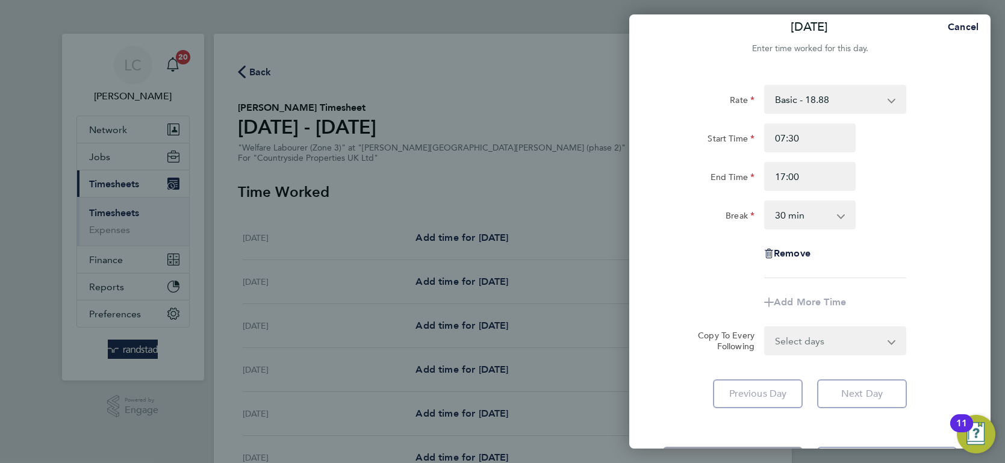
click at [844, 343] on form "Rate Basic - 18.88 Start Time 07:30 End Time 17:00 Break 0 min 15 min 30 min 45…" at bounding box center [810, 220] width 294 height 270
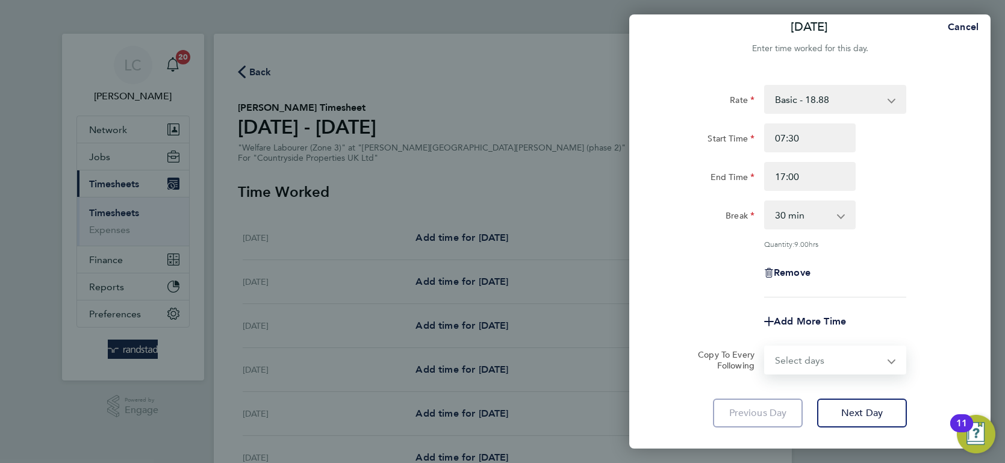
click at [829, 350] on select "Select days Day Weekday (Mon-Fri) Weekend (Sat-Sun) [DATE] [DATE] [DATE] [DATE]…" at bounding box center [829, 360] width 126 height 27
select select "WEEKDAY"
click at [766, 347] on select "Select days Day Weekday (Mon-Fri) Weekend (Sat-Sun) [DATE] [DATE] [DATE] [DATE]…" at bounding box center [829, 360] width 126 height 27
select select "[DATE]"
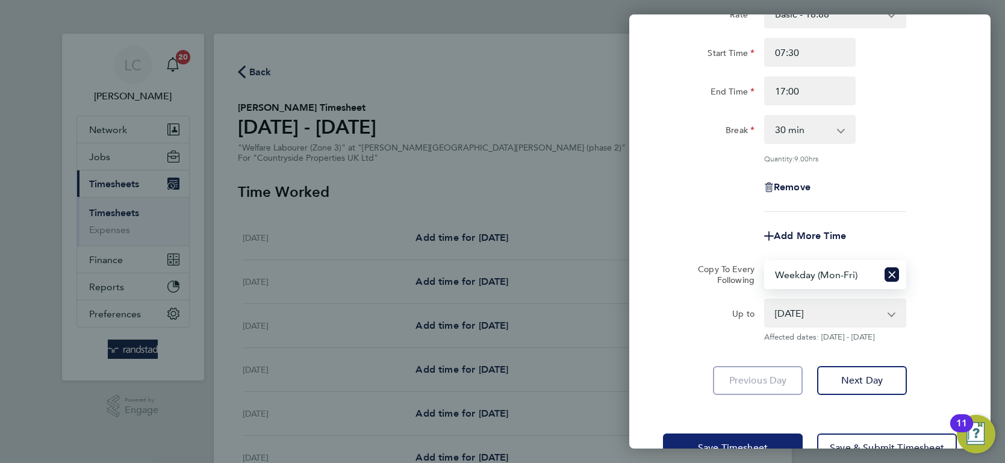
click at [735, 442] on span "Save Timesheet" at bounding box center [733, 448] width 70 height 12
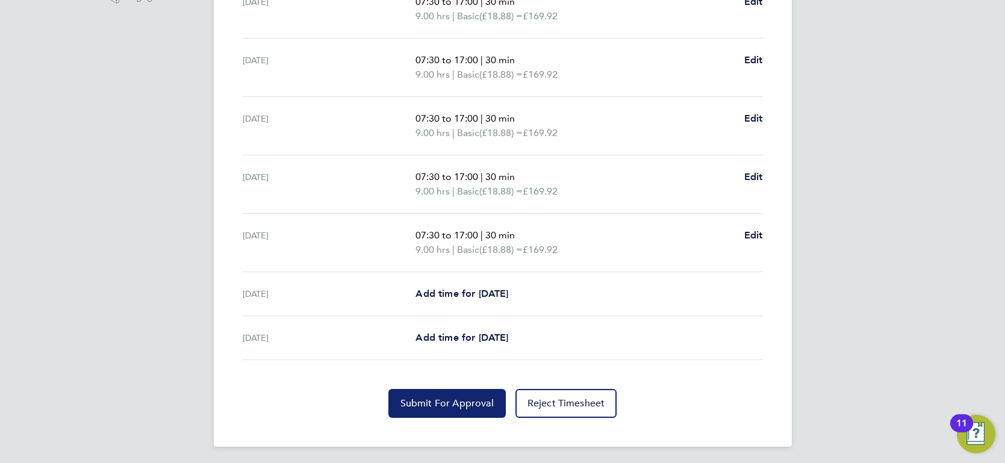
click at [433, 389] on button "Submit For Approval" at bounding box center [447, 403] width 117 height 29
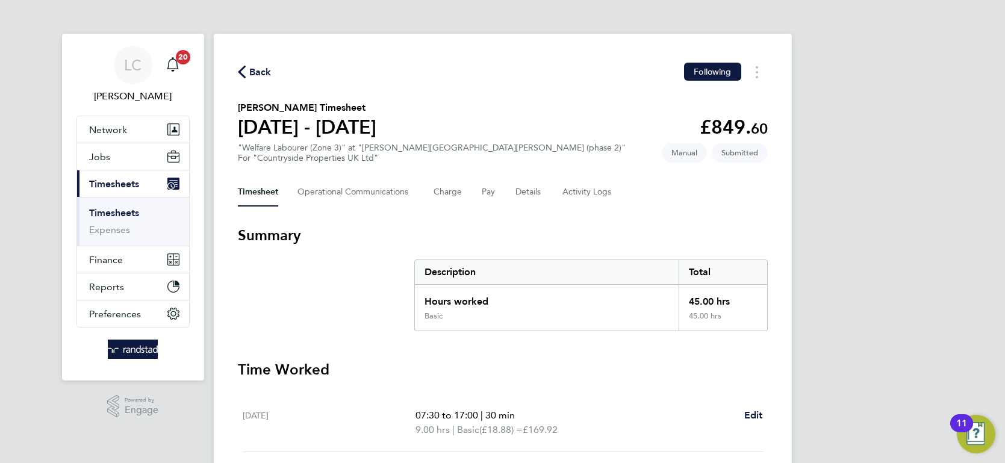
click at [246, 72] on span "Back" at bounding box center [255, 71] width 34 height 11
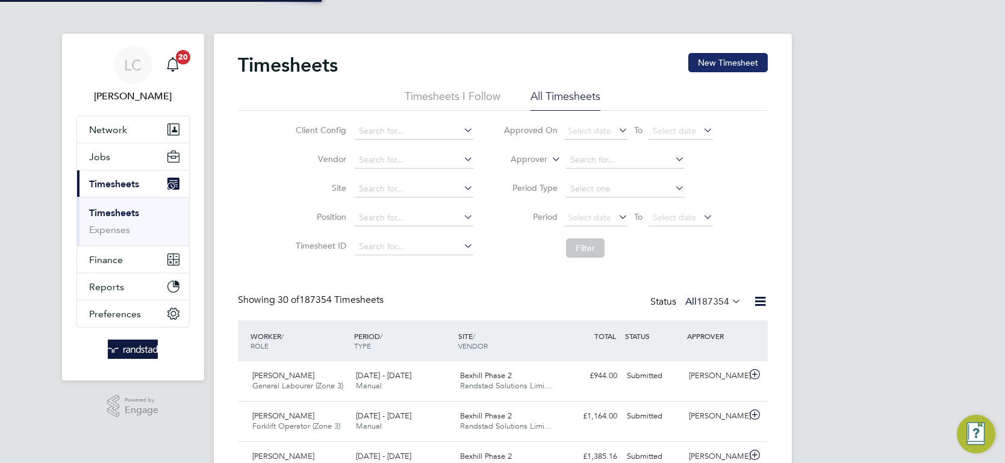
click at [732, 61] on button "New Timesheet" at bounding box center [728, 62] width 80 height 19
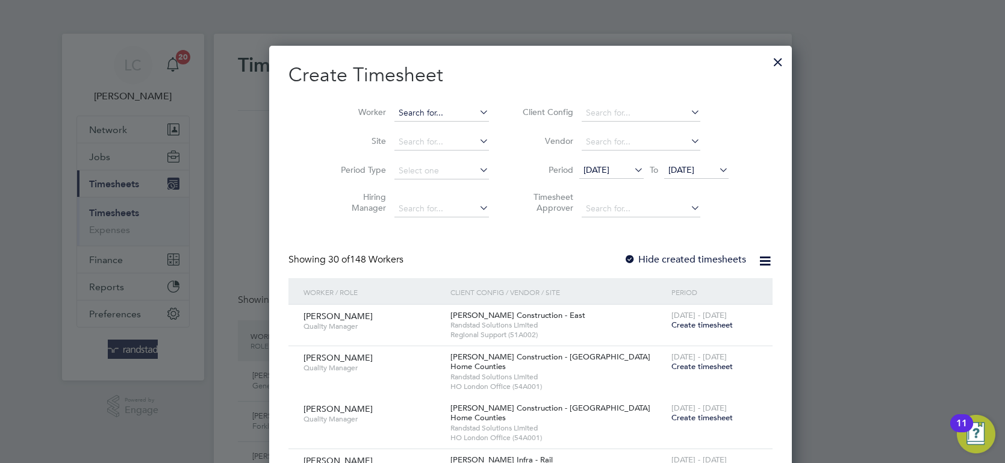
click at [411, 107] on input at bounding box center [442, 113] width 95 height 17
click at [440, 130] on b "[PERSON_NAME]" at bounding box center [475, 129] width 70 height 10
type input "[PERSON_NAME]"
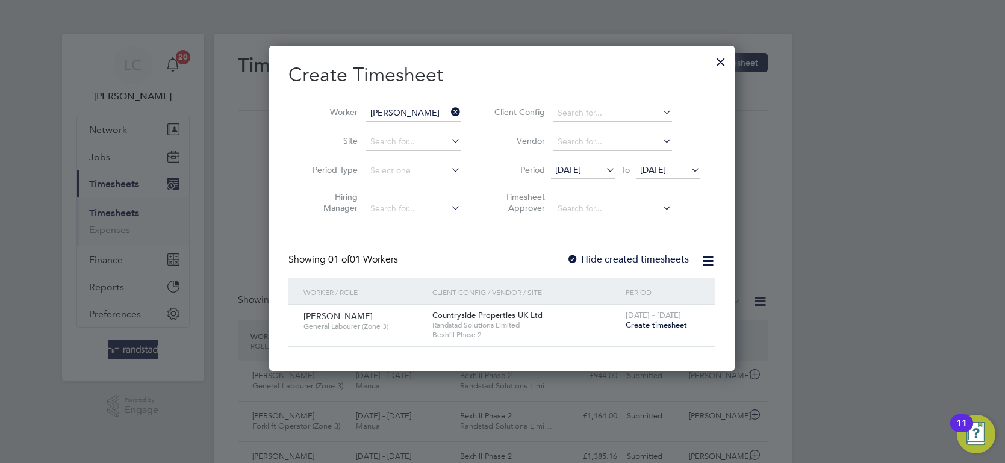
click at [639, 325] on span "Create timesheet" at bounding box center [656, 325] width 61 height 10
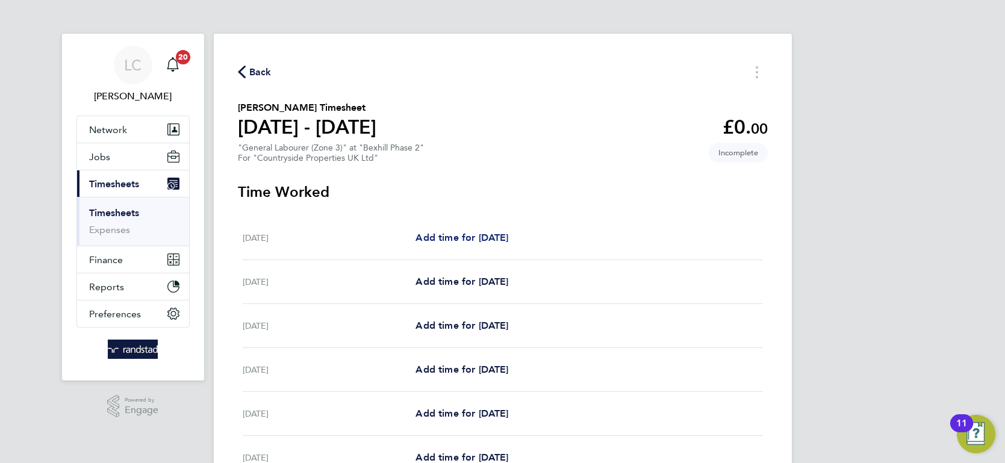
click at [467, 240] on span "Add time for [DATE]" at bounding box center [462, 237] width 93 height 11
select select "30"
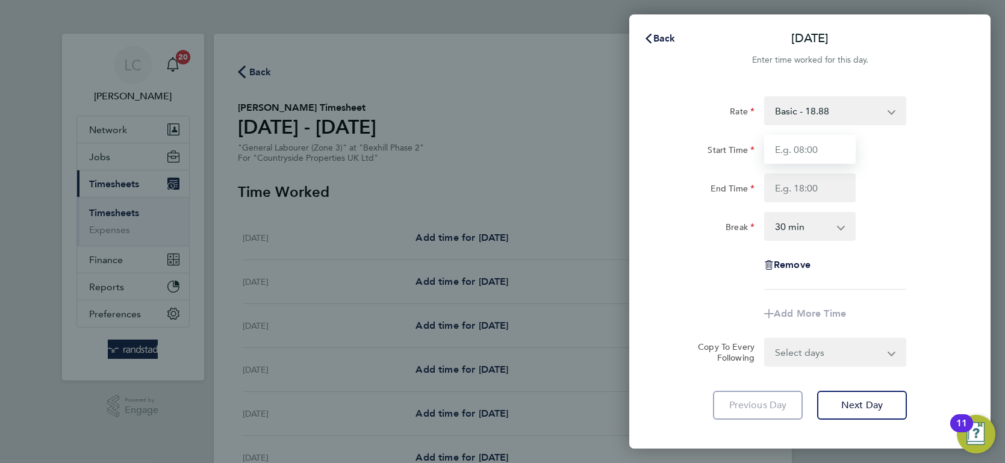
click at [850, 140] on input "Start Time" at bounding box center [810, 149] width 92 height 29
type input "07:30"
click at [812, 184] on input "End Time" at bounding box center [810, 187] width 92 height 29
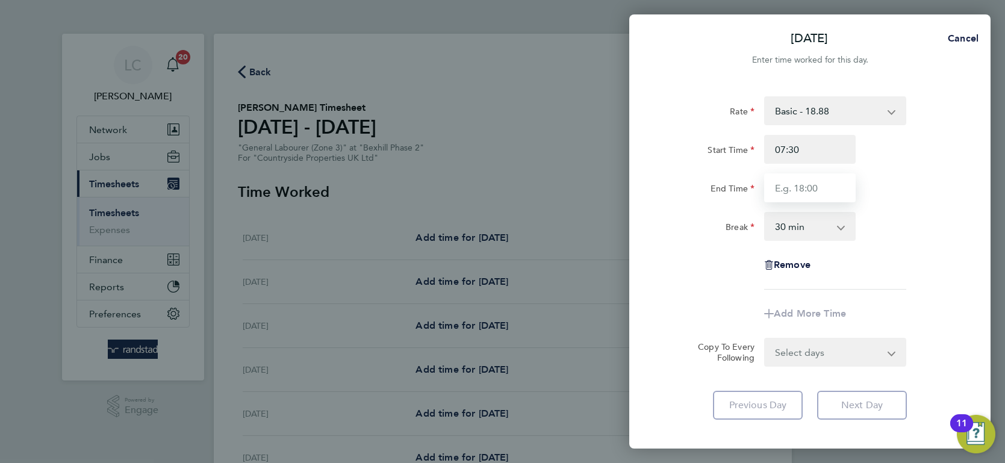
type input "17:00"
click at [829, 354] on form "Rate Basic - 18.88 Start Time 07:30 End Time 17:00 Break 0 min 15 min 30 min 45…" at bounding box center [810, 231] width 294 height 270
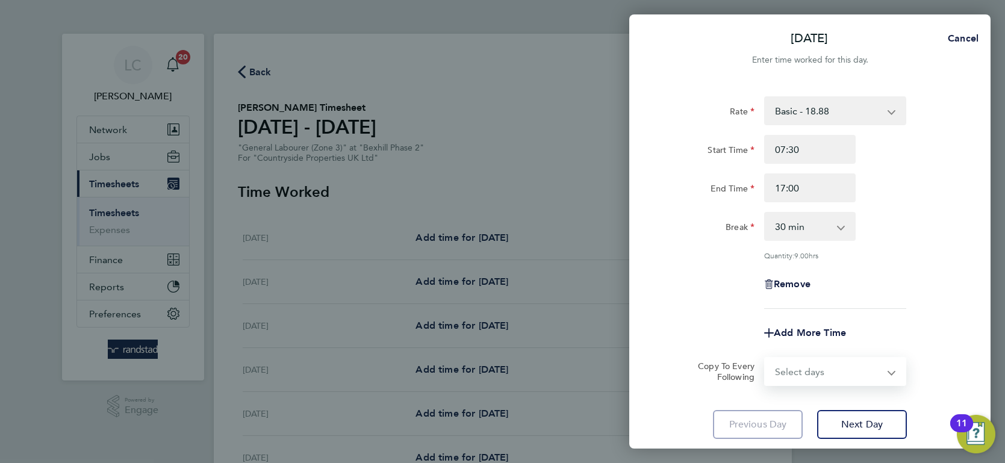
select select "WEEKDAY"
click at [766, 358] on select "Select days Day Weekday (Mon-Fri) Weekend (Sat-Sun) [DATE] [DATE] [DATE] [DATE]…" at bounding box center [829, 371] width 126 height 27
select select "[DATE]"
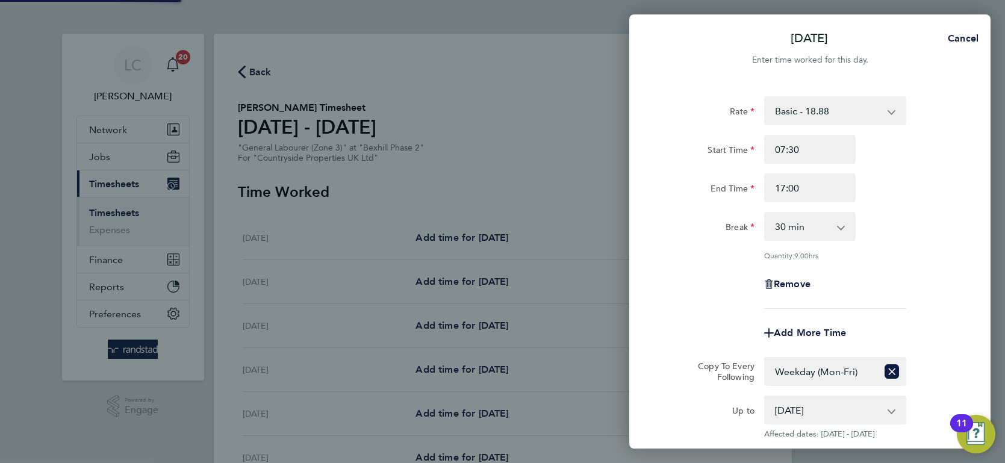
select select "30"
select select "WEEKDAY"
select select "[DATE]"
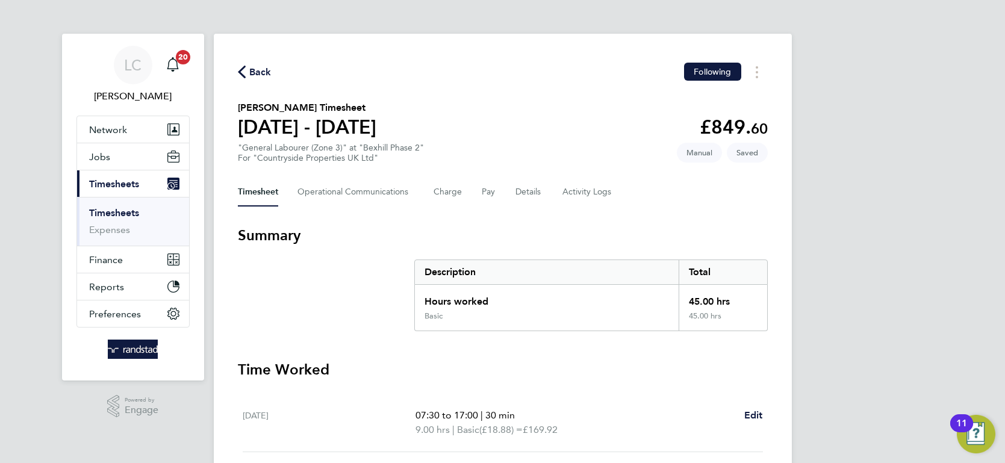
click at [890, 111] on div "LC Luke Carter Notifications 20 Applications: Network Team Members Businesses S…" at bounding box center [502, 440] width 1005 height 880
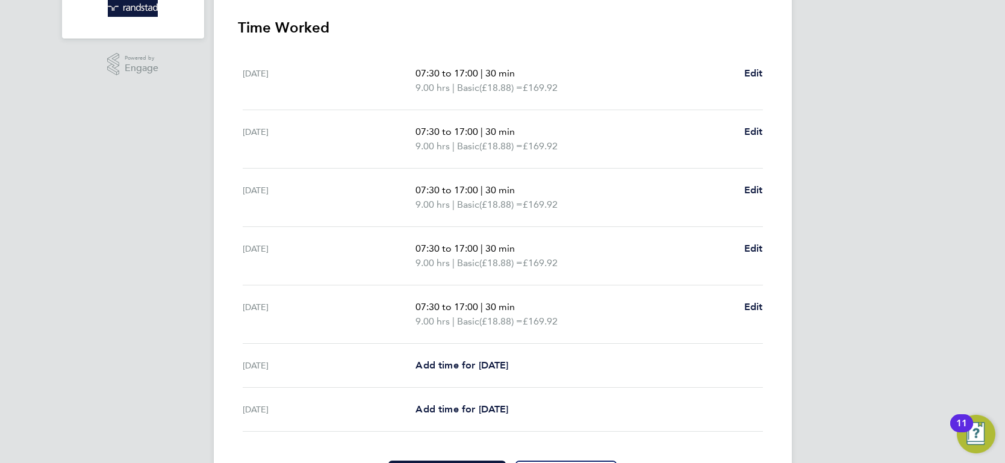
scroll to position [380, 0]
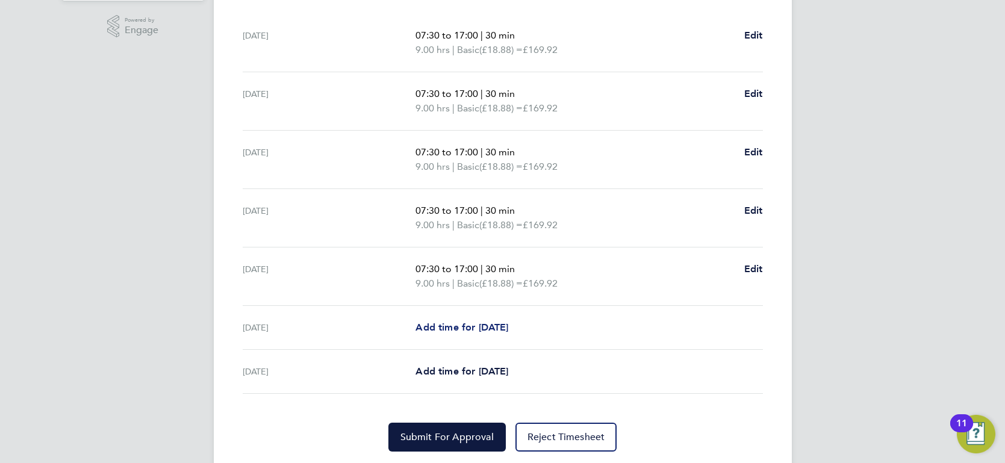
click at [458, 327] on span "Add time for [DATE]" at bounding box center [462, 327] width 93 height 11
select select "30"
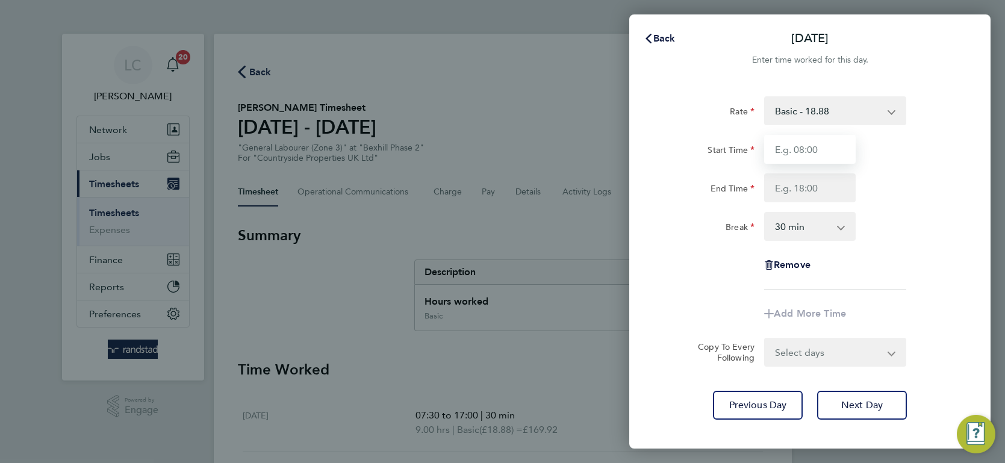
click at [787, 160] on input "Start Time" at bounding box center [810, 149] width 92 height 29
type input "07:30"
click at [813, 196] on input "End Time" at bounding box center [810, 187] width 92 height 29
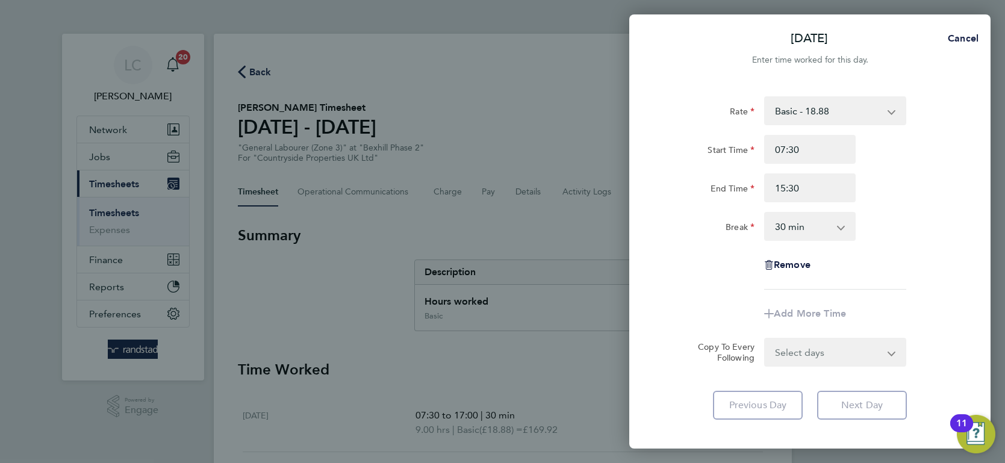
click at [675, 255] on div "Rate Basic - 18.88 Start Time 07:30 End Time 15:30 Break 0 min 15 min 30 min 45…" at bounding box center [810, 192] width 294 height 193
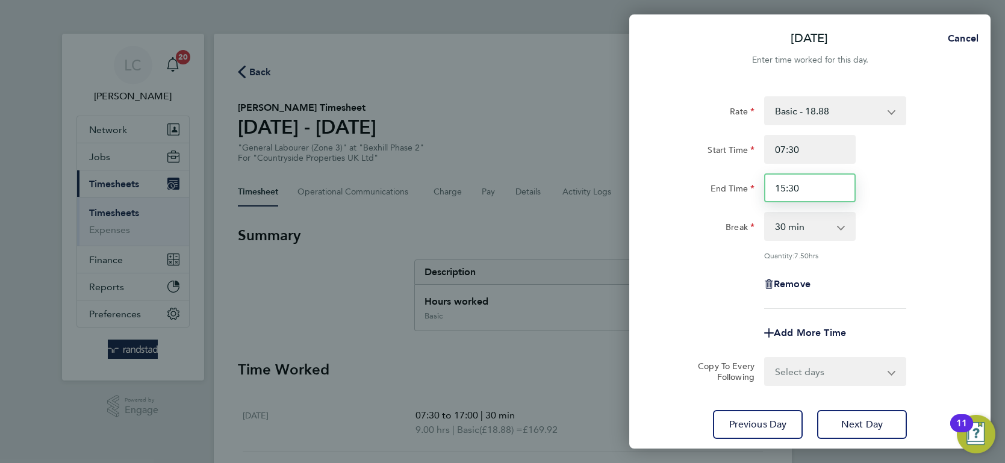
drag, startPoint x: 808, startPoint y: 189, endPoint x: 638, endPoint y: 167, distance: 171.9
click at [641, 168] on div "Rate Basic - 18.88 Start Time 07:30 End Time 15:30 Break 0 min 15 min 30 min 45…" at bounding box center [809, 268] width 361 height 372
type input "15:00"
click at [670, 243] on div "Rate Basic - 18.88 Start Time 07:30 End Time 15:00 Break 0 min 15 min 30 min 45…" at bounding box center [810, 202] width 294 height 213
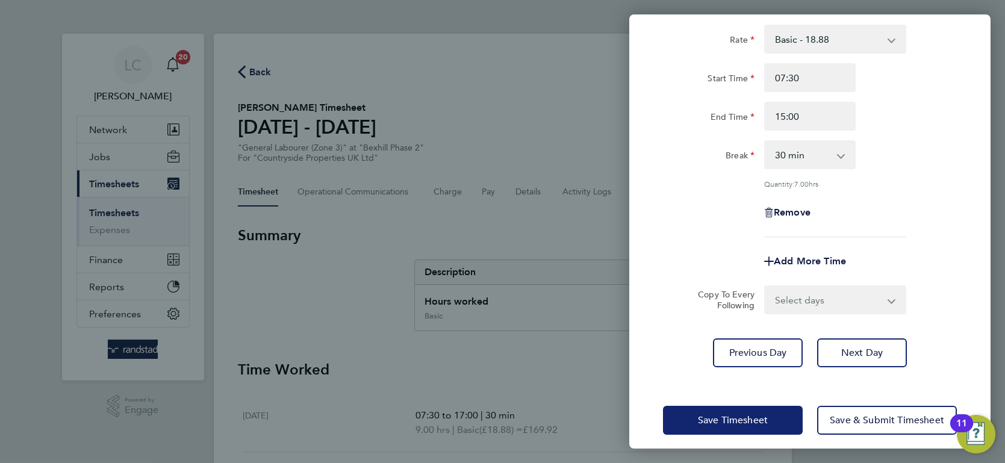
scroll to position [80, 0]
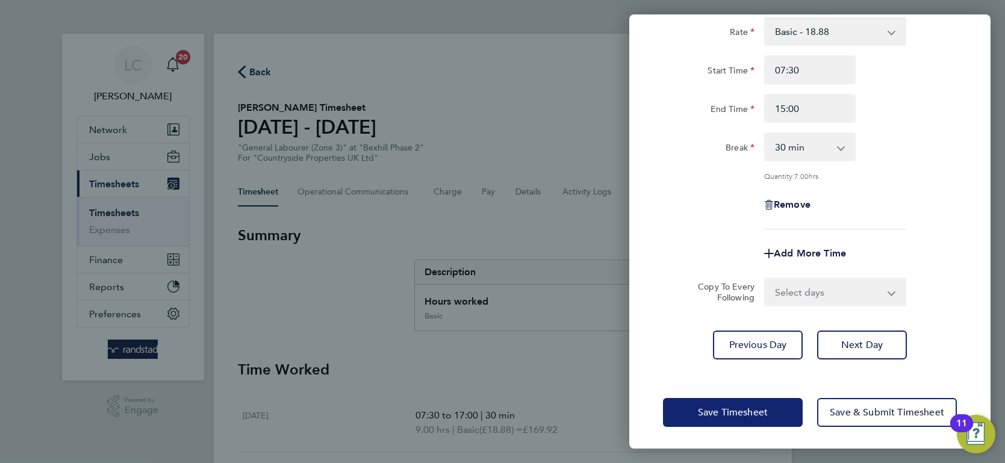
click at [721, 398] on button "Save Timesheet" at bounding box center [733, 412] width 140 height 29
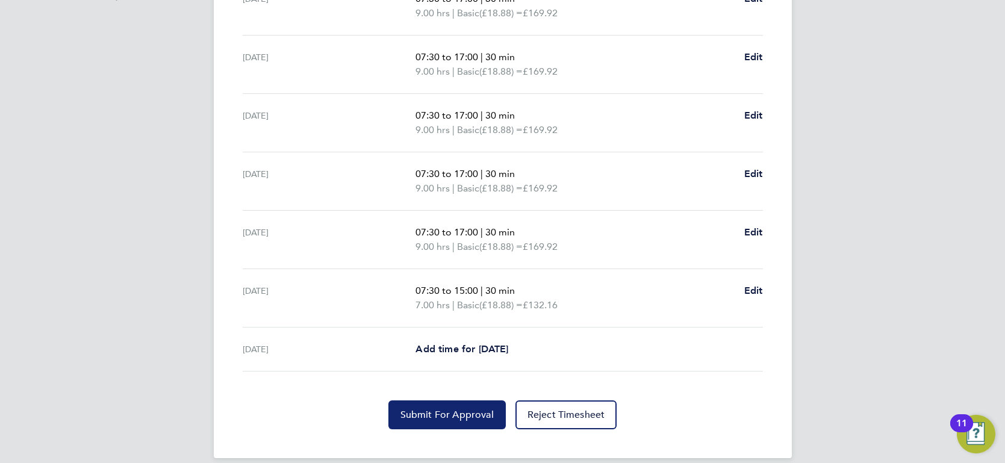
scroll to position [416, 0]
click at [447, 404] on button "Submit For Approval" at bounding box center [447, 415] width 117 height 29
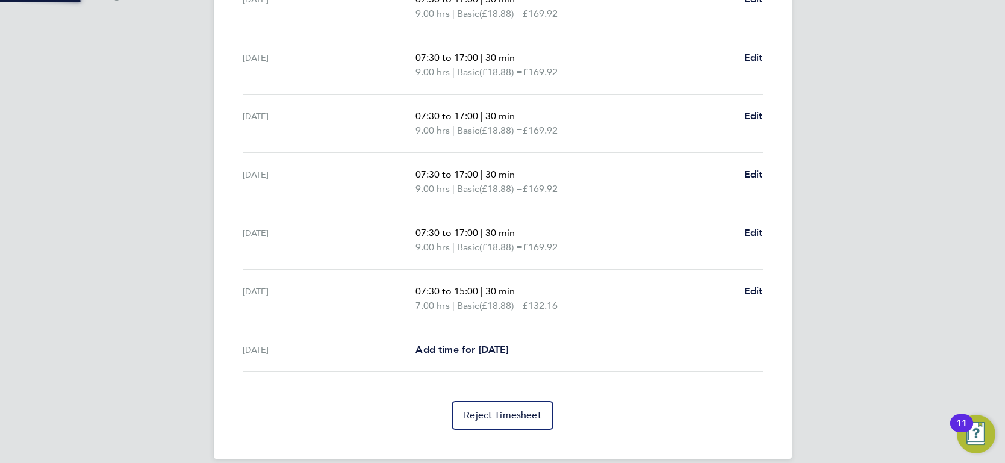
scroll to position [0, 0]
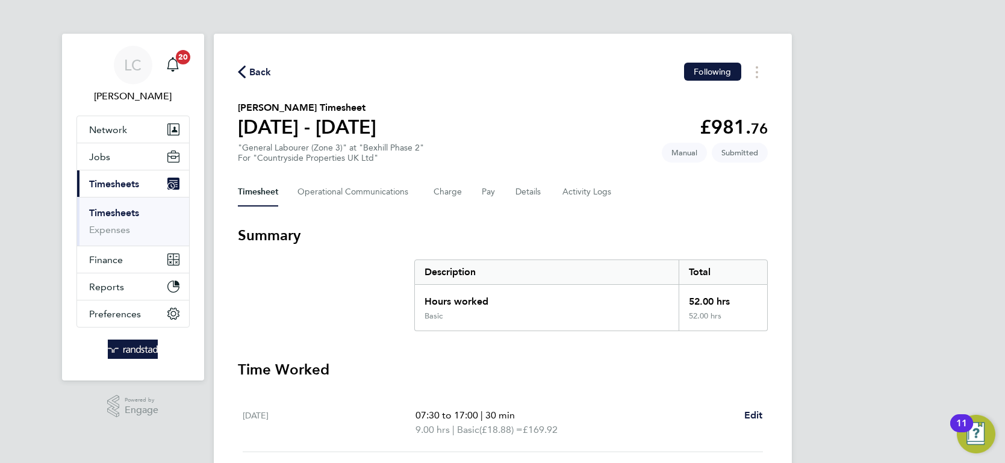
click at [263, 70] on span "Back" at bounding box center [260, 72] width 22 height 14
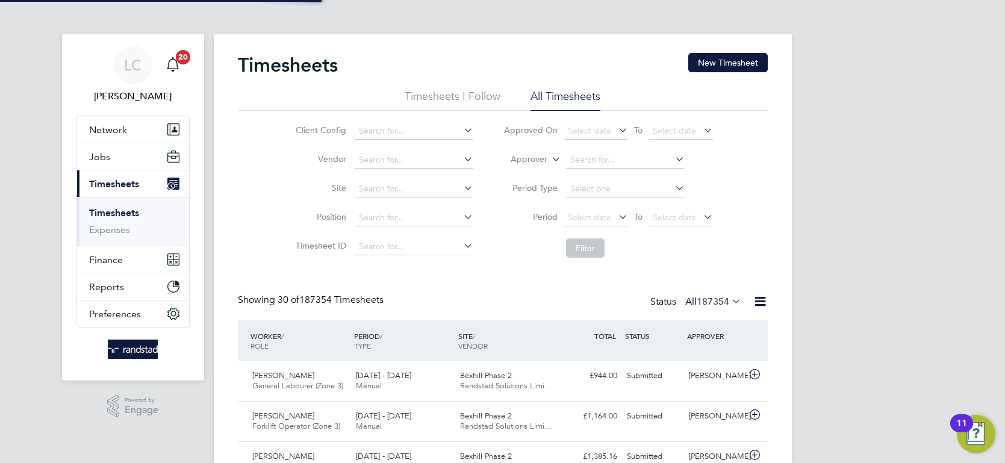
click at [543, 158] on label "Approver" at bounding box center [520, 160] width 54 height 12
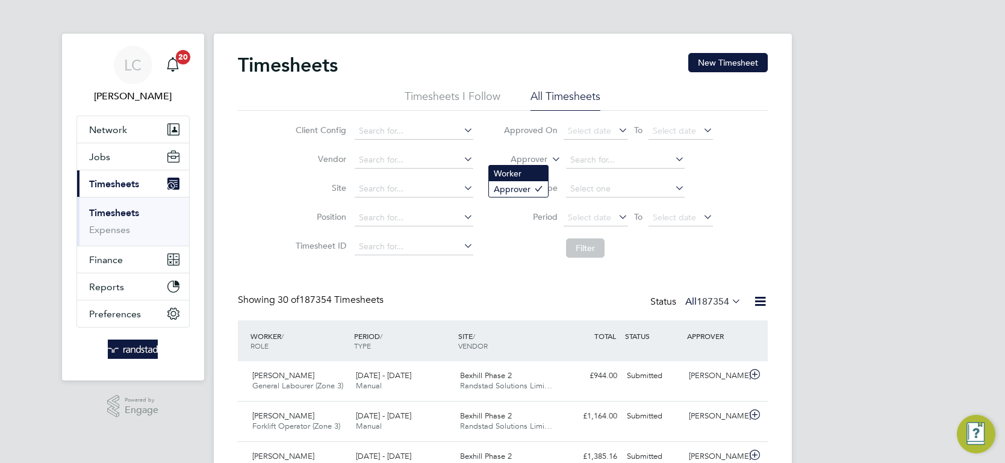
click at [522, 173] on li "Worker" at bounding box center [518, 174] width 59 height 16
click at [574, 161] on input at bounding box center [625, 160] width 119 height 17
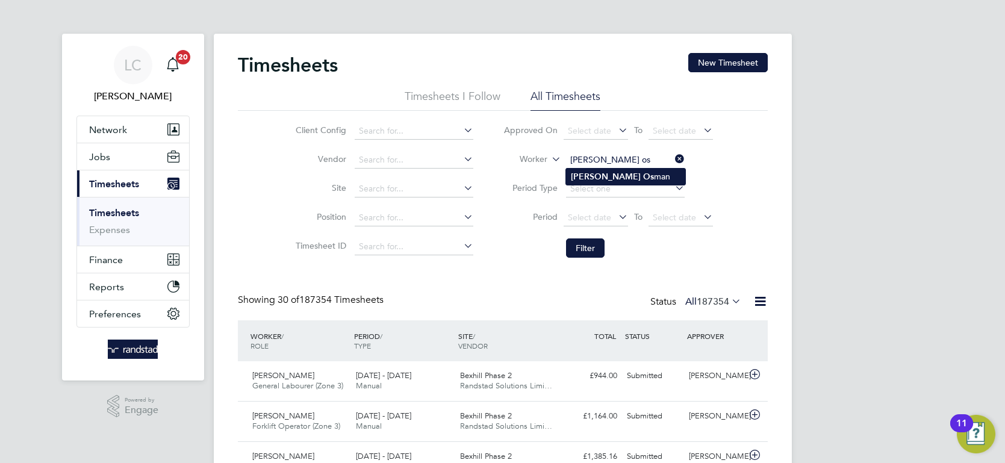
click at [581, 172] on b "Clayton" at bounding box center [606, 177] width 70 height 10
type input "Clayton Osman"
click at [576, 252] on button "Filter" at bounding box center [585, 248] width 39 height 19
click at [673, 155] on icon at bounding box center [673, 159] width 0 height 17
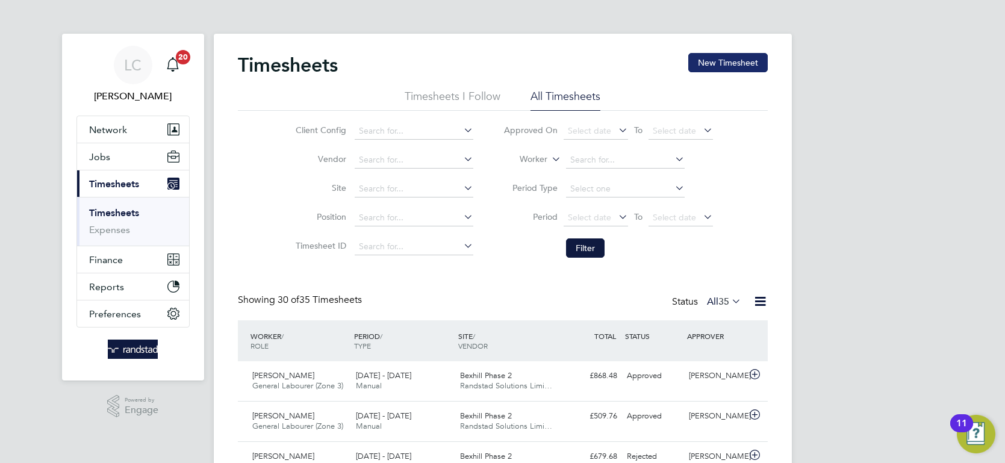
click at [710, 61] on button "New Timesheet" at bounding box center [728, 62] width 80 height 19
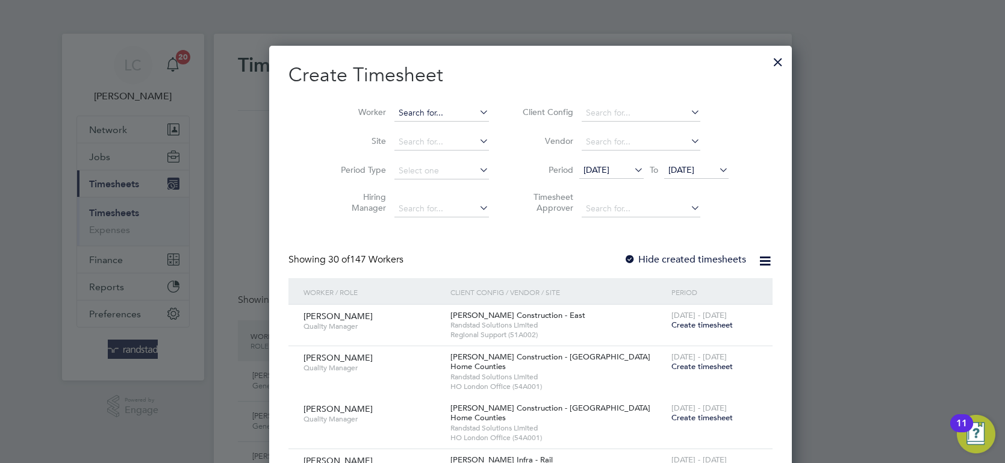
click at [404, 118] on input at bounding box center [442, 113] width 95 height 17
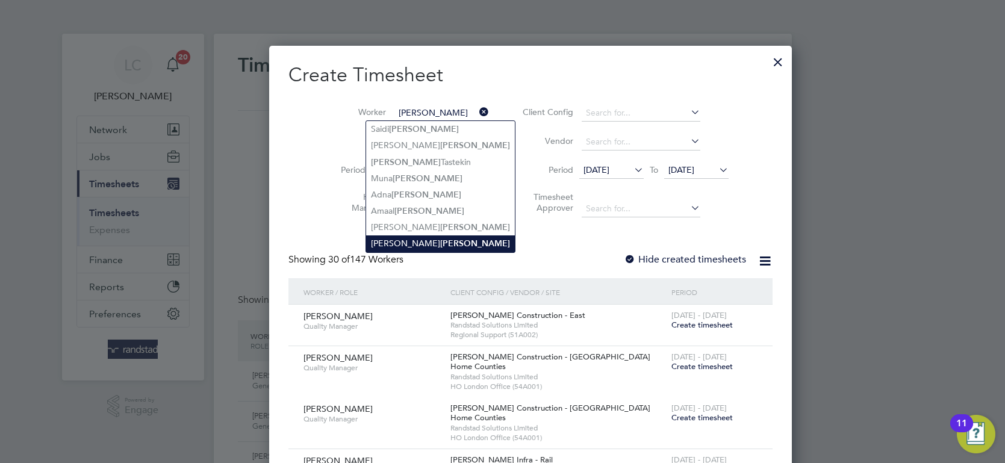
click at [440, 245] on b "Osman" at bounding box center [475, 244] width 70 height 10
type input "Clayton Osman"
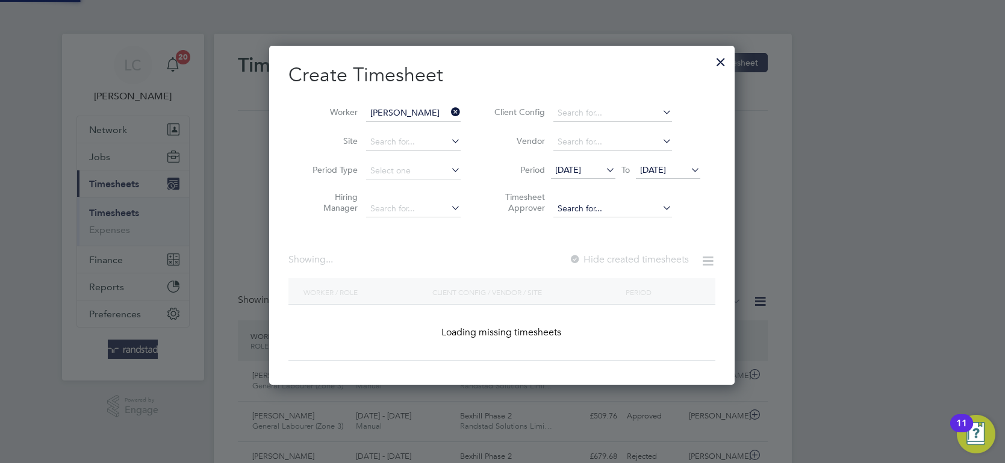
scroll to position [366, 466]
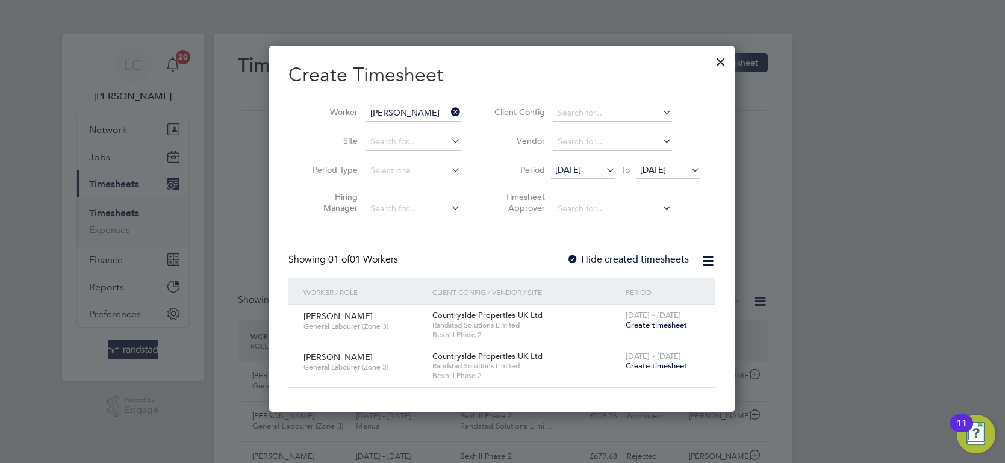
click at [662, 363] on span "Create timesheet" at bounding box center [656, 366] width 61 height 10
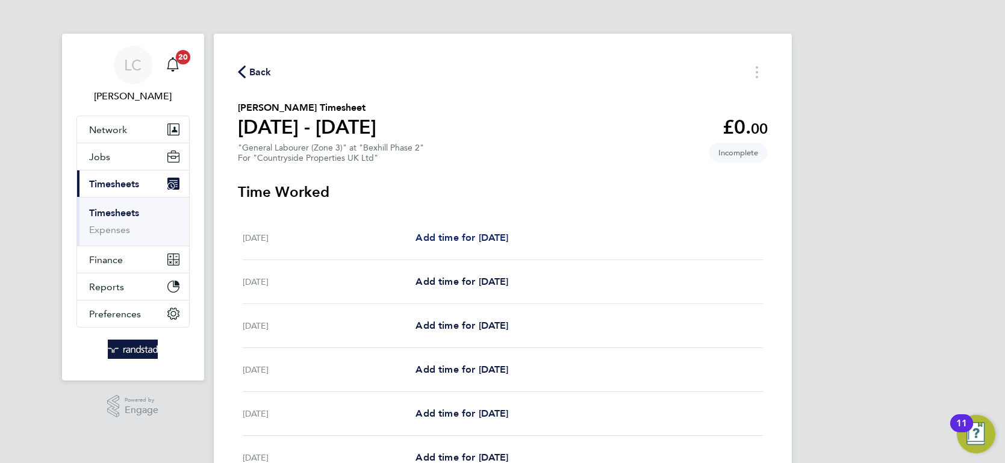
click at [482, 236] on span "Add time for [DATE]" at bounding box center [462, 237] width 93 height 11
select select "30"
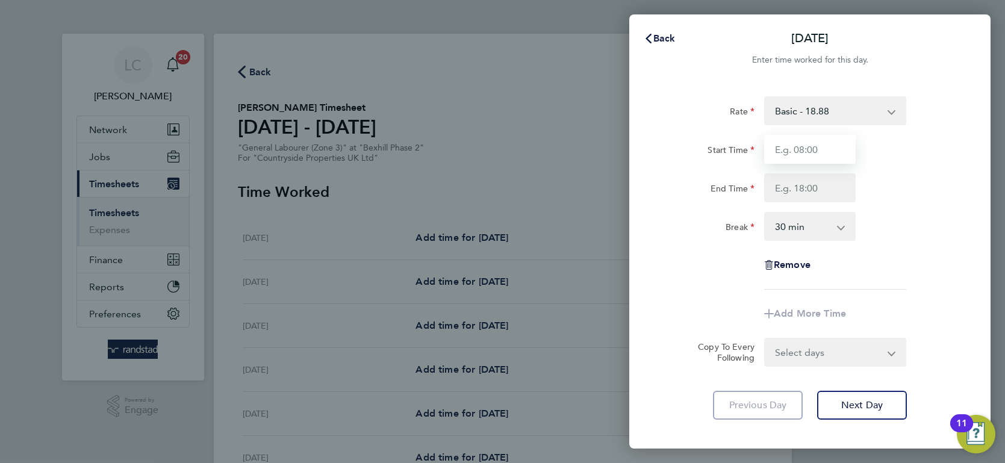
click at [801, 149] on input "Start Time" at bounding box center [810, 149] width 92 height 29
type input "07:30"
click at [818, 189] on input "End Time" at bounding box center [810, 187] width 92 height 29
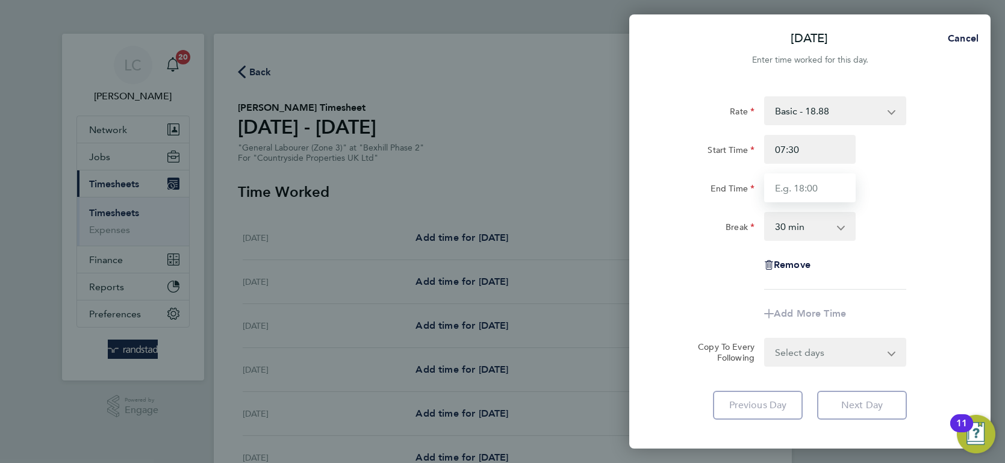
type input "17:00"
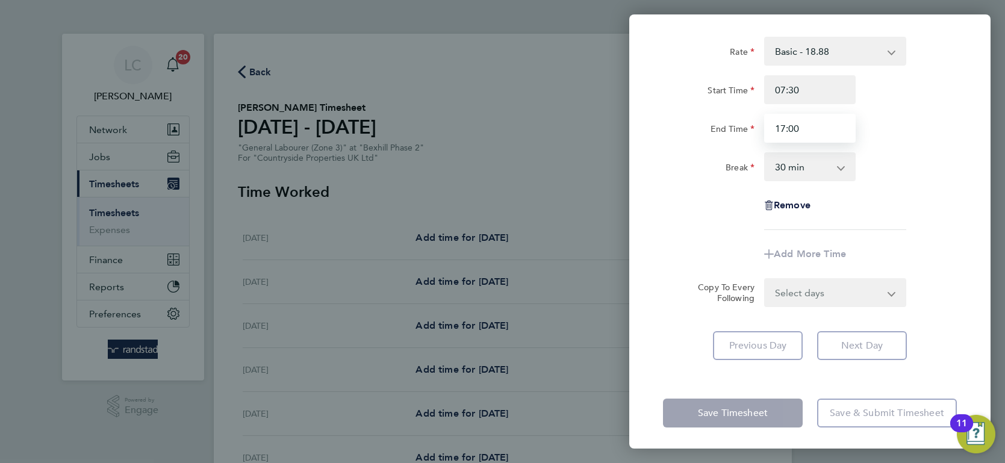
scroll to position [61, 0]
click at [827, 284] on form "Rate Basic - 18.88 Start Time 07:30 End Time 17:00 Break 0 min 15 min 30 min 45…" at bounding box center [810, 170] width 294 height 270
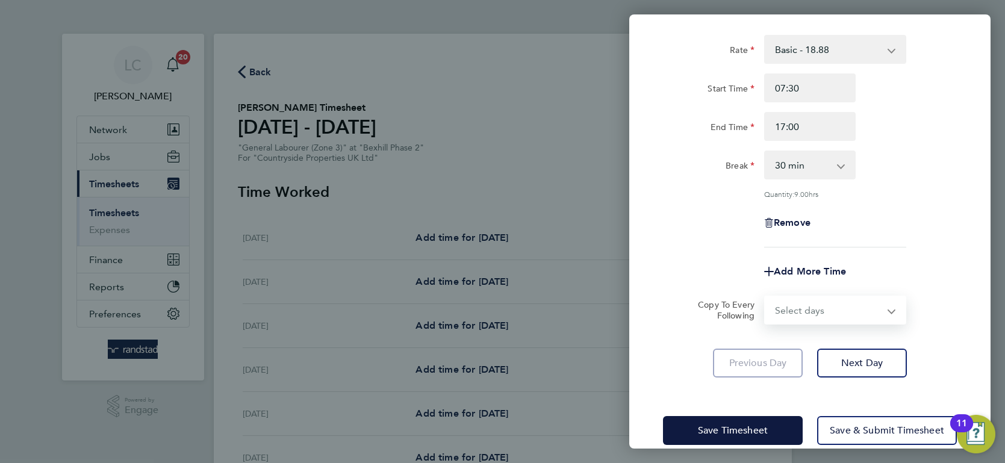
select select "WEEKDAY"
click at [766, 297] on select "Select days Day Weekday (Mon-Fri) Weekend (Sat-Sun) [DATE] [DATE] [DATE] [DATE]…" at bounding box center [829, 310] width 126 height 27
select select "[DATE]"
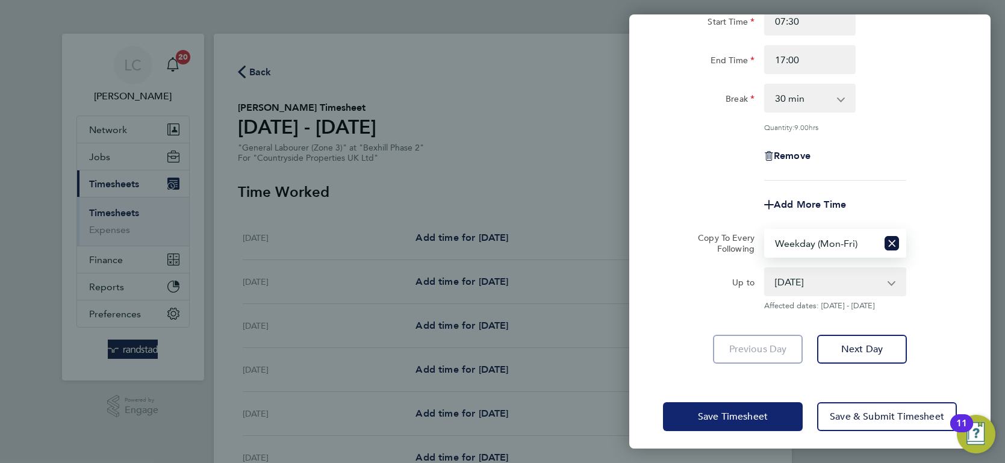
scroll to position [133, 0]
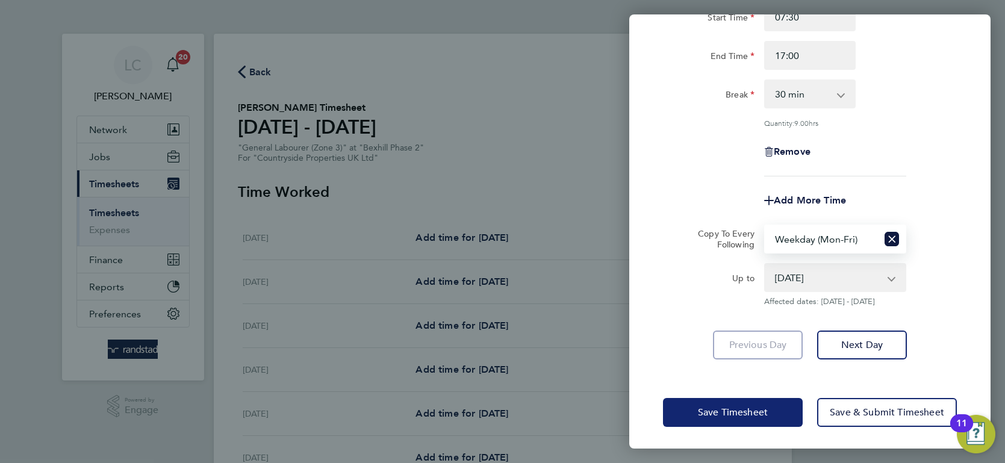
click at [720, 417] on button "Save Timesheet" at bounding box center [733, 412] width 140 height 29
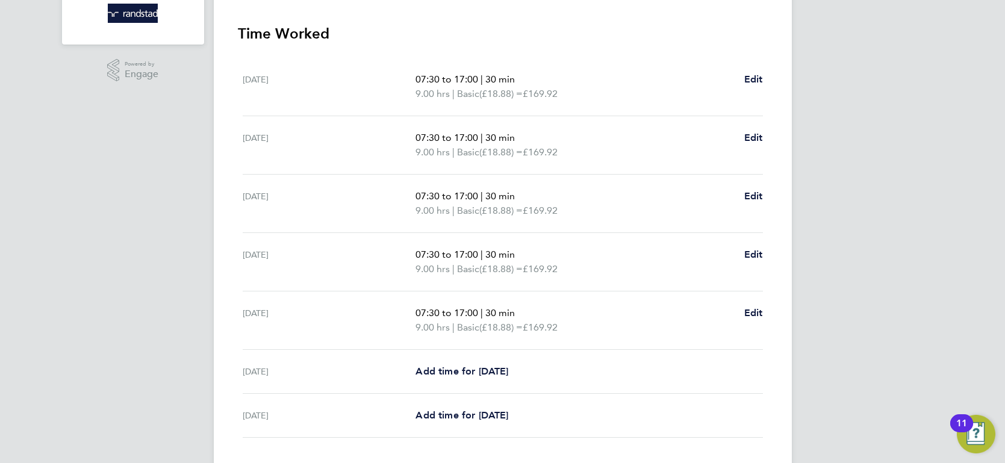
scroll to position [337, 0]
click at [444, 375] on link "Add time for [DATE]" at bounding box center [462, 371] width 93 height 14
select select "30"
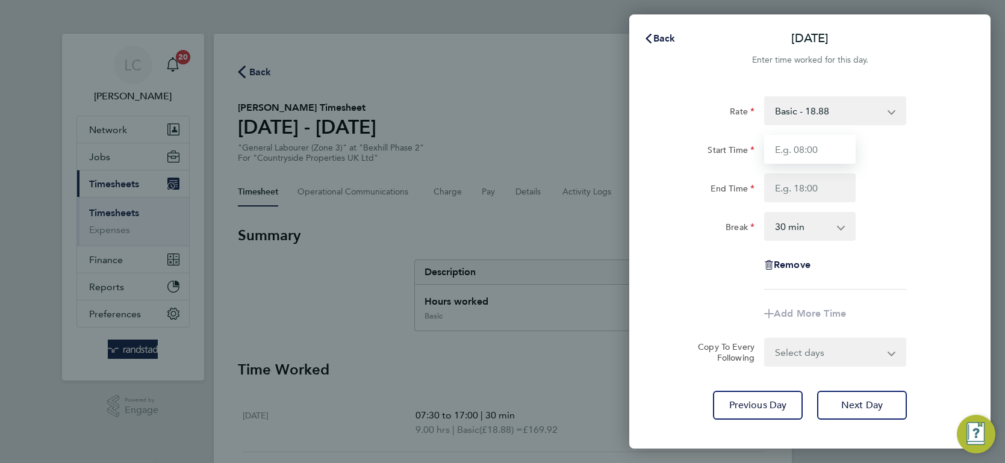
click at [782, 161] on input "Start Time" at bounding box center [810, 149] width 92 height 29
type input "07:30"
click at [822, 185] on input "End Time" at bounding box center [810, 187] width 92 height 29
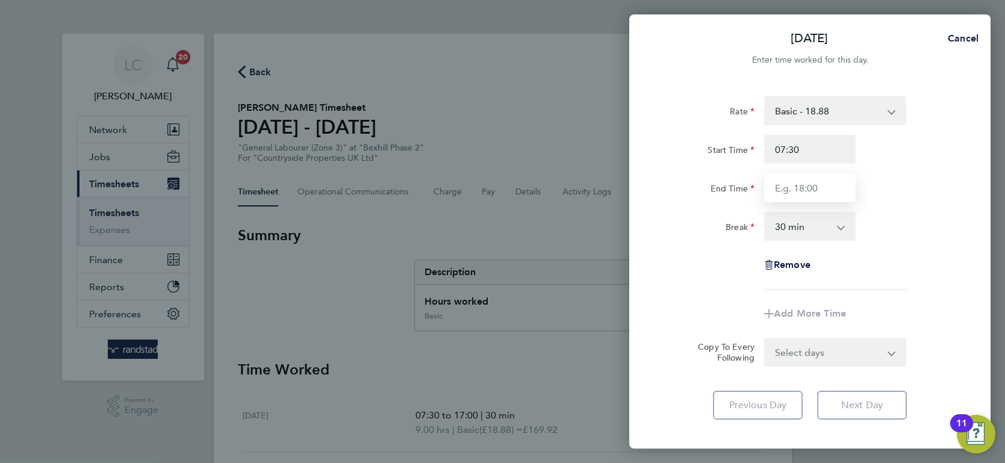
type input "17:00"
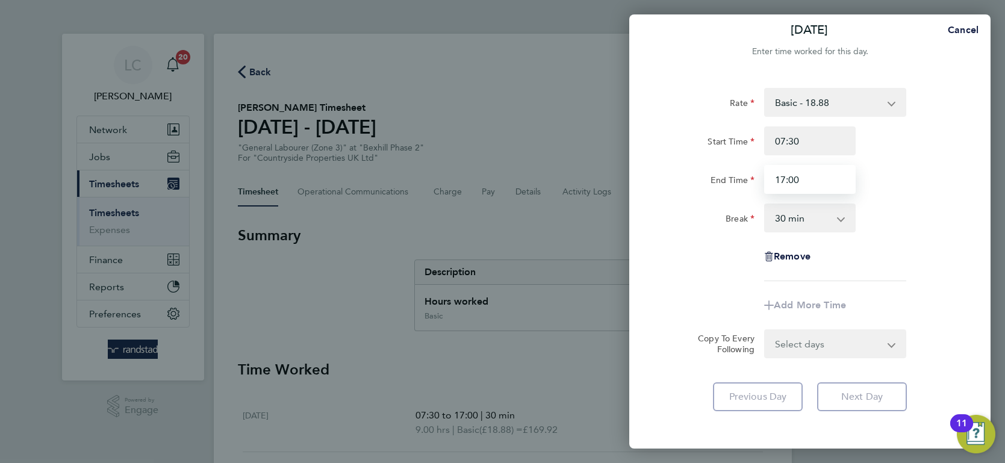
scroll to position [61, 0]
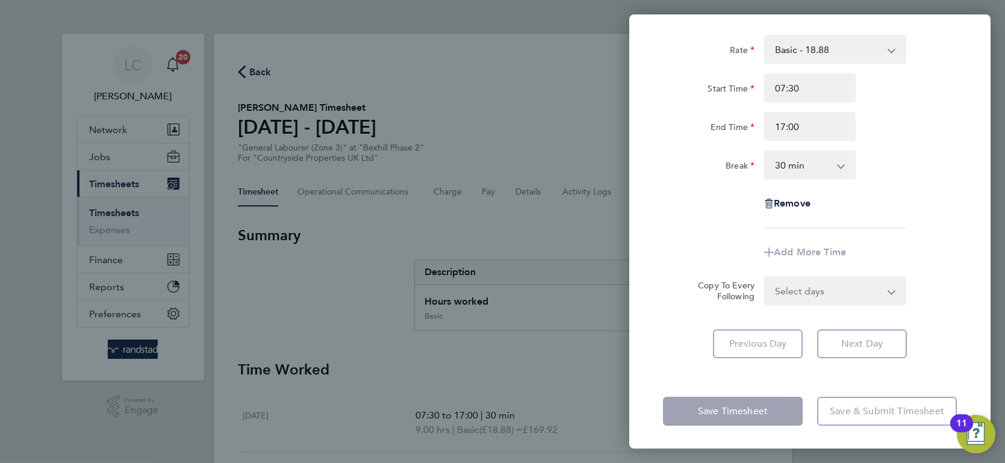
click at [811, 285] on form "Rate Basic - 18.88 Start Time 07:30 End Time 17:00 Break 0 min 15 min 30 min 45…" at bounding box center [810, 170] width 294 height 270
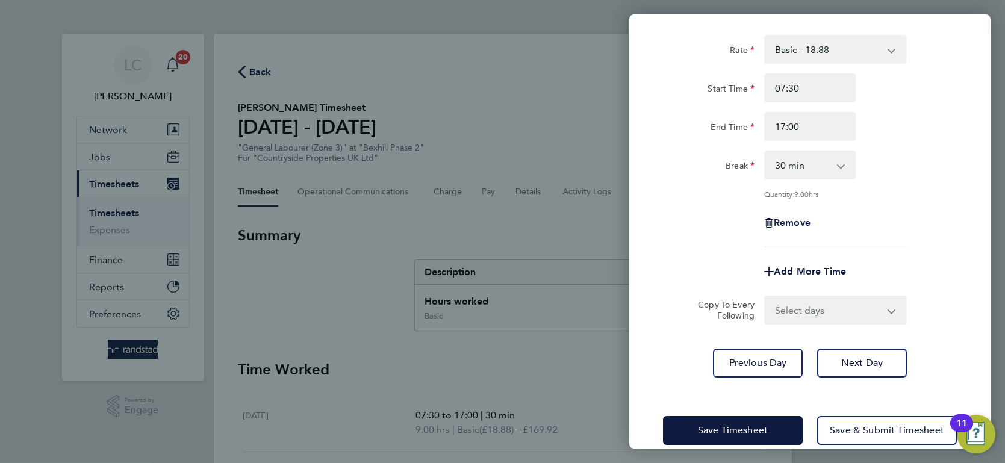
click at [679, 304] on div "Copy To Every Following Select days Sunday" at bounding box center [810, 310] width 304 height 29
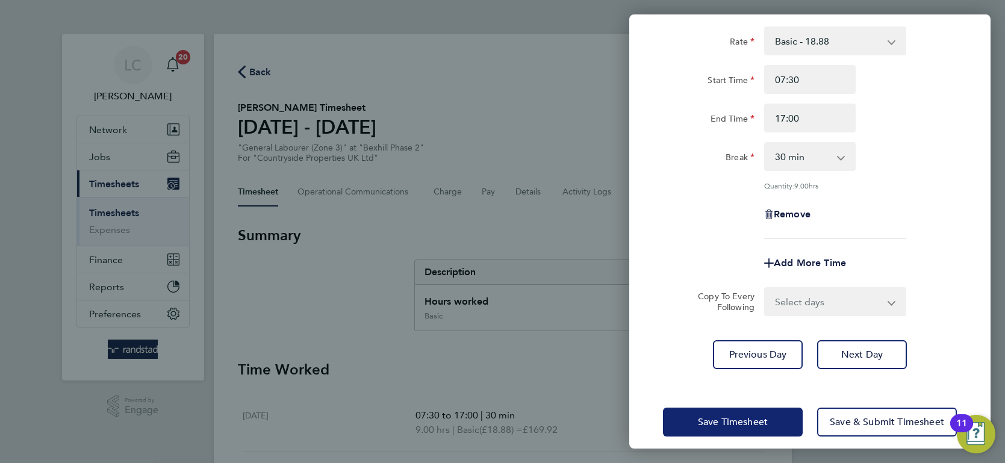
scroll to position [80, 0]
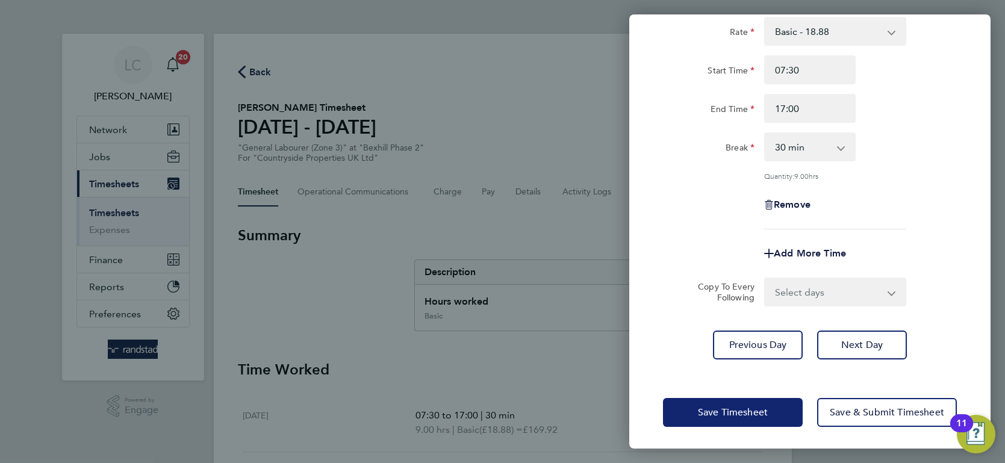
click at [727, 398] on button "Save Timesheet" at bounding box center [733, 412] width 140 height 29
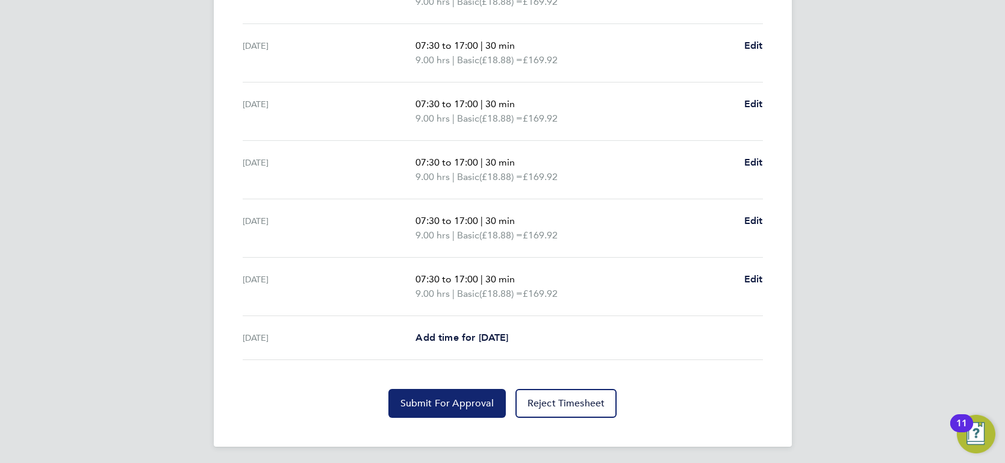
click at [444, 390] on button "Submit For Approval" at bounding box center [447, 403] width 117 height 29
